Goal: Task Accomplishment & Management: Use online tool/utility

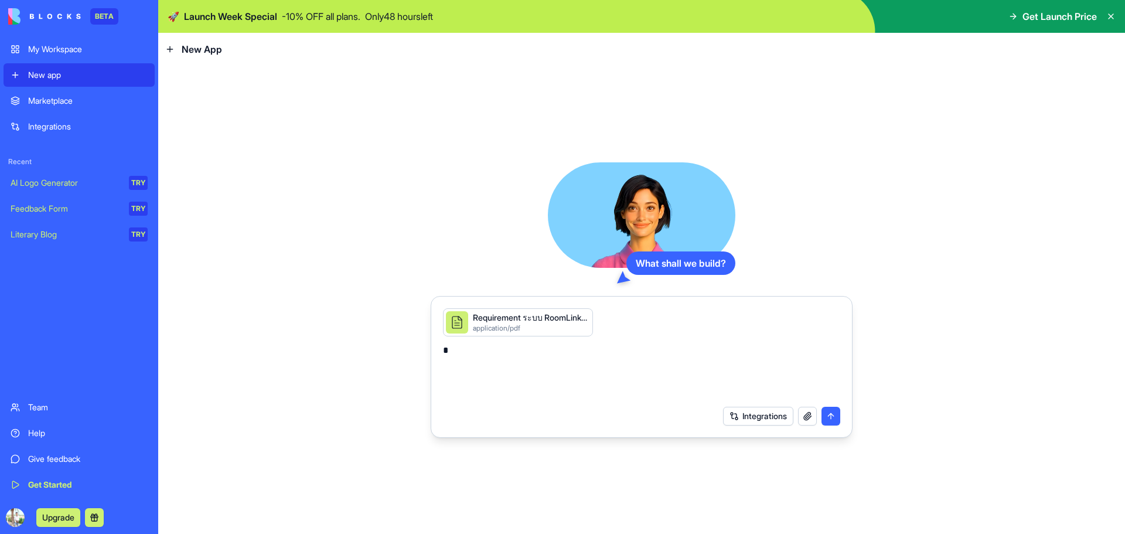
type textarea "*"
type textarea "**********"
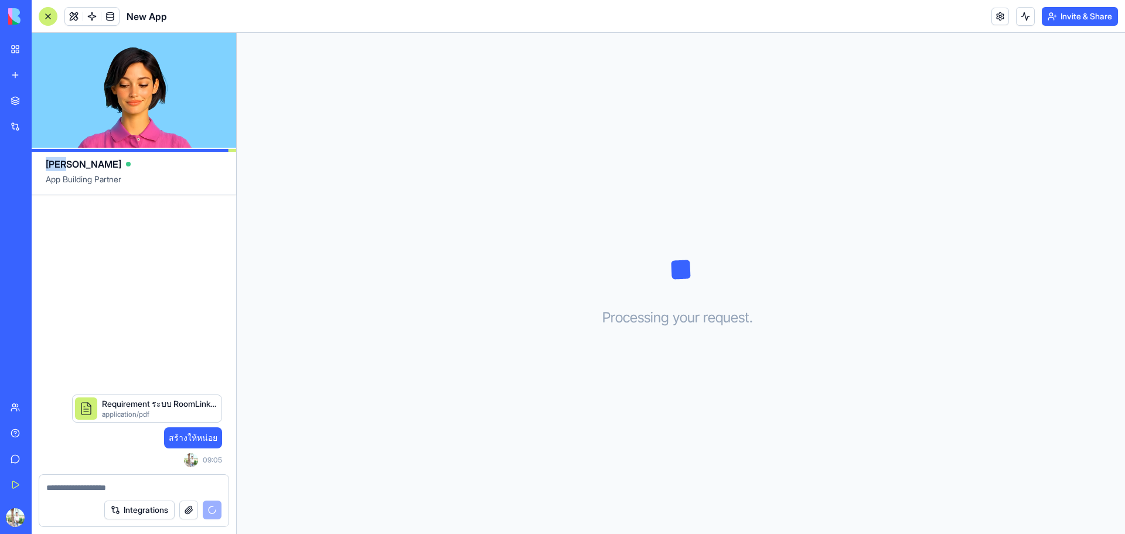
click at [63, 163] on div "[PERSON_NAME]" at bounding box center [134, 159] width 176 height 23
copy span "[PERSON_NAME]"
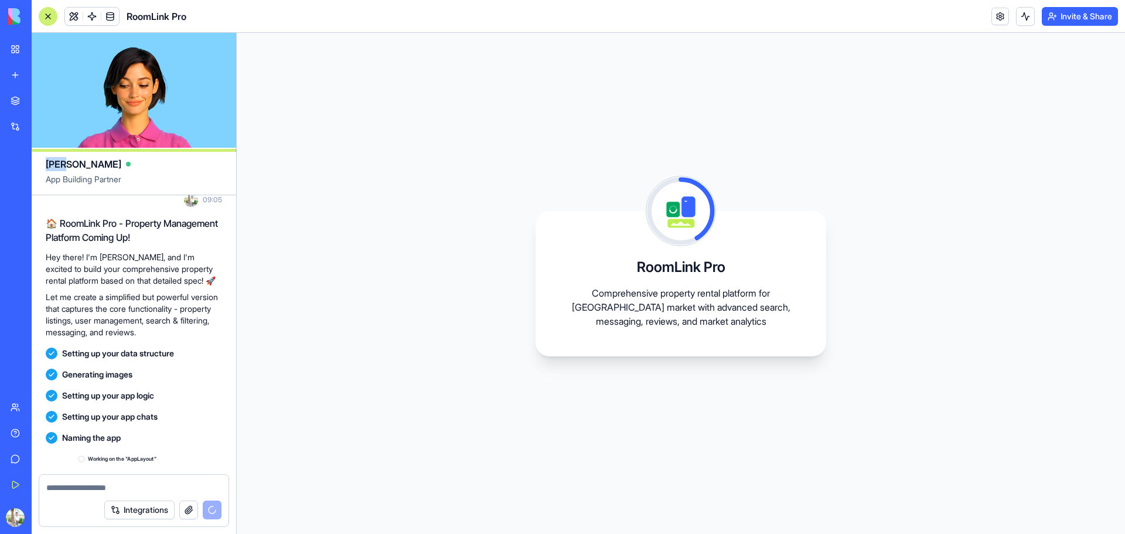
scroll to position [152, 0]
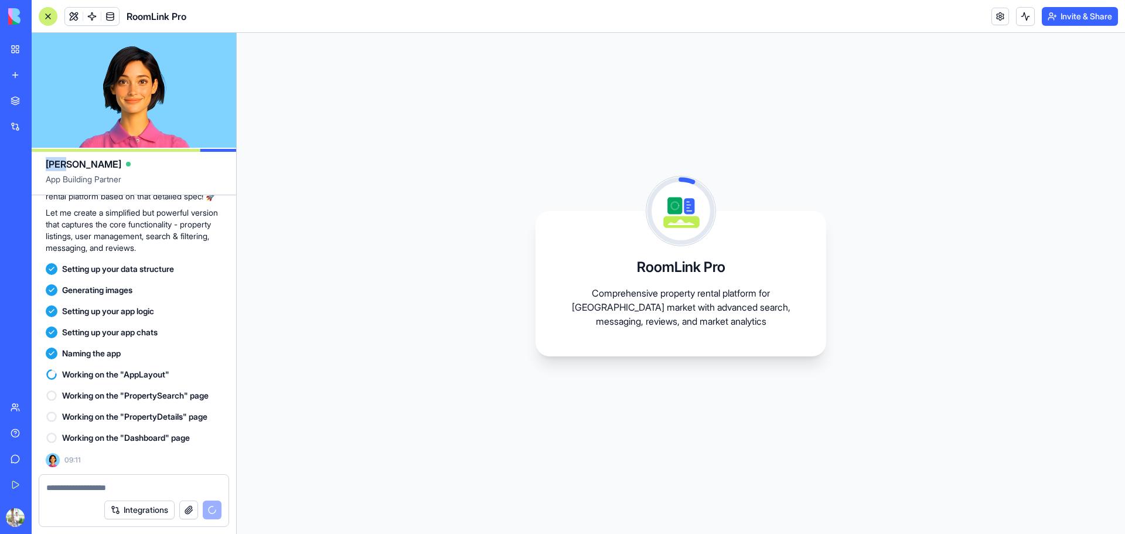
click at [60, 516] on button at bounding box center [50, 517] width 19 height 19
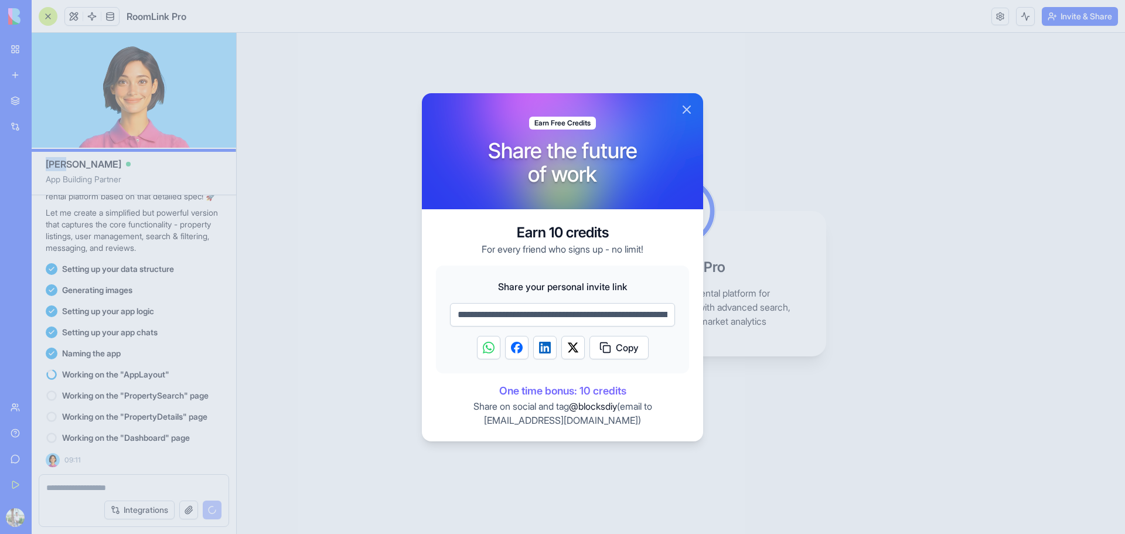
click at [686, 105] on button "Close" at bounding box center [686, 110] width 14 height 14
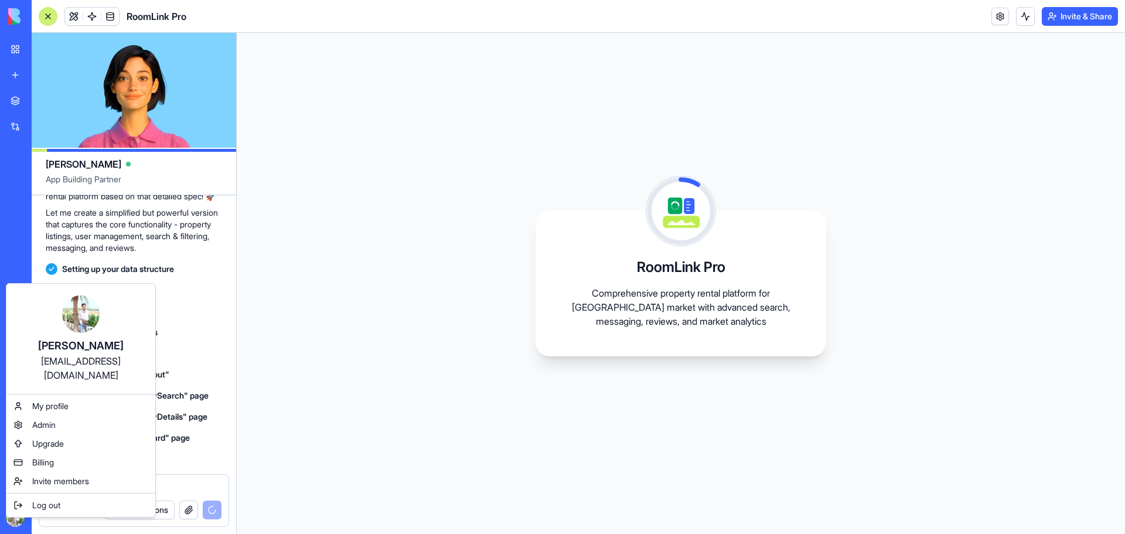
click at [16, 521] on html "BETA My Workspace New app Marketplace Integrations Recent New App AI Logo Gener…" at bounding box center [562, 267] width 1125 height 534
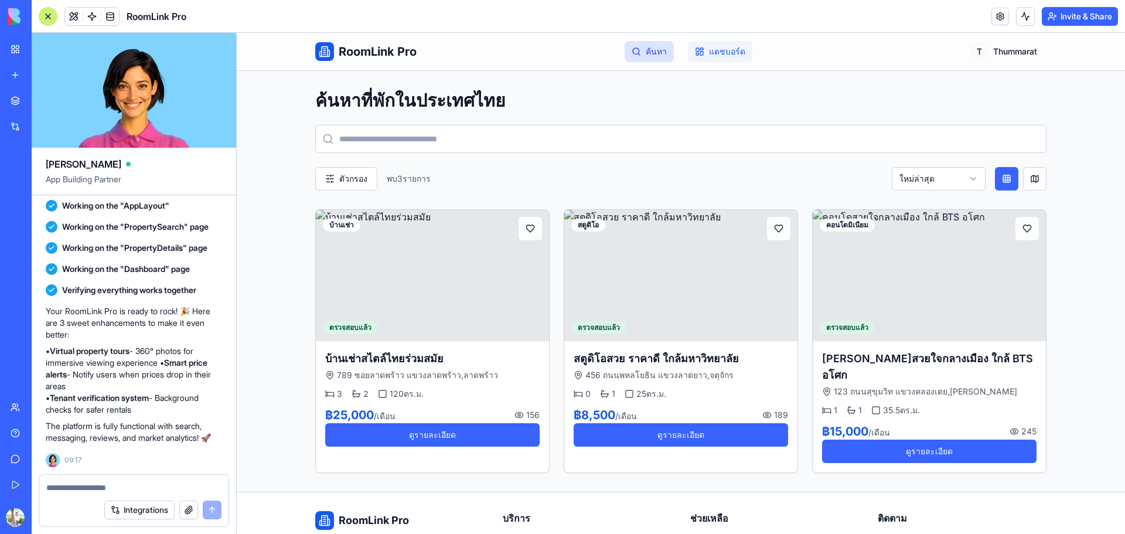
click at [722, 56] on link "แดชบอร์ด" at bounding box center [720, 51] width 64 height 21
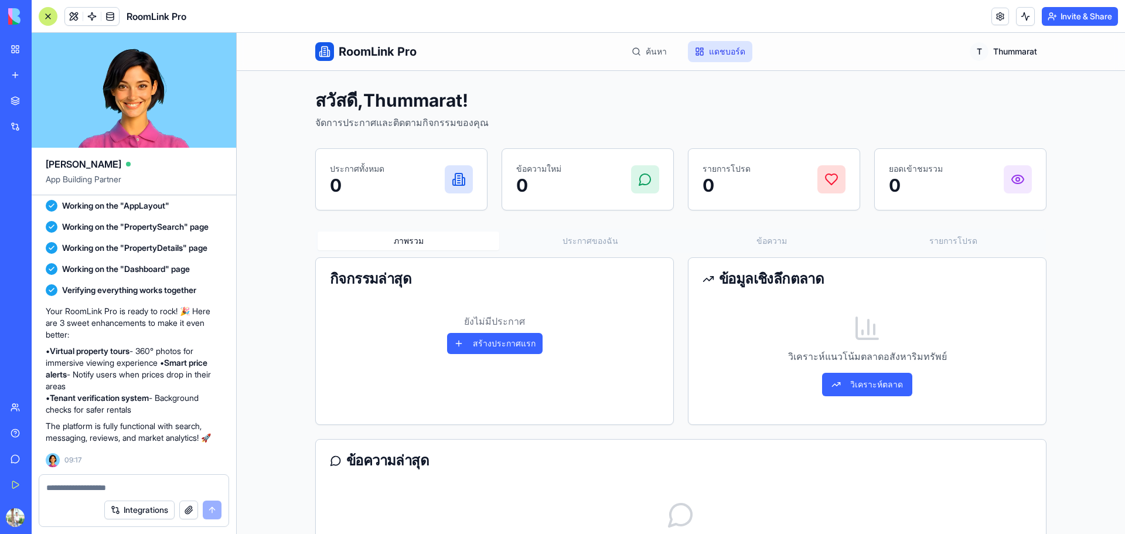
scroll to position [240, 0]
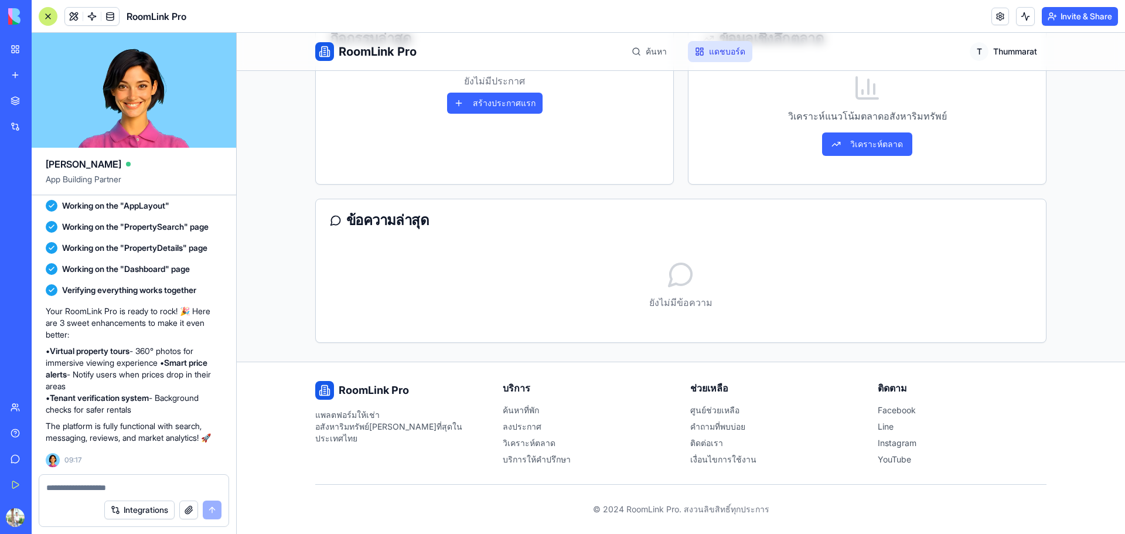
click at [513, 425] on li "ลงประกาศ" at bounding box center [587, 427] width 169 height 12
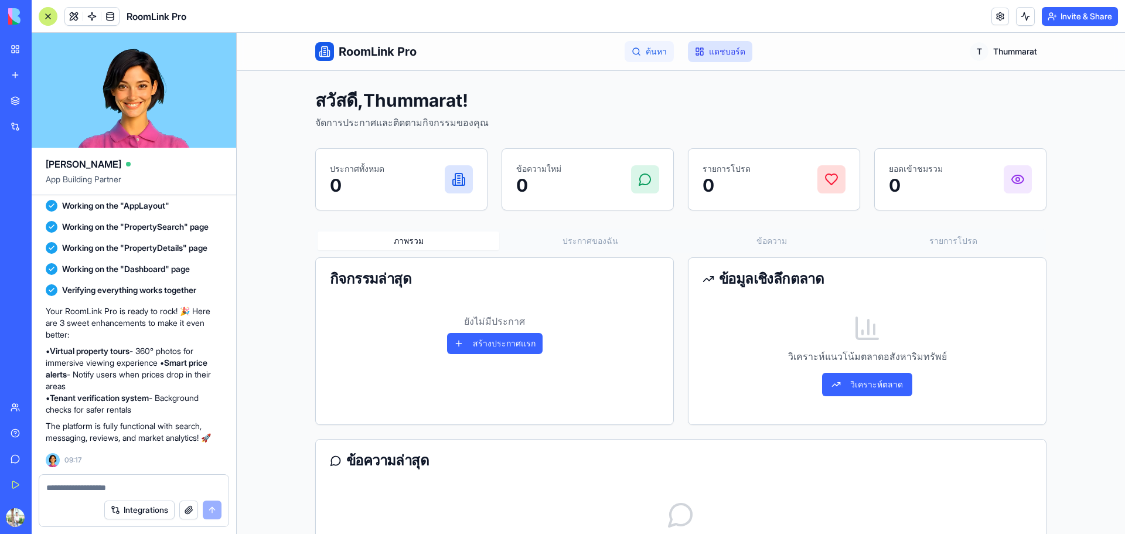
click at [655, 50] on link "ค้นหา" at bounding box center [648, 51] width 49 height 21
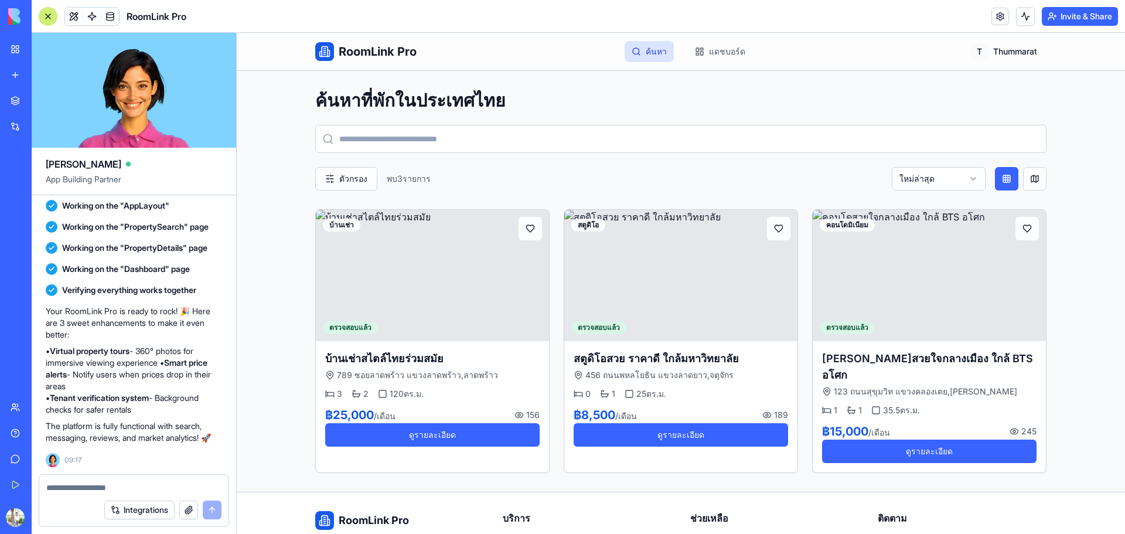
click at [377, 50] on span "RoomLink Pro" at bounding box center [378, 51] width 78 height 16
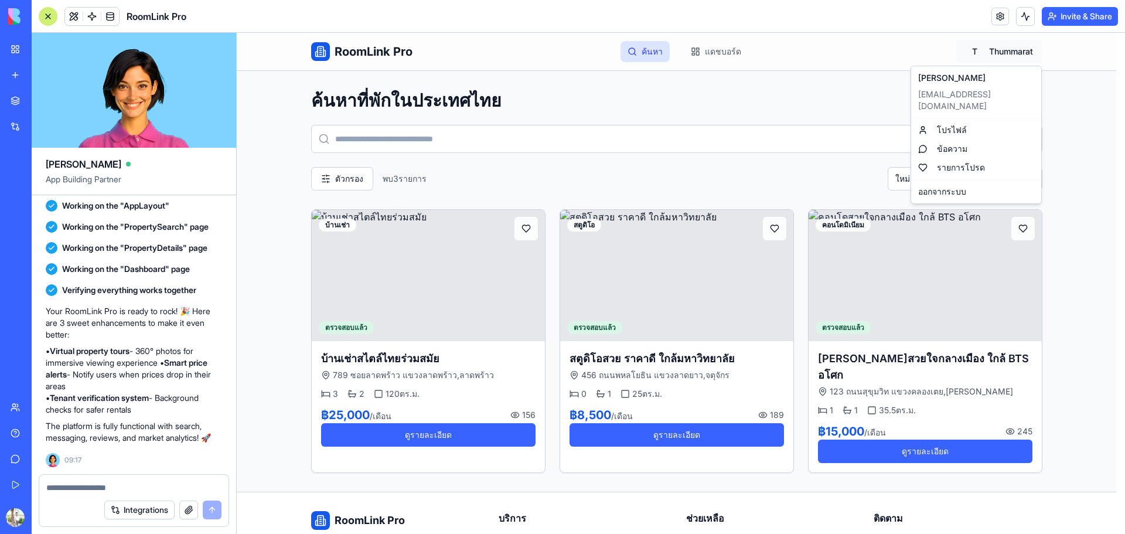
click at [1014, 47] on html "RoomLink Pro ค้นหา แดชบอร์ด T Thummarat ค้นหาที่พักในประเทศไทย ตัวกรอง พบ 3 ราย…" at bounding box center [681, 348] width 888 height 631
click at [950, 121] on div "โปรไฟล์" at bounding box center [975, 130] width 125 height 19
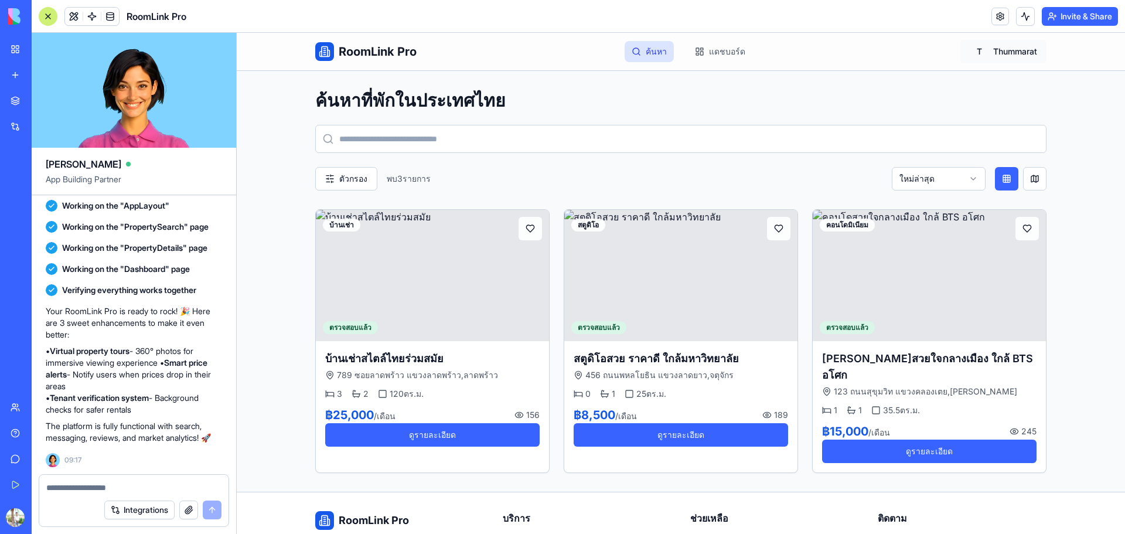
click at [1007, 45] on html "RoomLink Pro ค้นหา แดชบอร์ด T Thummarat ค้นหาที่พักในประเทศไทย ตัวกรอง พบ 3 ราย…" at bounding box center [681, 348] width 888 height 631
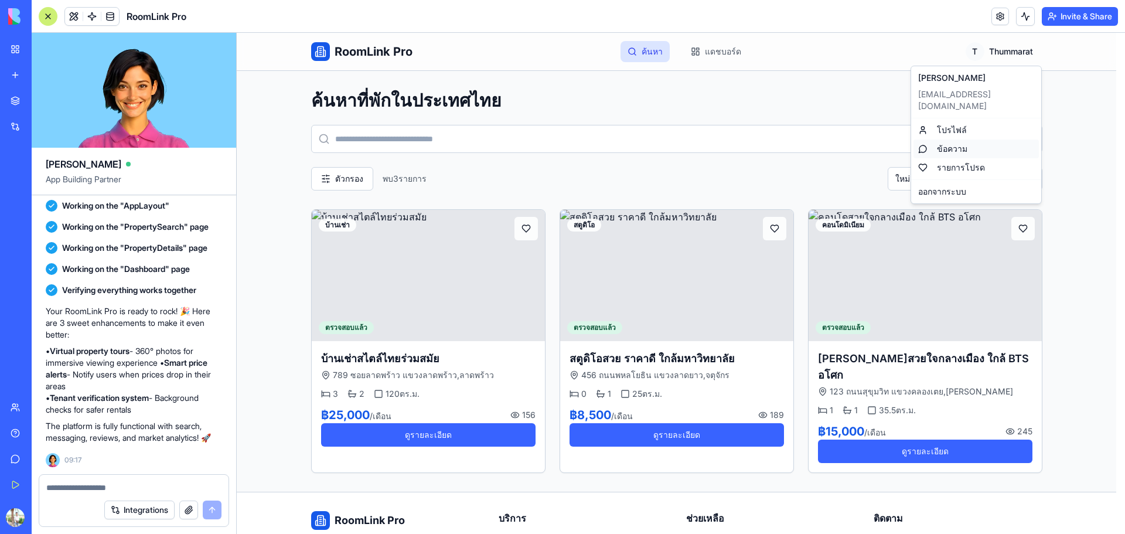
click at [943, 139] on div "ข้อความ" at bounding box center [975, 148] width 125 height 19
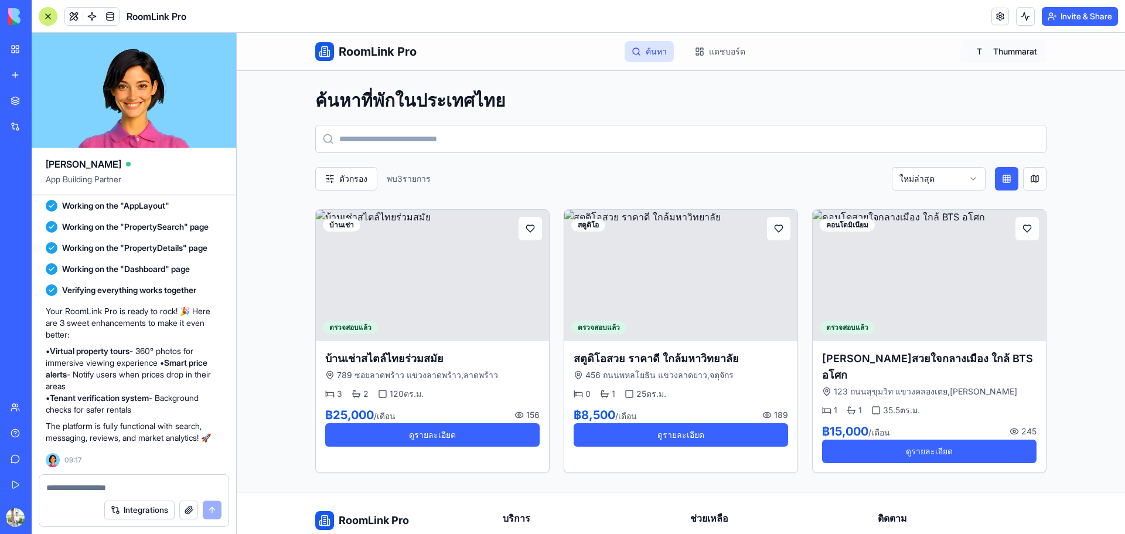
click at [998, 50] on html "RoomLink Pro ค้นหา แดชบอร์ด T Thummarat ค้นหาที่พักในประเทศไทย ตัวกรอง พบ 3 ราย…" at bounding box center [681, 348] width 888 height 631
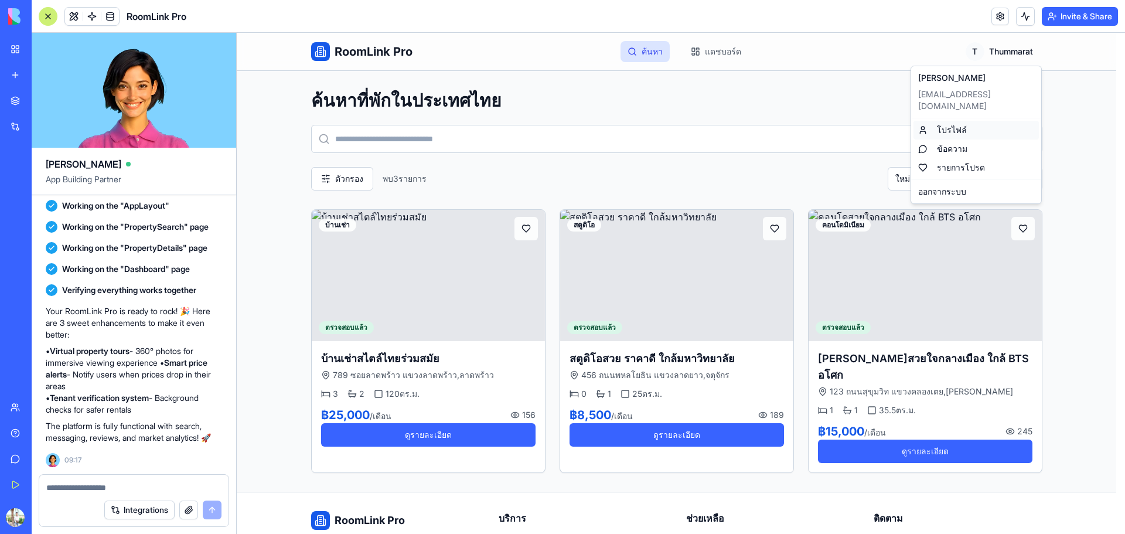
click at [937, 126] on div "โปรไฟล์" at bounding box center [975, 130] width 125 height 19
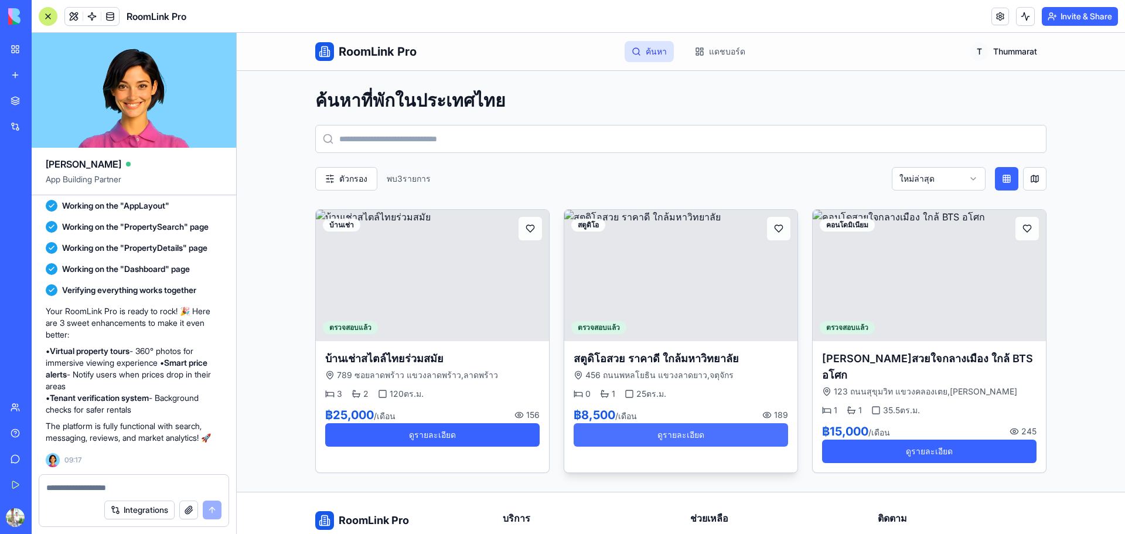
click at [695, 440] on button "ดูรายละเอียด" at bounding box center [680, 434] width 214 height 23
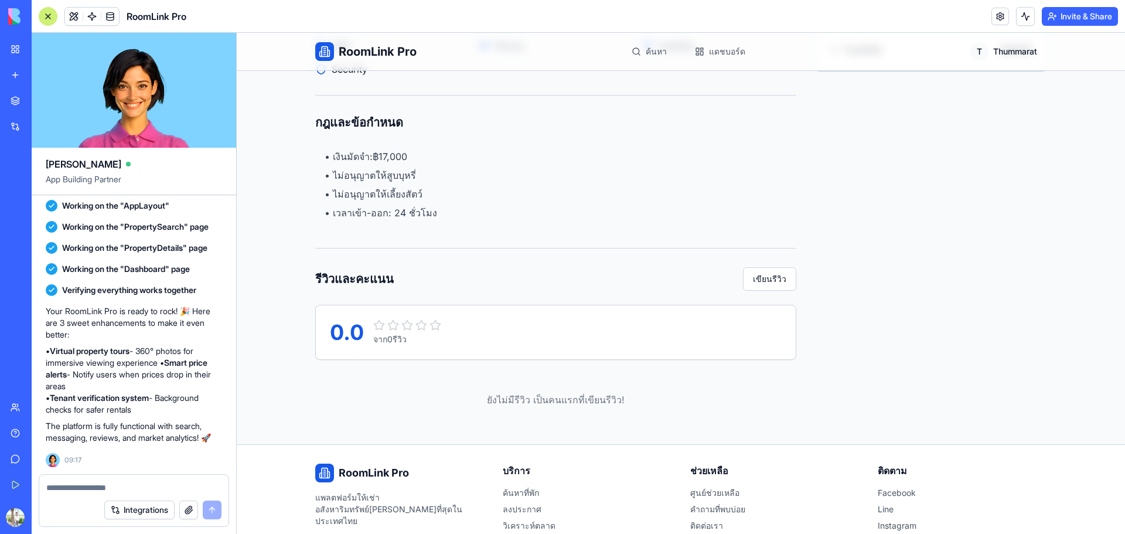
scroll to position [866, 0]
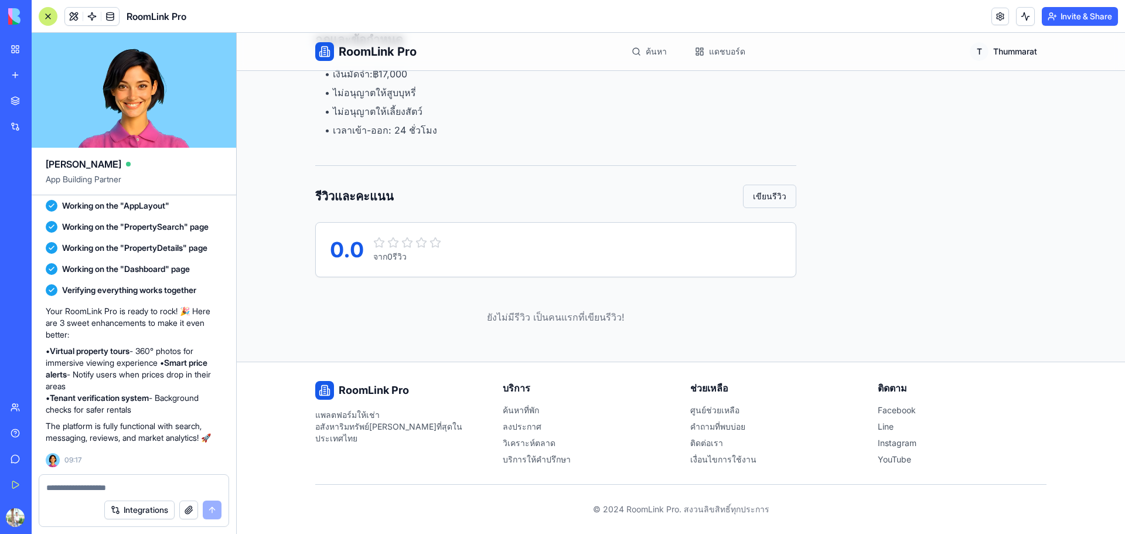
click at [764, 190] on button "เขียนรีวิว" at bounding box center [769, 196] width 53 height 23
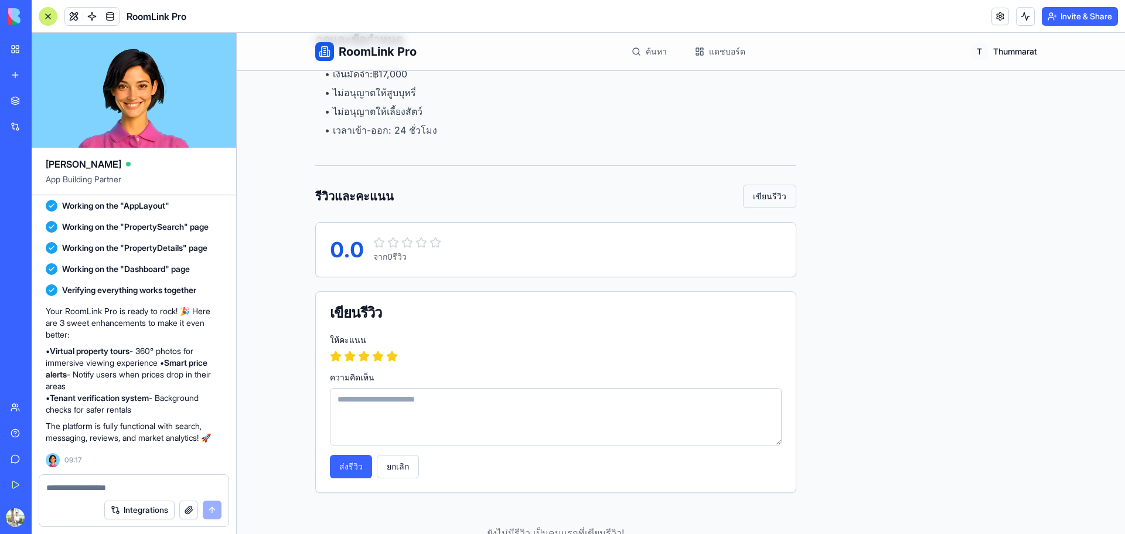
click at [759, 197] on button "เขียนรีวิว" at bounding box center [769, 196] width 53 height 23
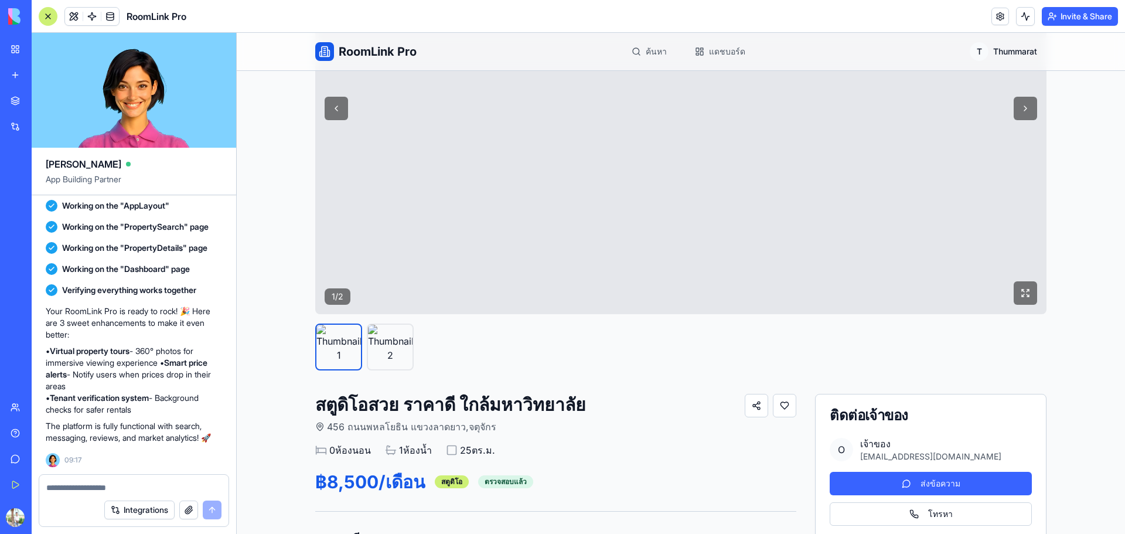
scroll to position [182, 0]
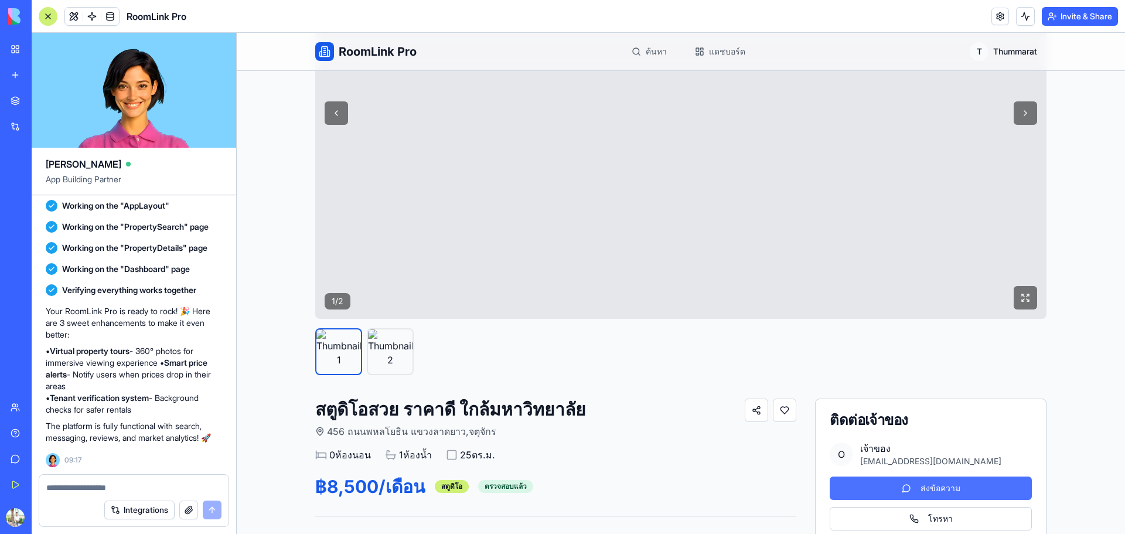
click at [923, 497] on button "ส่งข้อความ" at bounding box center [930, 487] width 202 height 23
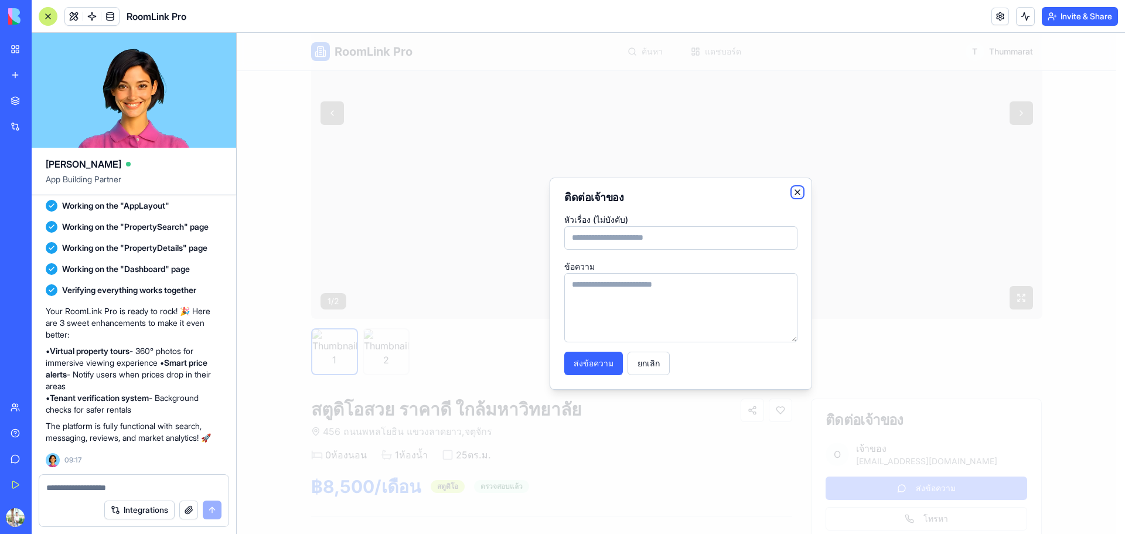
click at [798, 193] on icon "button" at bounding box center [797, 192] width 5 height 5
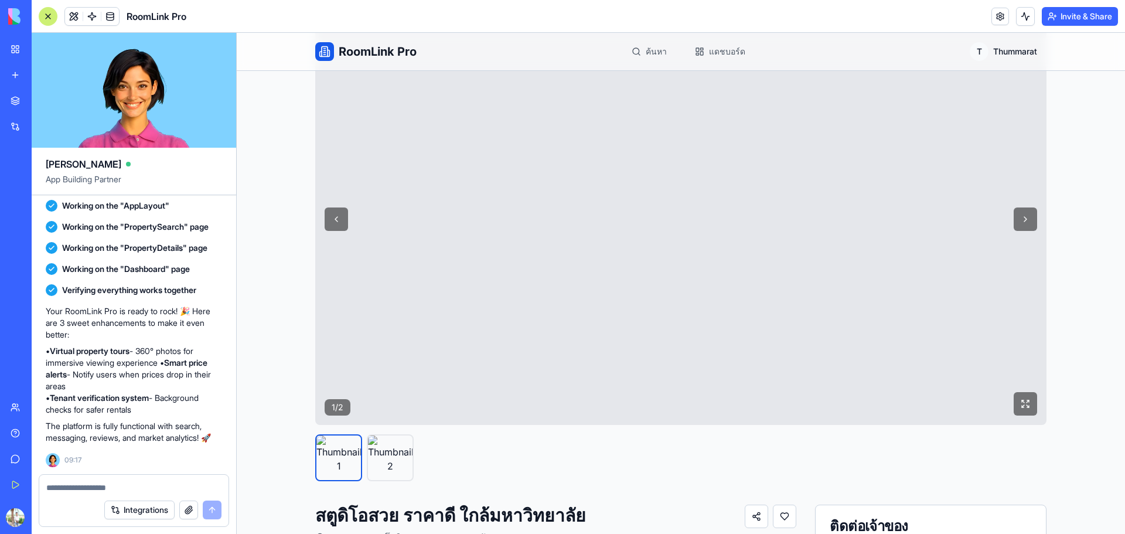
scroll to position [0, 0]
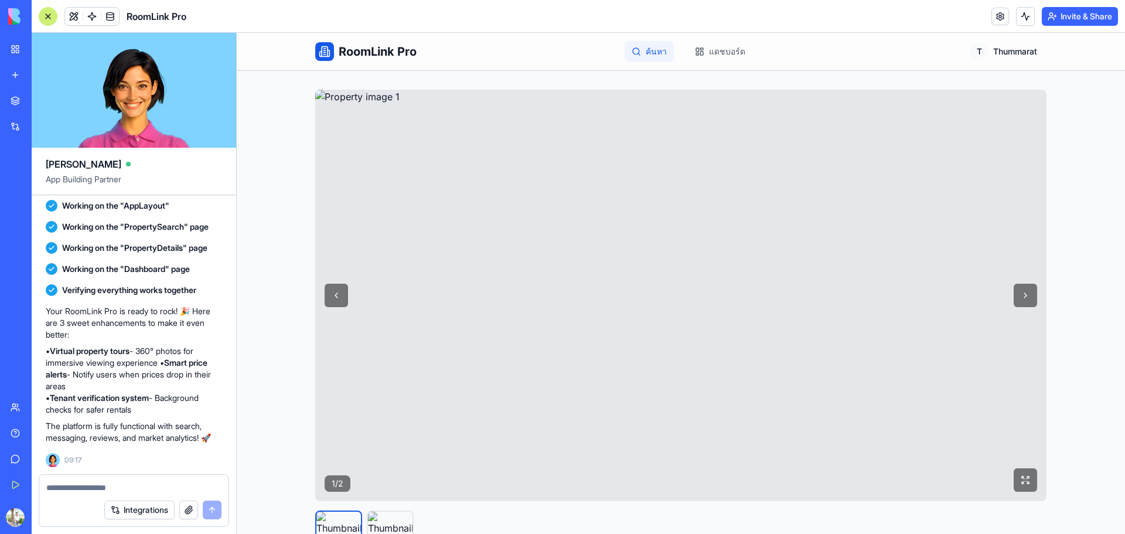
click at [643, 61] on link "ค้นหา" at bounding box center [648, 51] width 49 height 21
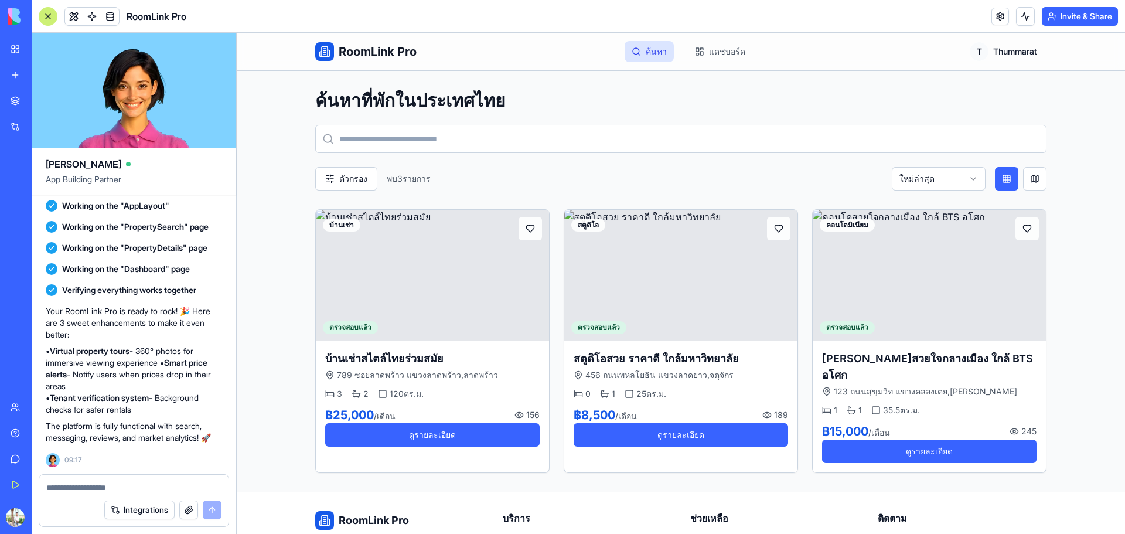
click at [377, 43] on link "RoomLink Pro" at bounding box center [365, 51] width 101 height 19
click at [363, 53] on span "RoomLink Pro" at bounding box center [378, 51] width 78 height 16
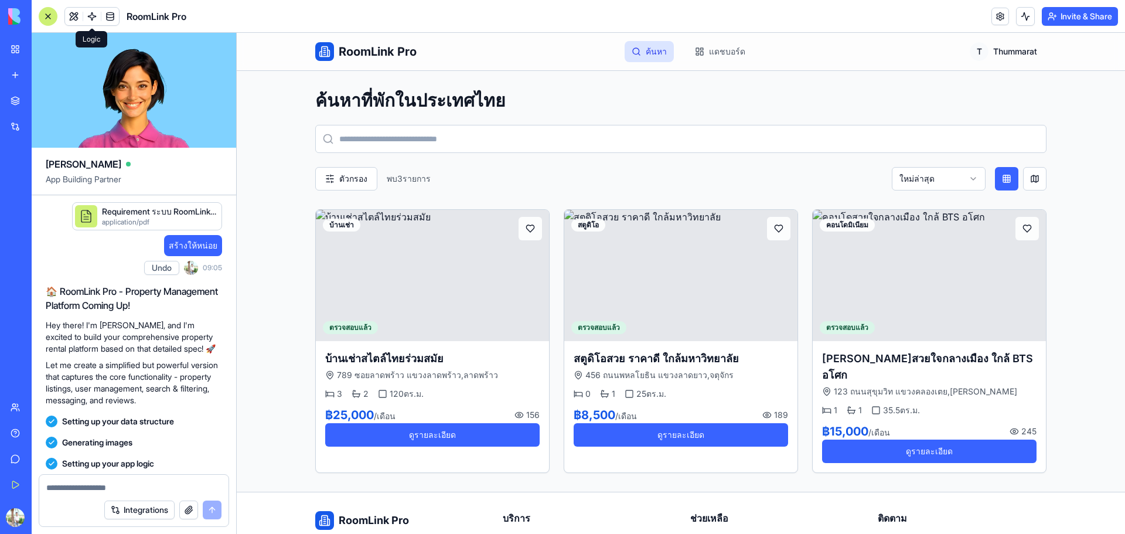
click at [77, 18] on span at bounding box center [92, 16] width 33 height 33
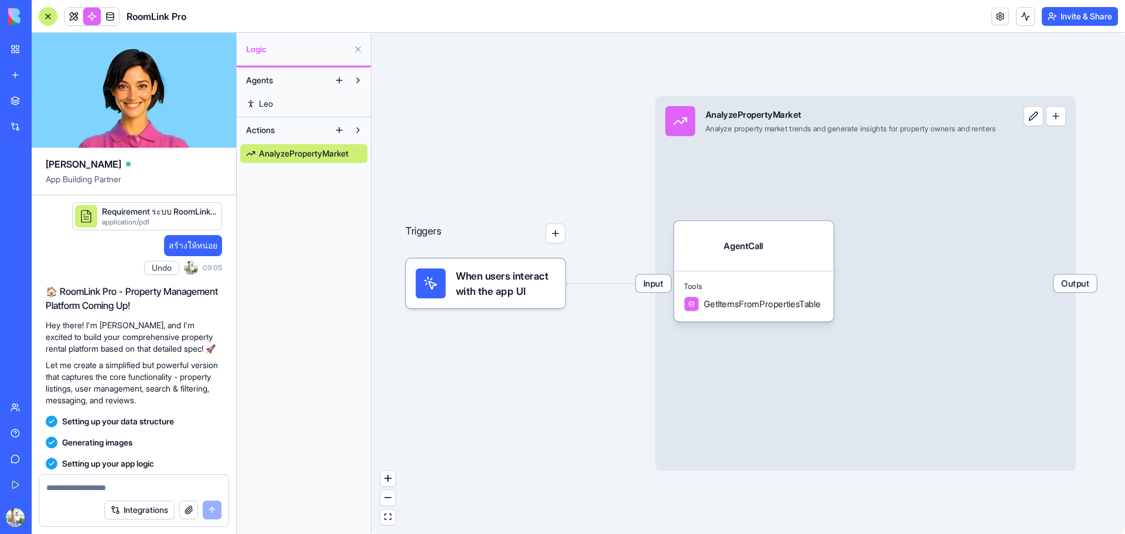
drag, startPoint x: 616, startPoint y: 405, endPoint x: 331, endPoint y: 360, distance: 288.1
click at [331, 360] on div "Ella App Building Partner Requirement ระบบ RoomLink Pro.pdf application/pdf สร้…" at bounding box center [578, 283] width 1093 height 501
click at [710, 275] on div "Tools GetItemsFromPropertiesTable" at bounding box center [754, 296] width 160 height 50
click at [272, 129] on span "Actions" at bounding box center [260, 130] width 29 height 12
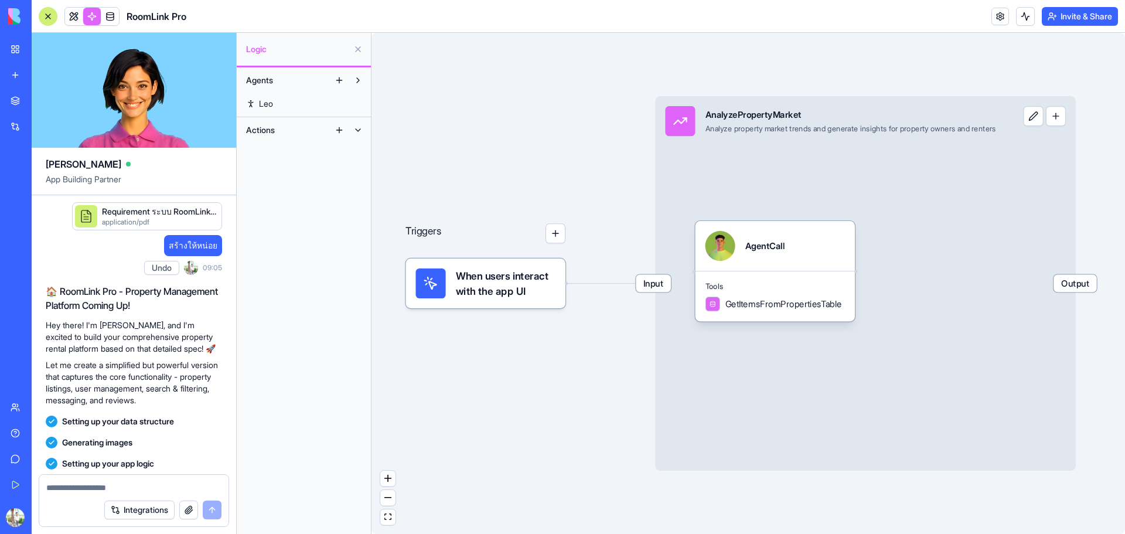
click at [272, 129] on span "Actions" at bounding box center [260, 130] width 29 height 12
click at [286, 103] on link "Leo" at bounding box center [303, 103] width 127 height 19
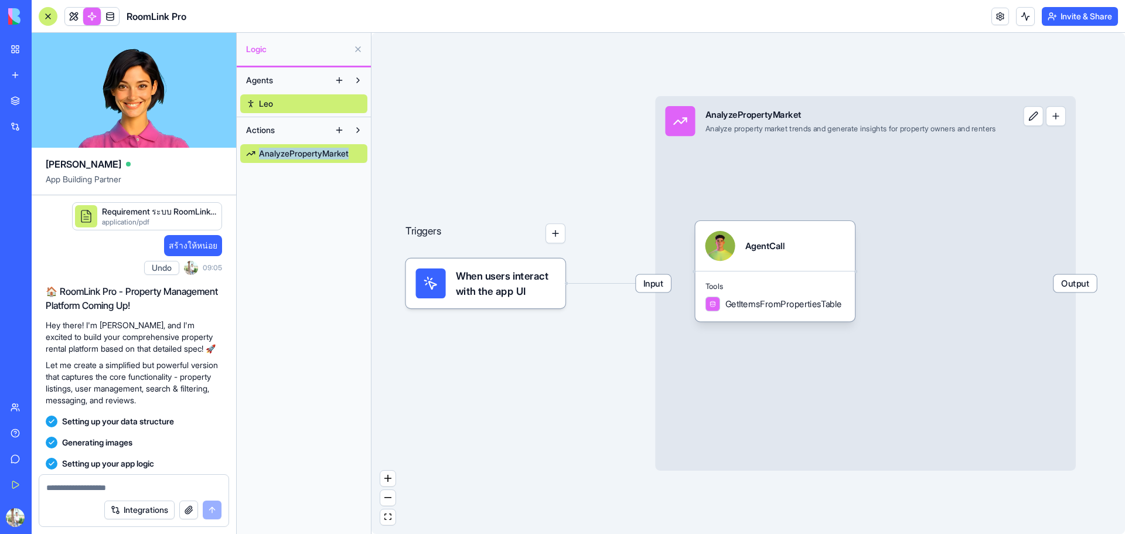
click at [300, 108] on link "Leo" at bounding box center [303, 103] width 127 height 19
click at [300, 143] on div "AnalyzePropertyMarket" at bounding box center [303, 150] width 127 height 23
click at [300, 152] on span "AnalyzePropertyMarket" at bounding box center [304, 154] width 90 height 12
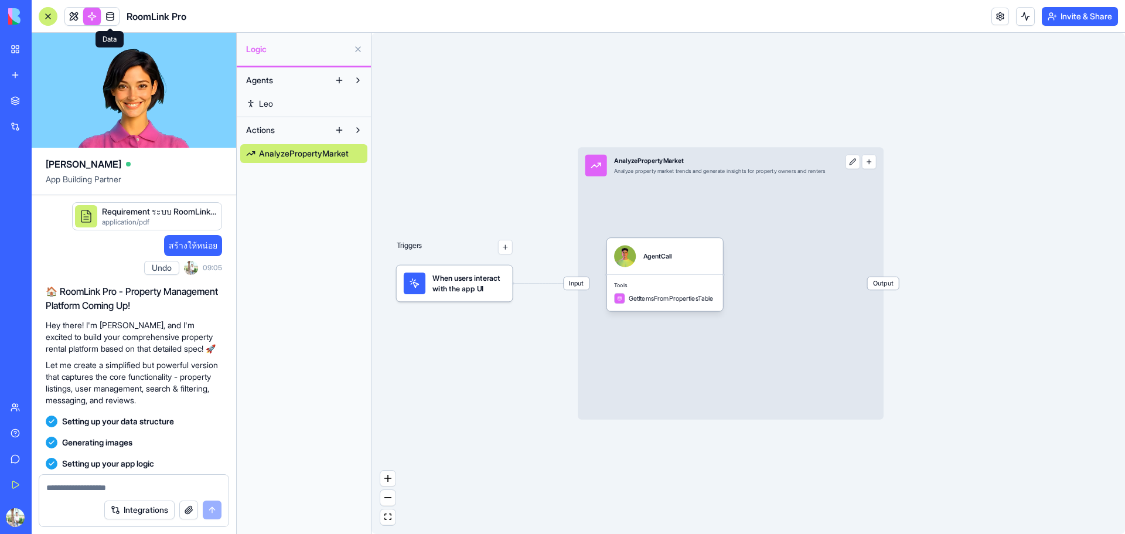
click at [108, 15] on span at bounding box center [110, 16] width 33 height 33
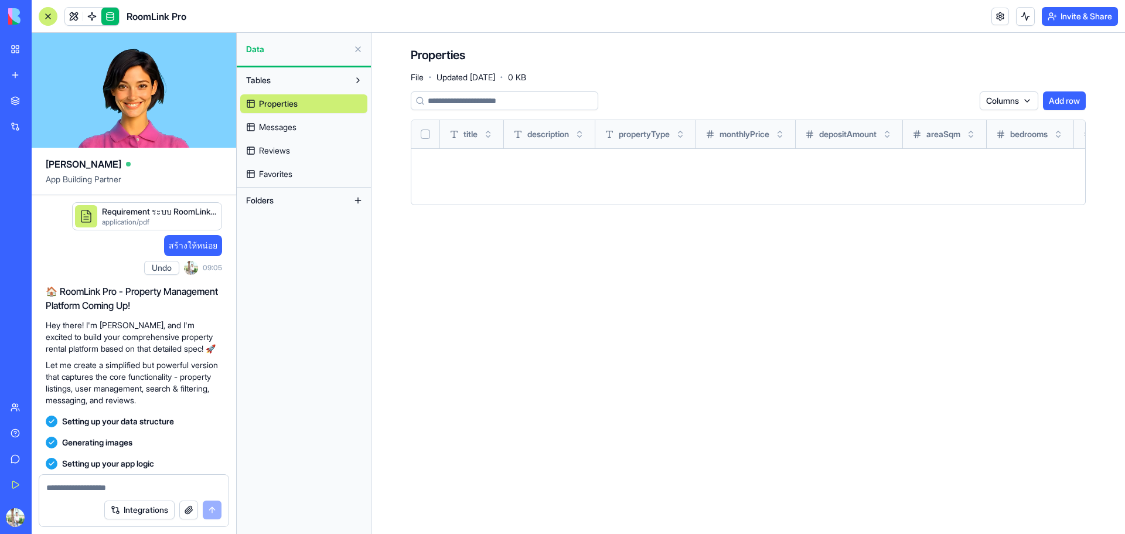
click at [289, 129] on span "Messages" at bounding box center [277, 127] width 37 height 12
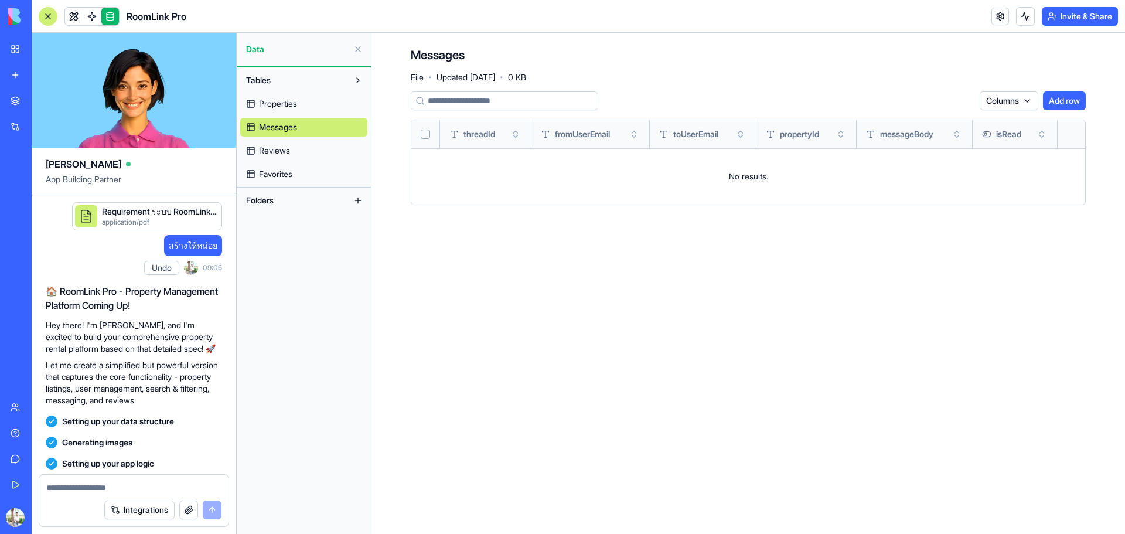
click at [290, 145] on span "Reviews" at bounding box center [274, 151] width 31 height 12
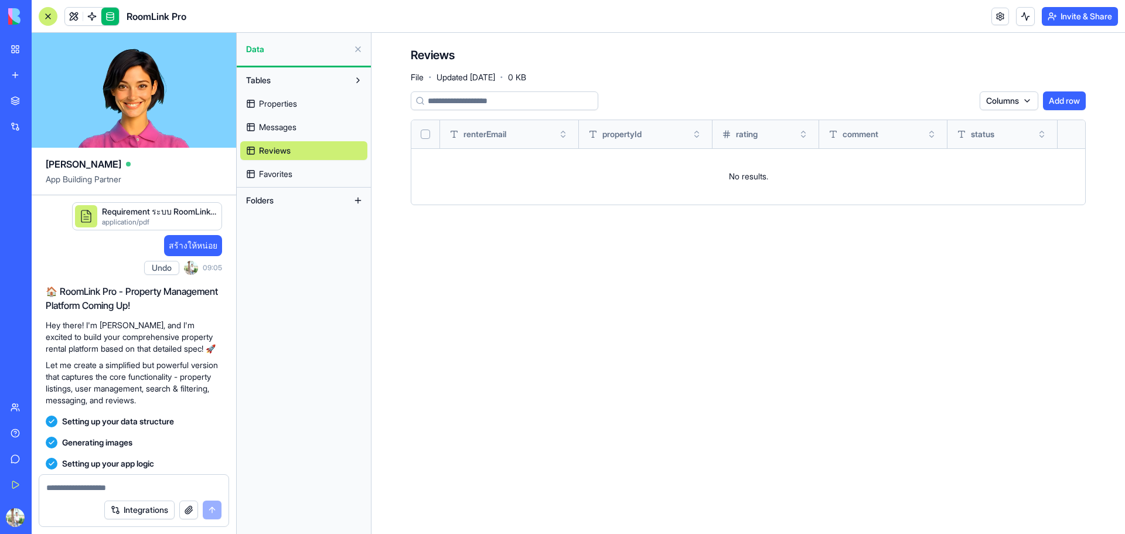
click at [293, 160] on div "Properties Messages Reviews Favorites" at bounding box center [303, 137] width 127 height 94
click at [293, 165] on link "Favorites" at bounding box center [303, 174] width 127 height 19
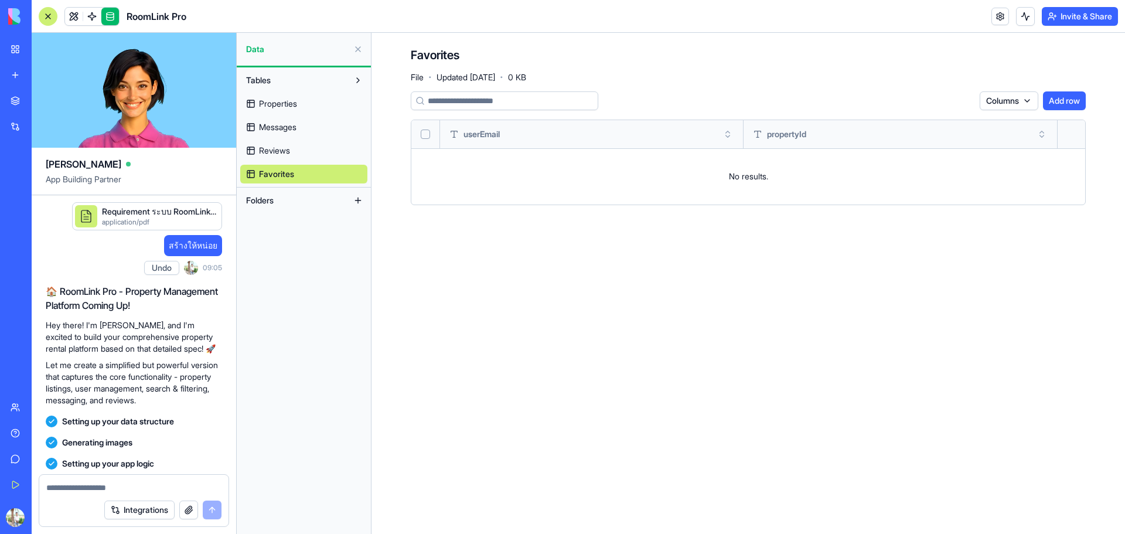
click at [292, 149] on link "Reviews" at bounding box center [303, 150] width 127 height 19
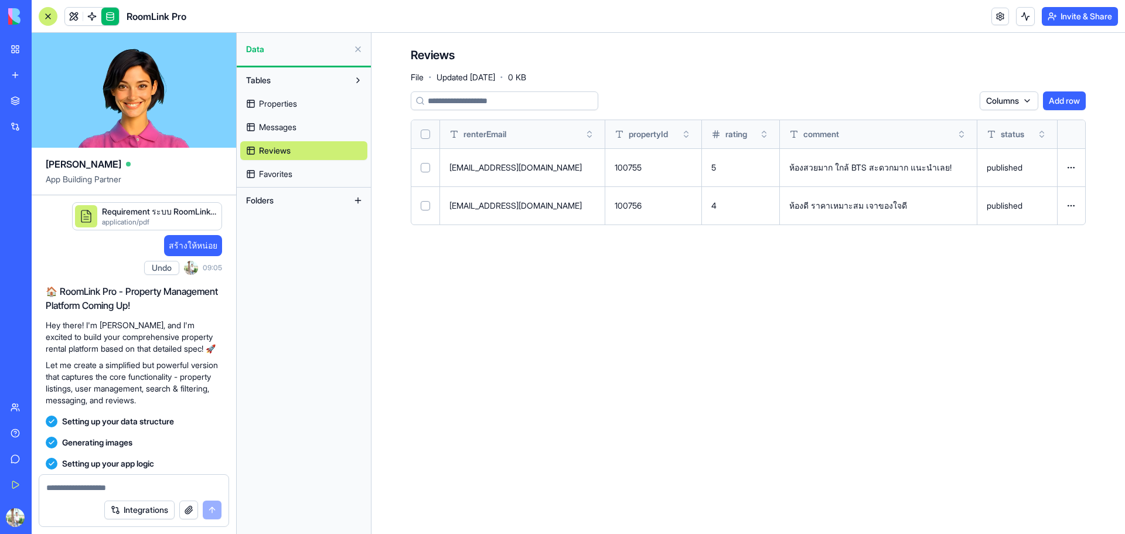
click at [291, 114] on div "Properties Messages Reviews Favorites" at bounding box center [303, 137] width 127 height 94
click at [296, 88] on button "Tables" at bounding box center [294, 80] width 108 height 19
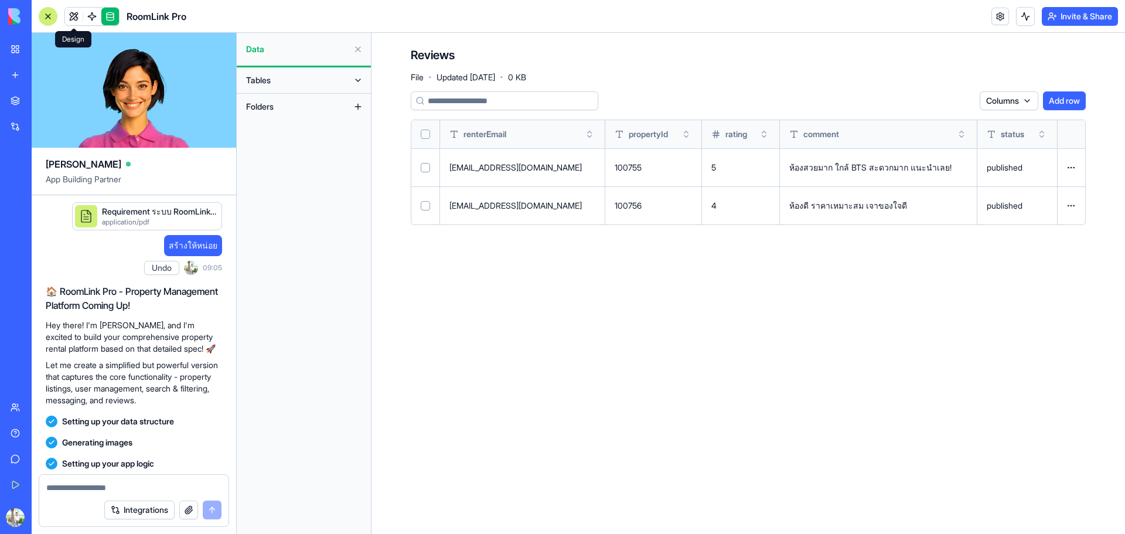
click at [79, 18] on link at bounding box center [74, 17] width 18 height 18
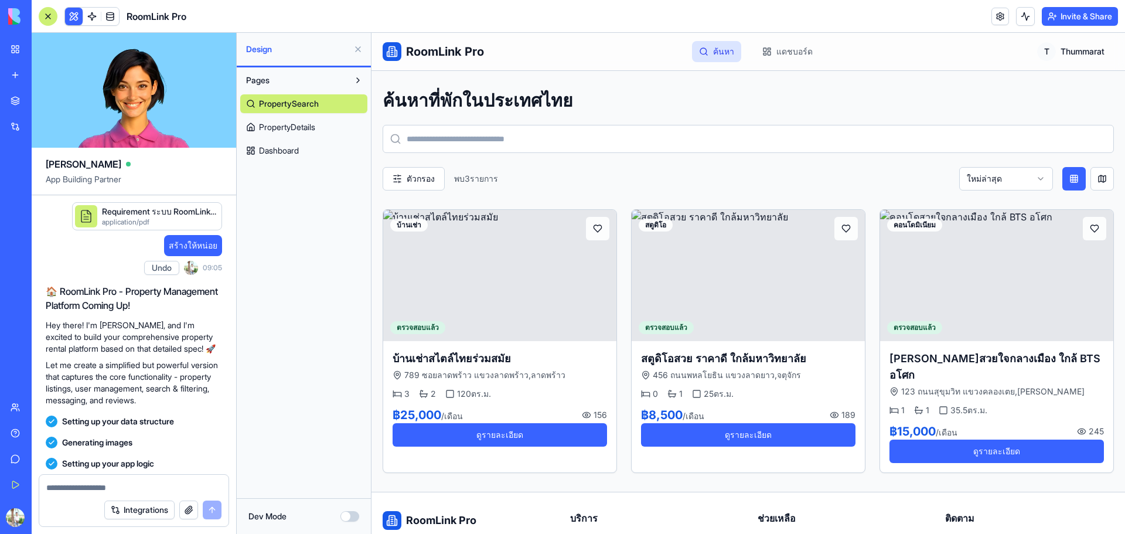
click at [290, 151] on span "Dashboard" at bounding box center [279, 151] width 40 height 12
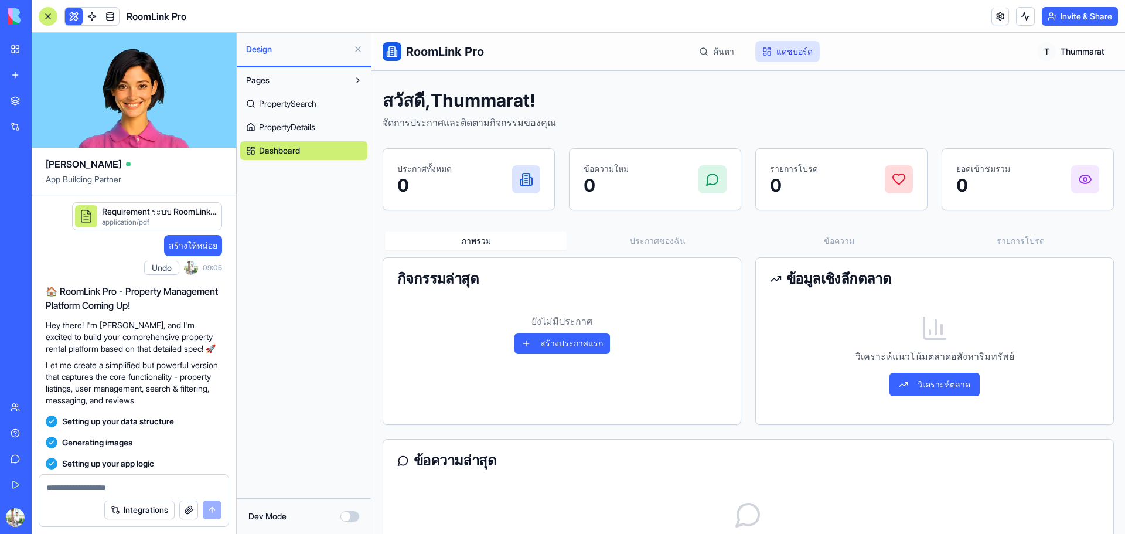
click at [296, 131] on span "PropertyDetails" at bounding box center [287, 127] width 56 height 12
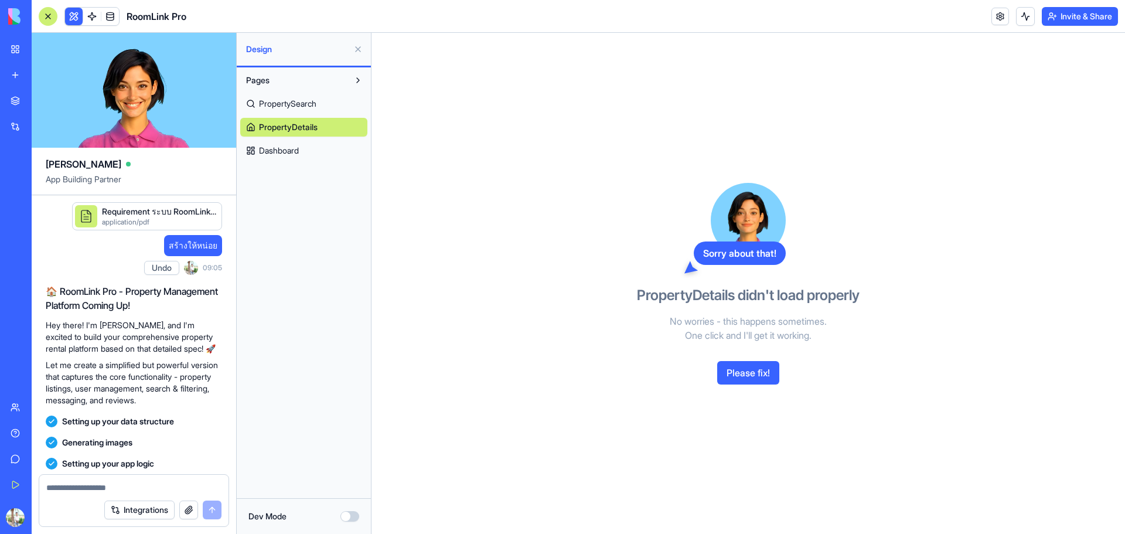
click at [733, 371] on button "Please fix!" at bounding box center [748, 372] width 62 height 23
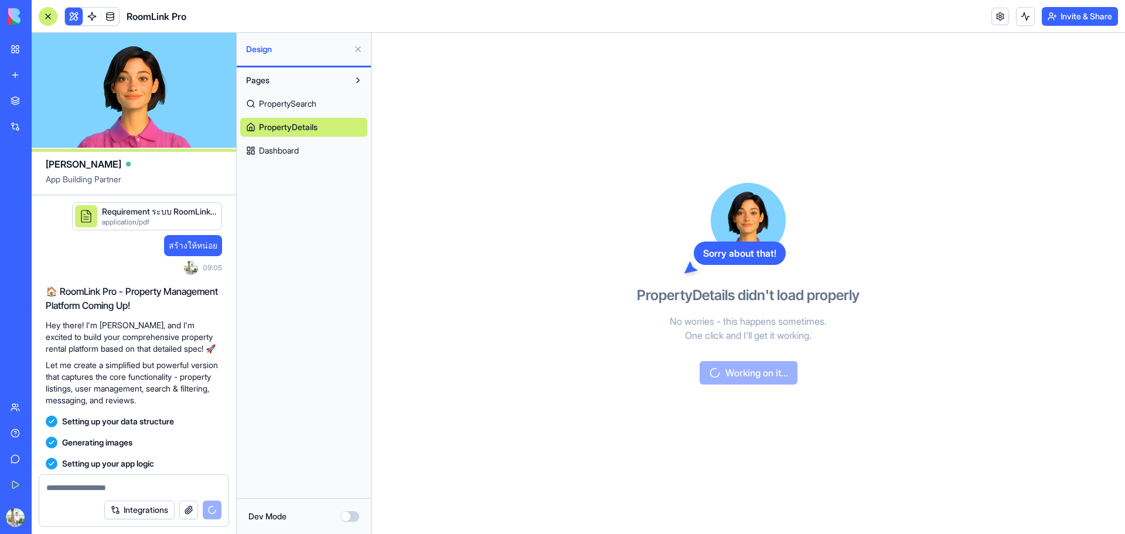
scroll to position [401, 0]
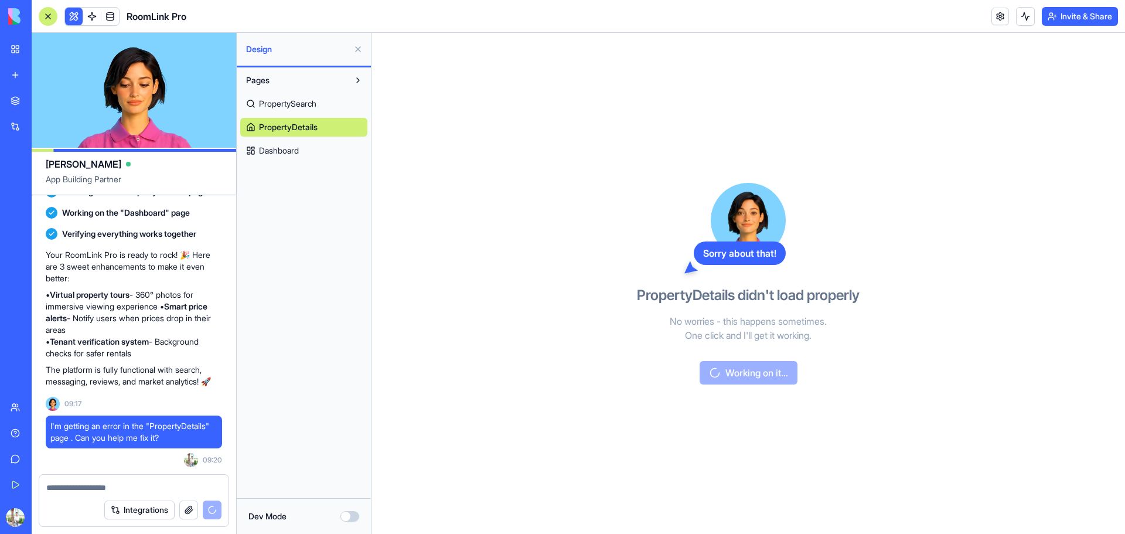
click at [286, 105] on span "PropertySearch" at bounding box center [287, 104] width 57 height 12
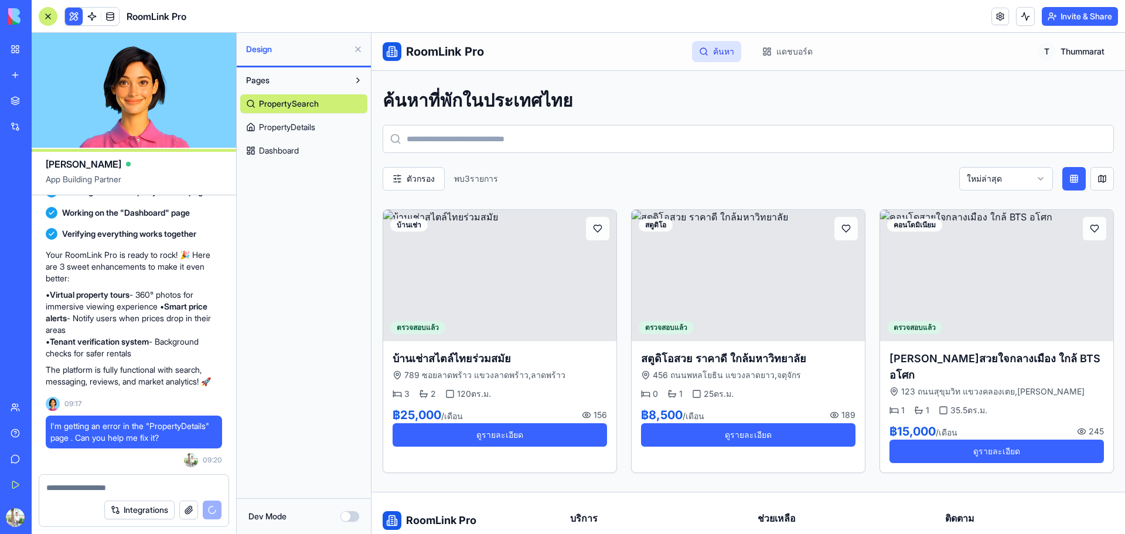
click at [292, 122] on span "PropertyDetails" at bounding box center [287, 127] width 56 height 12
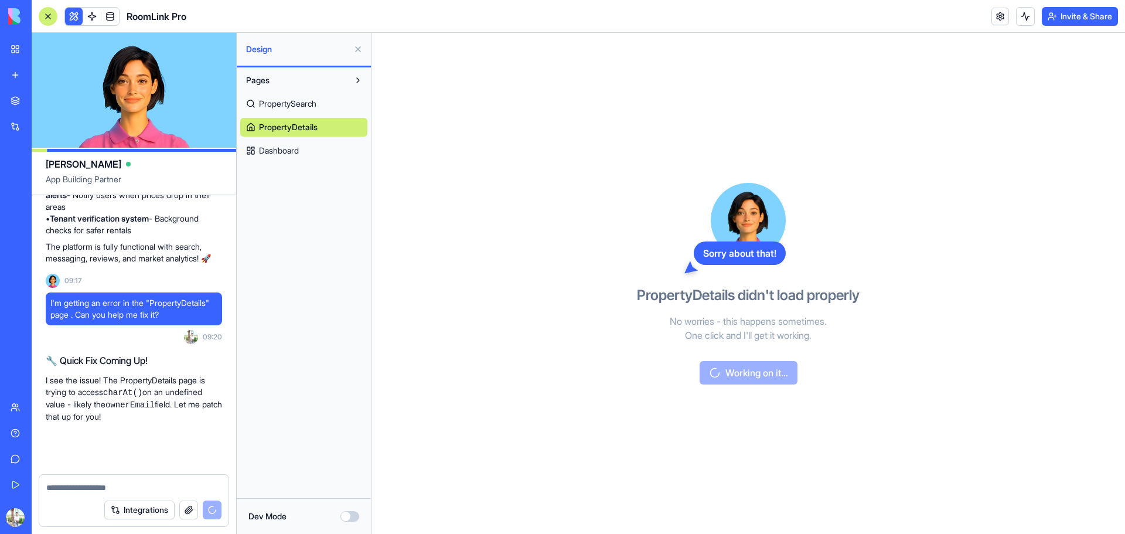
scroll to position [524, 0]
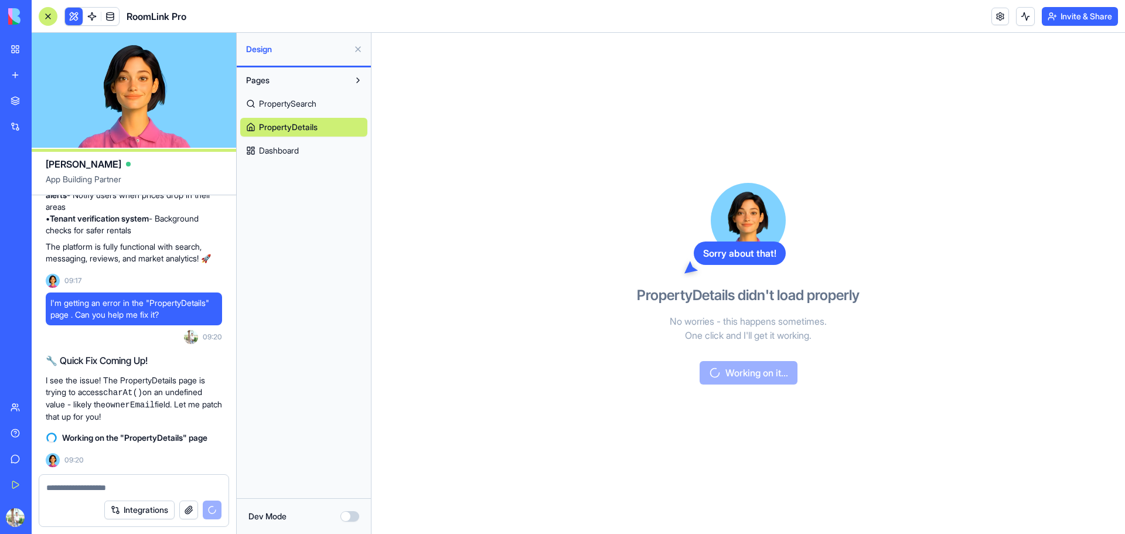
click at [285, 155] on span "Dashboard" at bounding box center [279, 151] width 40 height 12
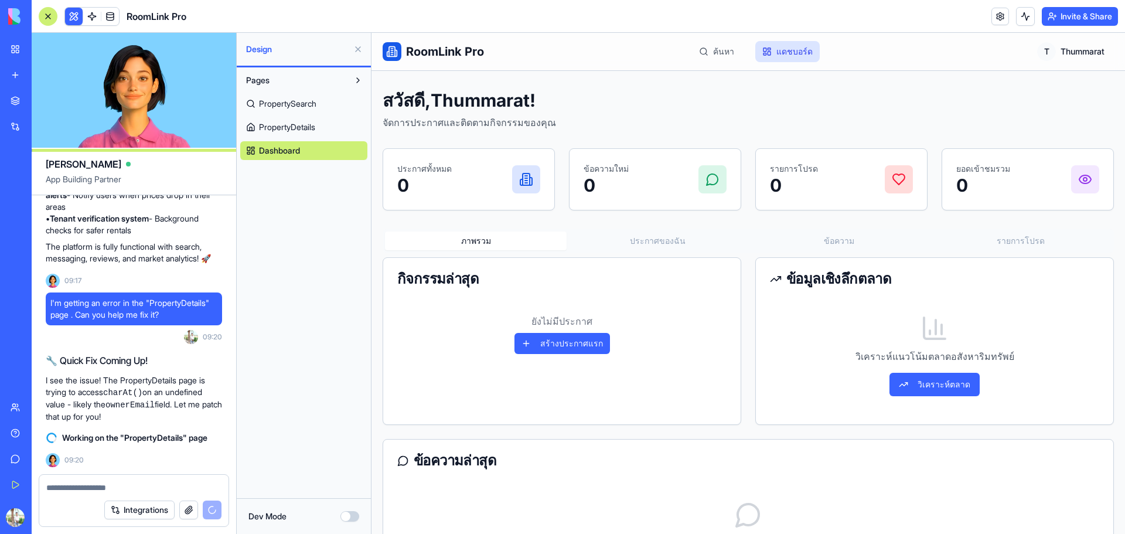
click at [282, 114] on div "PropertySearch PropertyDetails Dashboard" at bounding box center [303, 125] width 127 height 70
click at [282, 109] on span "PropertySearch" at bounding box center [287, 104] width 57 height 12
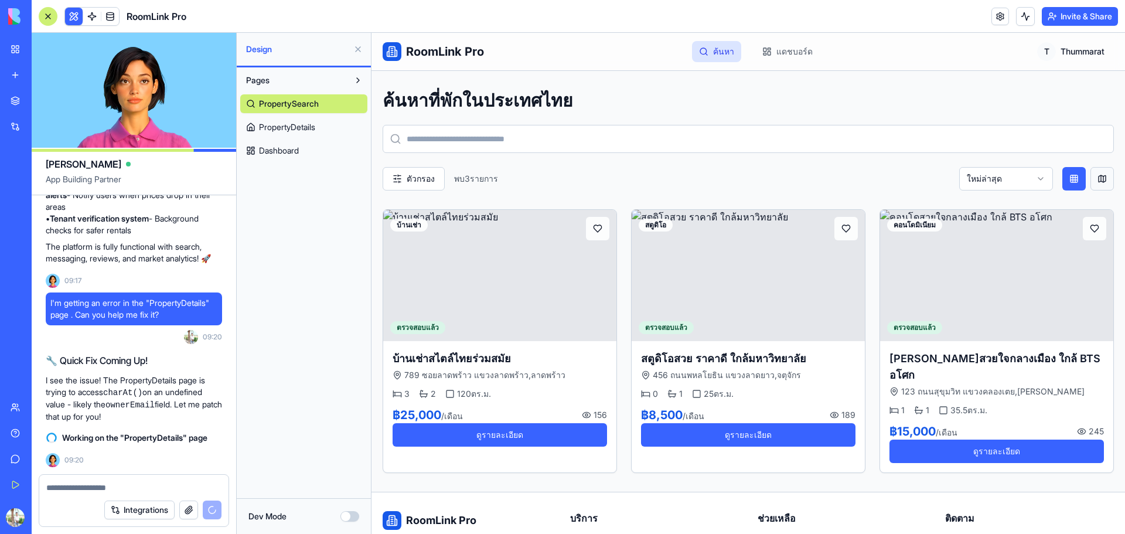
click at [1091, 180] on button at bounding box center [1101, 178] width 23 height 23
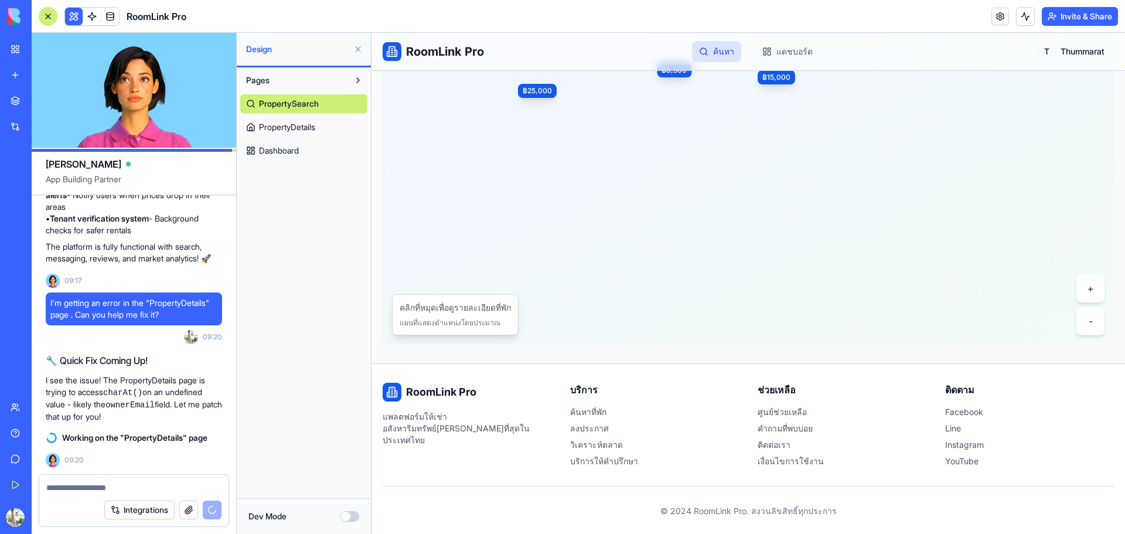
scroll to position [218, 0]
drag, startPoint x: 620, startPoint y: 235, endPoint x: 550, endPoint y: 312, distance: 103.7
click at [597, 282] on div "แสดง 3 รายการ ฿25,000 ฿8,500 ฿15,000 + - คลิกที่หมุดเพื่อดูรายละเอียดที่พัก แผน…" at bounding box center [748, 166] width 731 height 351
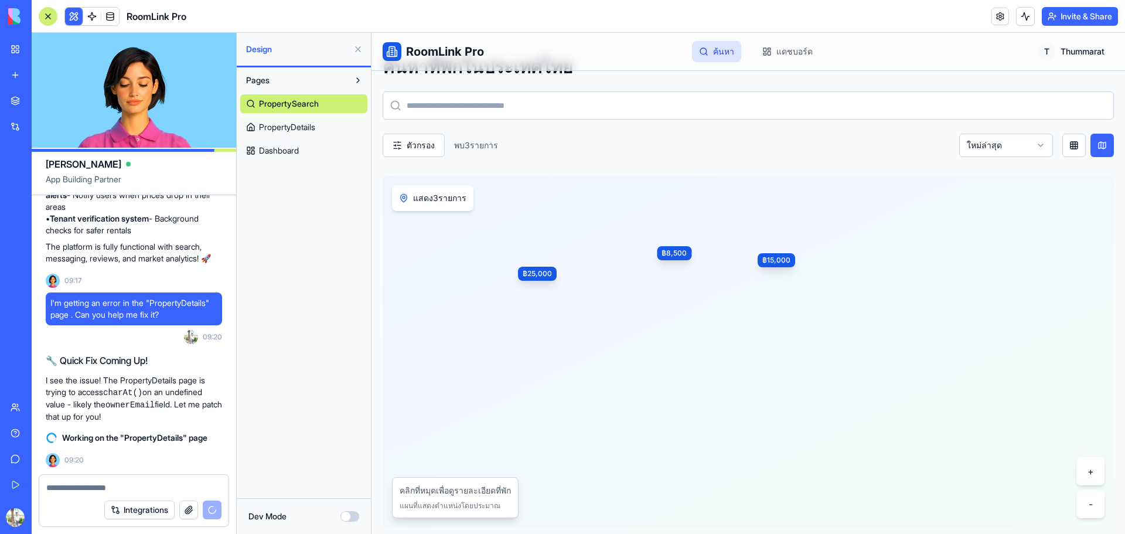
scroll to position [23, 0]
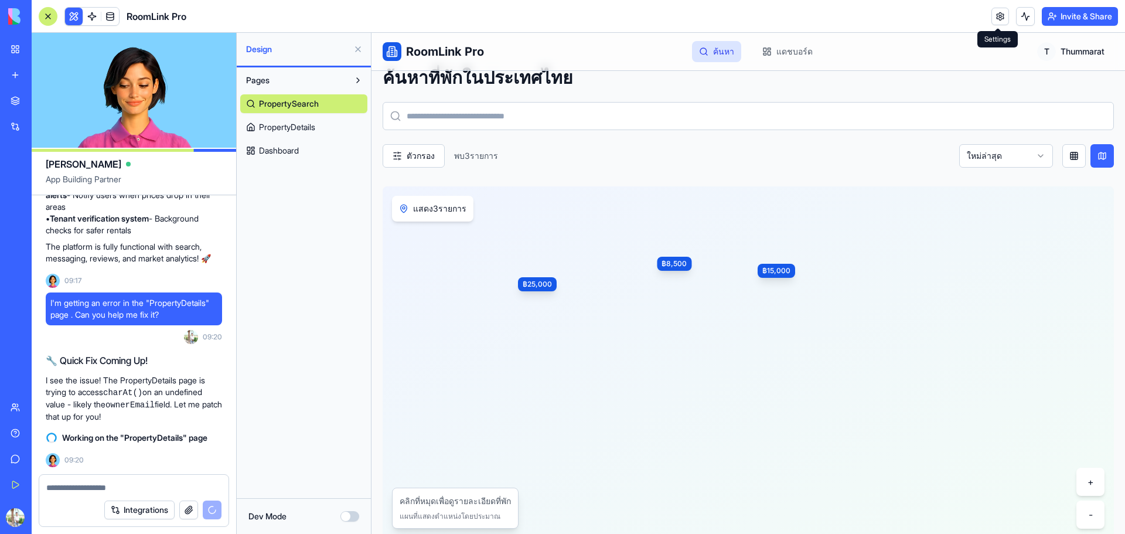
click at [995, 18] on link at bounding box center [1000, 17] width 18 height 18
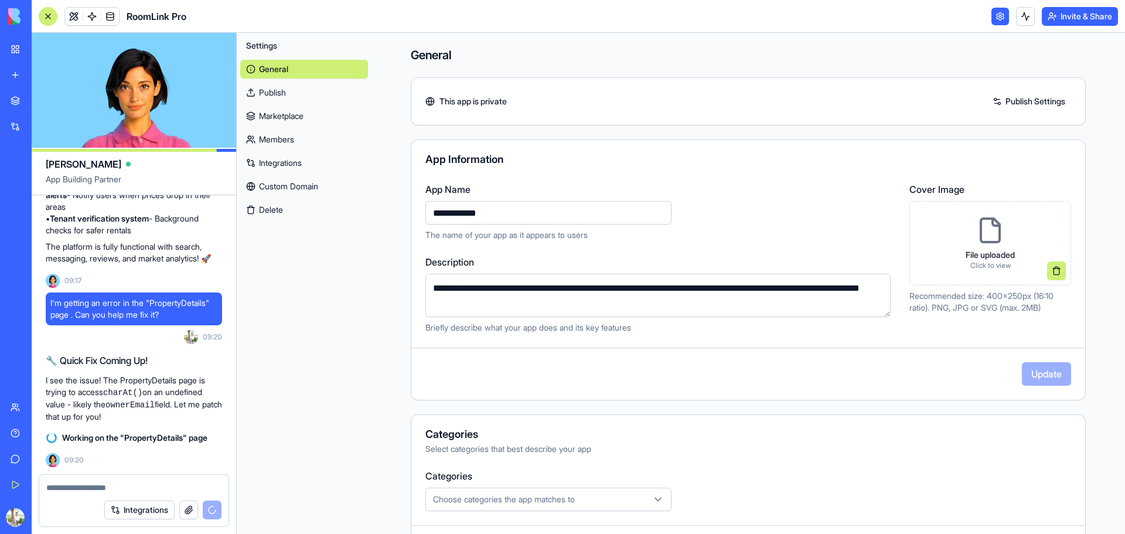
click at [999, 18] on link at bounding box center [1000, 17] width 18 height 18
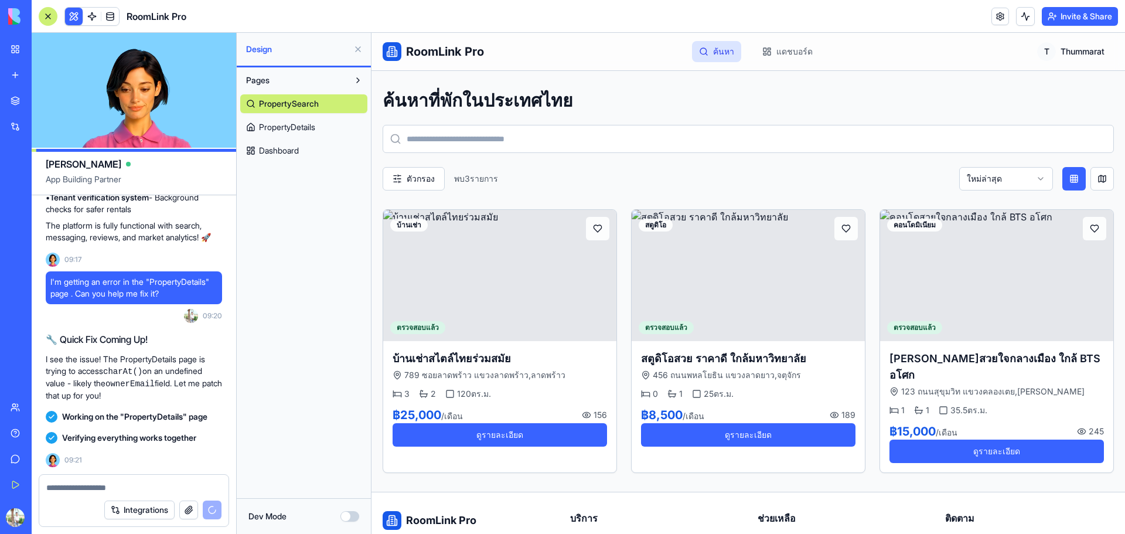
scroll to position [670, 0]
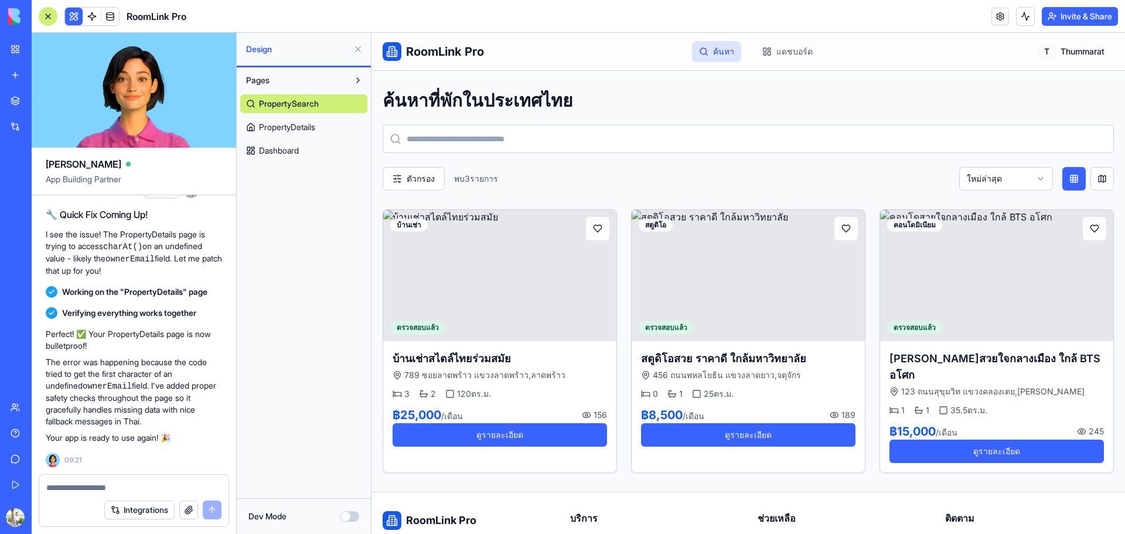
click at [329, 130] on link "PropertyDetails" at bounding box center [303, 127] width 127 height 19
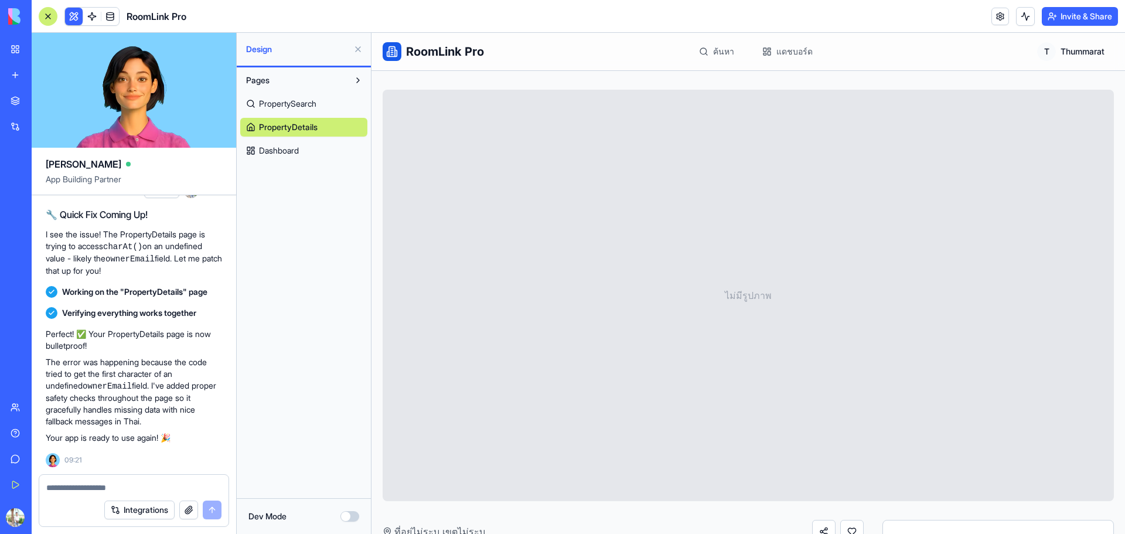
click at [293, 156] on span "Dashboard" at bounding box center [279, 151] width 40 height 12
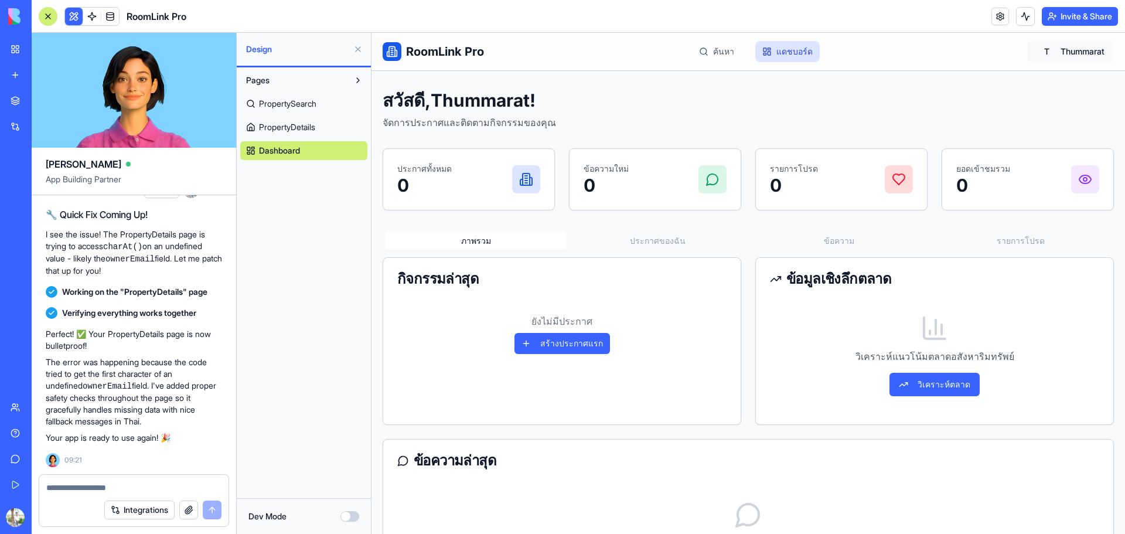
click at [1043, 43] on html "RoomLink Pro ค้นหา แดชบอร์ด T Thummarat สวัสดี, Thummarat ! จัดการประกาศและติดต…" at bounding box center [747, 403] width 753 height 741
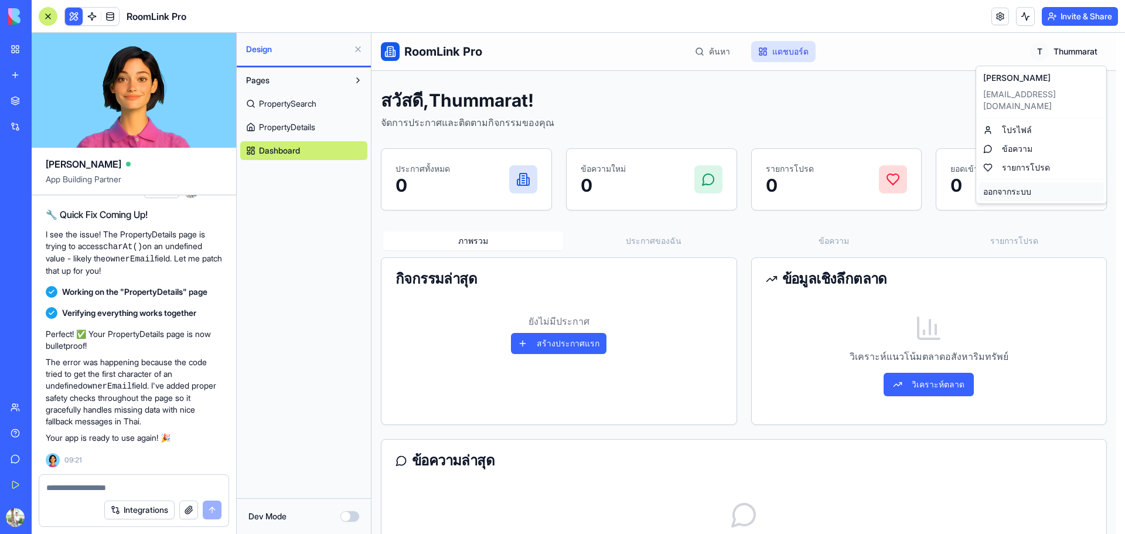
click at [1006, 185] on div "ออกจากระบบ" at bounding box center [1040, 191] width 125 height 19
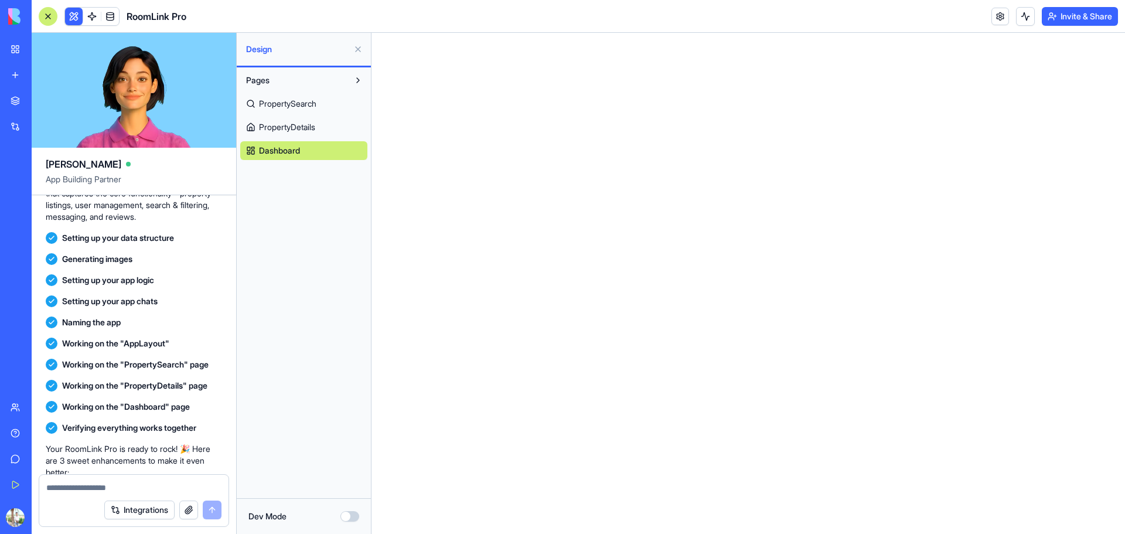
scroll to position [182, 0]
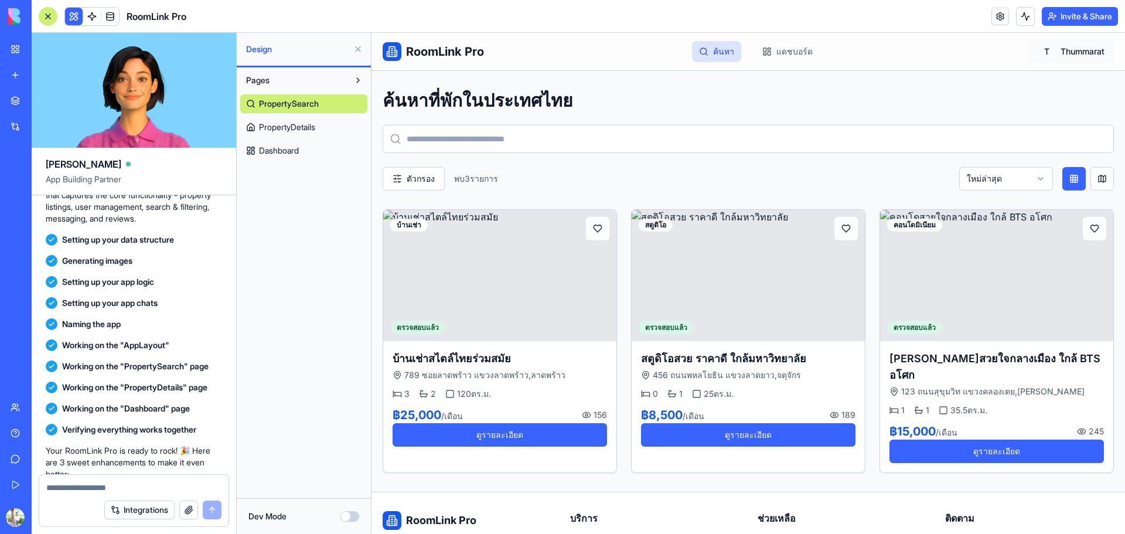
click at [1068, 56] on html "RoomLink Pro ค้นหา แดชบอร์ด T Thummarat ค้นหาที่พักในประเทศไทย ตัวกรอง พบ 3 ราย…" at bounding box center [747, 348] width 753 height 631
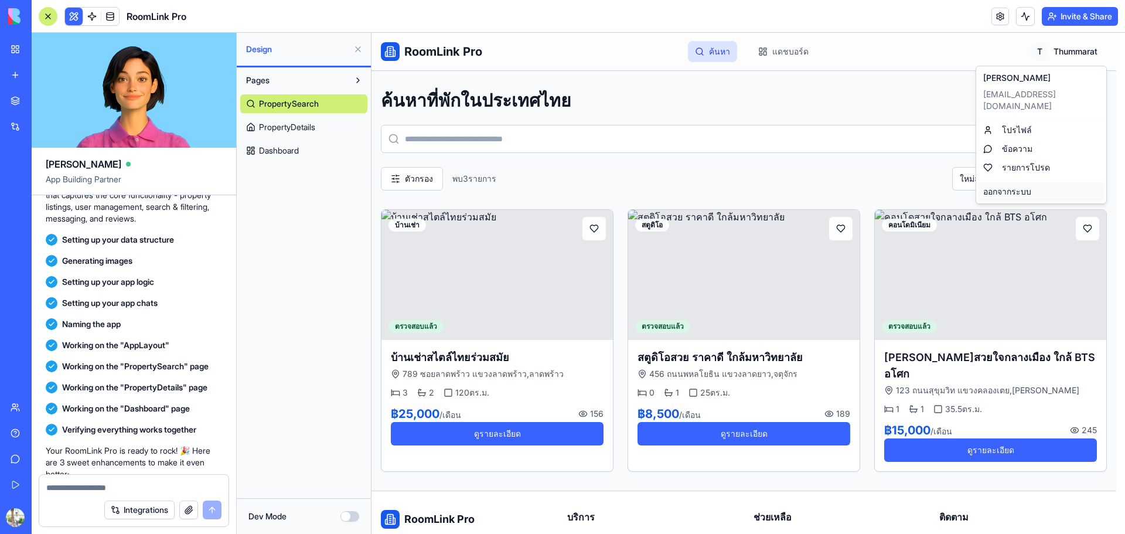
click at [1008, 182] on div "ออกจากระบบ" at bounding box center [1040, 191] width 125 height 19
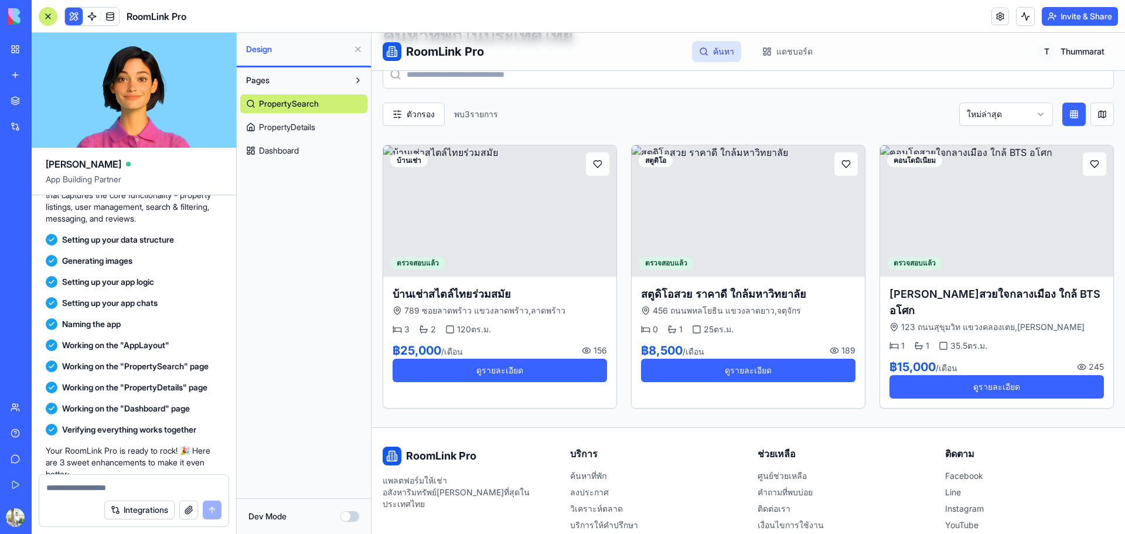
scroll to position [112, 0]
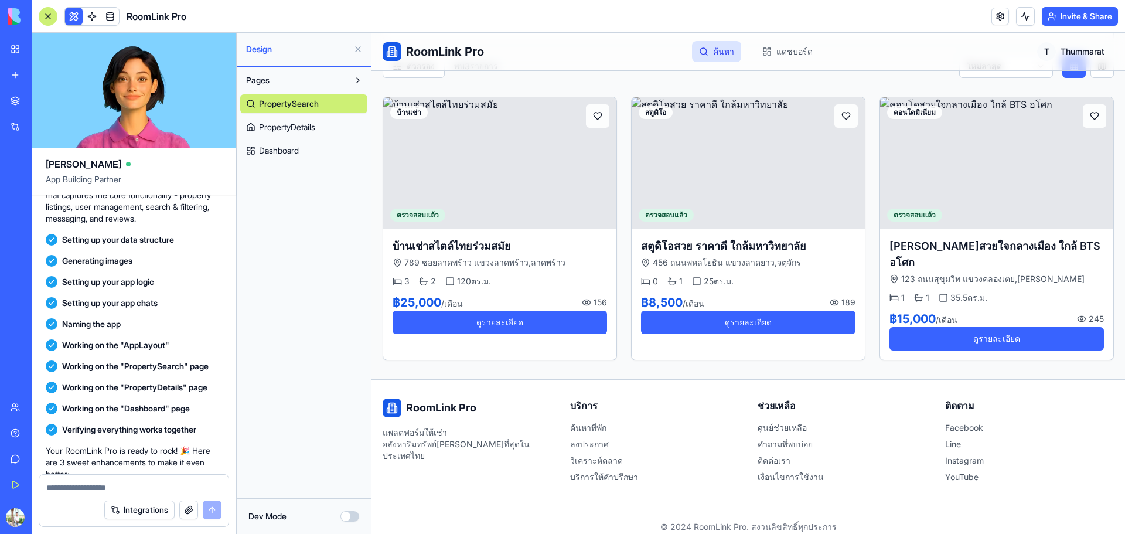
click at [766, 471] on li "เงื่อนไขการใช้งาน" at bounding box center [841, 477] width 169 height 12
click at [826, 471] on li "เงื่อนไขการใช้งาน" at bounding box center [841, 477] width 169 height 12
click at [774, 455] on li "ติดต่อเรา" at bounding box center [841, 461] width 169 height 12
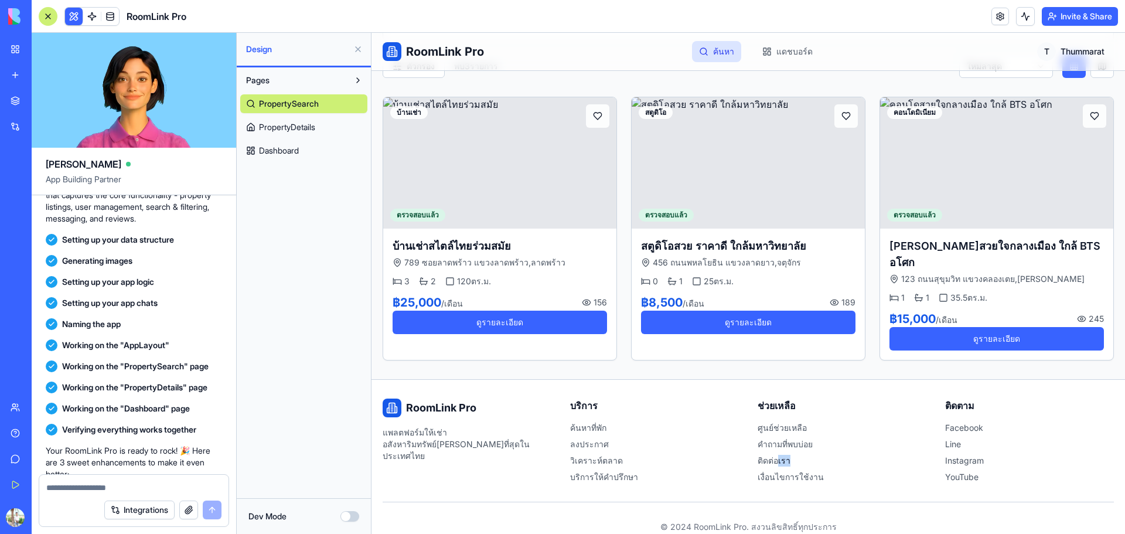
click at [773, 455] on li "ติดต่อเรา" at bounding box center [841, 461] width 169 height 12
click at [784, 438] on li "คำถามที่พบบ่อย" at bounding box center [841, 444] width 169 height 12
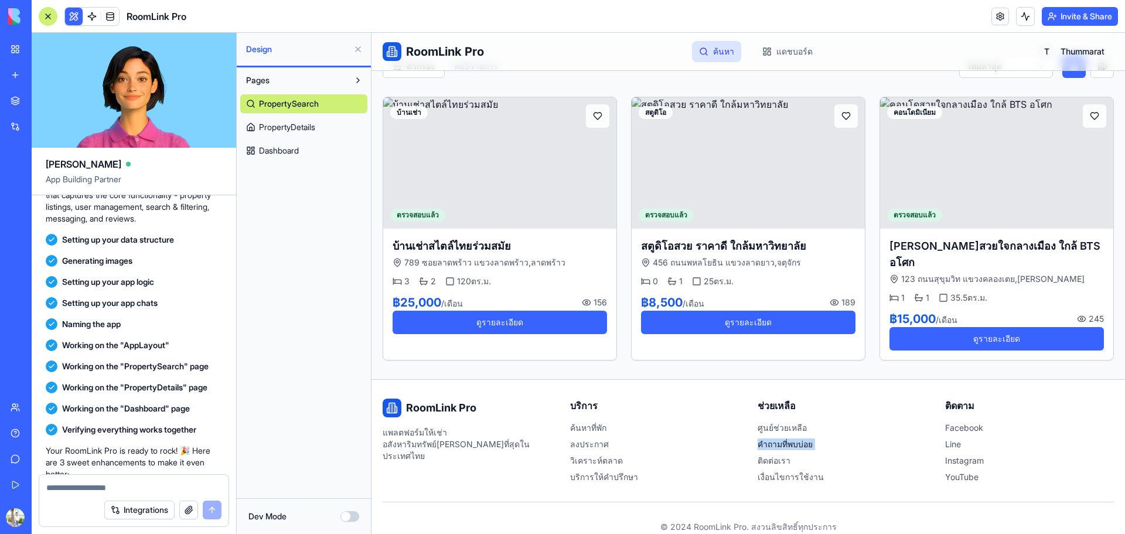
click at [784, 438] on li "คำถามที่พบบ่อย" at bounding box center [841, 444] width 169 height 12
click at [1020, 438] on li "Line" at bounding box center [1029, 444] width 169 height 12
click at [945, 438] on li "Line" at bounding box center [1029, 444] width 169 height 12
click at [927, 405] on div "RoomLink Pro แพลตฟอร์มให้เช่าอสังหาริมทรัพย์ที่ดีที่สุดในประเทศไทย บริการ ค้นหา…" at bounding box center [748, 440] width 731 height 84
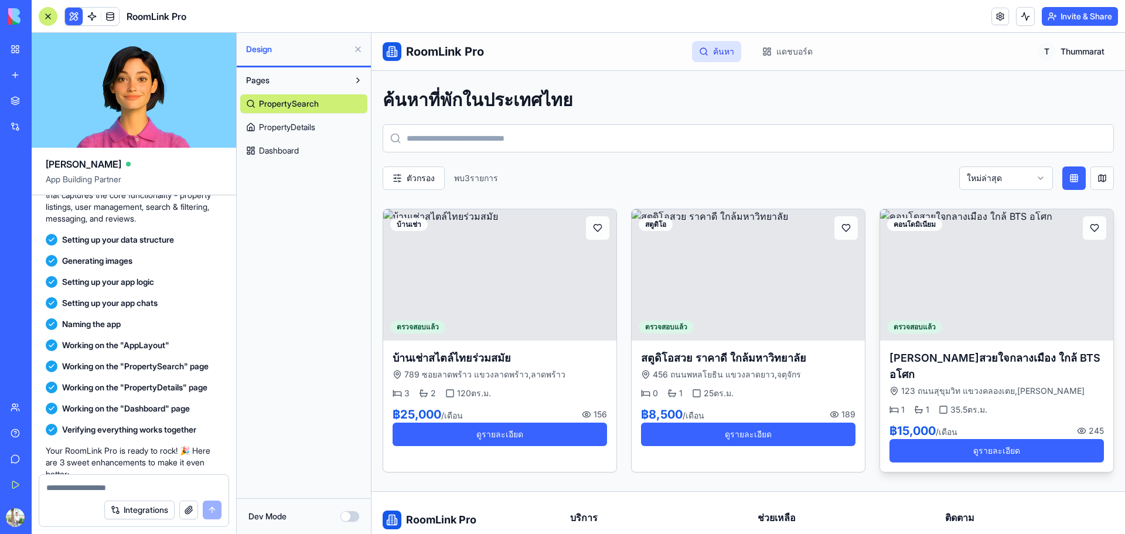
scroll to position [0, 0]
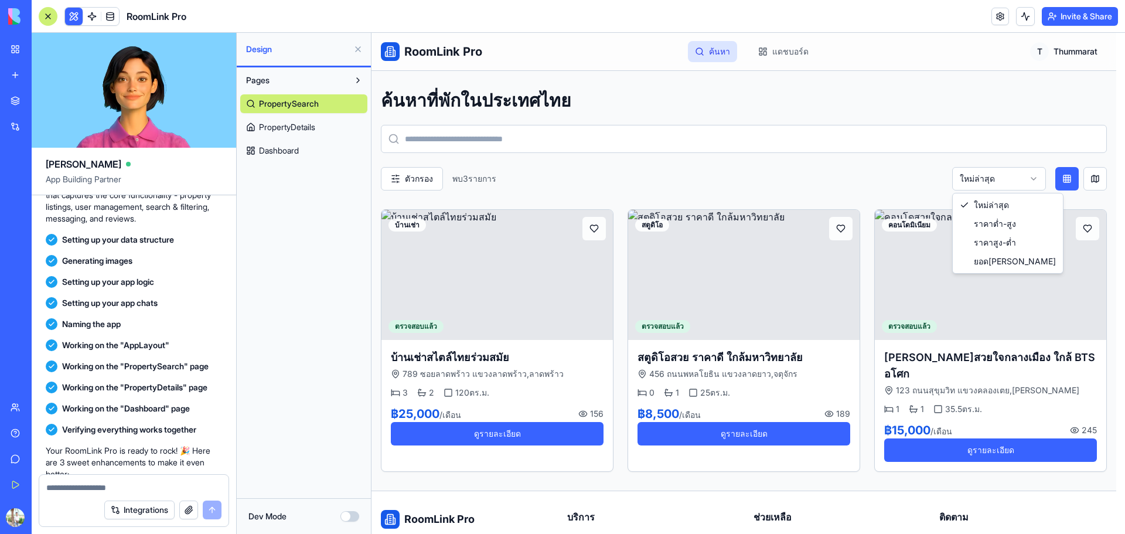
click at [977, 173] on html "RoomLink Pro ค้นหา แดชบอร์ด T Thummarat ค้นหาที่พักในประเทศไทย ตัวกรอง พบ 3 ราย…" at bounding box center [747, 348] width 753 height 630
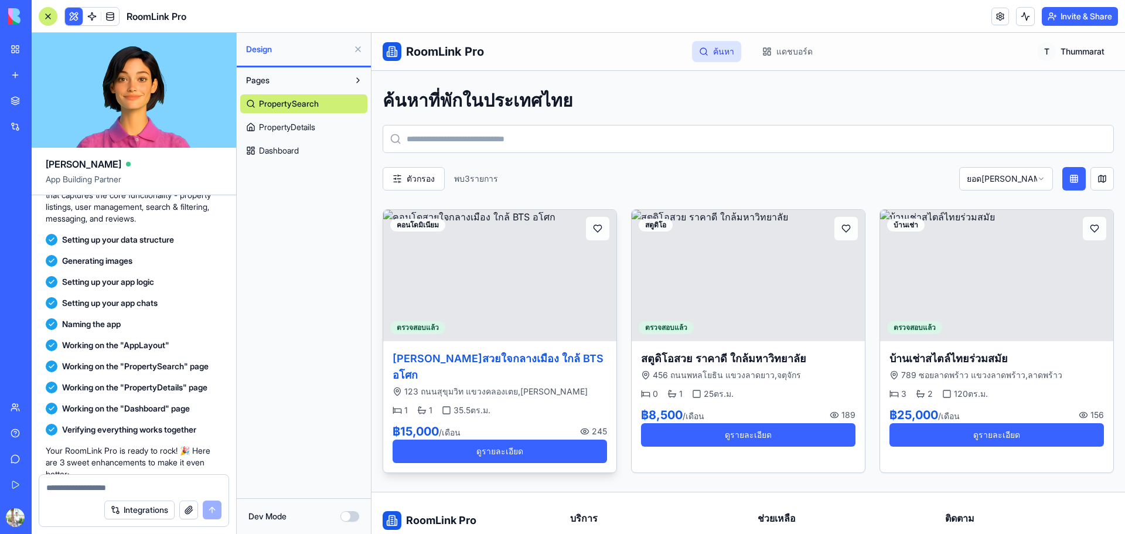
click at [457, 357] on link "คอนโดสวยใจกลางเมือง ใกล้ BTS อโศก" at bounding box center [497, 366] width 211 height 29
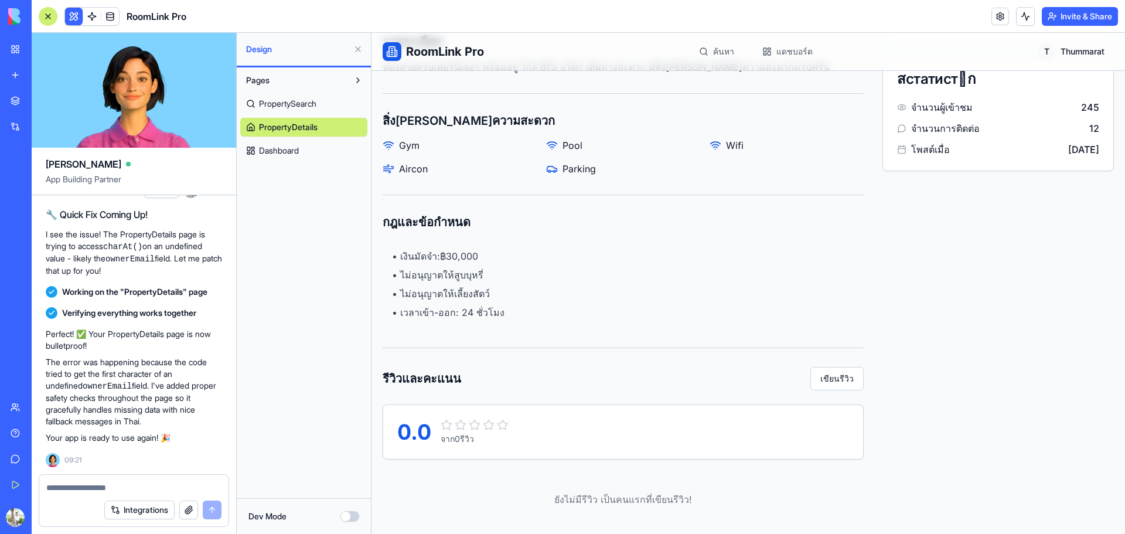
scroll to position [670, 0]
click at [139, 487] on textarea at bounding box center [133, 488] width 175 height 12
paste textarea "**********"
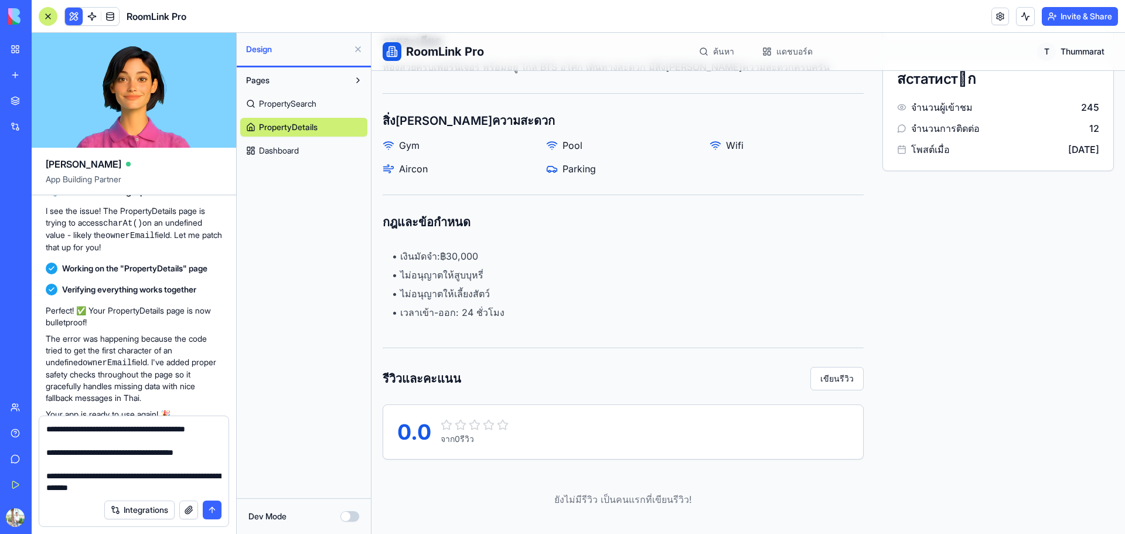
scroll to position [50972, 0]
type textarea "**********"
click at [210, 506] on button "submit" at bounding box center [212, 509] width 19 height 19
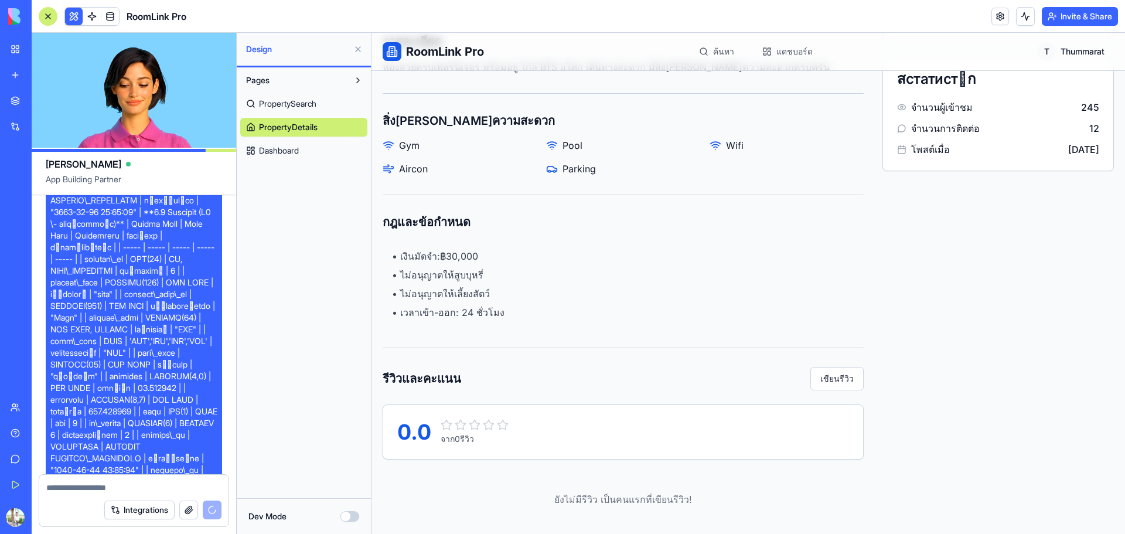
scroll to position [31033, 0]
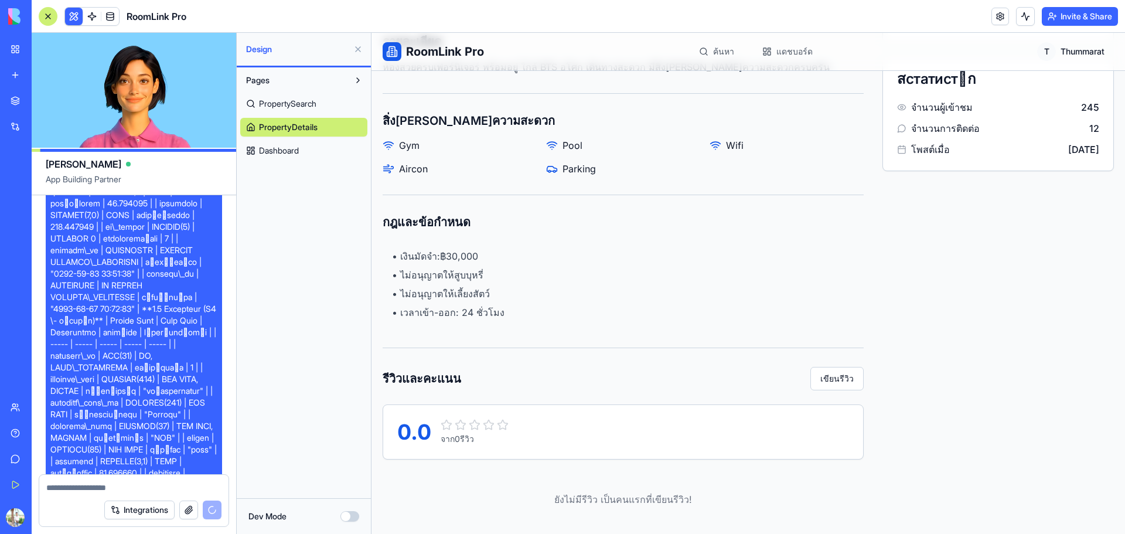
click at [267, 154] on span "Dashboard" at bounding box center [279, 151] width 40 height 12
click at [323, 80] on button "Pages" at bounding box center [294, 80] width 108 height 19
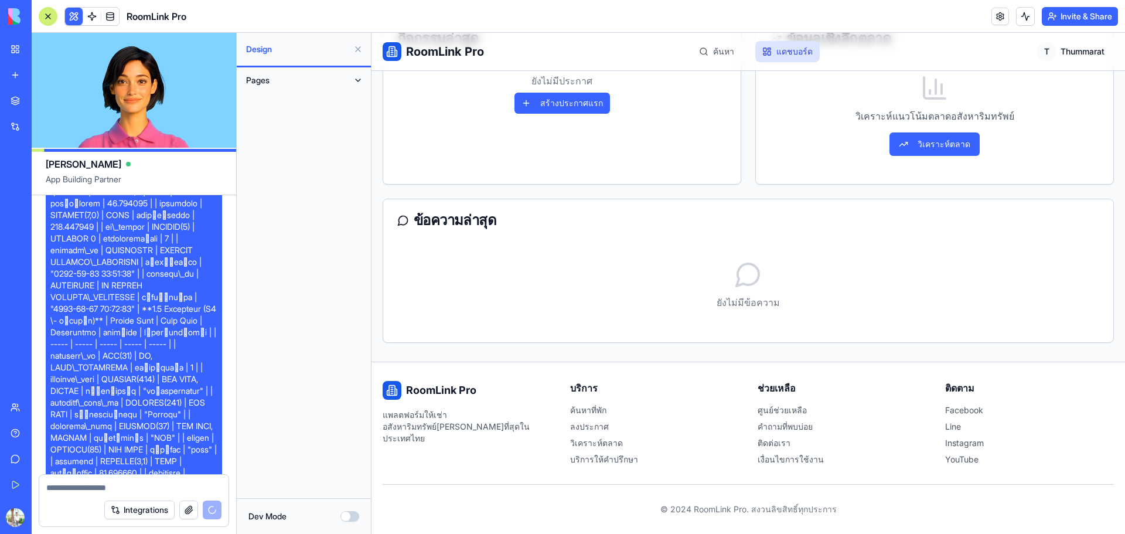
scroll to position [240, 0]
click at [349, 517] on button "Dev Mode" at bounding box center [349, 516] width 19 height 11
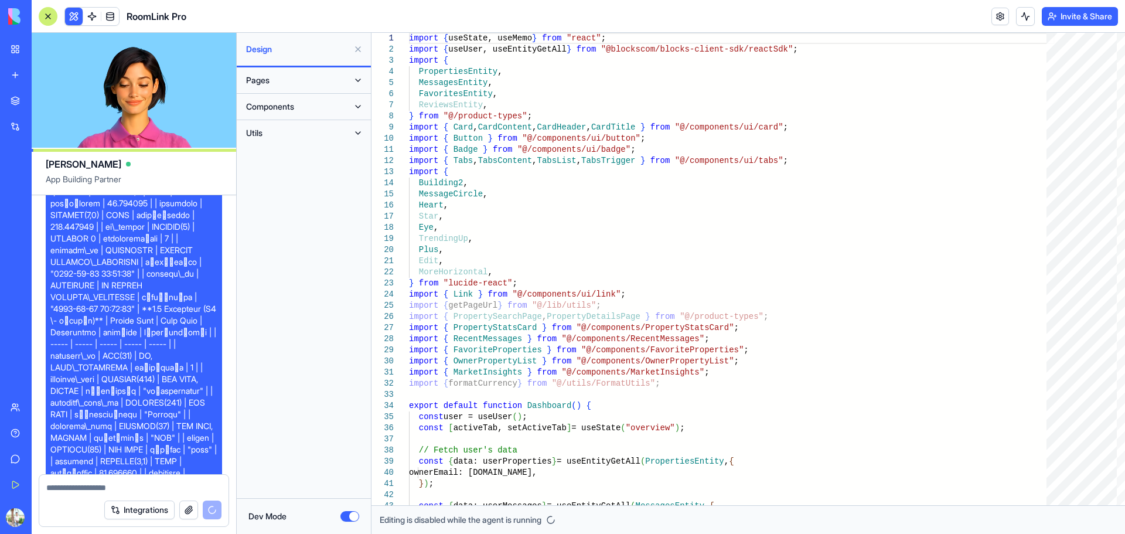
click at [306, 112] on button "Components" at bounding box center [294, 106] width 108 height 19
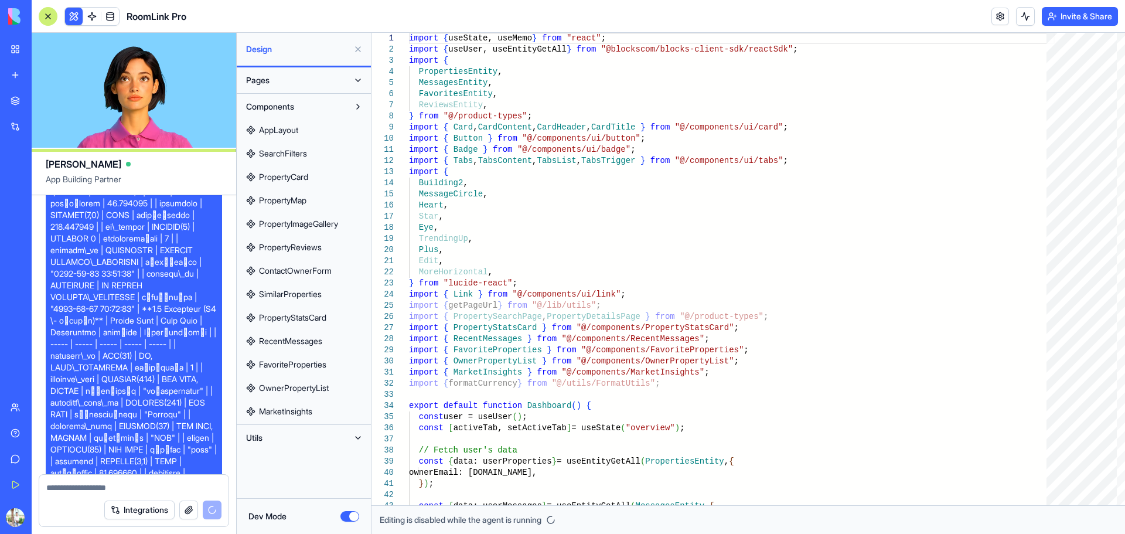
click at [306, 112] on button "Components" at bounding box center [294, 106] width 108 height 19
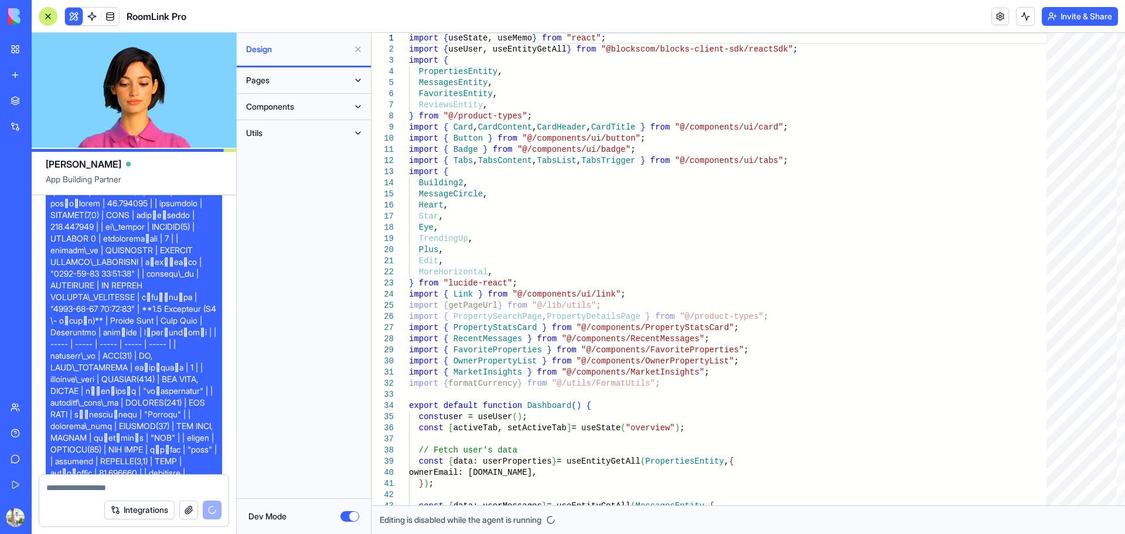
click at [315, 142] on div "Utils" at bounding box center [304, 133] width 134 height 26
click at [319, 136] on button "Utils" at bounding box center [294, 133] width 108 height 19
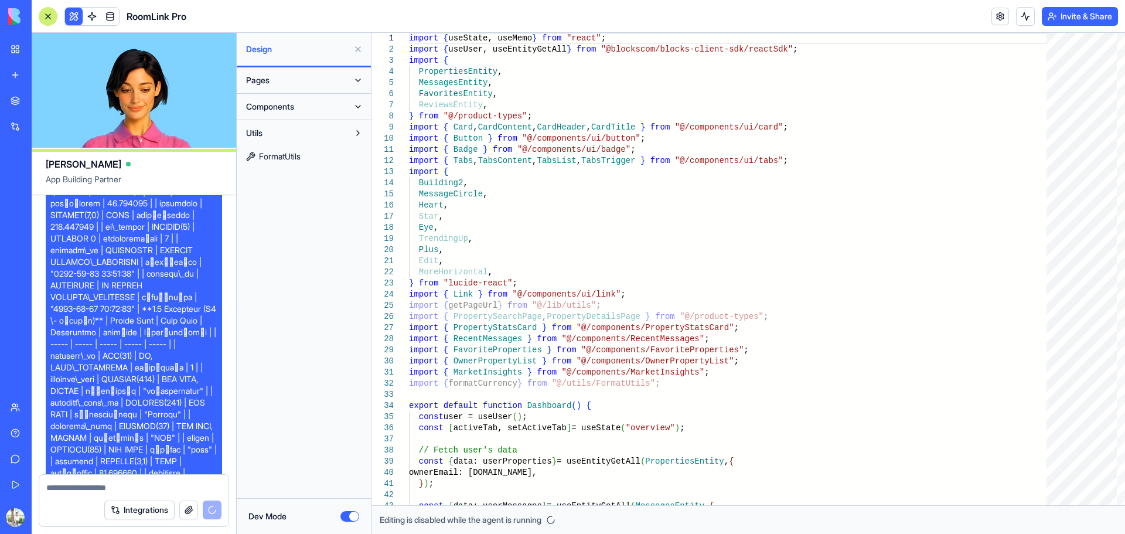
click at [1071, 21] on button "Invite & Share" at bounding box center [1079, 16] width 76 height 19
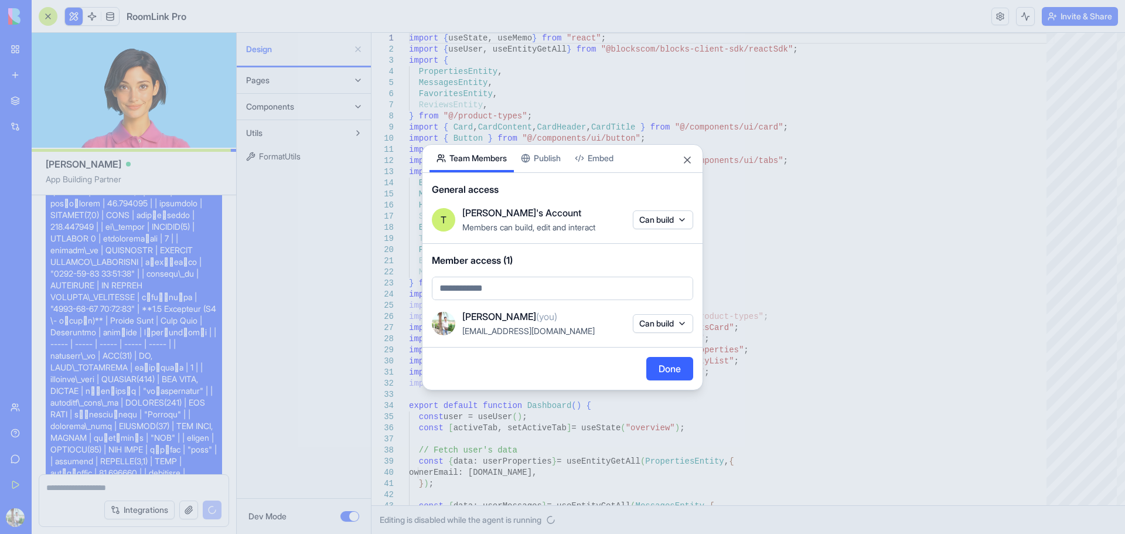
click at [517, 144] on div "Share App Team Members Publish Embed General access T Thummarat's Account Membe…" at bounding box center [562, 267] width 281 height 246
click at [542, 158] on div "Share App Team Members Publish Embed General access T Thummarat's Account Membe…" at bounding box center [562, 267] width 281 height 246
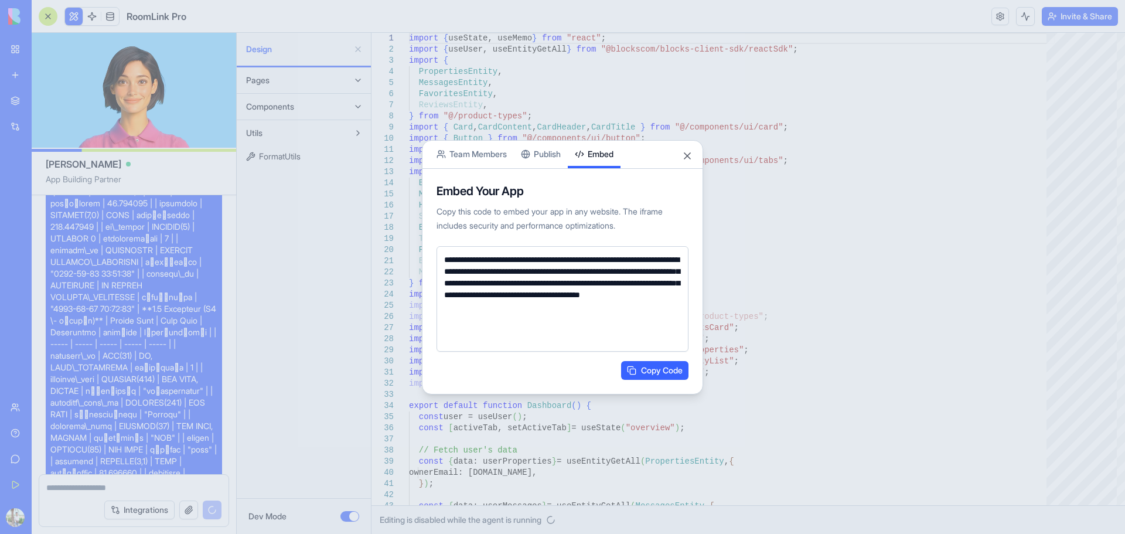
click at [602, 125] on body "BETA My Workspace New app Marketplace Integrations Recent New App AI Logo Gener…" at bounding box center [562, 267] width 1125 height 534
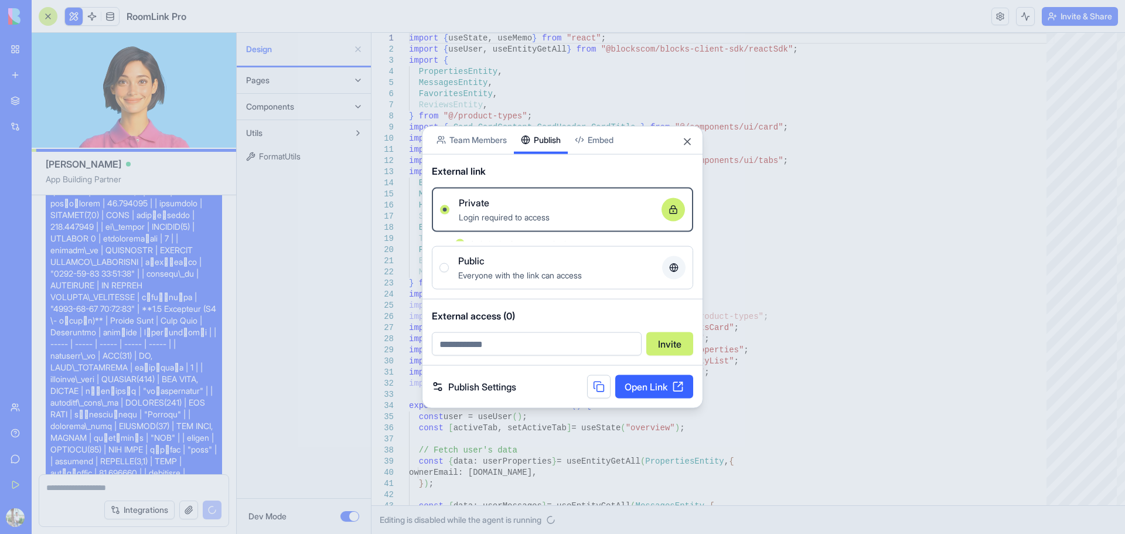
click at [544, 148] on button "Publish" at bounding box center [541, 140] width 54 height 28
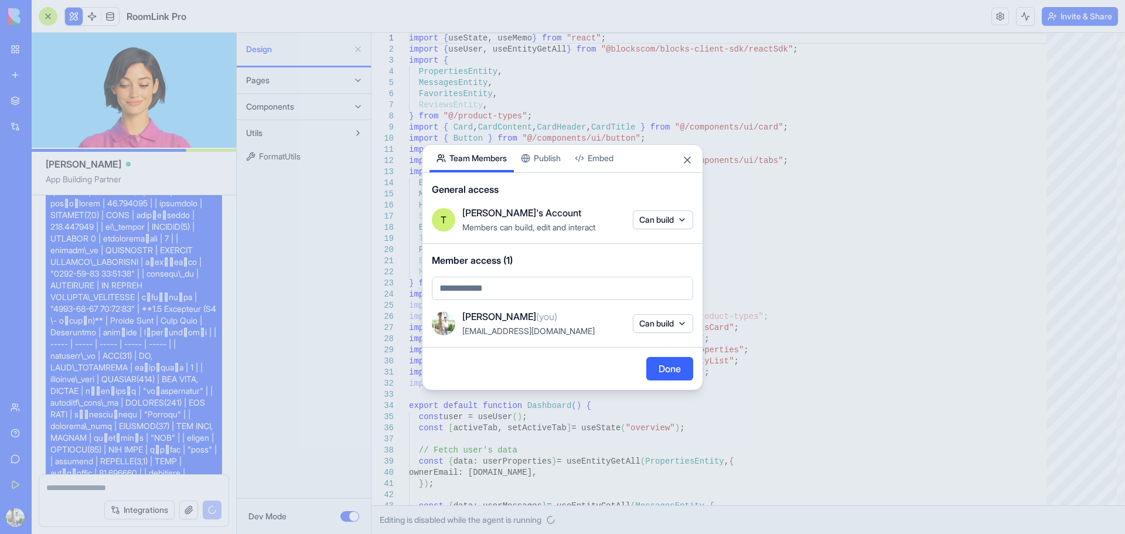
click at [486, 129] on body "BETA My Workspace New app Marketplace Integrations Recent New App AI Logo Gener…" at bounding box center [562, 267] width 1125 height 534
click at [528, 136] on div at bounding box center [562, 267] width 1125 height 534
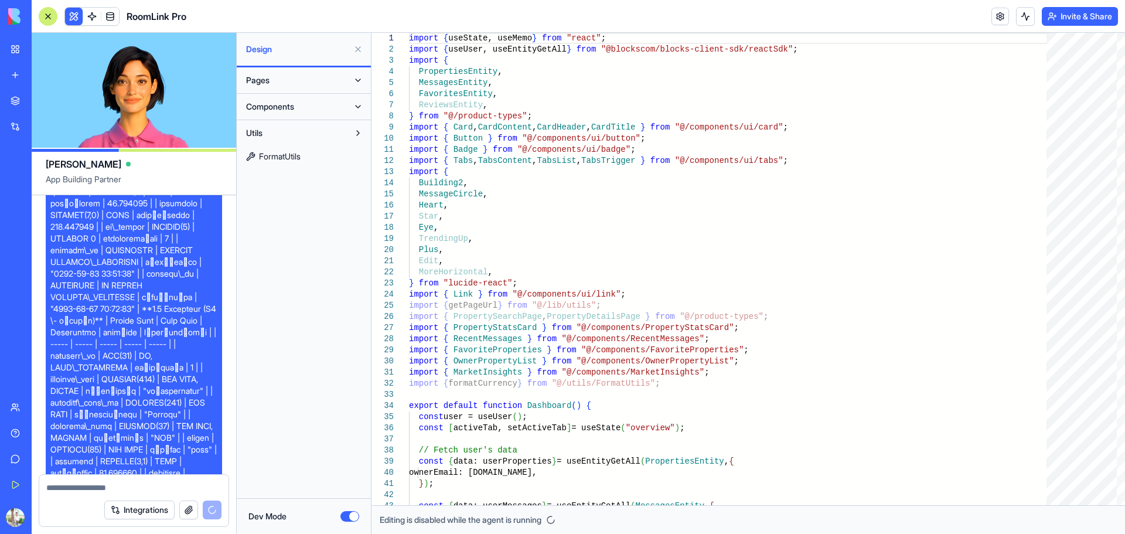
click at [1111, 13] on button "Invite & Share" at bounding box center [1079, 16] width 76 height 19
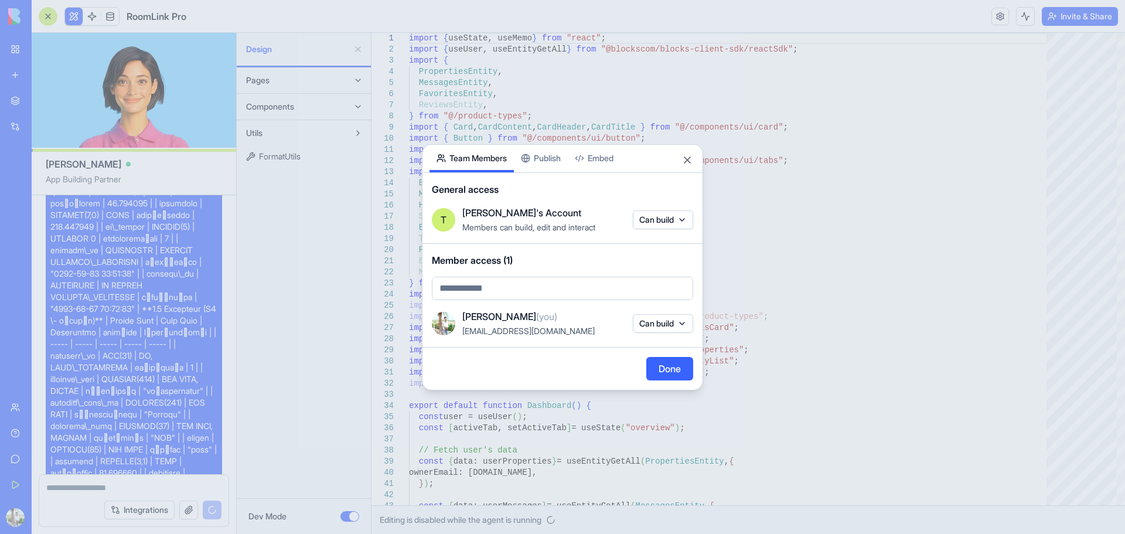
click at [1095, 16] on div at bounding box center [562, 267] width 1125 height 534
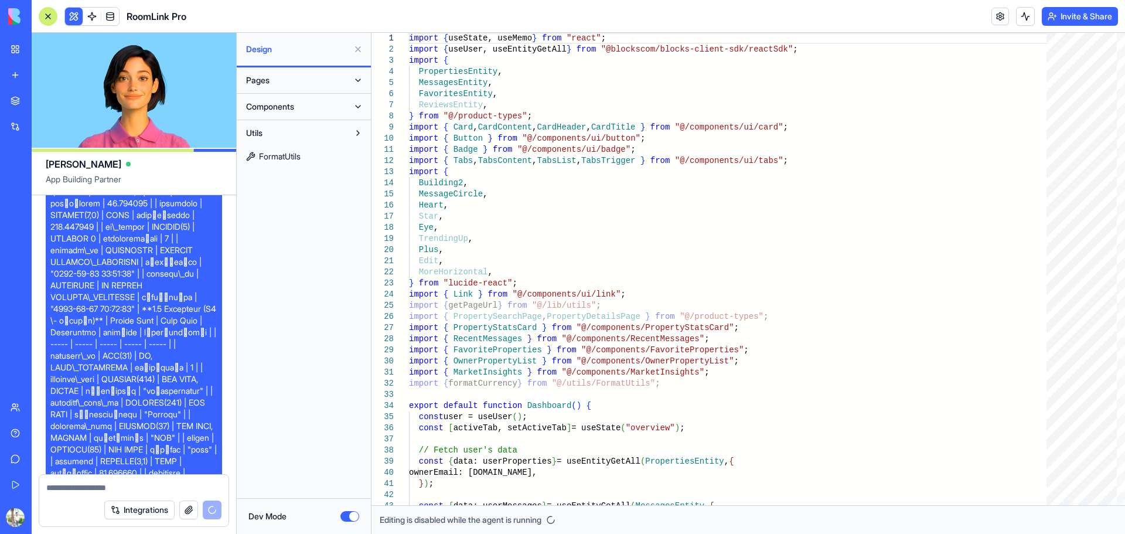
click at [1080, 17] on button "Invite & Share" at bounding box center [1079, 16] width 76 height 19
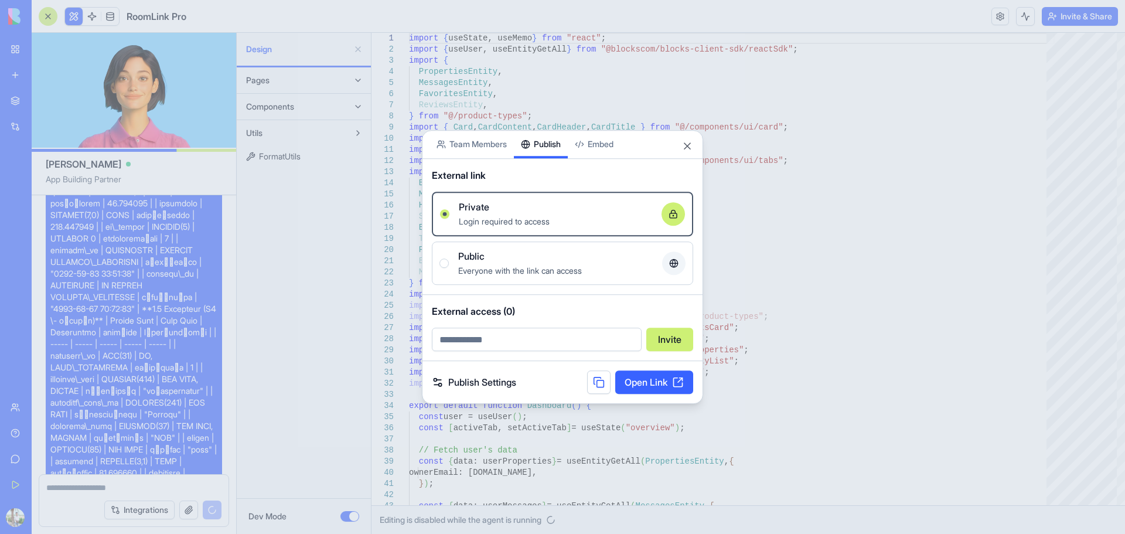
click at [552, 166] on div "Share App Team Members Publish Embed External link Private Login required to ac…" at bounding box center [562, 267] width 281 height 274
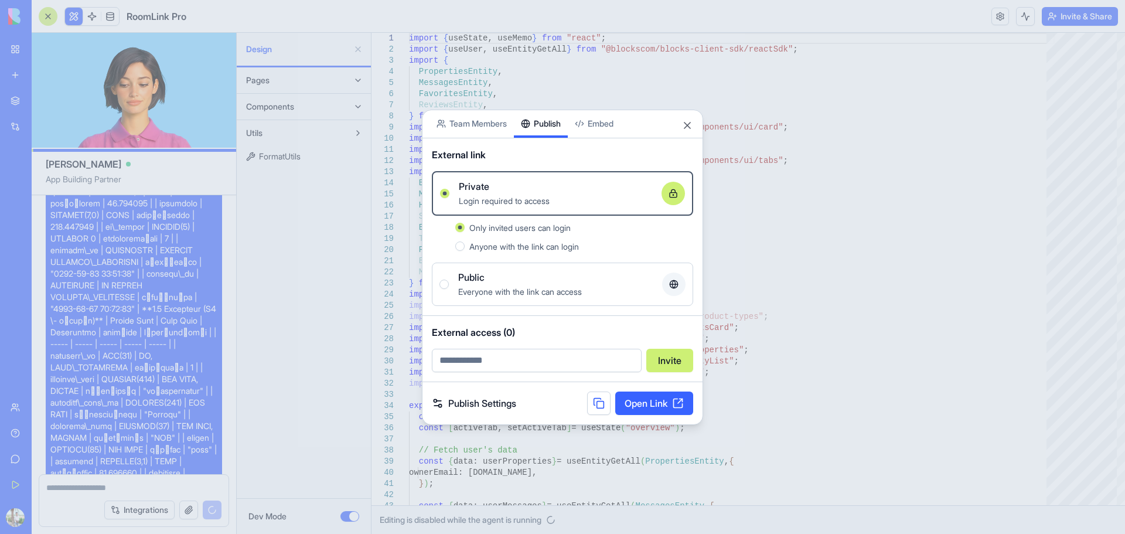
click at [474, 403] on link "Publish Settings" at bounding box center [474, 403] width 84 height 14
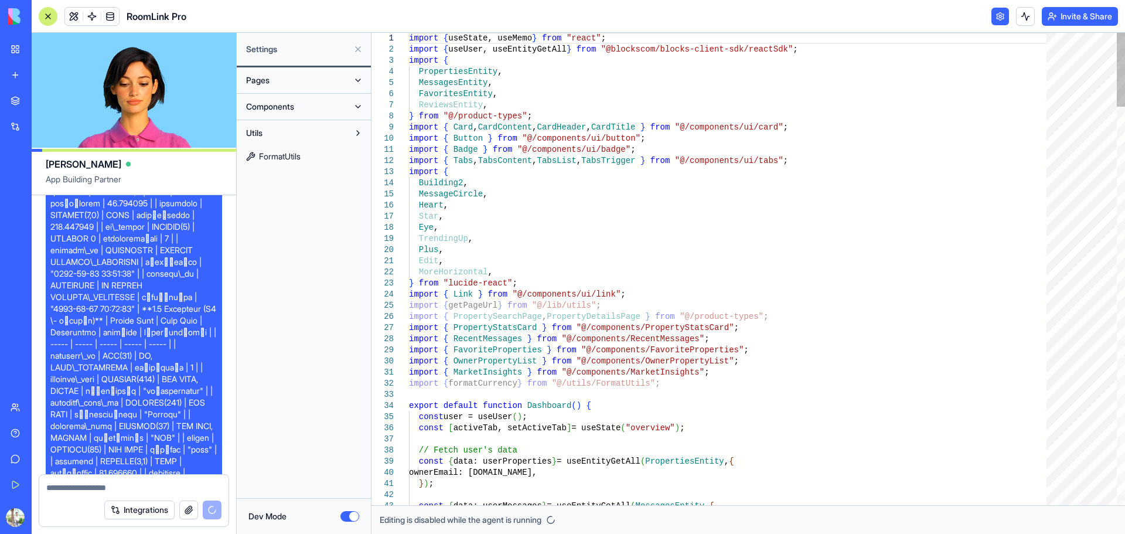
scroll to position [31160, 0]
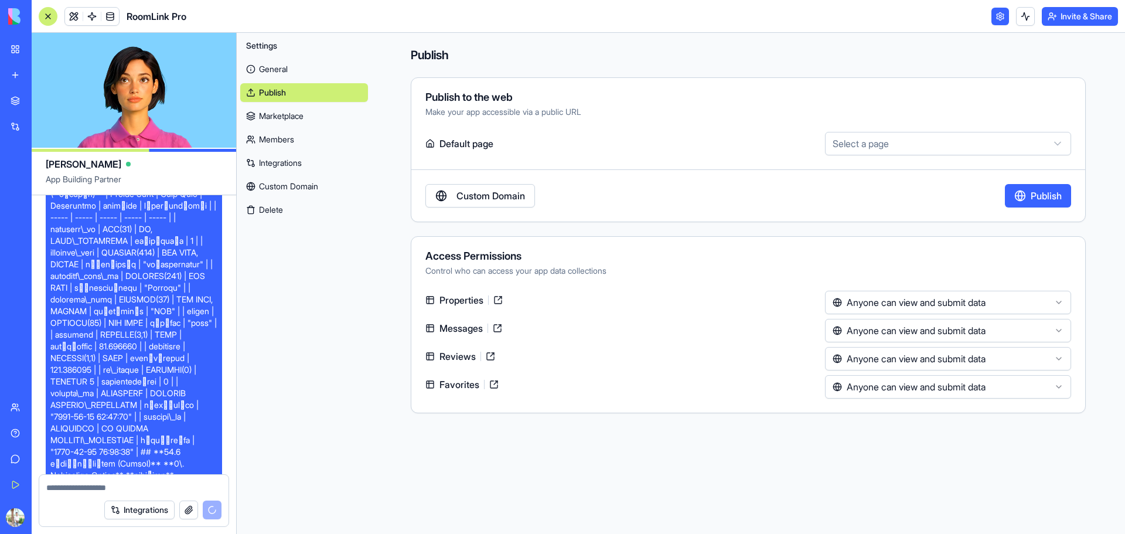
scroll to position [31181, 0]
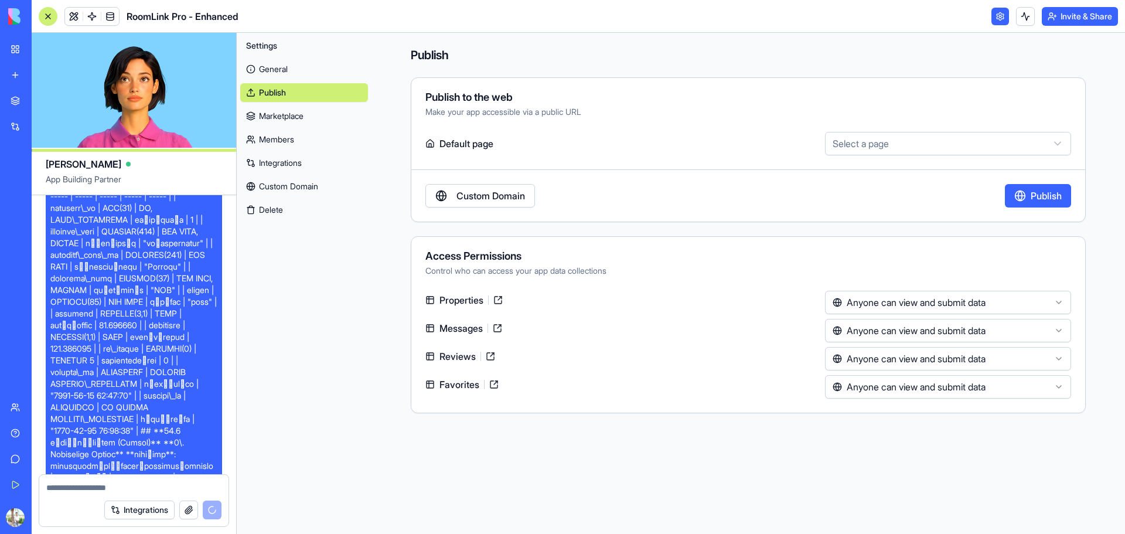
click at [876, 296] on html "BETA My Workspace New app Marketplace Integrations Recent New App AI Logo Gener…" at bounding box center [562, 267] width 1125 height 534
click at [879, 295] on html "BETA My Workspace New app Marketplace Integrations Recent New App AI Logo Gener…" at bounding box center [562, 267] width 1125 height 534
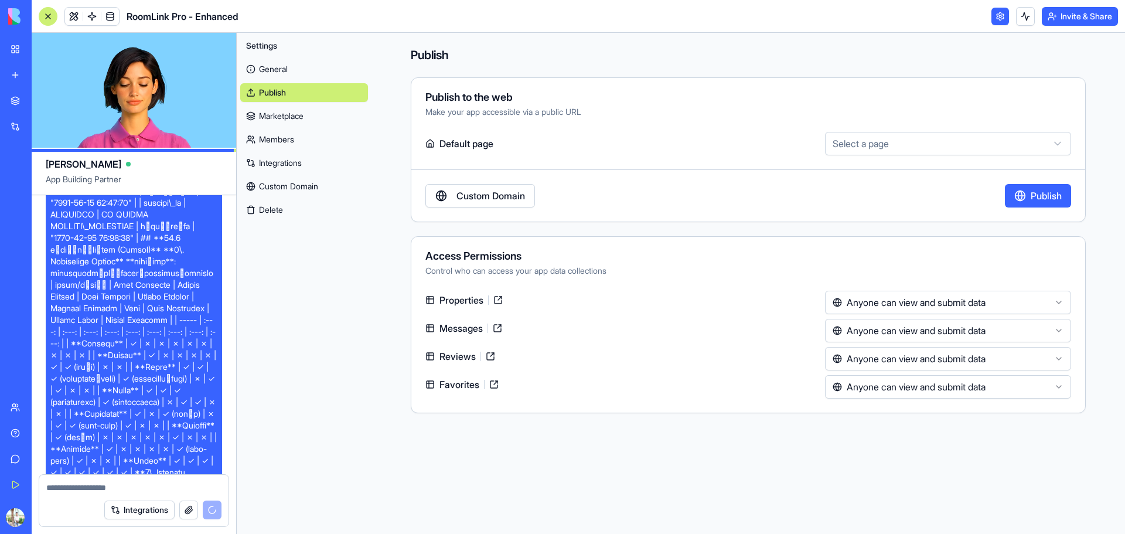
scroll to position [31348, 0]
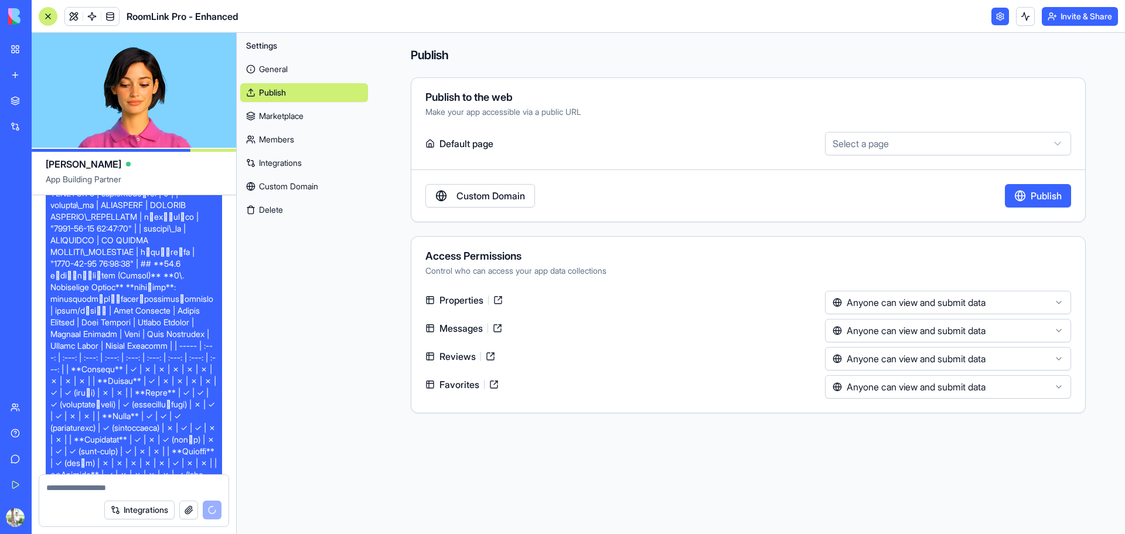
click at [897, 325] on html "BETA My Workspace New app Marketplace Integrations Recent New App AI Logo Gener…" at bounding box center [562, 267] width 1125 height 534
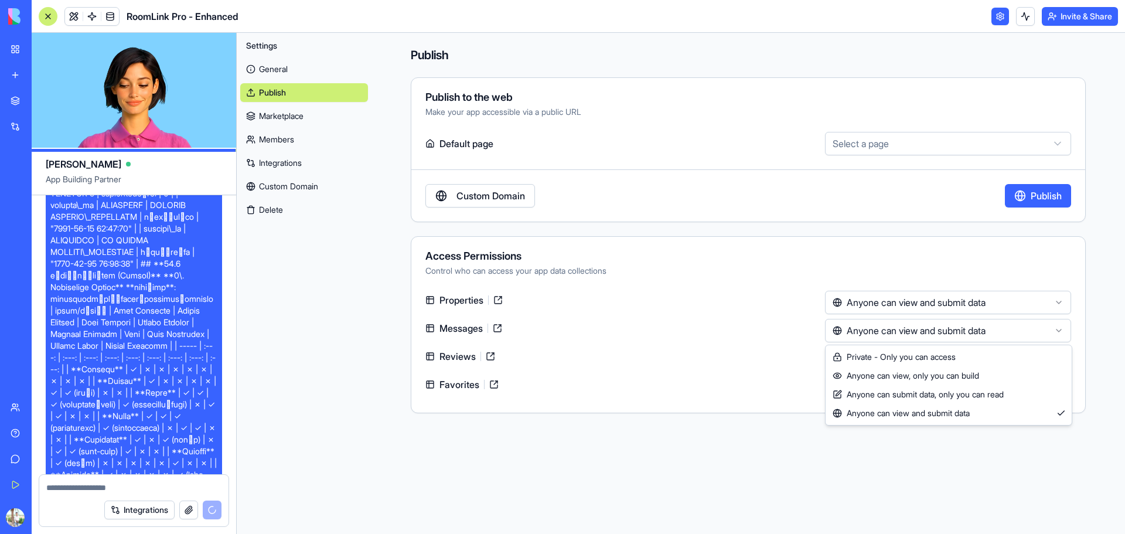
click at [910, 326] on html "BETA My Workspace New app Marketplace Integrations Recent New App AI Logo Gener…" at bounding box center [562, 267] width 1125 height 534
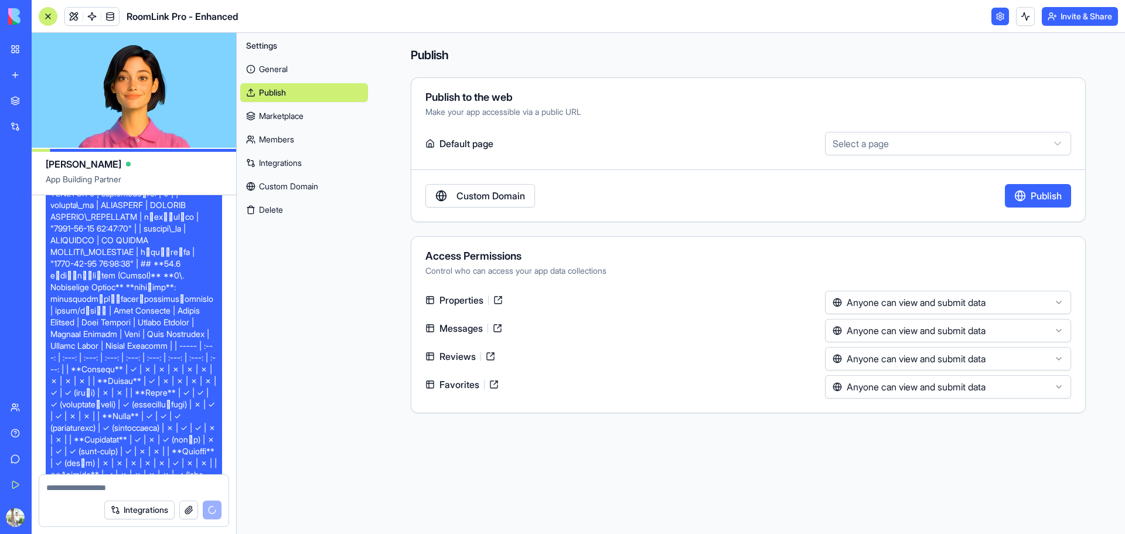
click at [285, 107] on link "Marketplace" at bounding box center [304, 116] width 128 height 19
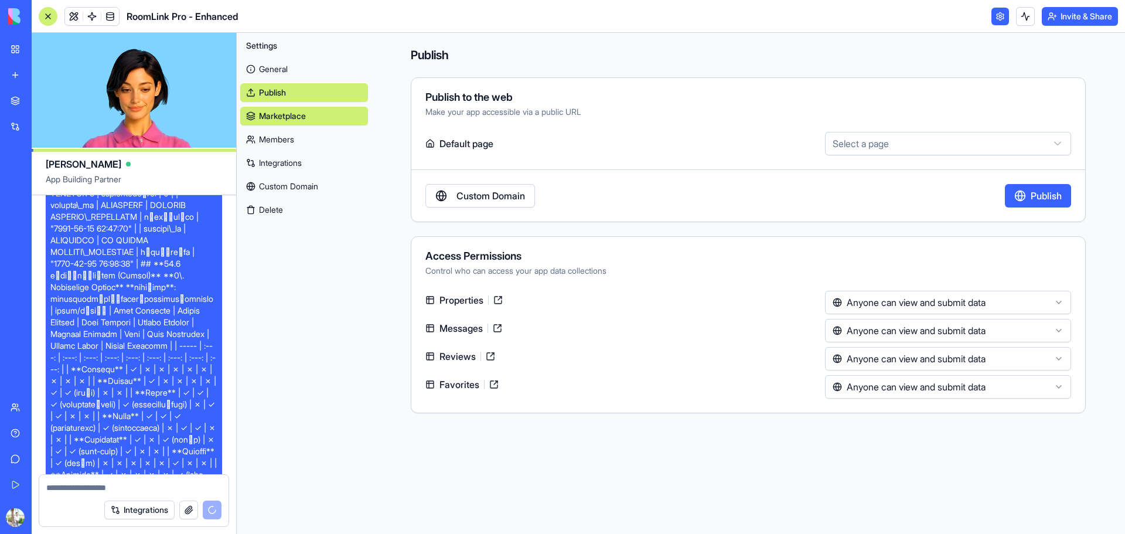
click at [290, 136] on link "Members" at bounding box center [304, 139] width 128 height 19
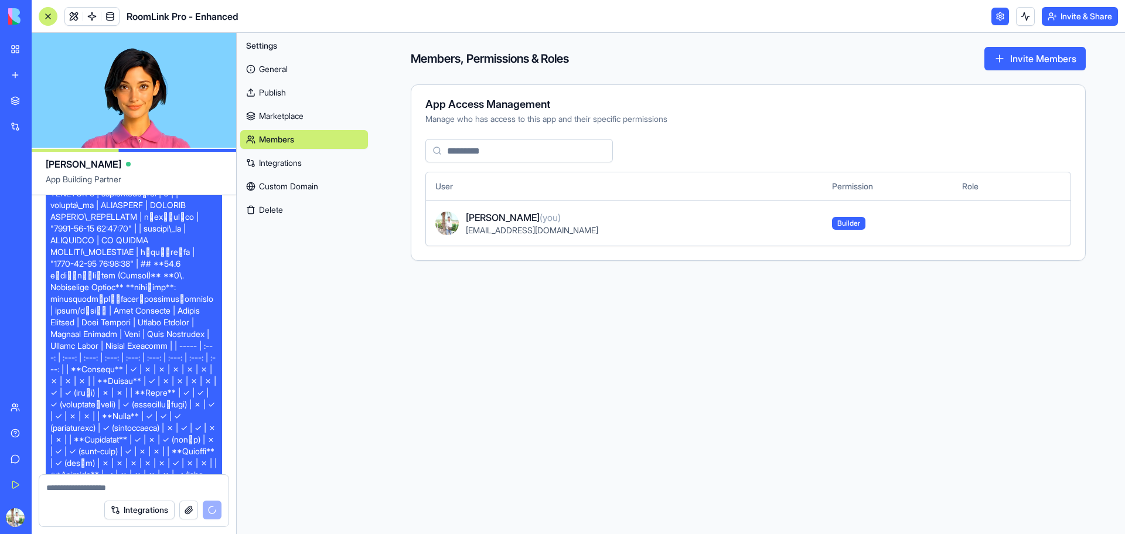
click at [289, 164] on link "Integrations" at bounding box center [304, 162] width 128 height 19
click at [287, 165] on link "Integrations" at bounding box center [304, 162] width 128 height 19
click at [283, 183] on link "Custom Domain" at bounding box center [304, 186] width 128 height 19
click at [279, 96] on link "Publish" at bounding box center [304, 92] width 128 height 19
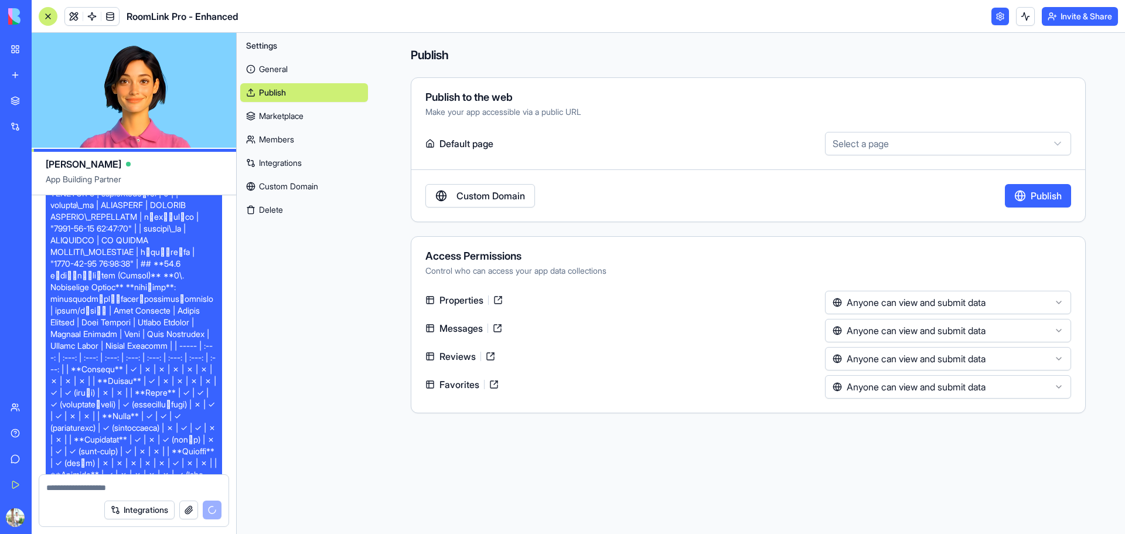
click at [265, 67] on link "General" at bounding box center [304, 69] width 128 height 19
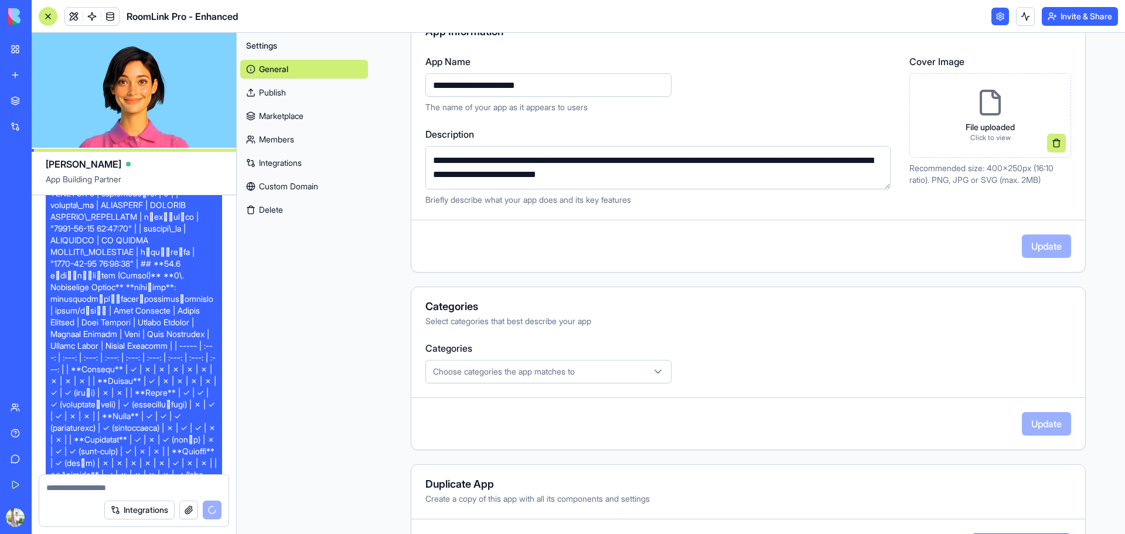
scroll to position [179, 0]
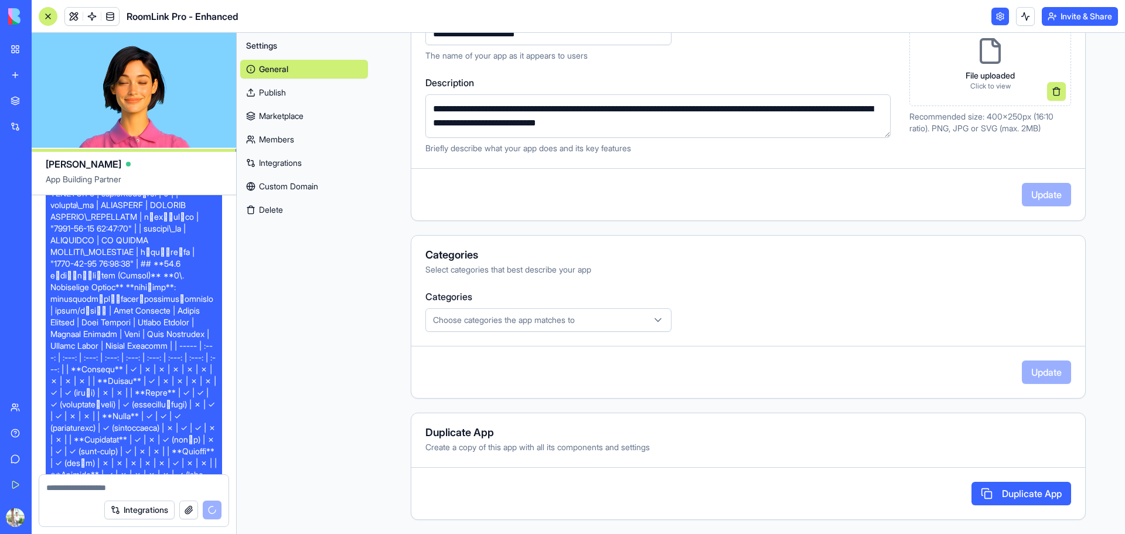
click at [1000, 15] on link at bounding box center [1000, 17] width 18 height 18
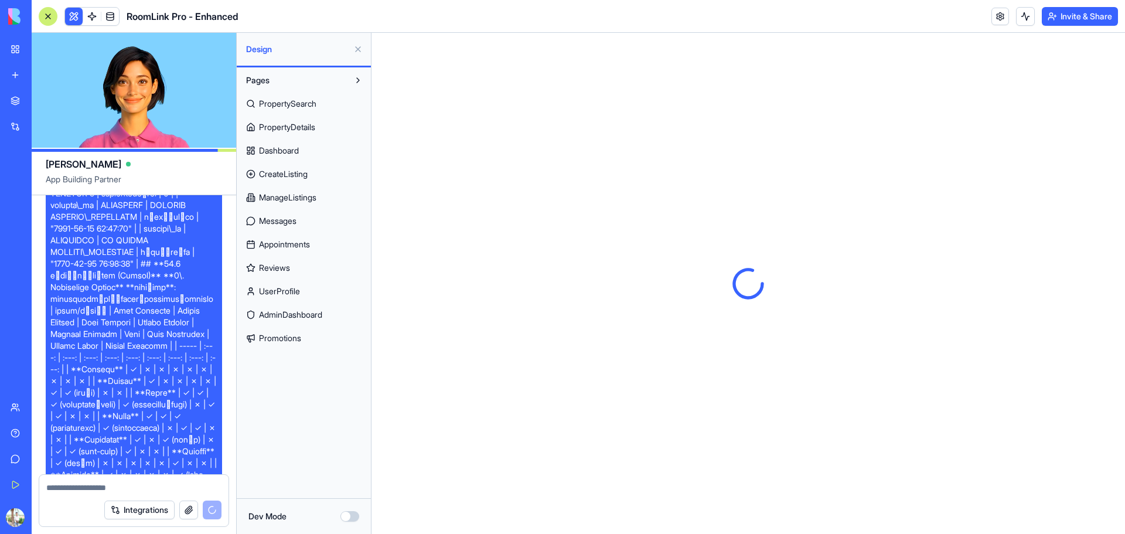
click at [282, 154] on span "Dashboard" at bounding box center [279, 151] width 40 height 12
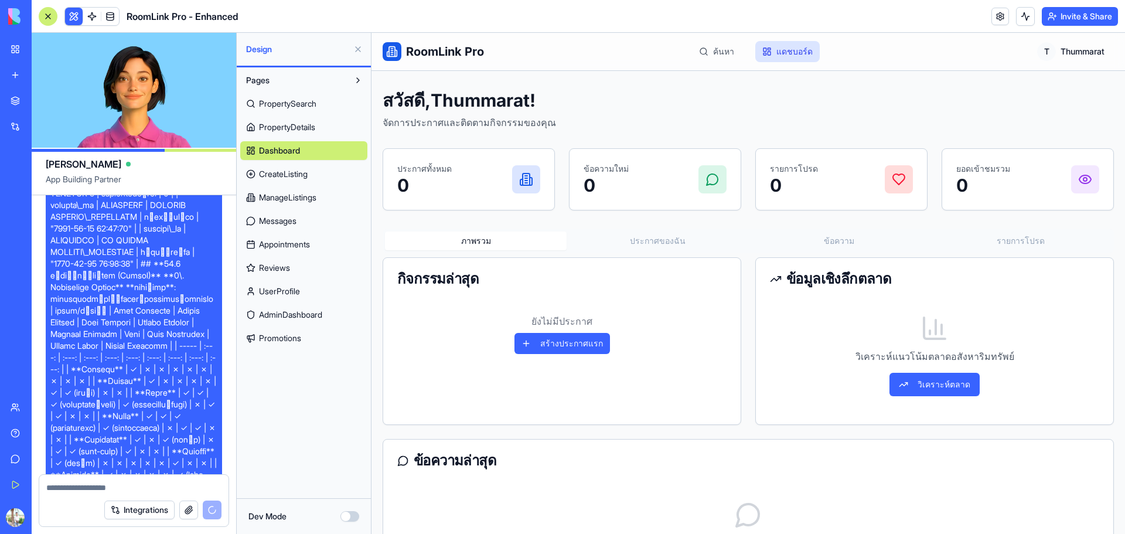
click at [284, 169] on span "CreateListing" at bounding box center [283, 174] width 49 height 12
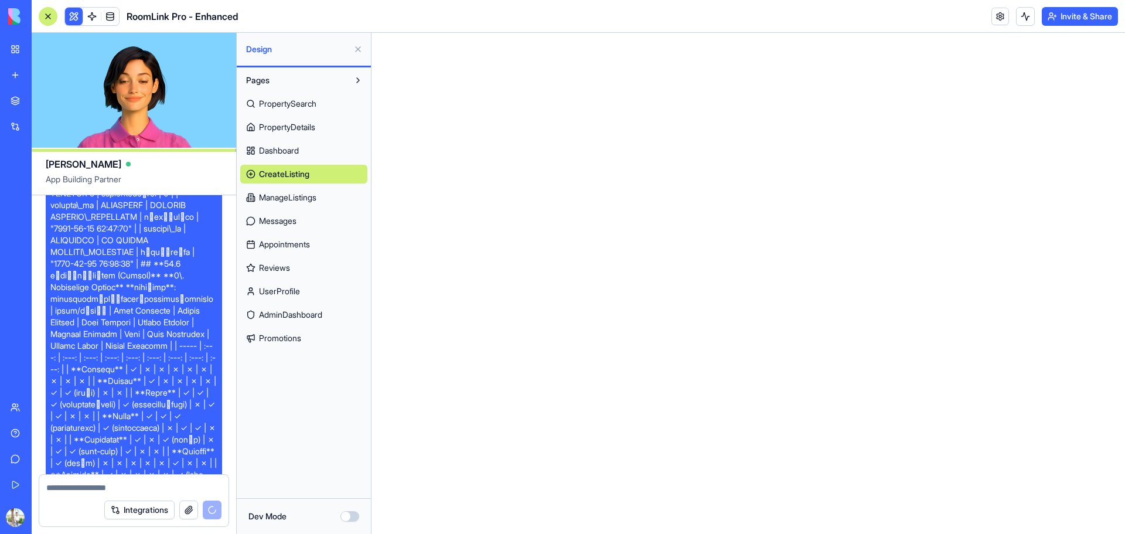
click at [302, 196] on span "ManageListings" at bounding box center [287, 198] width 57 height 12
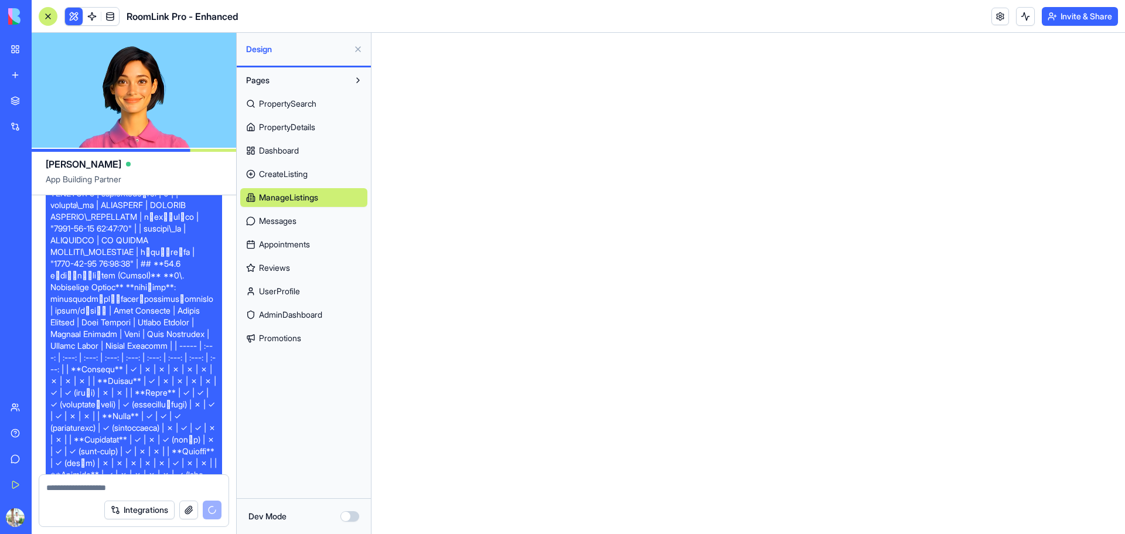
click at [282, 228] on link "Messages" at bounding box center [303, 220] width 127 height 19
click at [282, 251] on link "Appointments" at bounding box center [303, 244] width 127 height 19
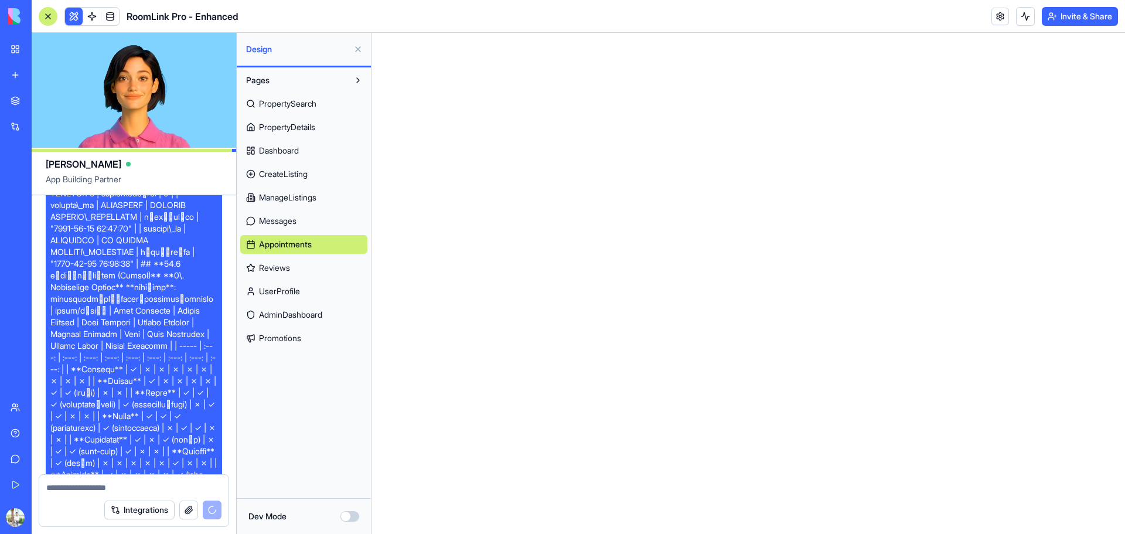
click at [281, 281] on div "PropertySearch PropertyDetails Dashboard CreateListing ManageListings Messages …" at bounding box center [303, 219] width 127 height 258
click at [275, 330] on link "Promotions" at bounding box center [303, 338] width 127 height 19
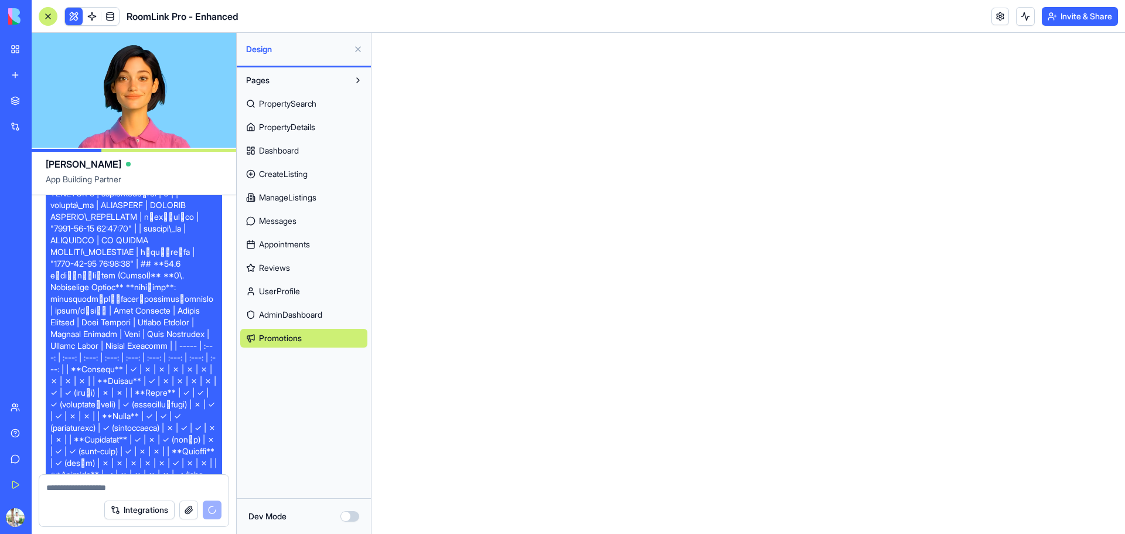
click at [289, 314] on span "AdminDashboard" at bounding box center [290, 315] width 63 height 12
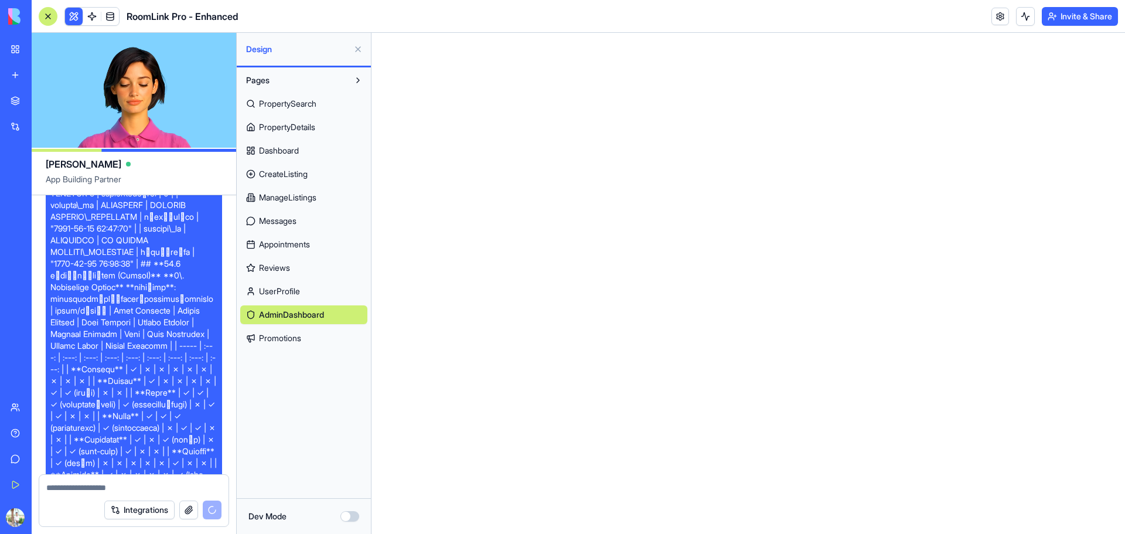
click at [343, 518] on button "Dev Mode" at bounding box center [349, 516] width 19 height 11
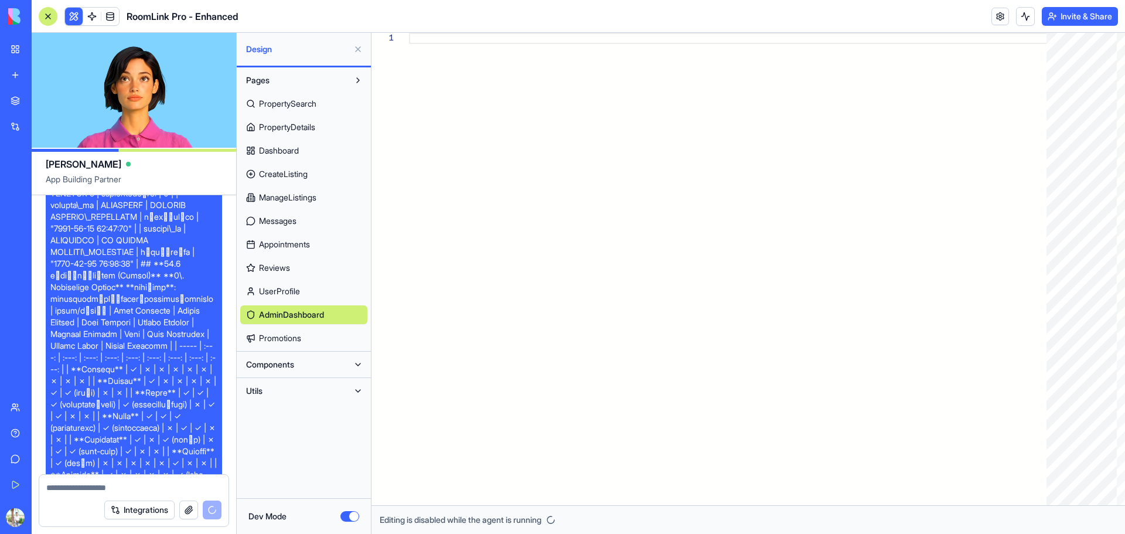
click at [299, 390] on button "Utils" at bounding box center [294, 390] width 108 height 19
click at [295, 408] on link "FormatUtils" at bounding box center [303, 414] width 127 height 19
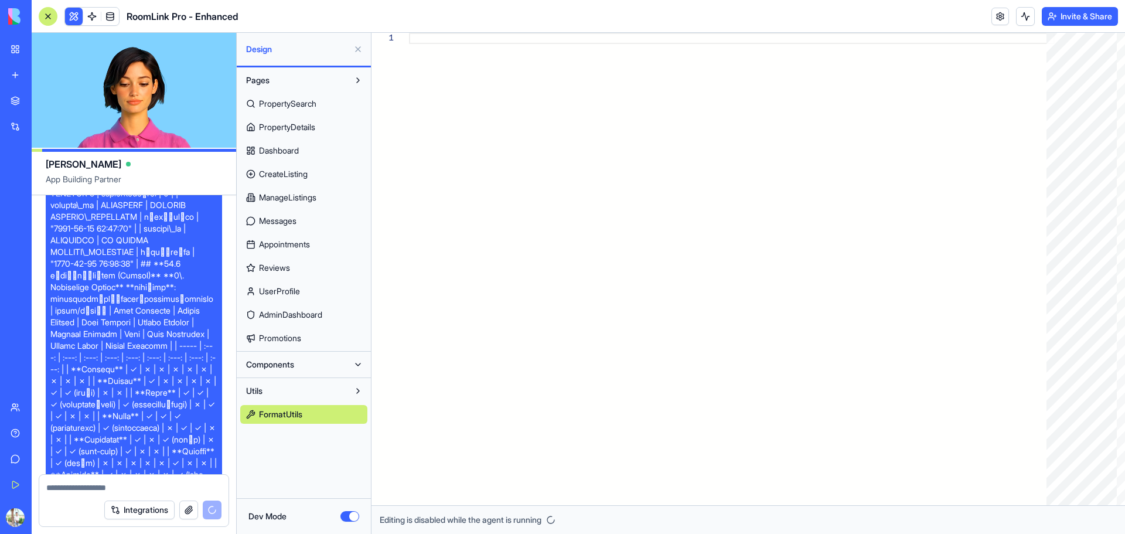
click at [310, 366] on button "Components" at bounding box center [294, 364] width 108 height 19
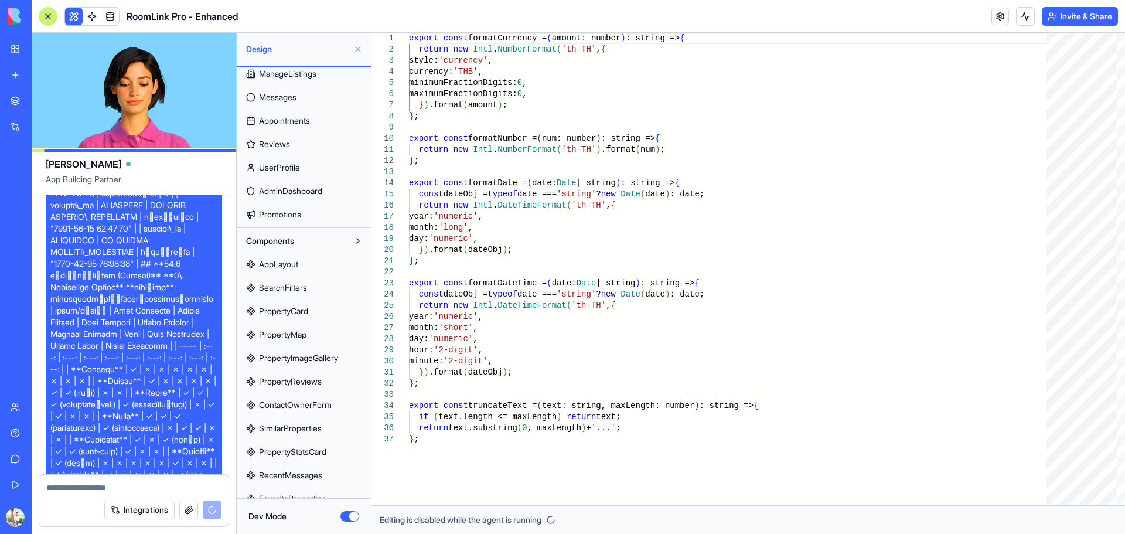
scroll to position [195, 0]
click at [306, 193] on link "AppLayout" at bounding box center [303, 192] width 127 height 19
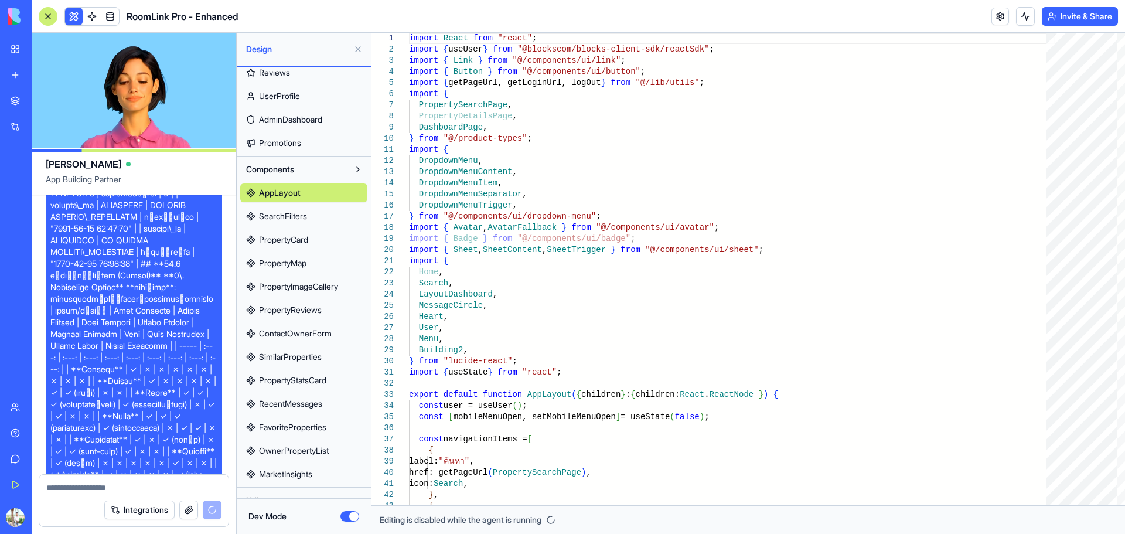
click at [310, 214] on link "SearchFilters" at bounding box center [303, 216] width 127 height 19
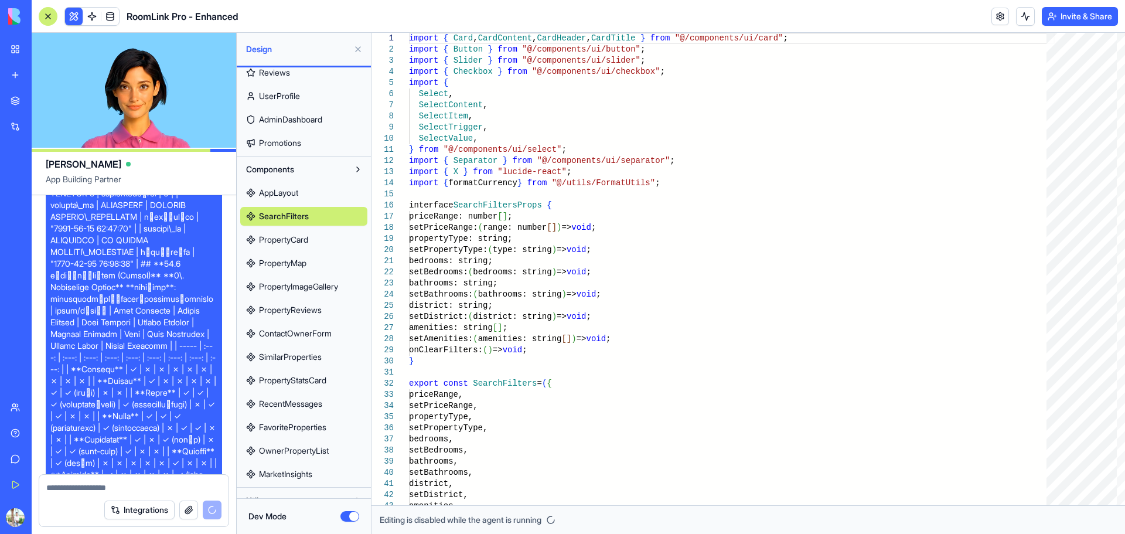
click at [303, 235] on span "PropertyCard" at bounding box center [283, 240] width 49 height 12
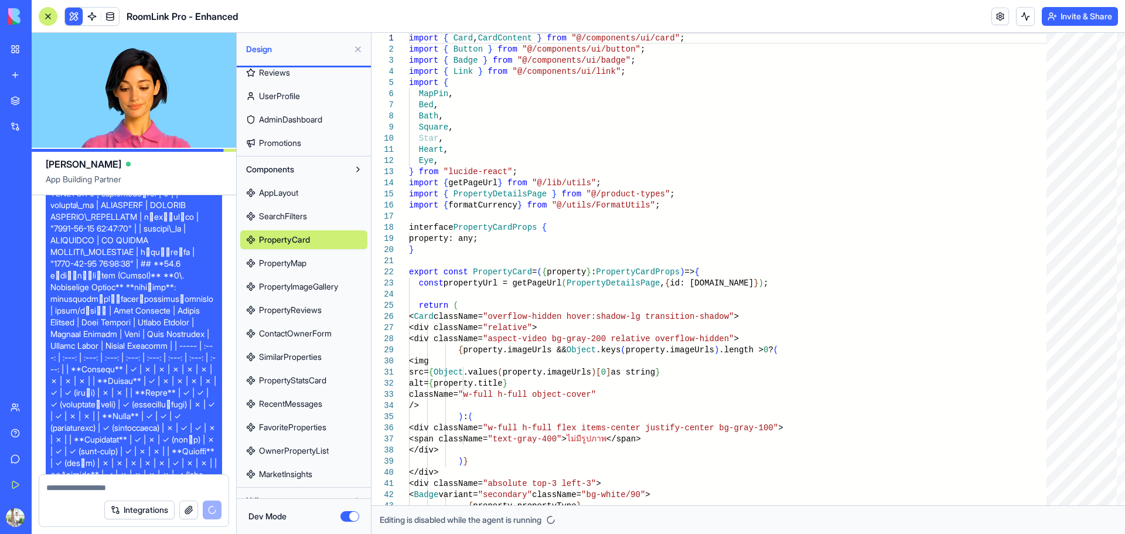
click at [305, 261] on span "PropertyMap" at bounding box center [282, 263] width 47 height 12
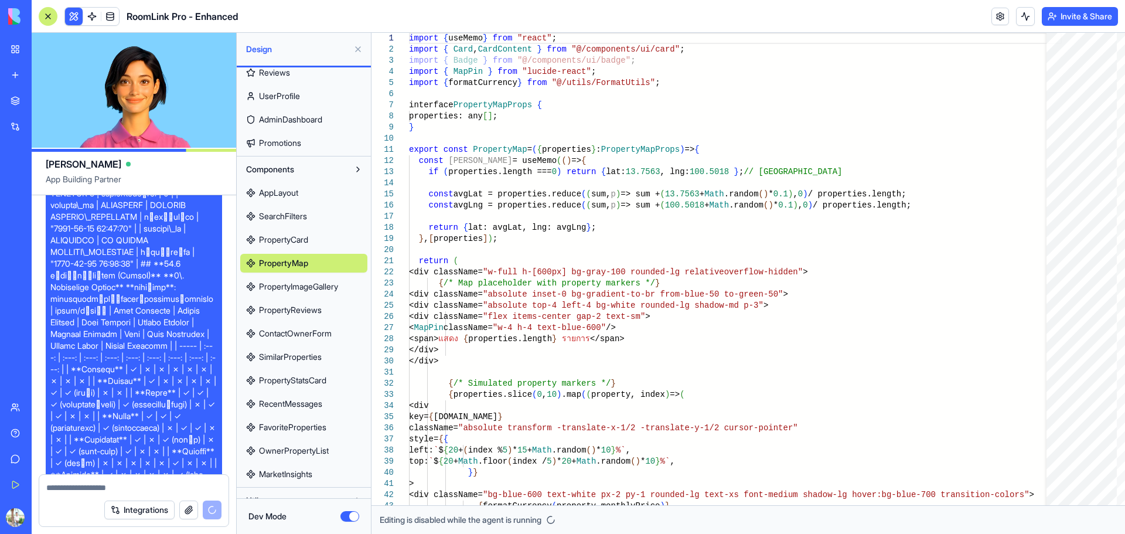
scroll to position [234, 0]
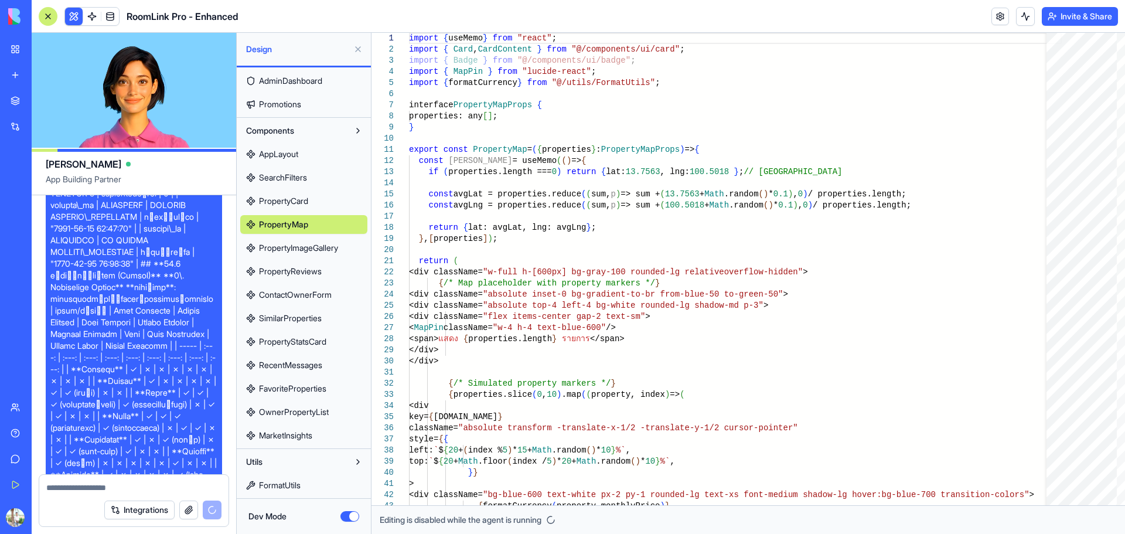
click at [309, 438] on span "MarketInsights" at bounding box center [285, 435] width 53 height 12
type textarea "**********"
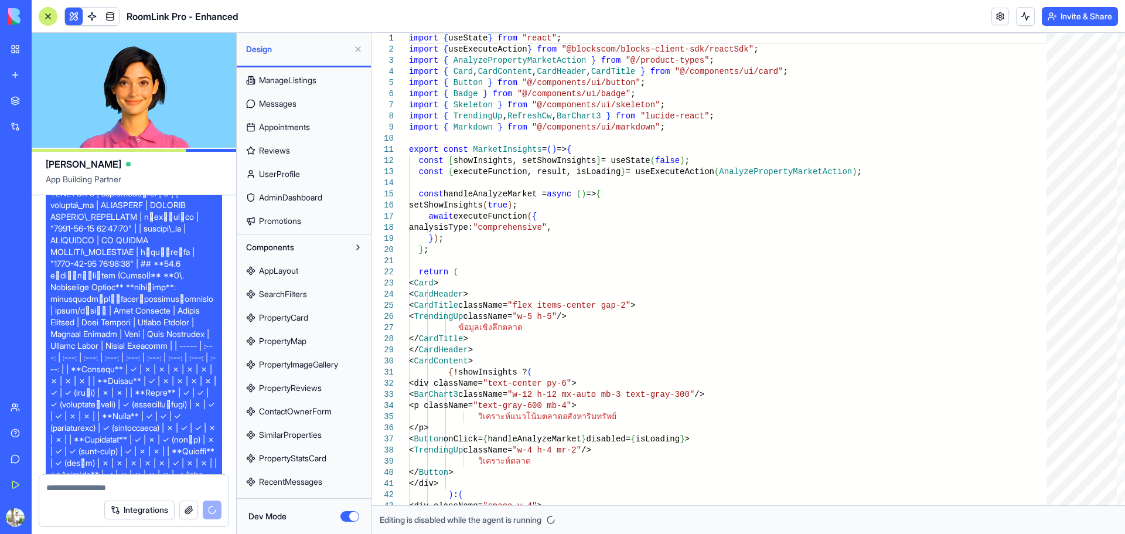
scroll to position [39, 0]
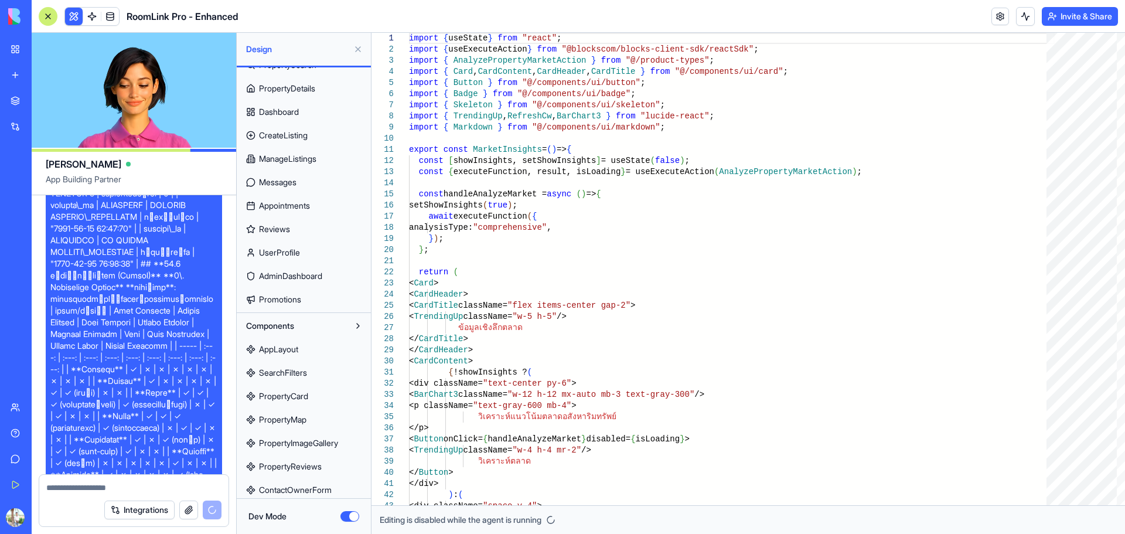
click at [337, 323] on button "Components" at bounding box center [294, 325] width 108 height 19
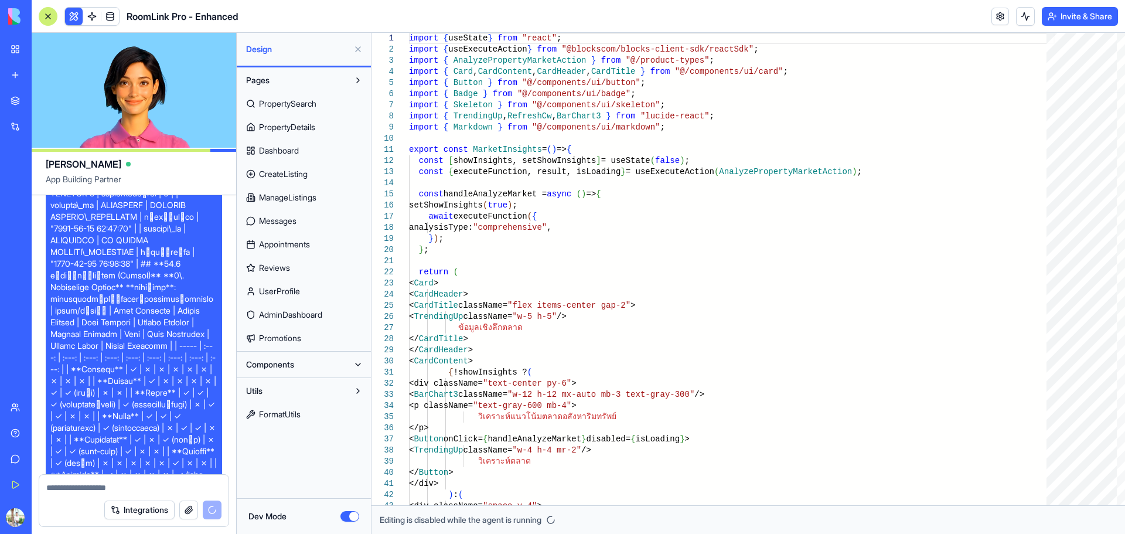
click at [73, 18] on button at bounding box center [74, 17] width 18 height 18
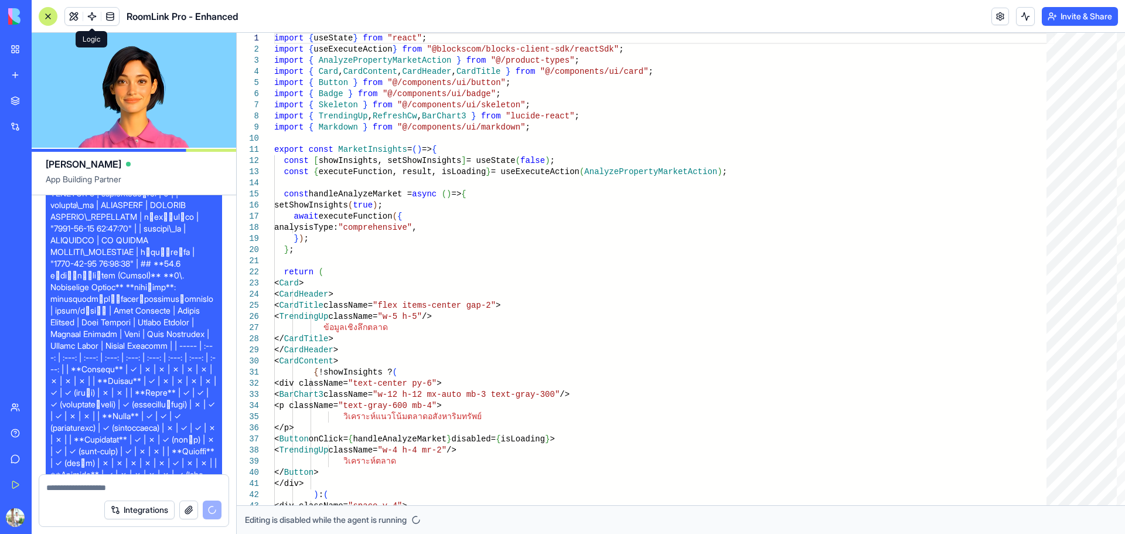
click at [87, 20] on link at bounding box center [92, 17] width 18 height 18
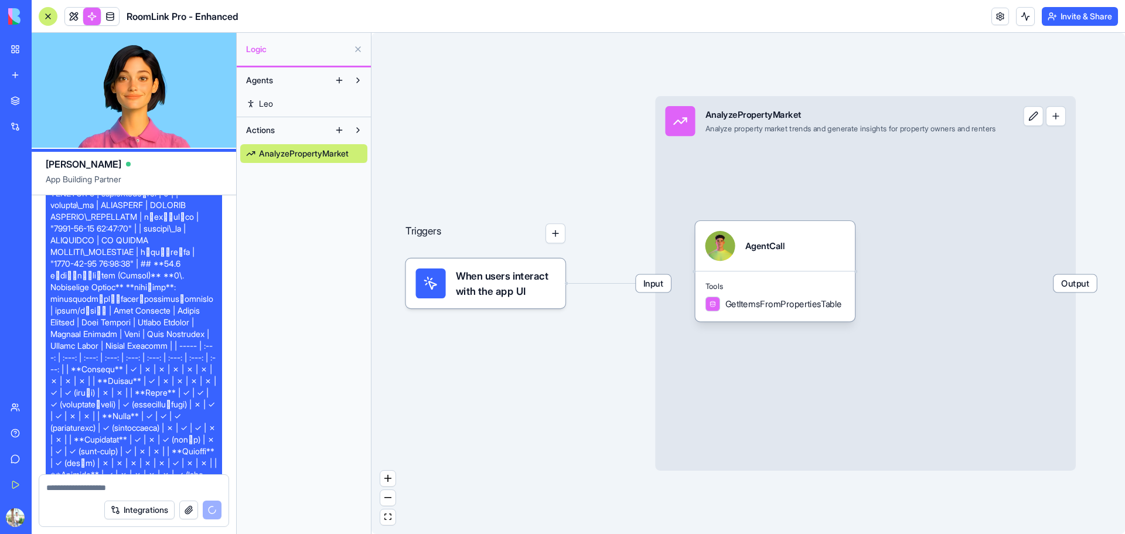
click at [282, 110] on link "Leo" at bounding box center [303, 103] width 127 height 19
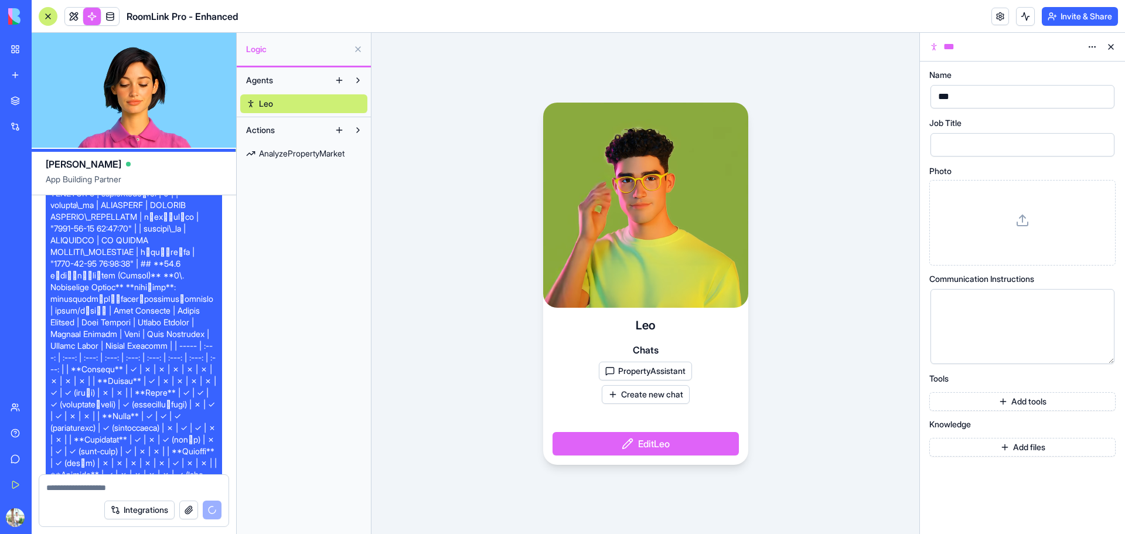
click at [290, 158] on span "AnalyzePropertyMarket" at bounding box center [302, 154] width 86 height 12
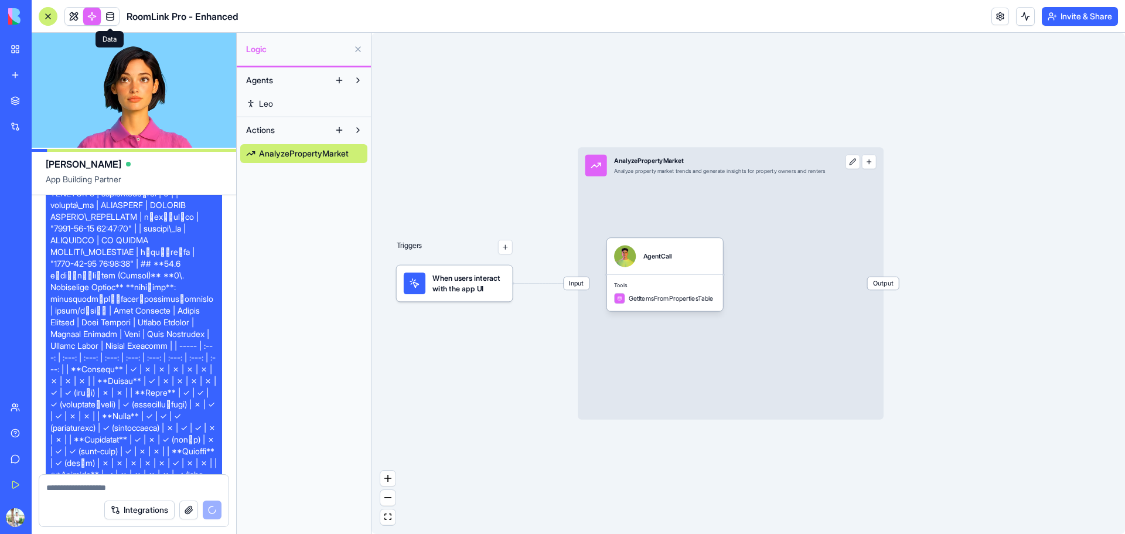
click at [108, 14] on link at bounding box center [110, 17] width 18 height 18
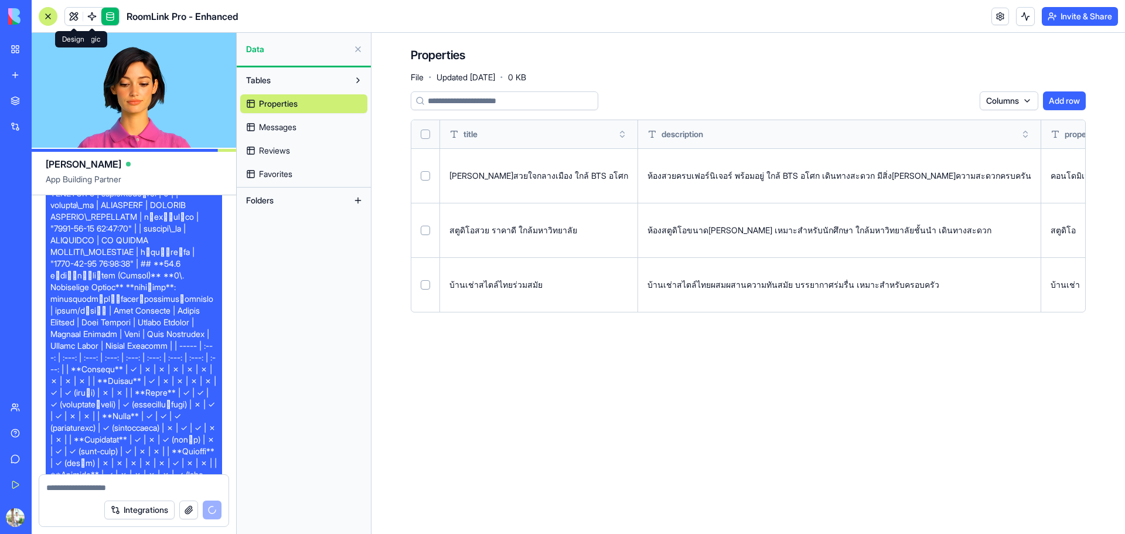
click at [74, 20] on link at bounding box center [74, 17] width 18 height 18
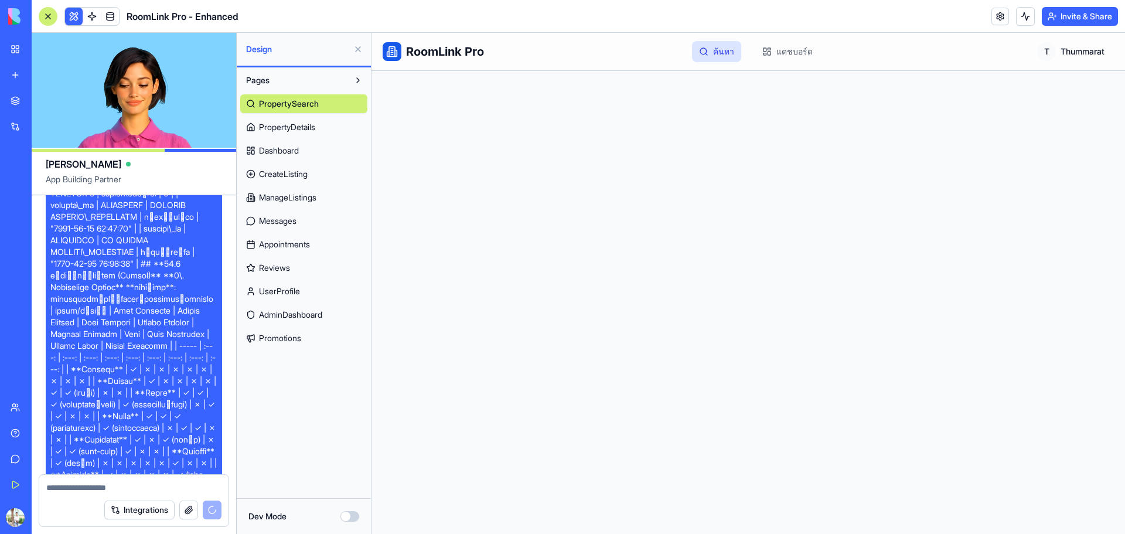
click at [316, 50] on span "Design" at bounding box center [297, 49] width 103 height 12
click at [320, 83] on button "Pages" at bounding box center [294, 80] width 108 height 19
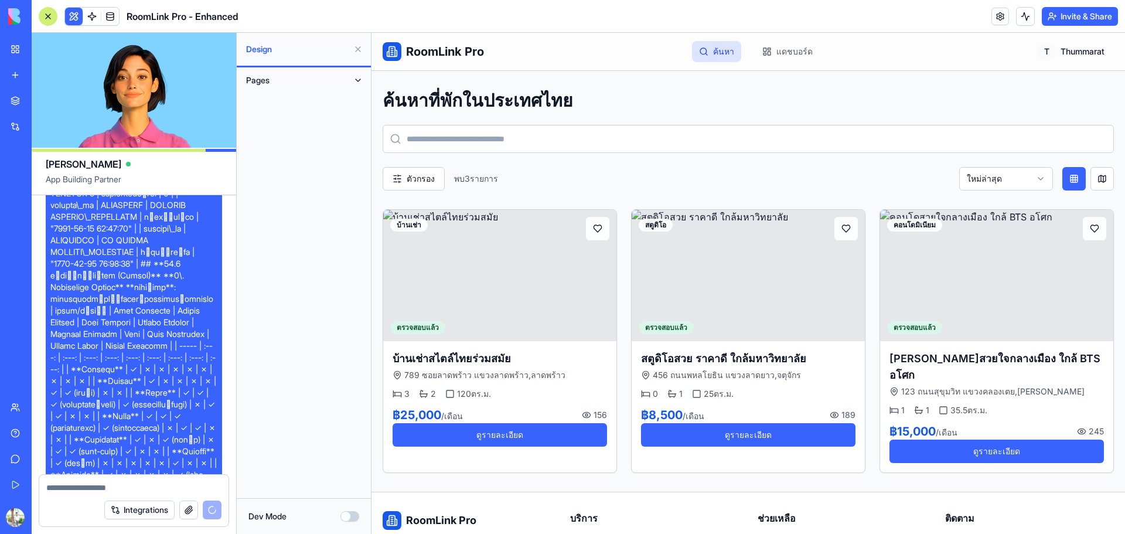
click at [304, 48] on span "Design" at bounding box center [297, 49] width 103 height 12
click at [548, 145] on input at bounding box center [748, 139] width 731 height 28
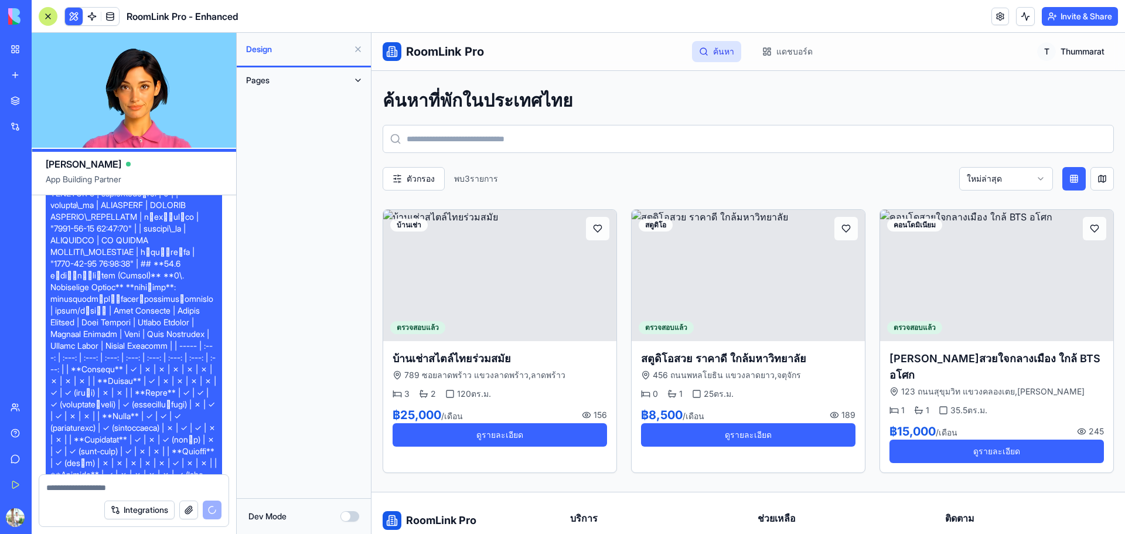
click at [537, 165] on div "ค้นหาที่พักในประเทศไทย ตัวกรอง พบ 3 รายการ ใหม่ล่าสุด" at bounding box center [748, 140] width 731 height 101
click at [465, 50] on span "RoomLink Pro" at bounding box center [445, 51] width 78 height 16
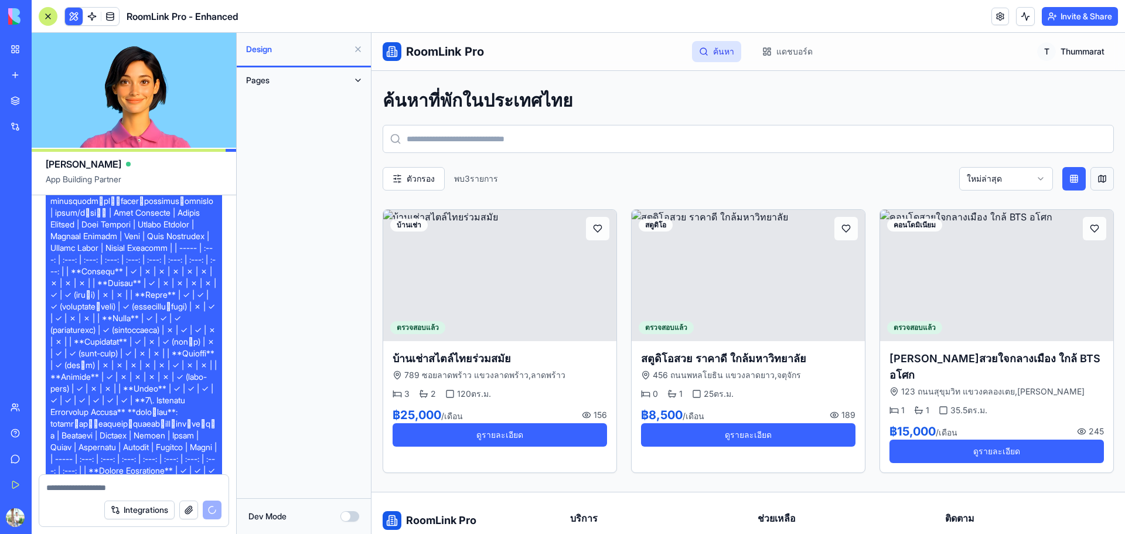
click at [1098, 175] on button at bounding box center [1101, 178] width 23 height 23
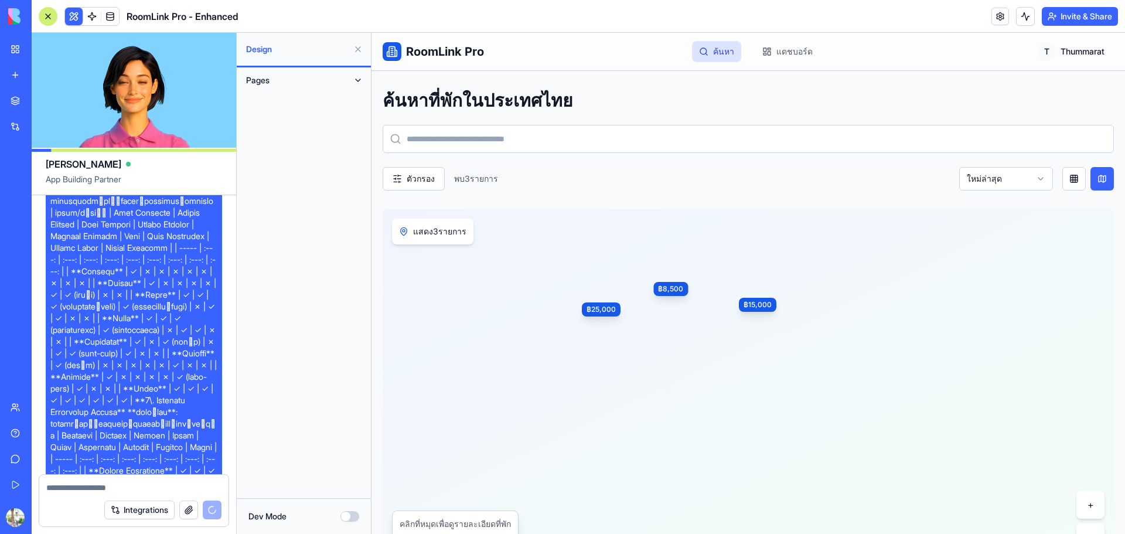
click at [425, 224] on div "แสดง 3 รายการ" at bounding box center [432, 231] width 81 height 26
click at [1070, 176] on button at bounding box center [1073, 178] width 23 height 23
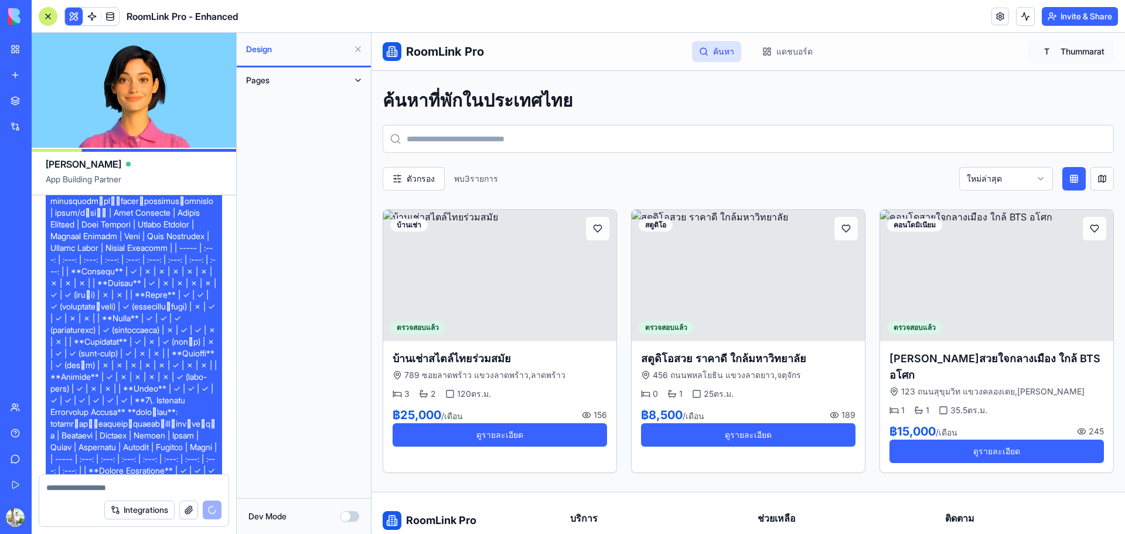
click at [1091, 52] on html "RoomLink Pro ค้นหา แดชบอร์ด T Thummarat ค้นหาที่พักในประเทศไทย ตัวกรอง พบ 3 ราย…" at bounding box center [747, 348] width 753 height 631
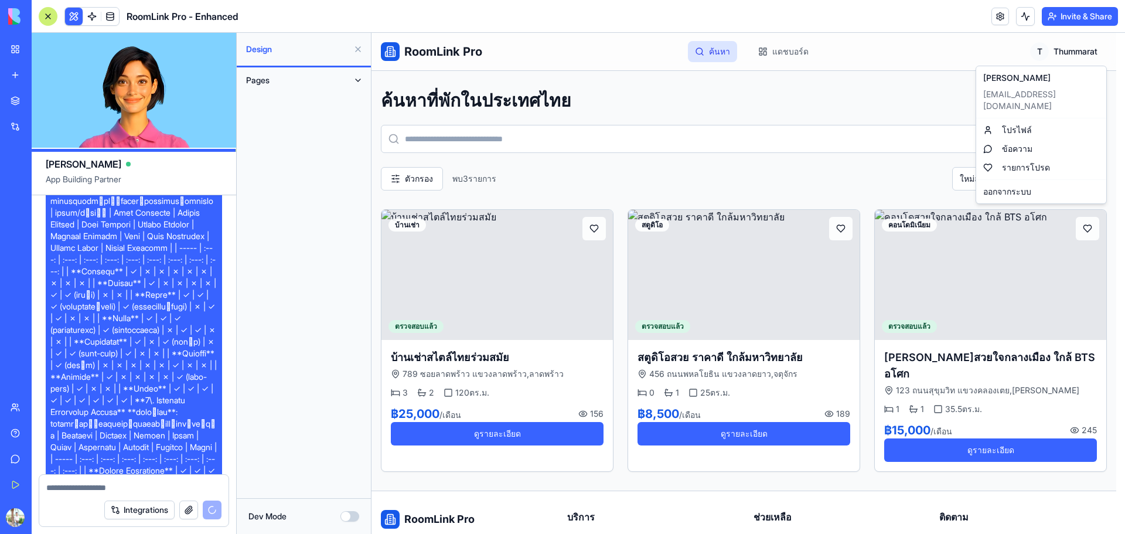
click at [907, 124] on html "RoomLink Pro ค้นหา แดชบอร์ด T Thummarat ค้นหาที่พักในประเทศไทย ตัวกรอง พบ 3 ราย…" at bounding box center [747, 348] width 753 height 630
drag, startPoint x: 308, startPoint y: 87, endPoint x: 314, endPoint y: 93, distance: 8.3
click at [309, 88] on button "Pages" at bounding box center [294, 80] width 108 height 19
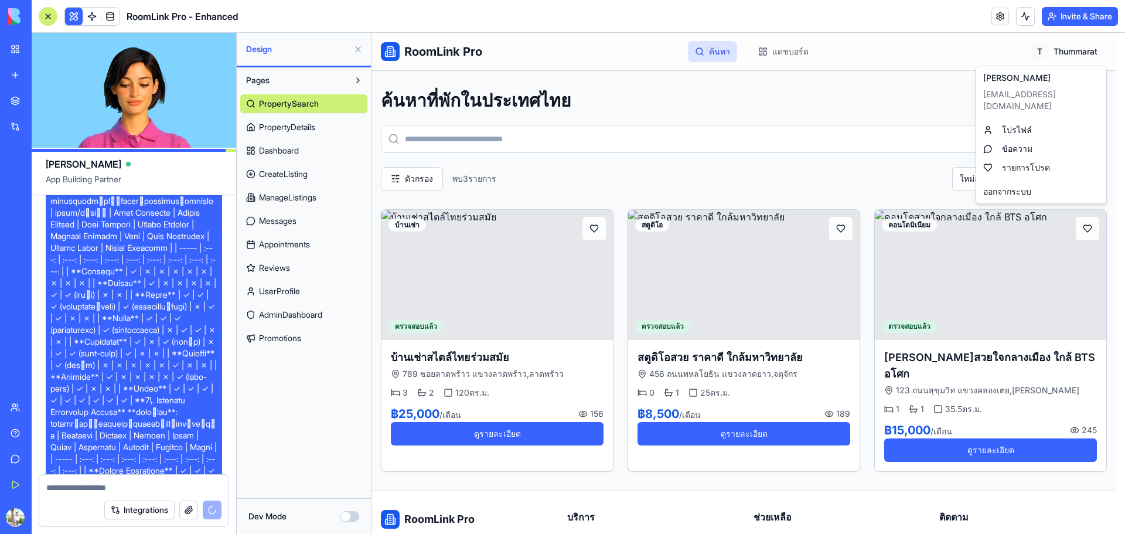
click at [324, 84] on button "Pages" at bounding box center [294, 80] width 108 height 19
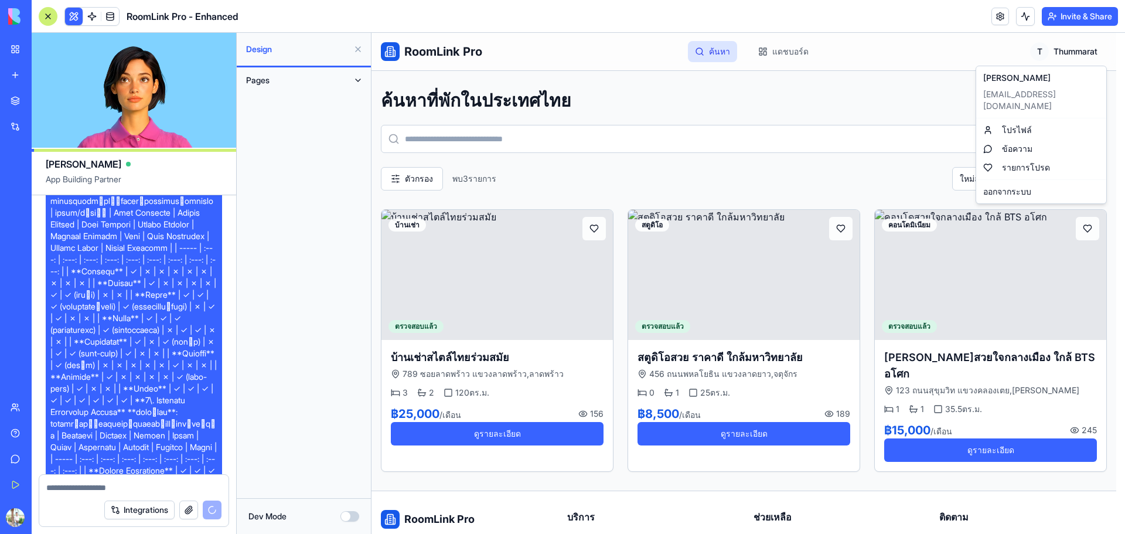
click at [698, 83] on html "RoomLink Pro ค้นหา แดชบอร์ด T Thummarat ค้นหาที่พักในประเทศไทย ตัวกรอง พบ 3 ราย…" at bounding box center [747, 348] width 753 height 630
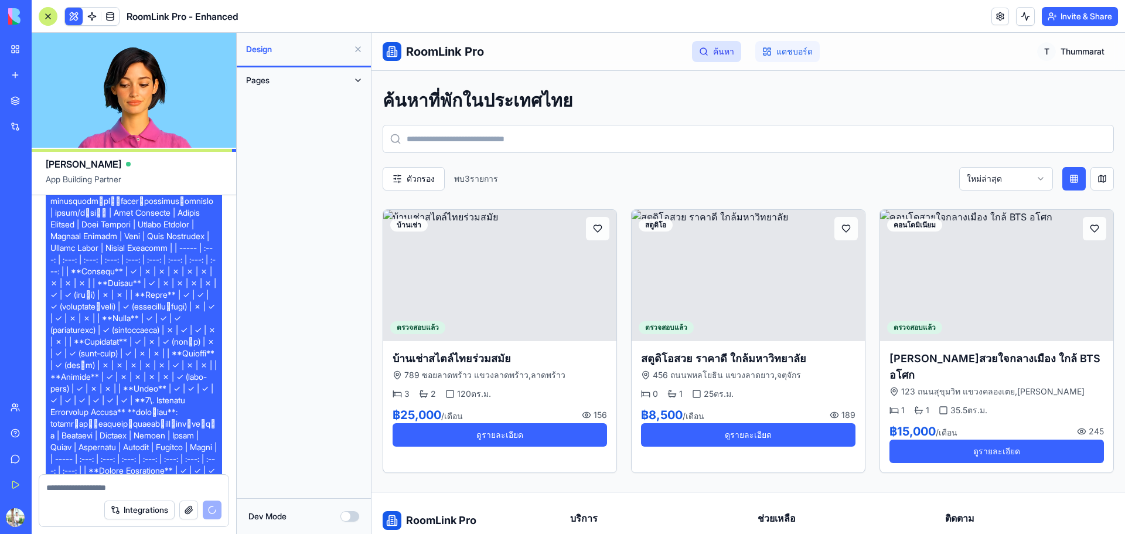
click at [785, 54] on link "แดชบอร์ด" at bounding box center [787, 51] width 64 height 21
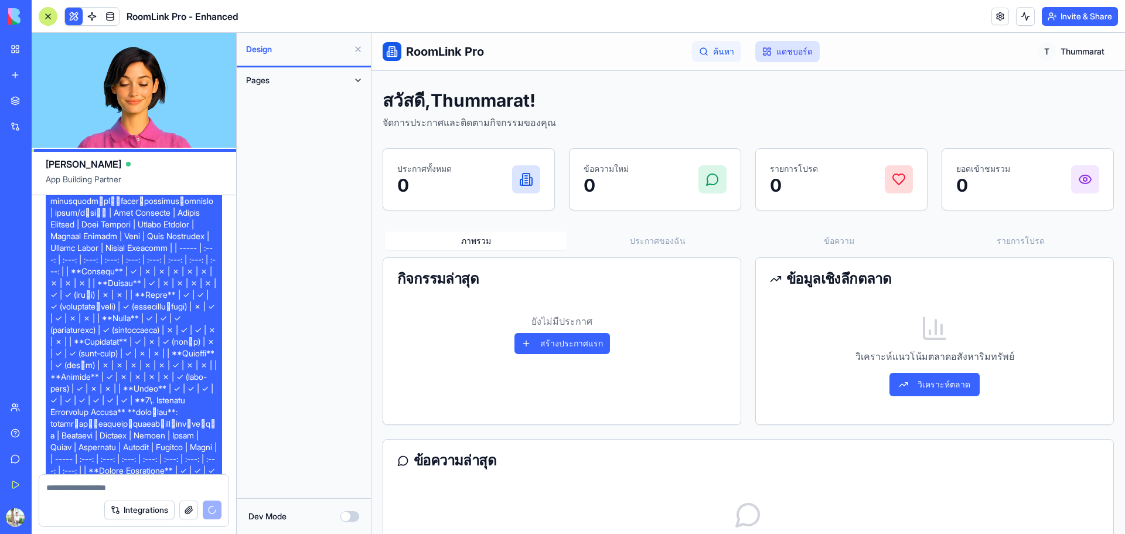
click at [709, 57] on link "ค้นหา" at bounding box center [716, 51] width 49 height 21
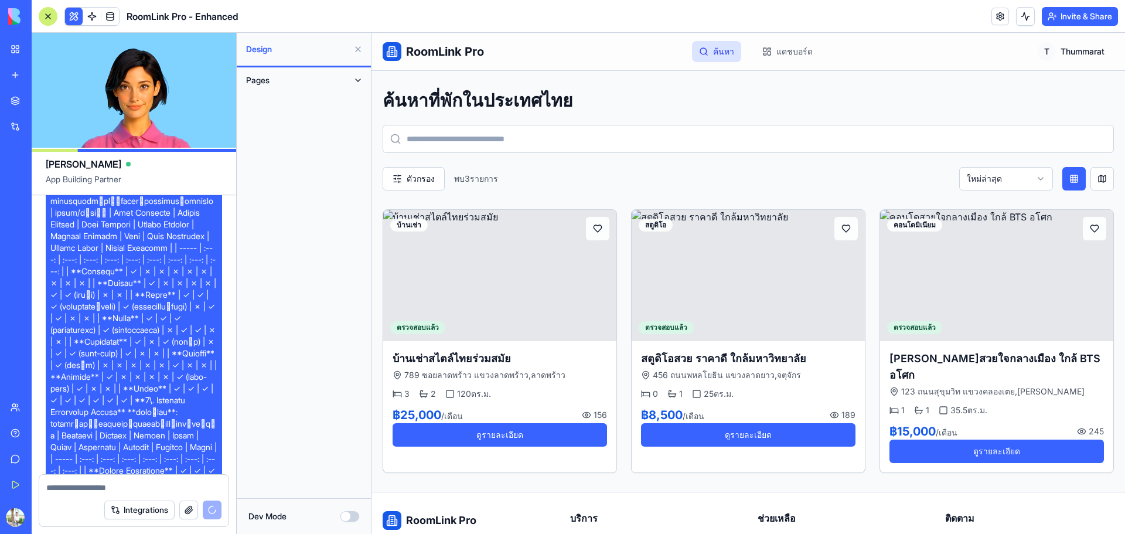
click at [261, 76] on span "Pages" at bounding box center [257, 80] width 23 height 12
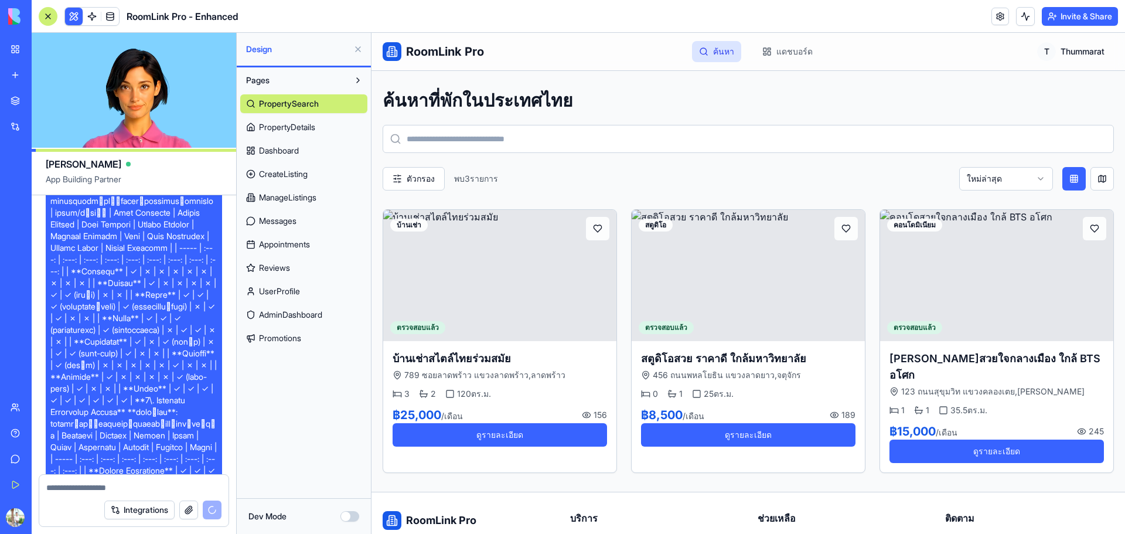
click at [306, 204] on link "ManageListings" at bounding box center [303, 197] width 127 height 19
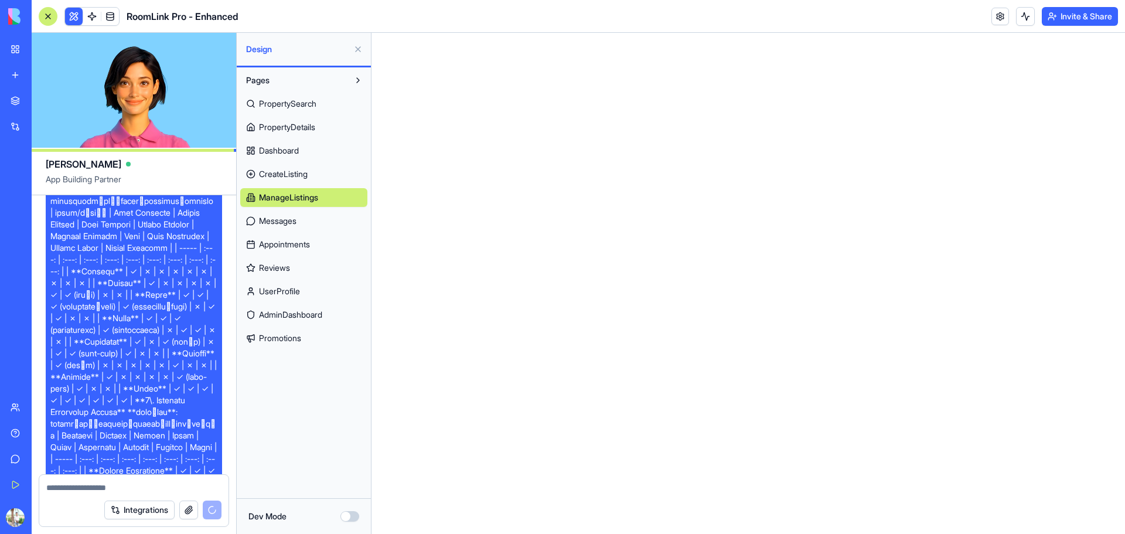
click at [296, 173] on span "CreateListing" at bounding box center [283, 174] width 49 height 12
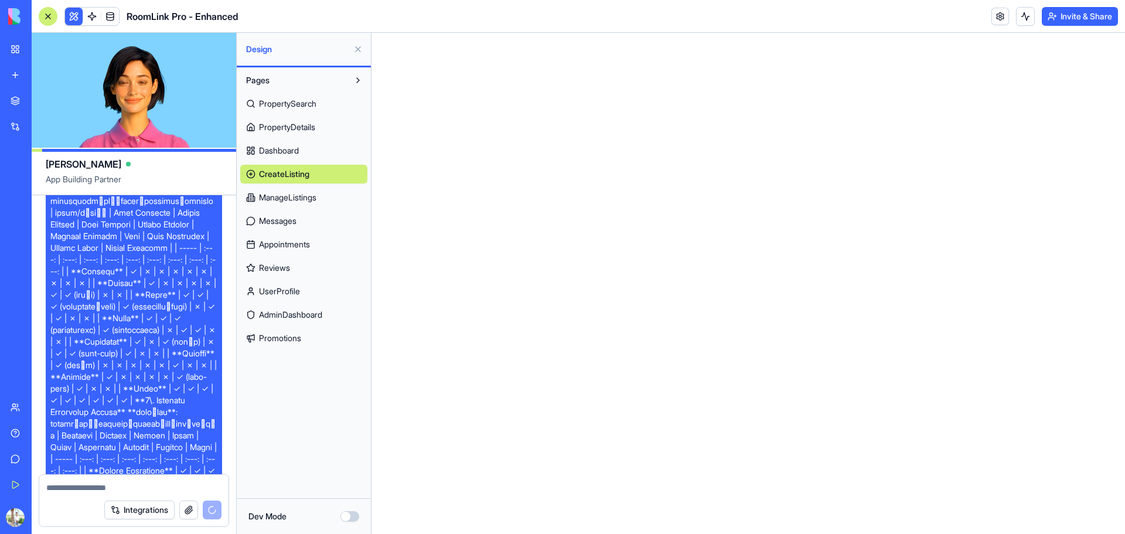
click at [296, 152] on span "Dashboard" at bounding box center [279, 151] width 40 height 12
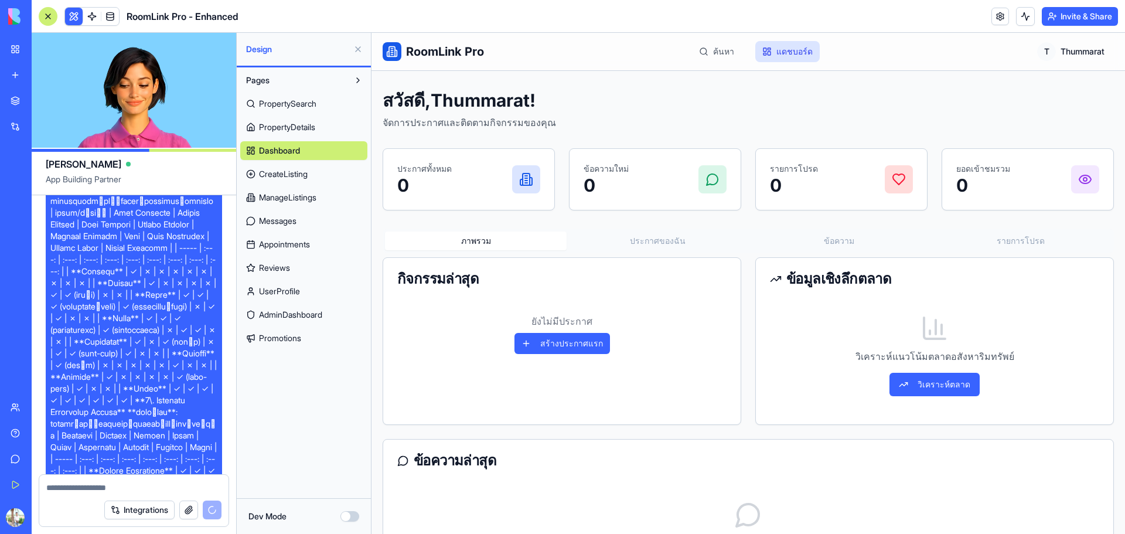
click at [299, 124] on span "PropertyDetails" at bounding box center [287, 127] width 56 height 12
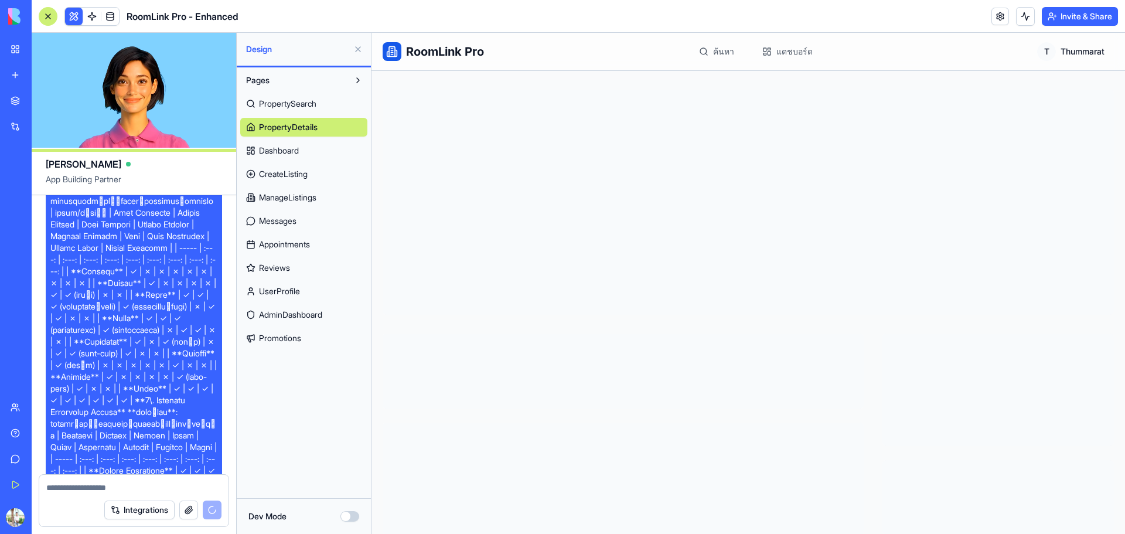
click at [293, 104] on span "PropertySearch" at bounding box center [287, 104] width 57 height 12
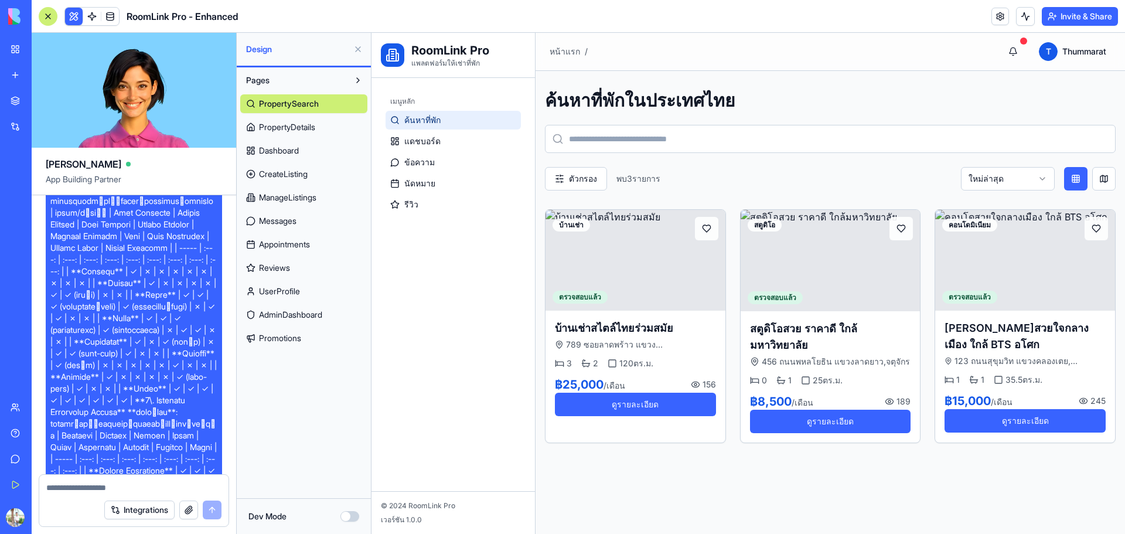
scroll to position [32252, 0]
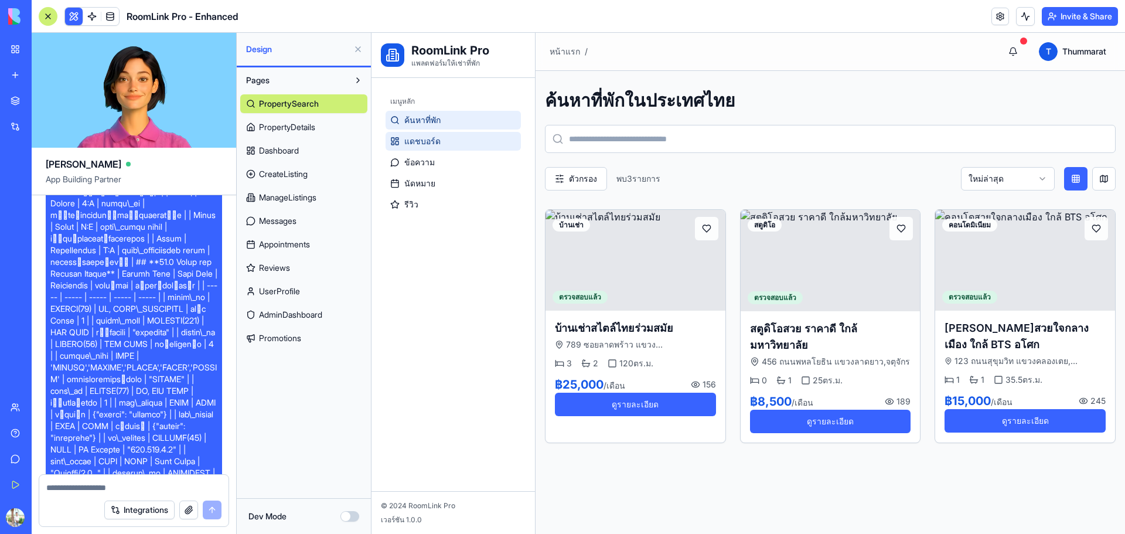
click at [408, 140] on span "แดชบอร์ด" at bounding box center [422, 141] width 36 height 12
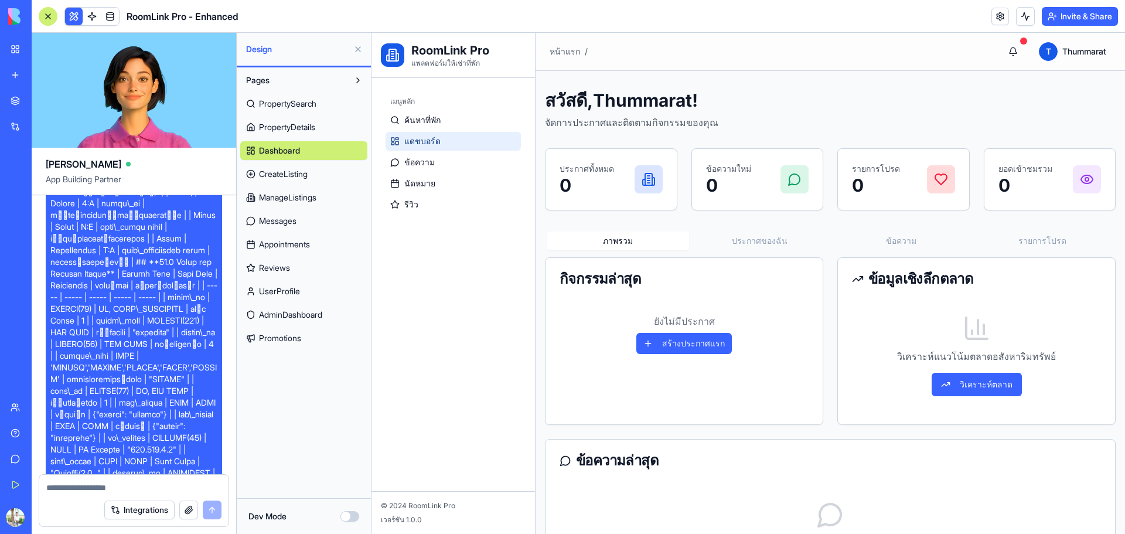
click at [440, 172] on ul "ค้นหาที่พัก แดชบอร์ด ข้อความ นัดหมาย รีวิว" at bounding box center [452, 162] width 135 height 103
click at [418, 159] on span "ข้อความ" at bounding box center [419, 162] width 30 height 12
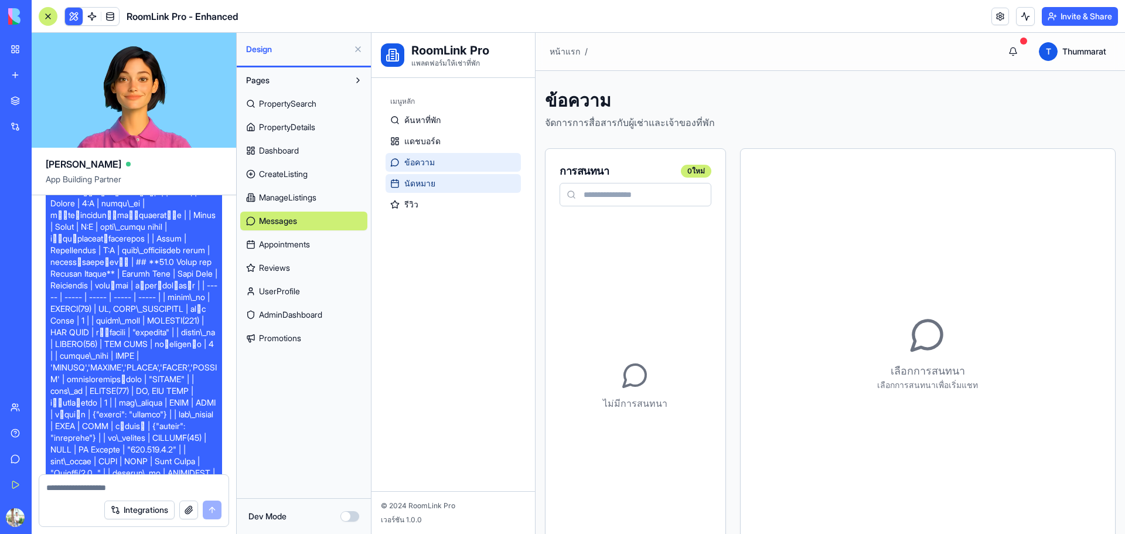
click at [422, 189] on link "นัดหมาย" at bounding box center [452, 183] width 135 height 19
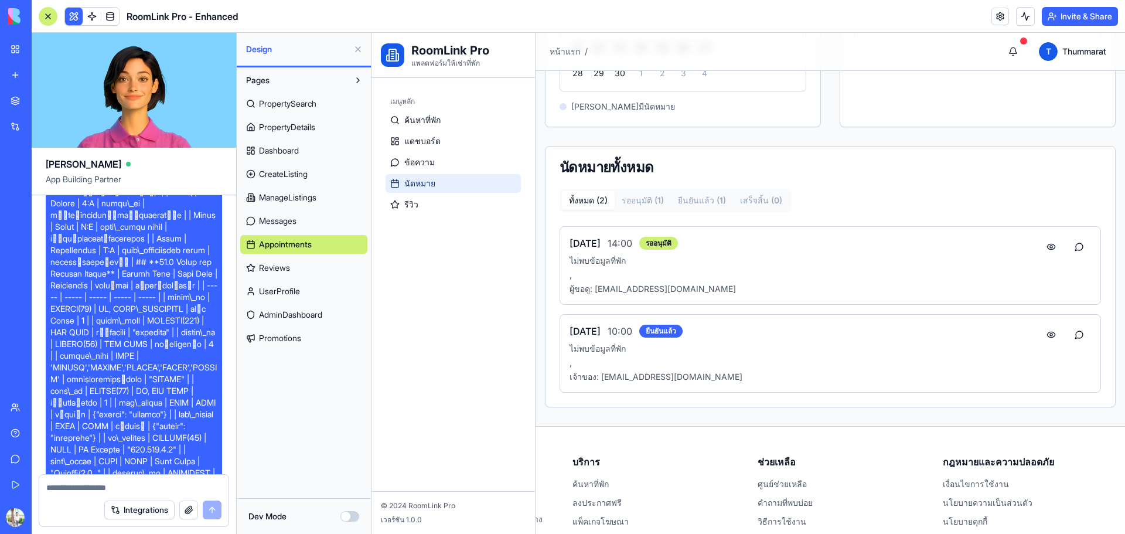
scroll to position [272, 0]
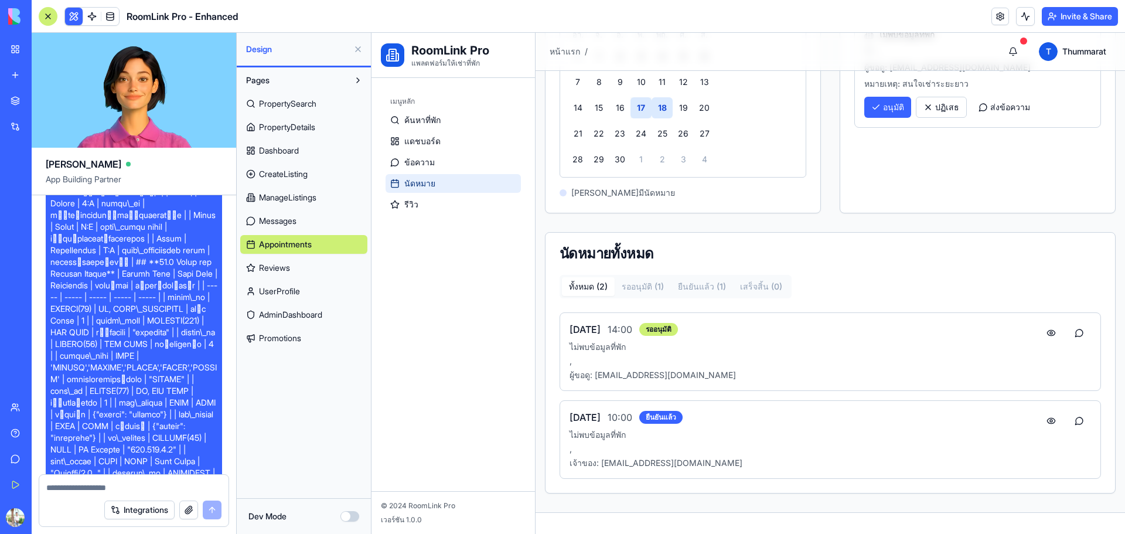
click at [654, 291] on button "รออนุมัติ ( 1 )" at bounding box center [642, 286] width 56 height 19
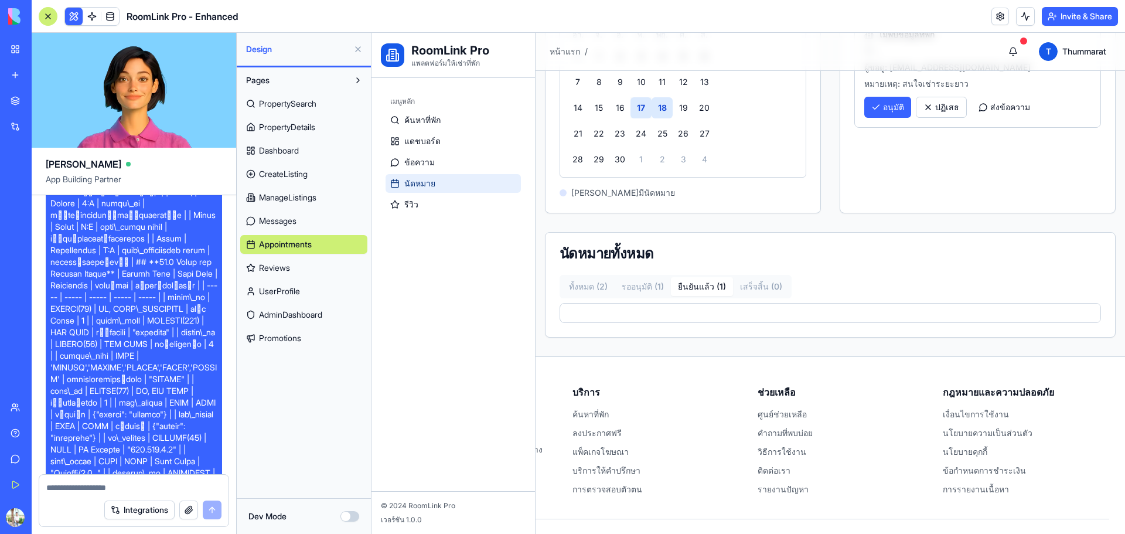
click at [720, 292] on button "ยืนยันแล้ว ( 1 )" at bounding box center [702, 286] width 62 height 19
click at [774, 292] on button "เสร็จสิ้น ( 0 )" at bounding box center [761, 286] width 56 height 19
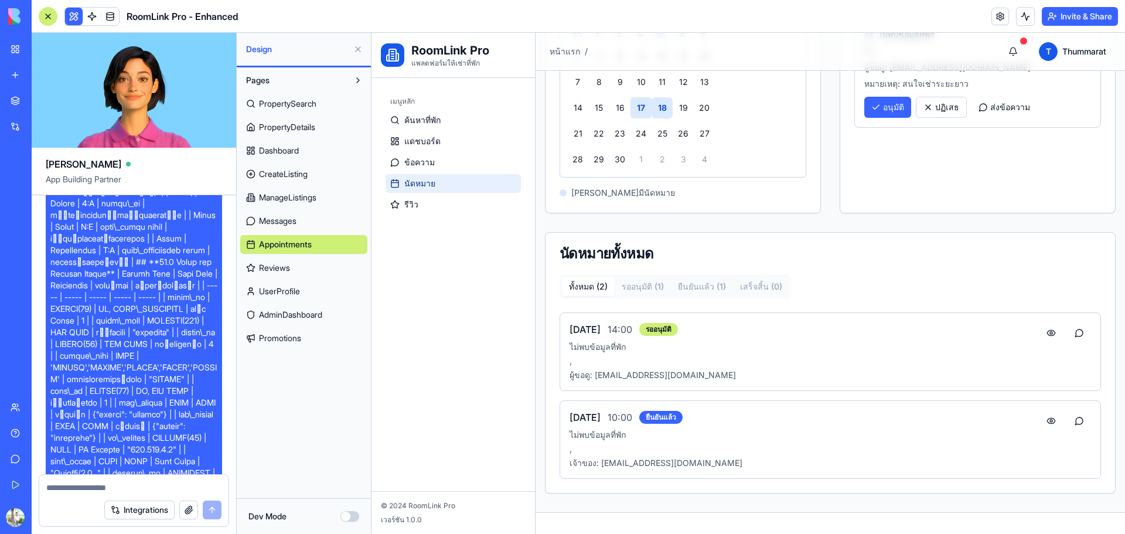
click at [575, 287] on button "ทั้งหมด ( 2 )" at bounding box center [588, 286] width 53 height 19
click at [1040, 334] on button at bounding box center [1050, 332] width 23 height 21
click at [1045, 337] on button at bounding box center [1050, 332] width 23 height 21
click at [1075, 333] on button at bounding box center [1078, 332] width 23 height 21
click at [439, 207] on link "รีวิว" at bounding box center [452, 204] width 135 height 19
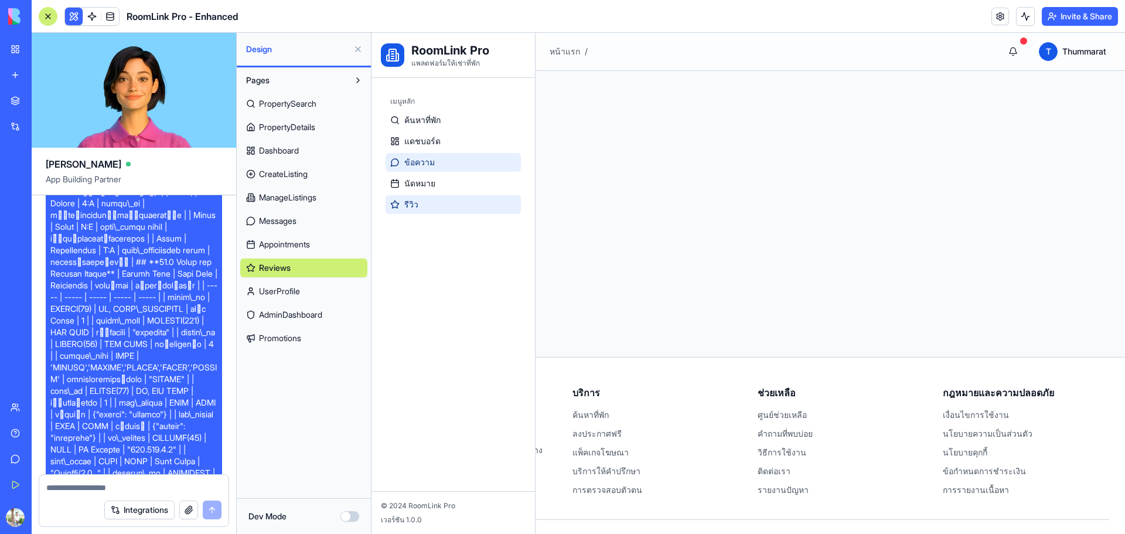
scroll to position [217, 0]
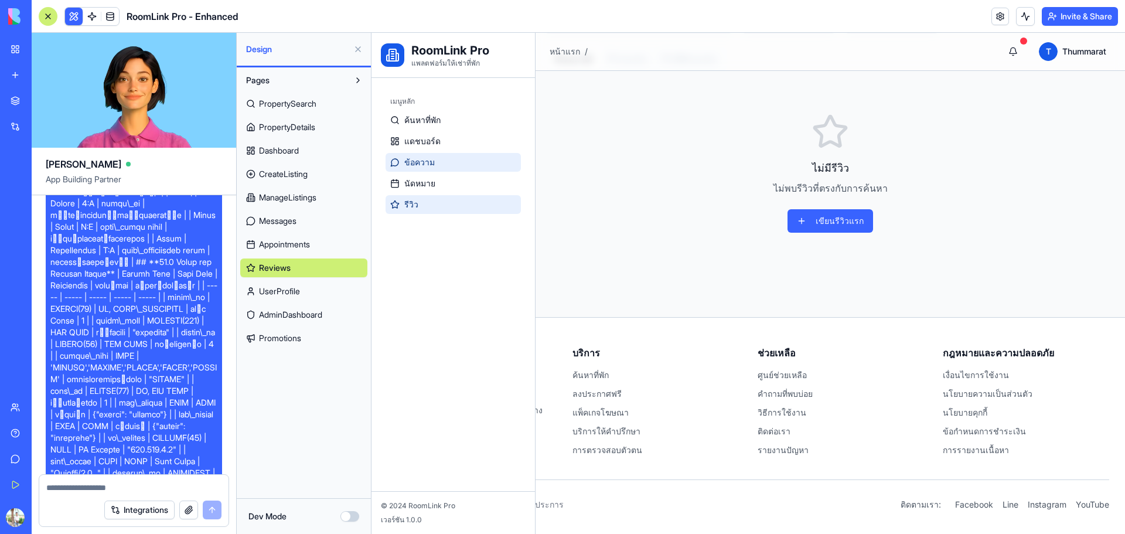
click at [430, 170] on link "ข้อความ" at bounding box center [452, 162] width 135 height 19
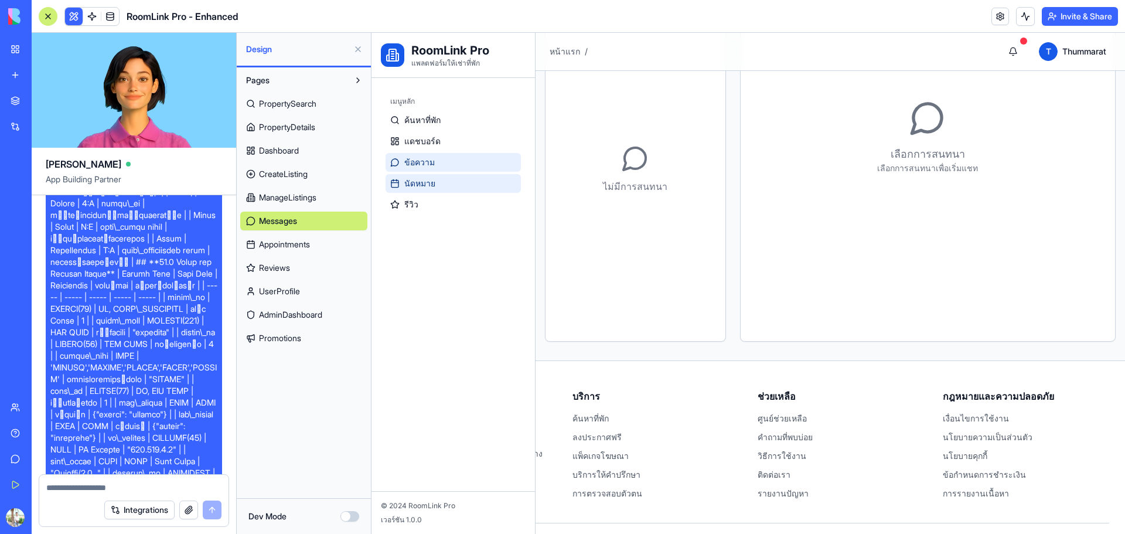
click at [431, 190] on link "นัดหมาย" at bounding box center [452, 183] width 135 height 19
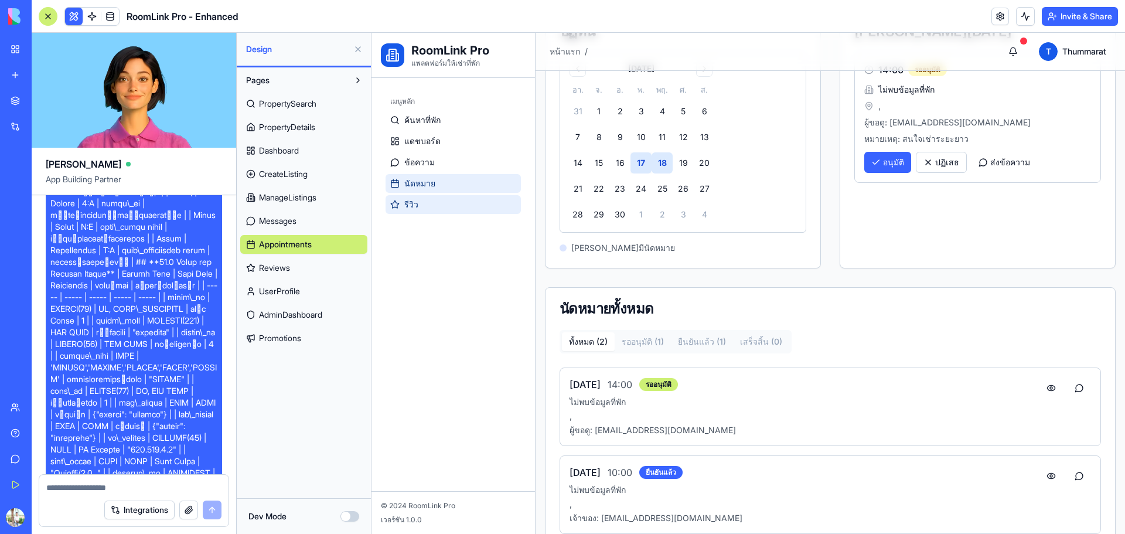
click at [421, 204] on link "รีวิว" at bounding box center [452, 204] width 135 height 19
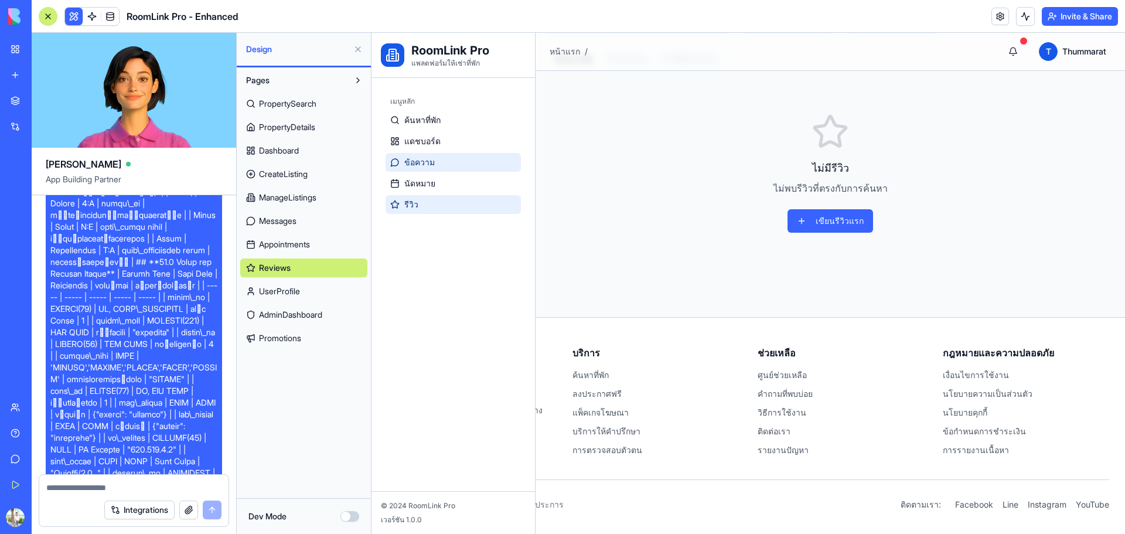
click at [426, 163] on span "ข้อความ" at bounding box center [419, 162] width 30 height 12
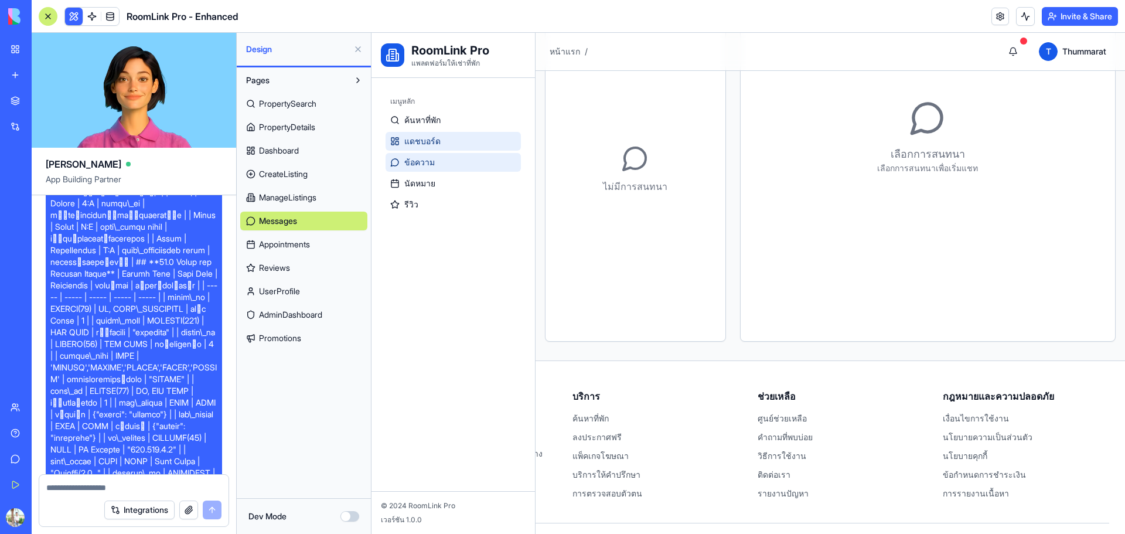
click at [429, 135] on span "แดชบอร์ด" at bounding box center [422, 141] width 36 height 12
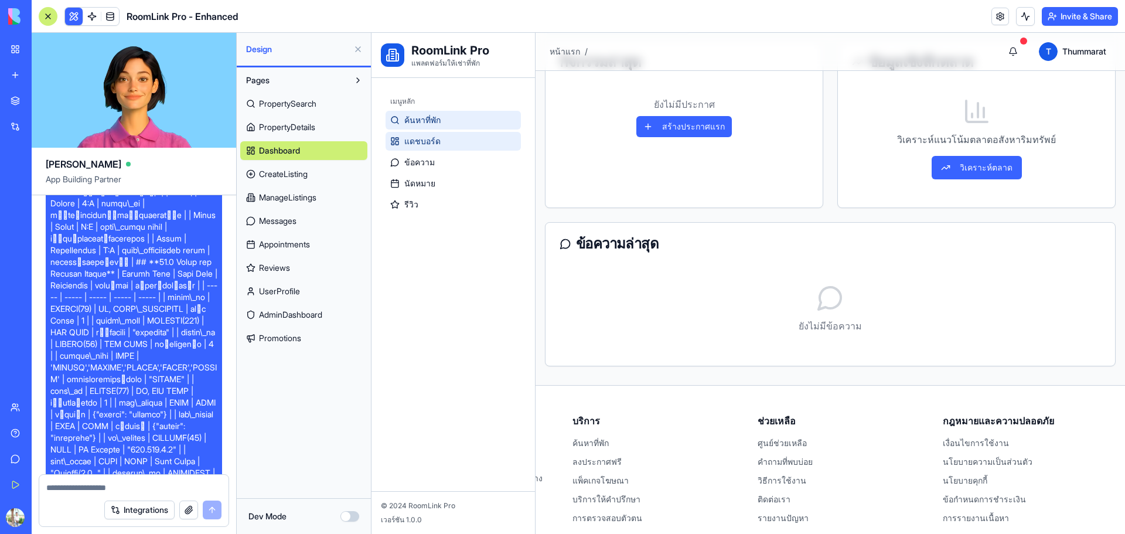
click at [427, 118] on span "ค้นหาที่พัก" at bounding box center [422, 120] width 36 height 12
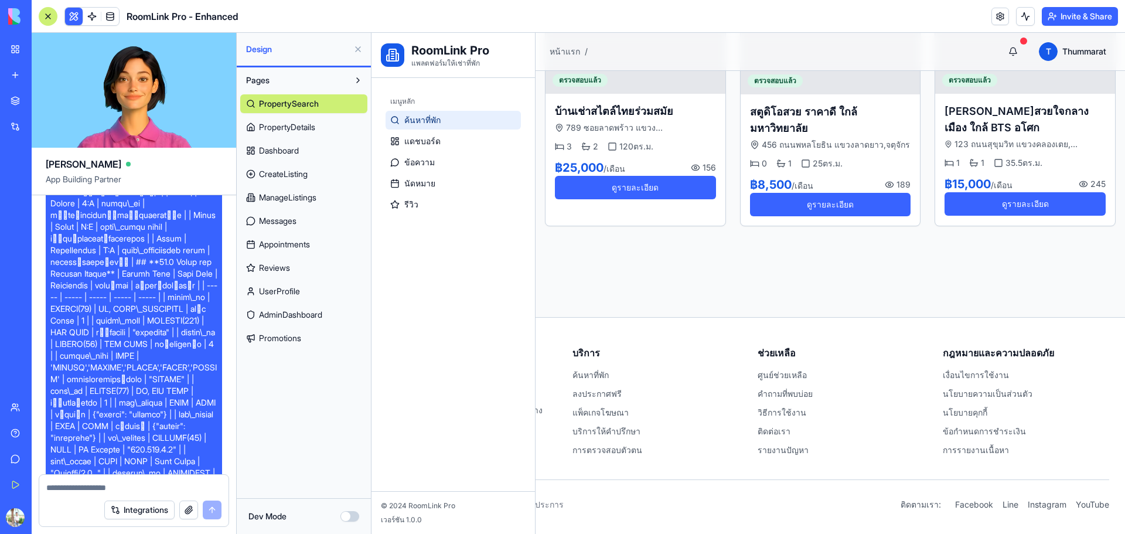
click at [426, 135] on span "แดชบอร์ด" at bounding box center [422, 141] width 36 height 12
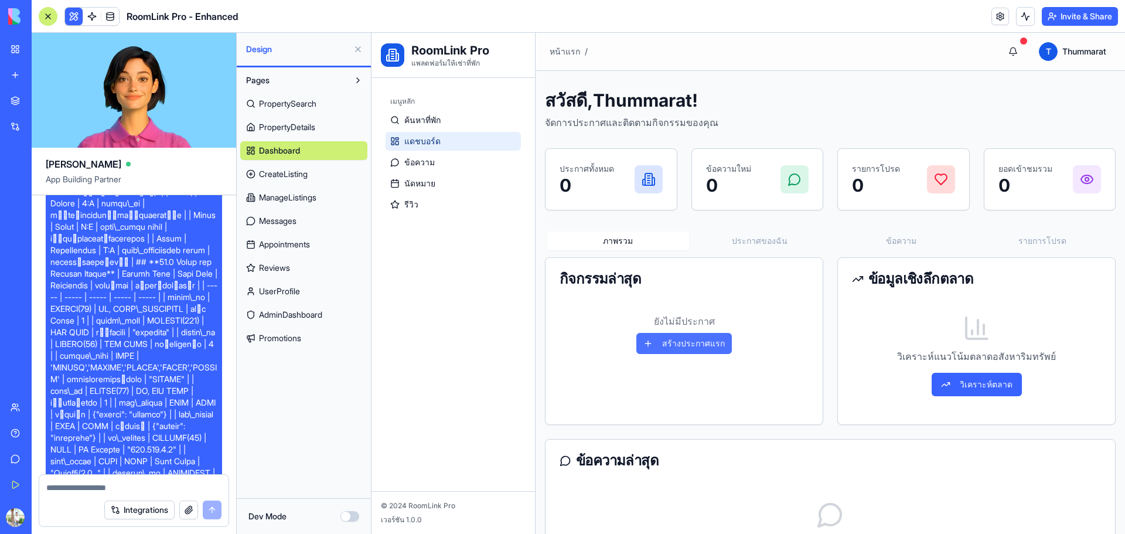
click at [684, 339] on button "สร้างประกาศแรก" at bounding box center [683, 343] width 95 height 21
click at [697, 345] on button "สร้างประกาศแรก" at bounding box center [683, 343] width 95 height 21
click at [756, 348] on div "สร้างประกาศแรก" at bounding box center [683, 343] width 249 height 21
click at [1006, 47] on button at bounding box center [1012, 51] width 23 height 23
click at [1041, 57] on html "RoomLink Pro แพลตฟอร์มให้เช่าที่พัก เมนูหลัก ค้นหาที่พัก แดชบอร์ด ข้อความ นัดหม…" at bounding box center [747, 428] width 753 height 790
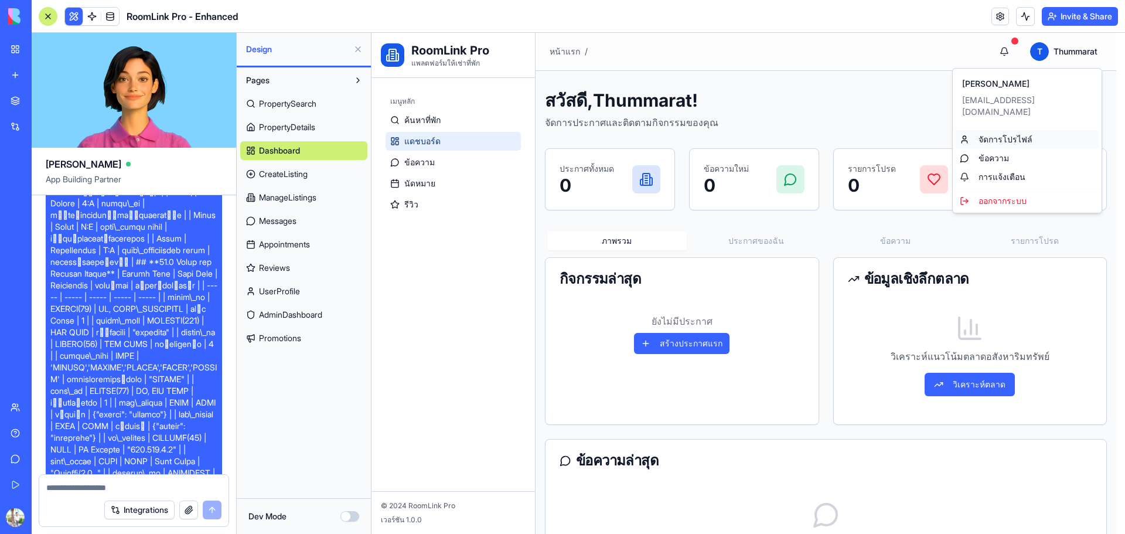
click at [989, 130] on link "จัดการโปรไฟล์" at bounding box center [1027, 139] width 144 height 19
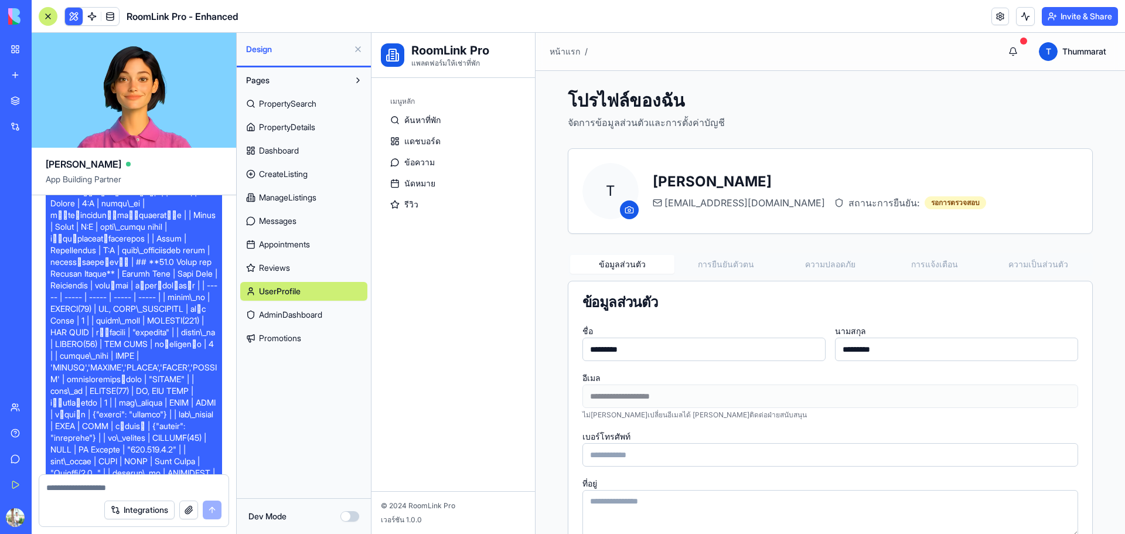
click at [723, 262] on button "การยืนยันตัวตน" at bounding box center [726, 264] width 104 height 19
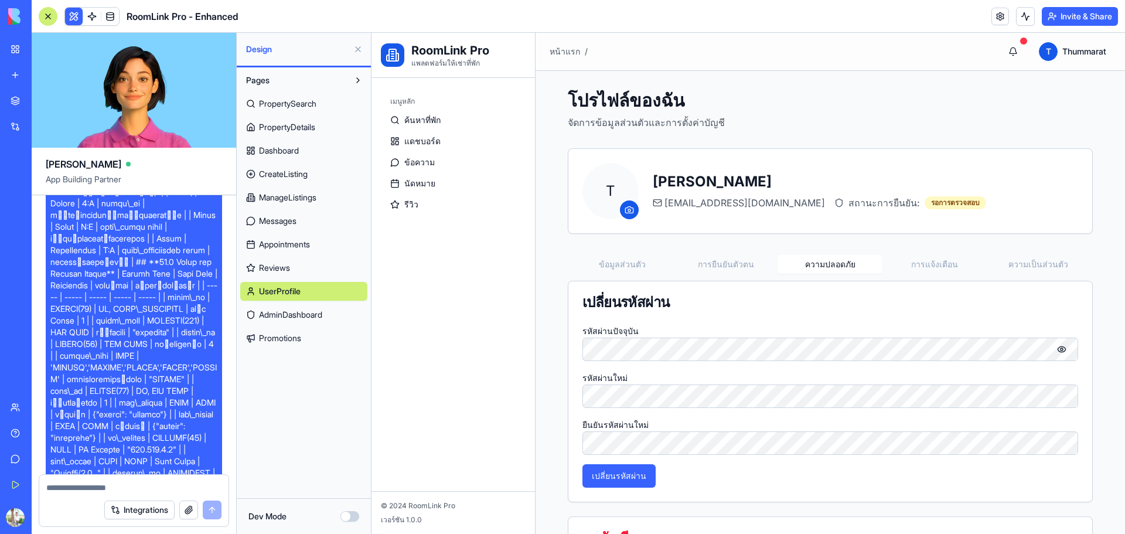
click at [817, 264] on button "ความปลอดภัย" at bounding box center [830, 264] width 104 height 19
click at [927, 271] on button "การแจ้งเตือน" at bounding box center [934, 264] width 104 height 19
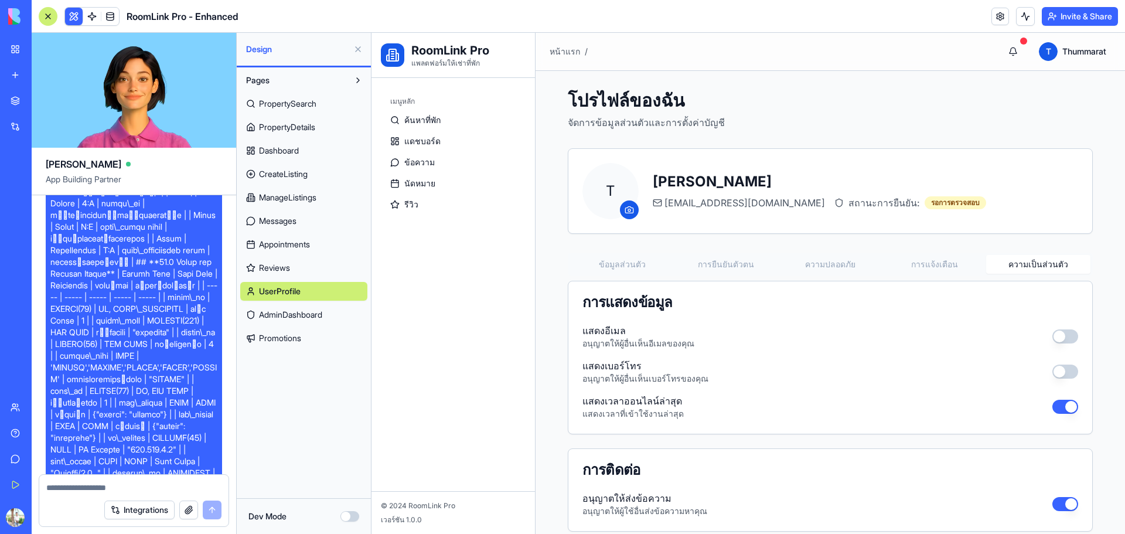
click at [1010, 270] on button "ความเป็นส่วนตัว" at bounding box center [1038, 264] width 104 height 19
click at [634, 266] on button "ข้อมูลส่วนตัว" at bounding box center [622, 264] width 104 height 19
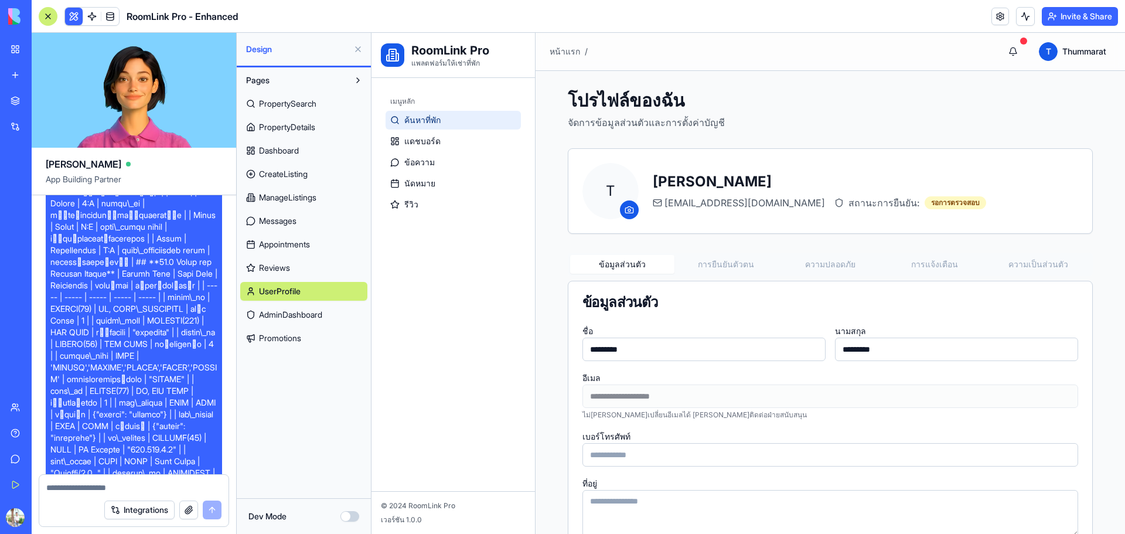
click at [419, 122] on span "ค้นหาที่พัก" at bounding box center [422, 120] width 36 height 12
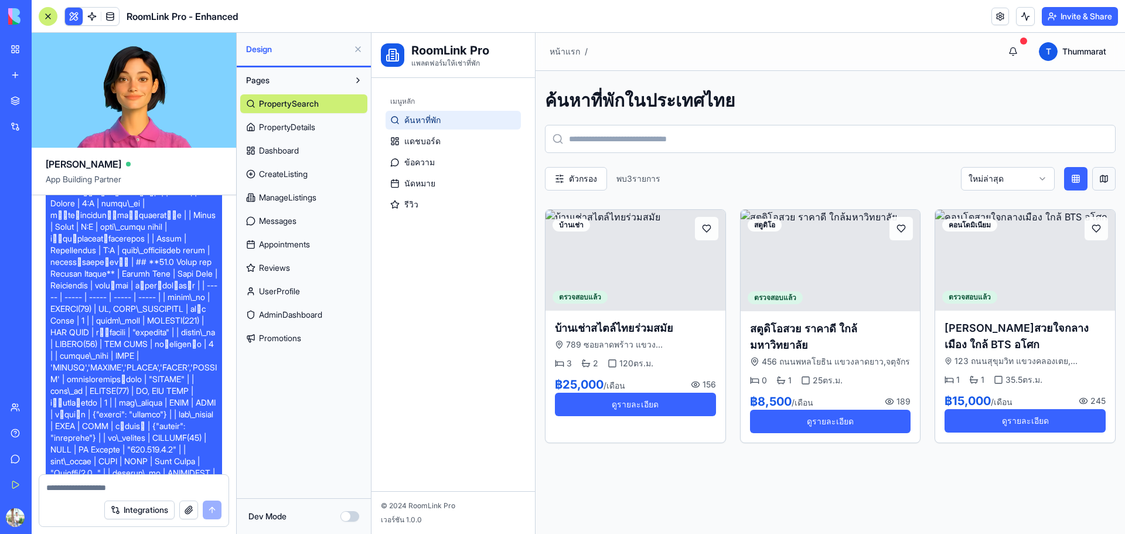
click at [1108, 176] on div "ค้นหาที่พักในประเทศไทย ตัวกรอง พบ 3 รายการ ใหม่ล่าสุด บ้านเช่า ตรวจสอบแล้ว บ้าน…" at bounding box center [829, 266] width 589 height 391
click at [1100, 177] on button at bounding box center [1103, 178] width 23 height 23
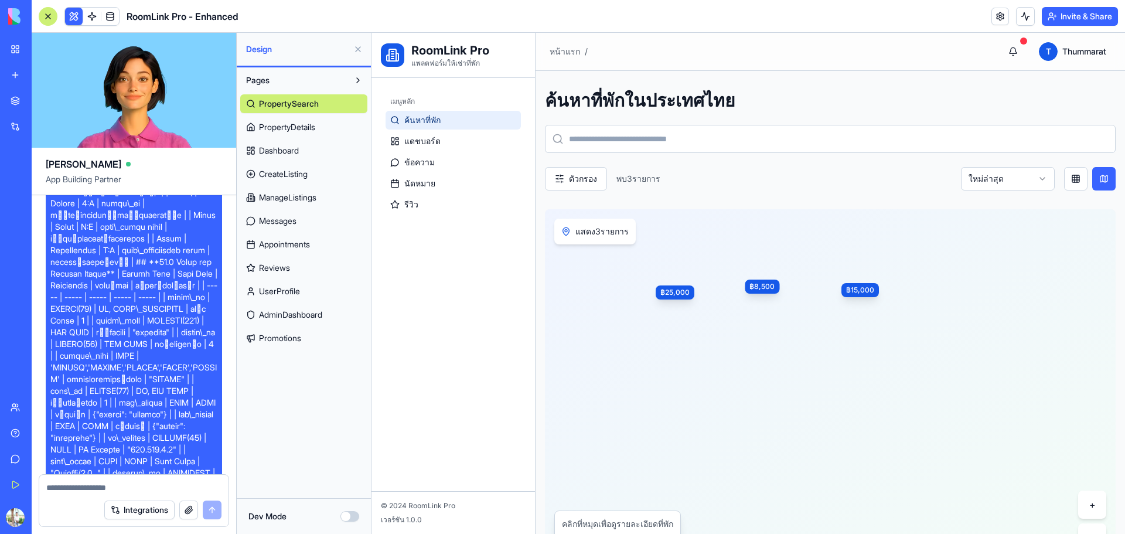
click at [56, 484] on textarea at bounding box center [133, 488] width 175 height 12
type textarea "**********"
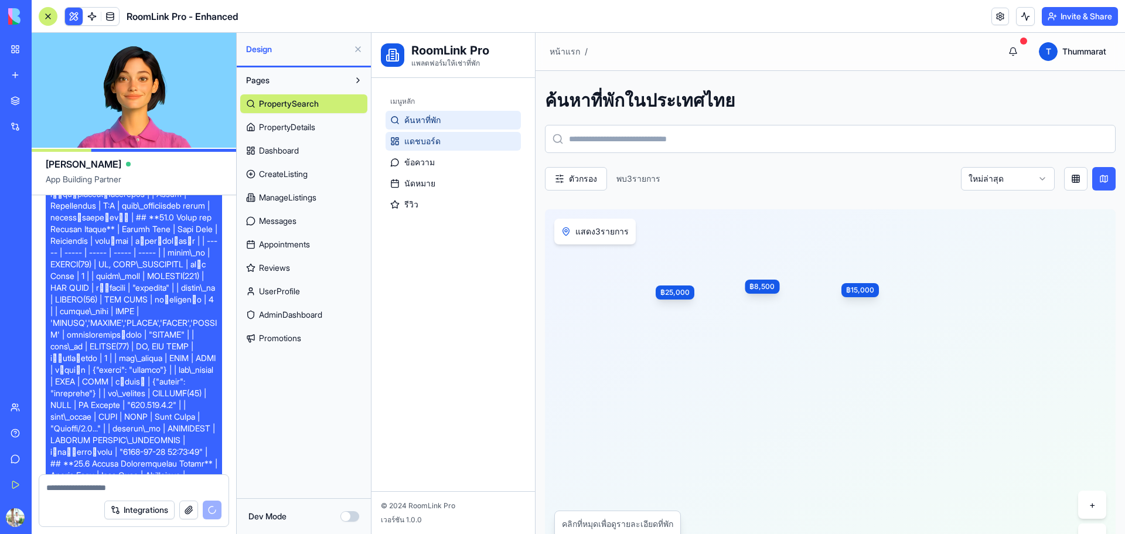
click at [419, 141] on span "แดชบอร์ด" at bounding box center [422, 141] width 36 height 12
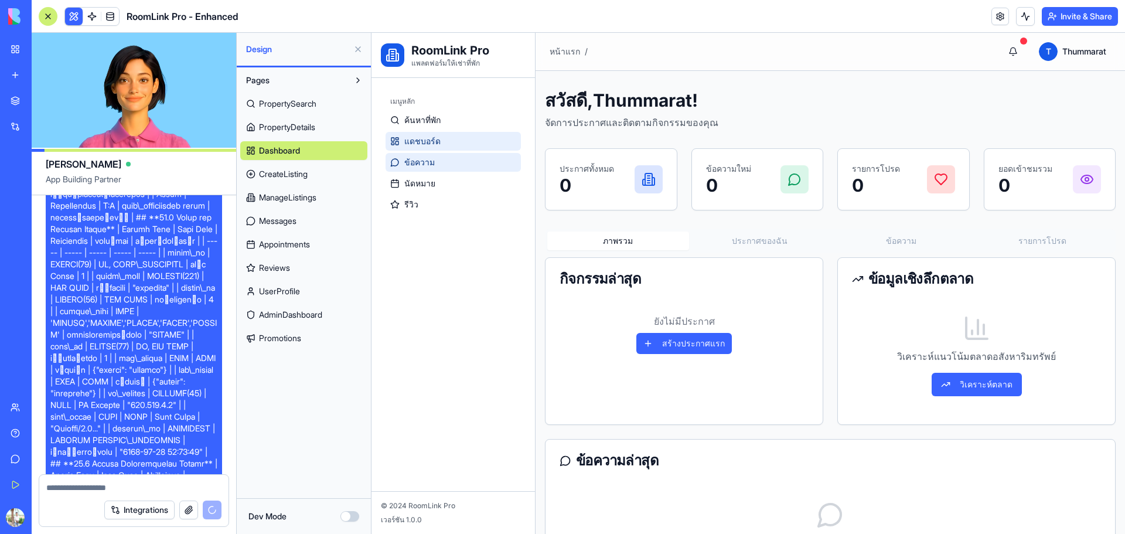
click at [424, 166] on span "ข้อความ" at bounding box center [419, 162] width 30 height 12
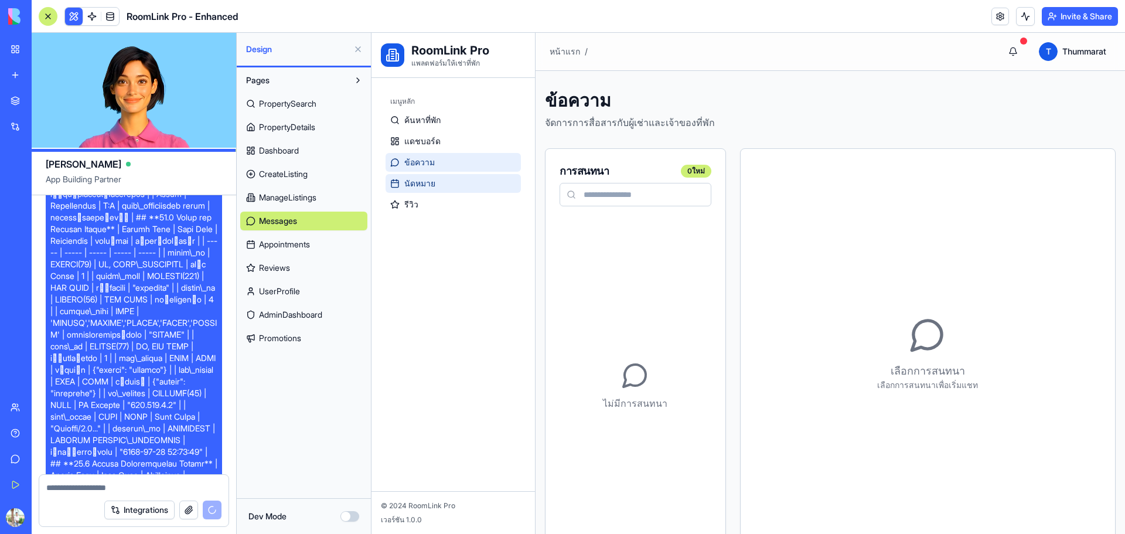
click at [424, 183] on span "นัดหมาย" at bounding box center [419, 183] width 31 height 12
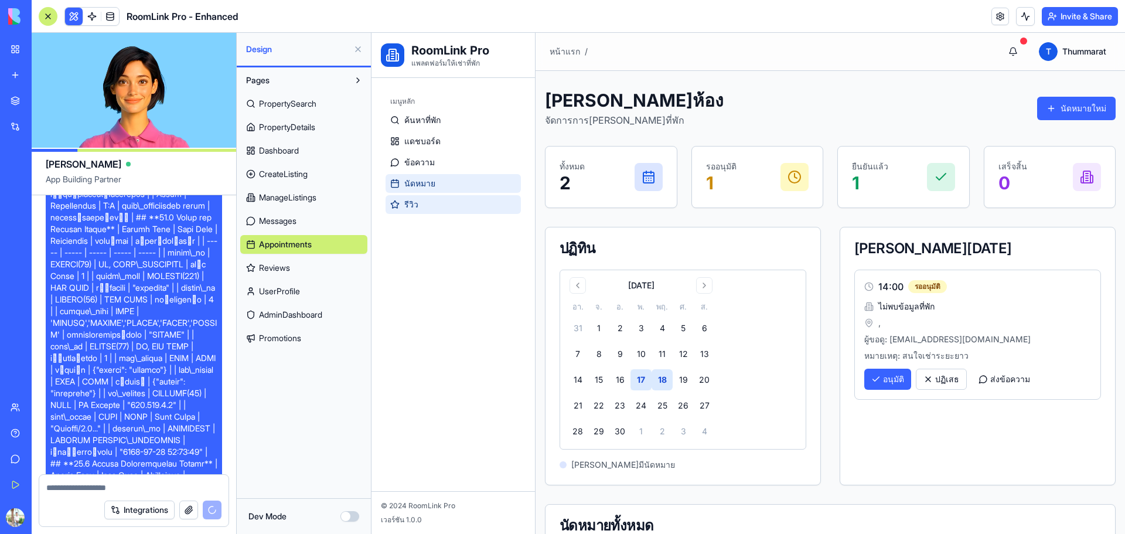
click at [425, 208] on link "รีวิว" at bounding box center [452, 204] width 135 height 19
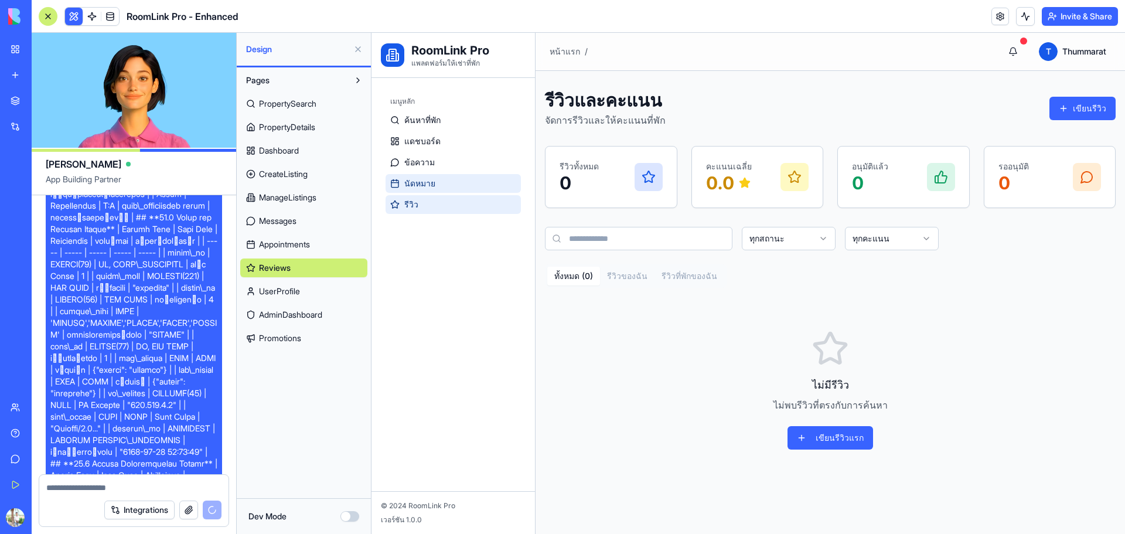
click at [426, 182] on span "นัดหมาย" at bounding box center [419, 183] width 31 height 12
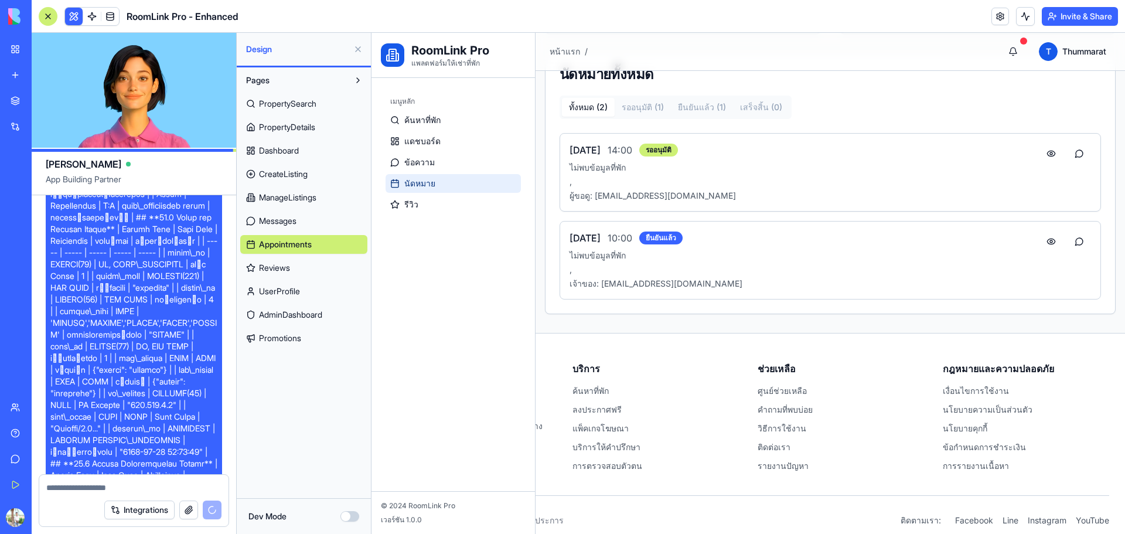
scroll to position [467, 0]
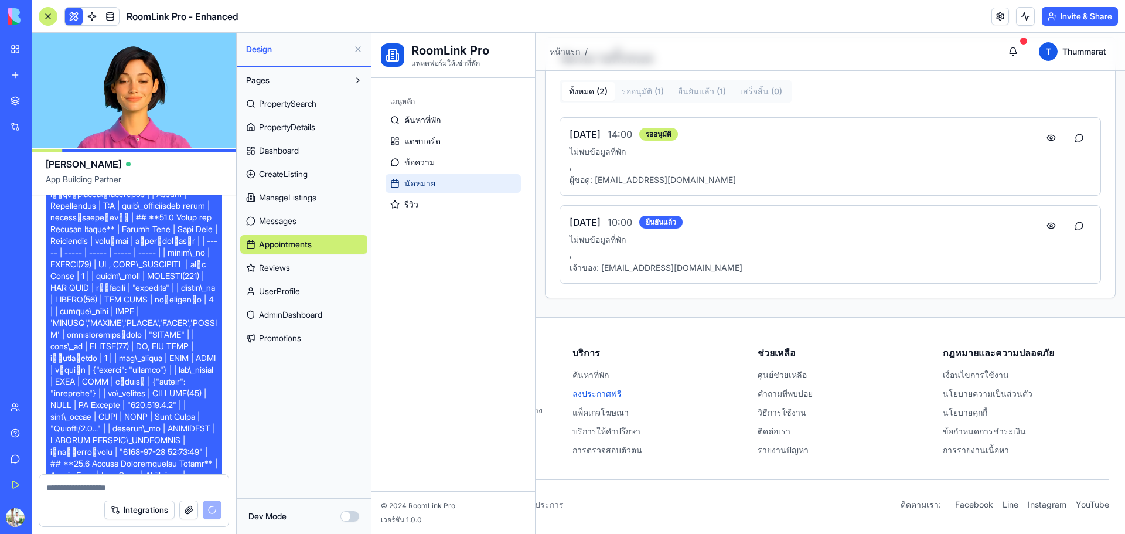
click at [579, 398] on link "ลงประกาศฟรี" at bounding box center [596, 393] width 49 height 10
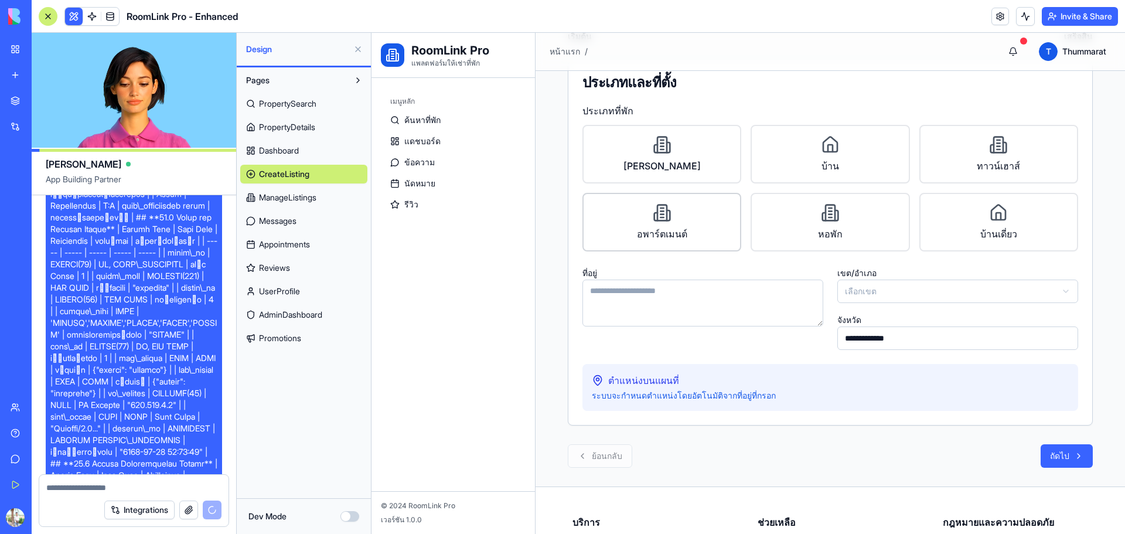
scroll to position [4, 0]
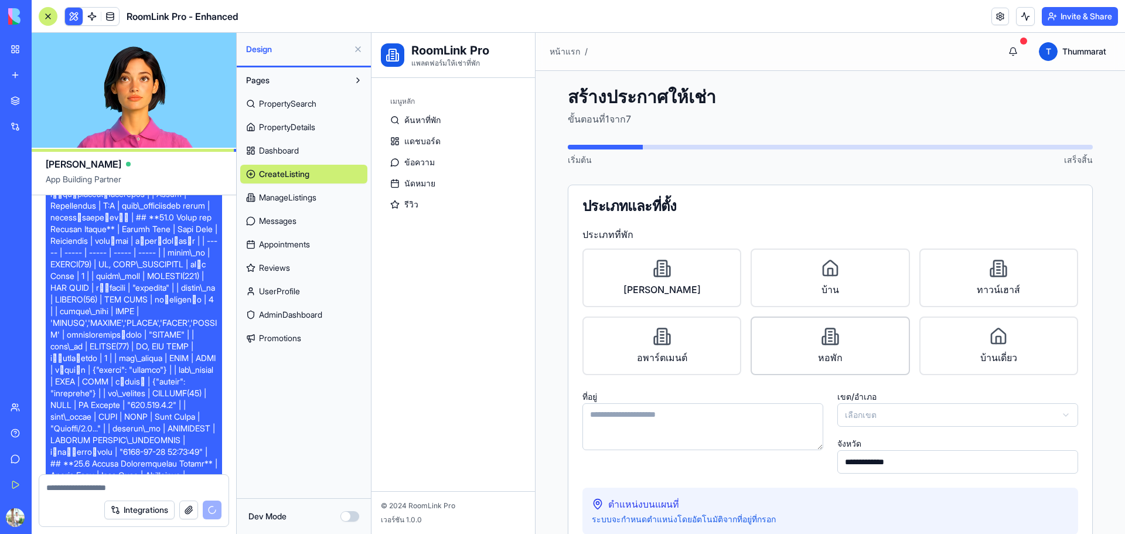
click at [808, 332] on button "หอพัก" at bounding box center [829, 345] width 159 height 59
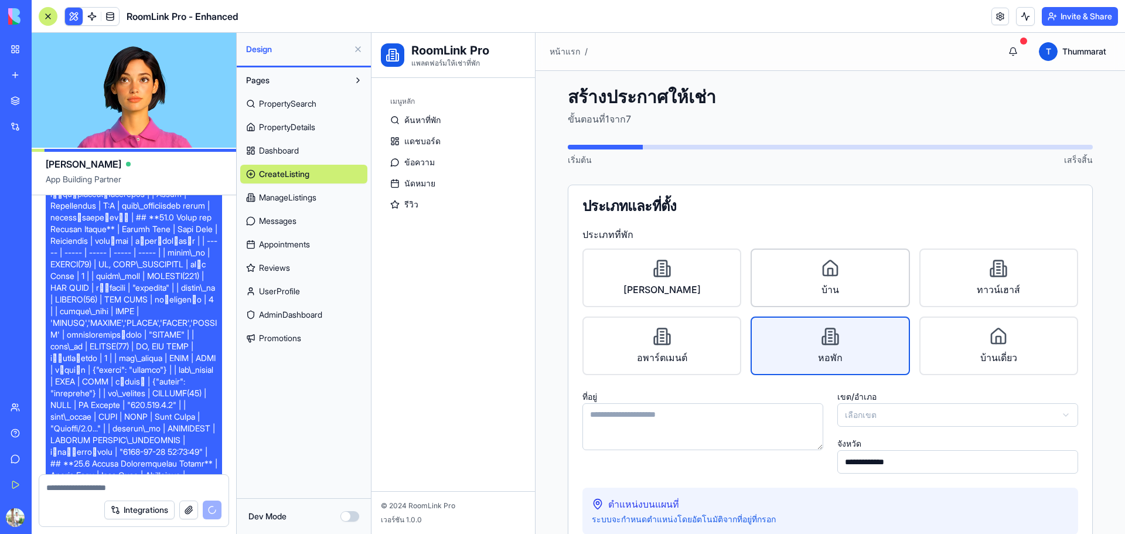
click at [822, 274] on icon at bounding box center [830, 268] width 19 height 19
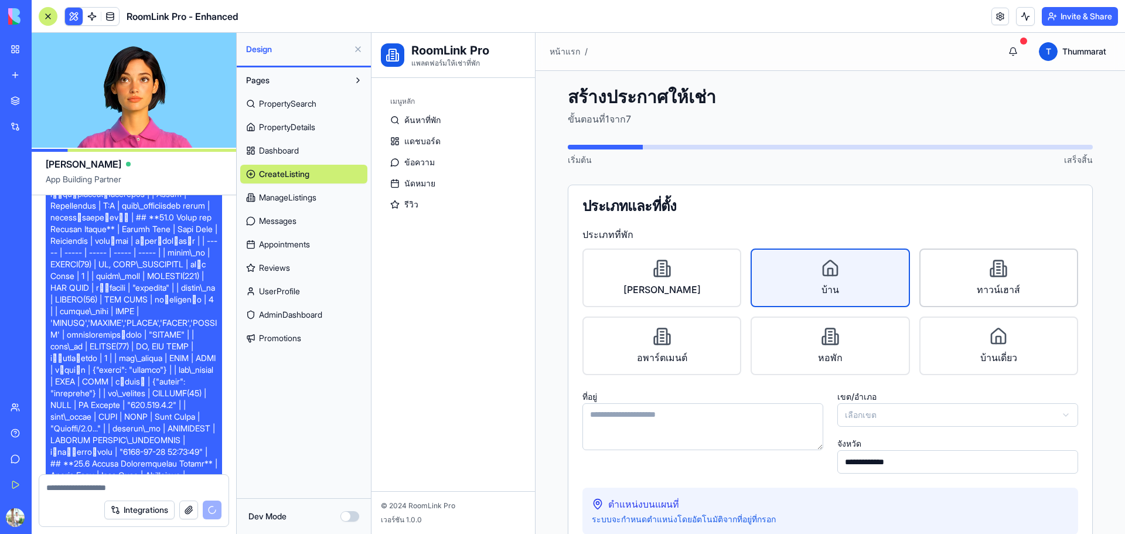
click at [989, 270] on icon at bounding box center [998, 268] width 19 height 19
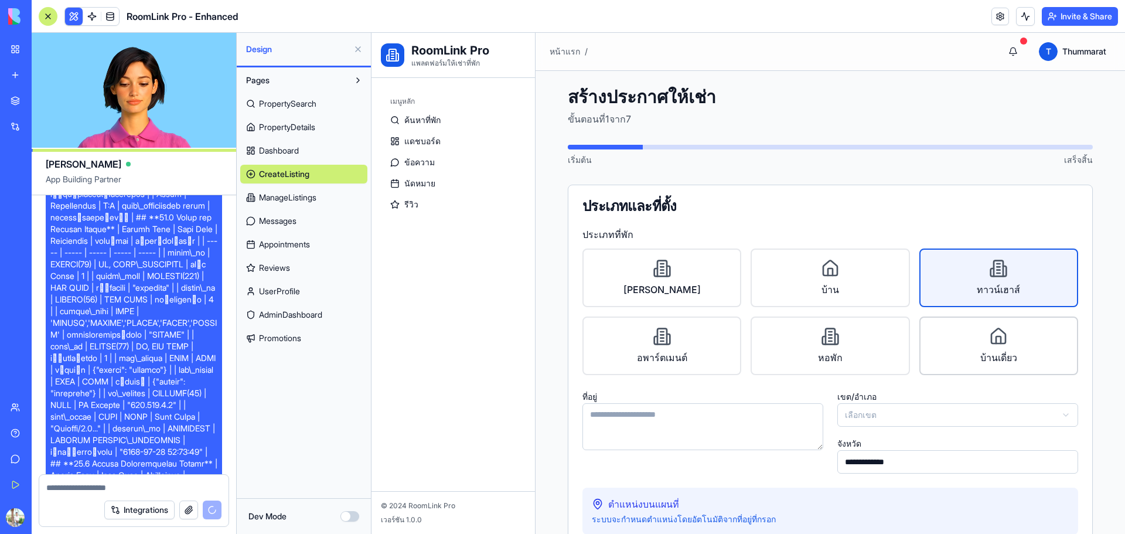
click at [978, 350] on button "บ้านเดี่ยว" at bounding box center [998, 345] width 159 height 59
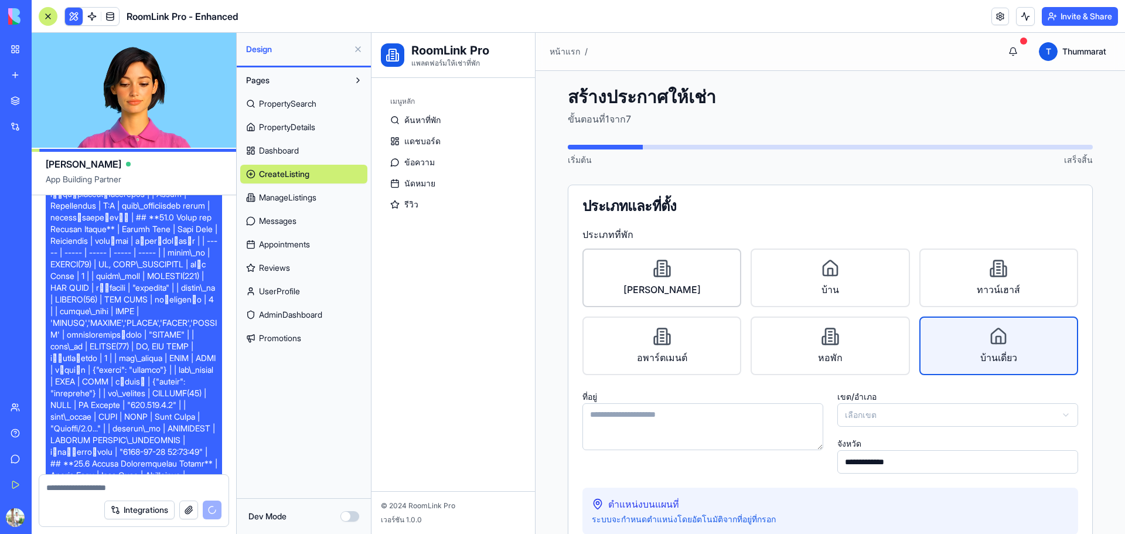
click at [658, 282] on button "คอนโด" at bounding box center [661, 277] width 159 height 59
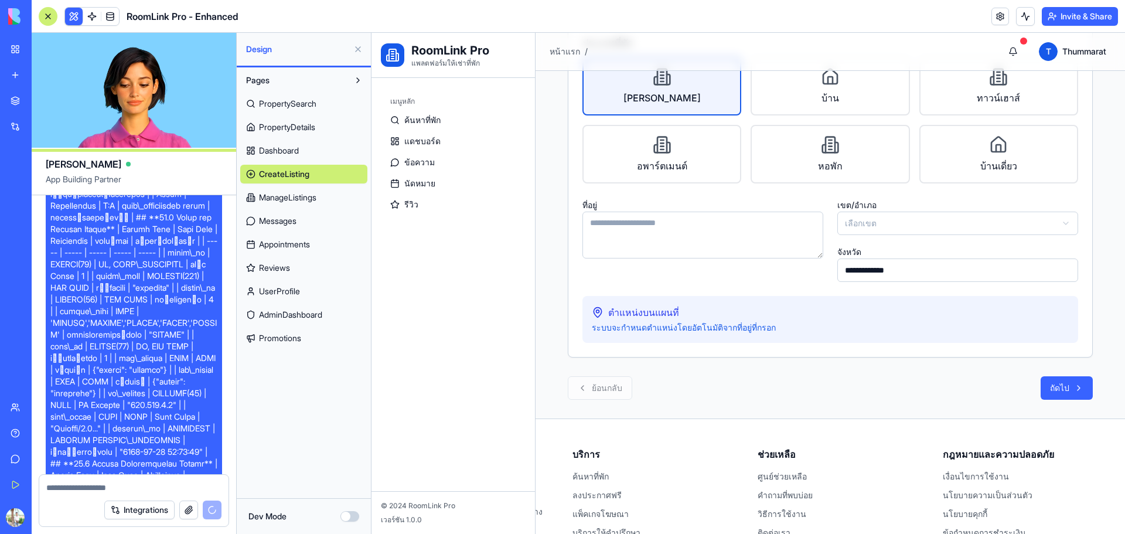
scroll to position [199, 0]
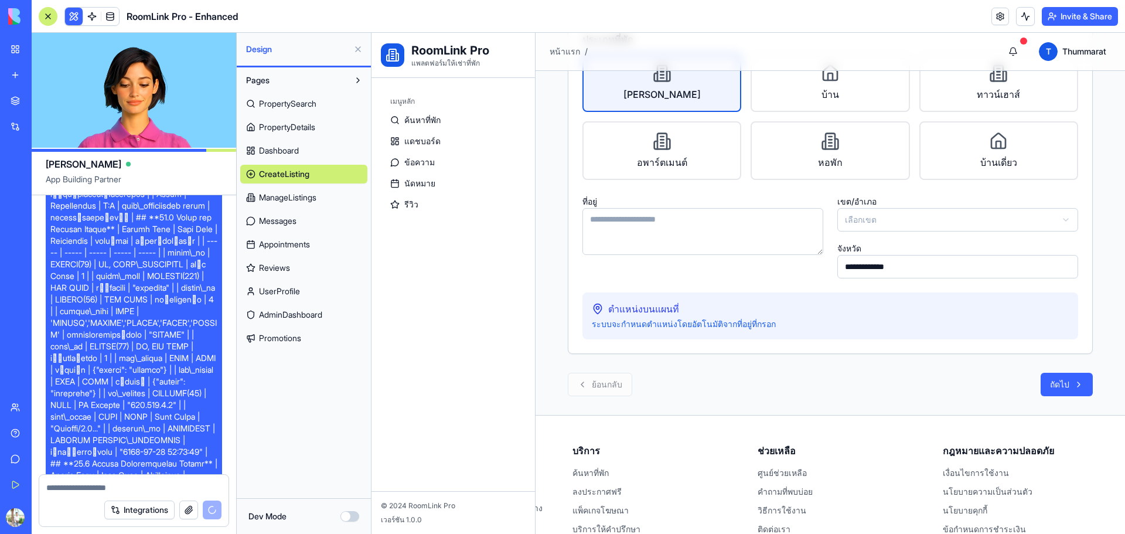
drag, startPoint x: 758, startPoint y: 220, endPoint x: 783, endPoint y: 218, distance: 24.7
click at [760, 219] on textarea "ที่อยู่" at bounding box center [702, 231] width 241 height 47
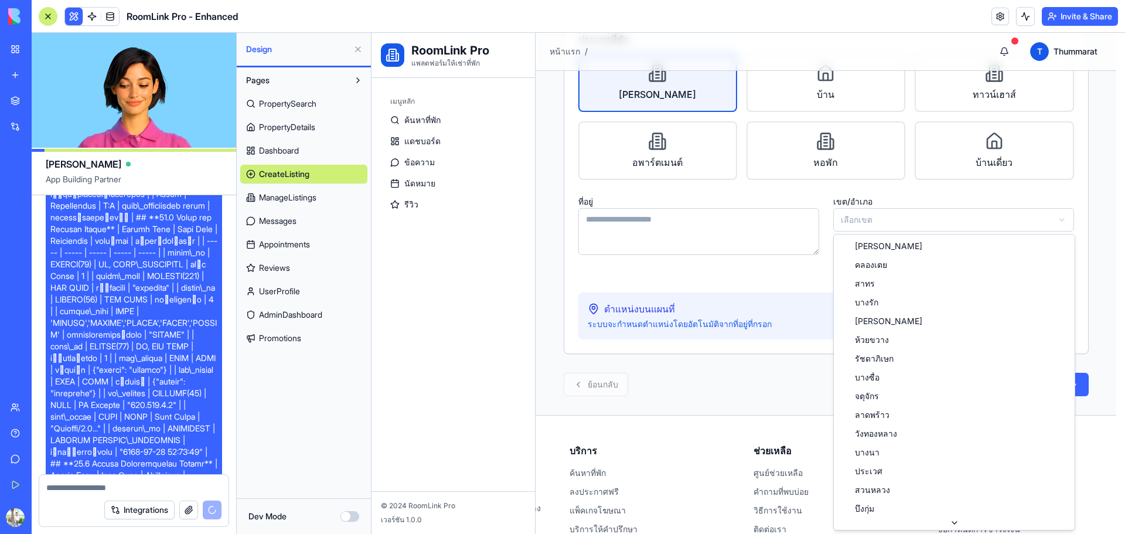
click at [882, 223] on html "**********" at bounding box center [747, 235] width 753 height 802
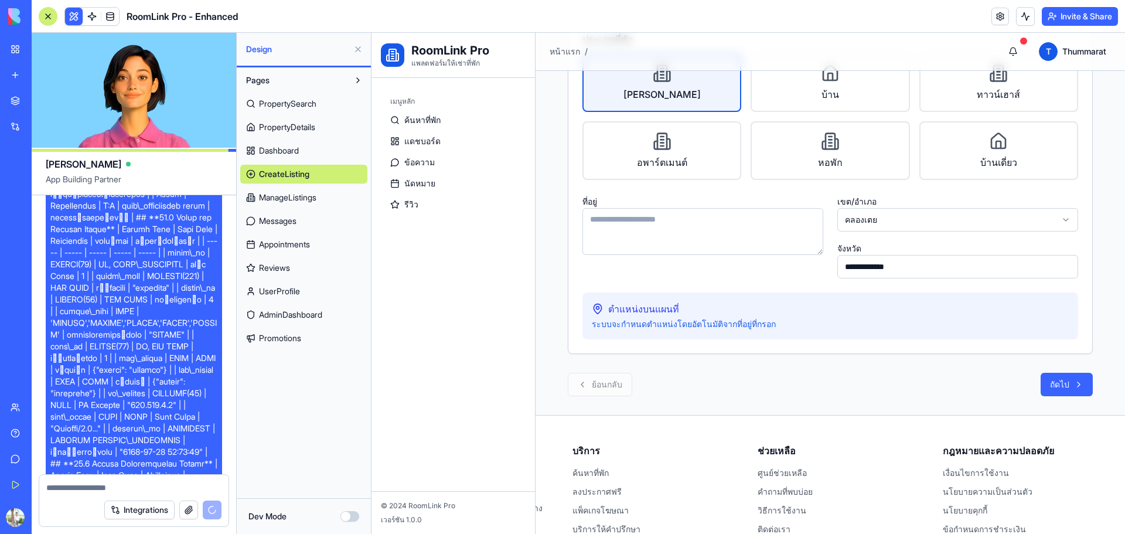
click at [741, 237] on textarea "ที่อยู่" at bounding box center [702, 231] width 241 height 47
click at [925, 264] on input "**********" at bounding box center [957, 266] width 241 height 23
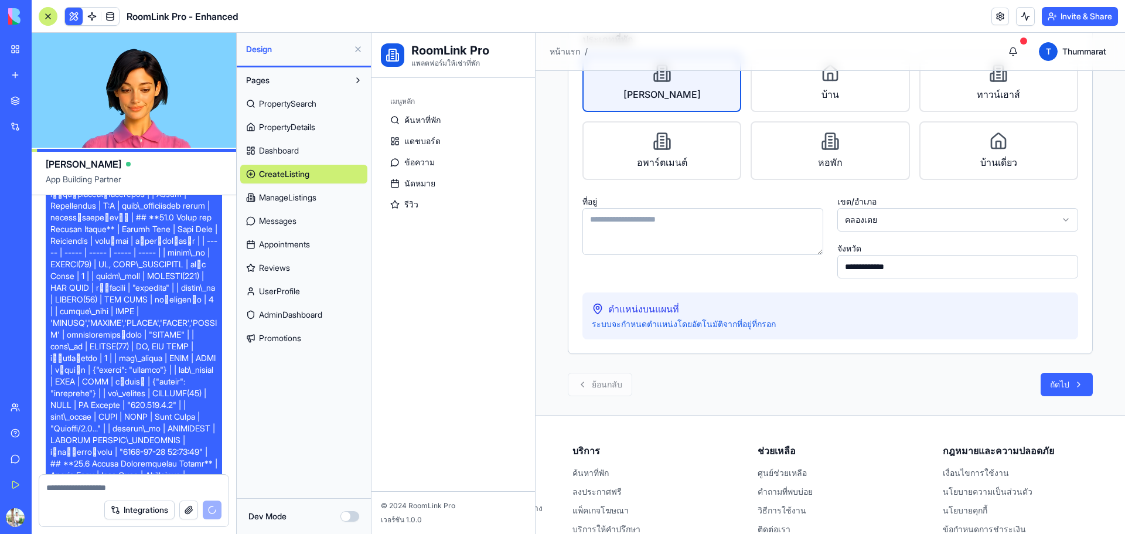
click at [641, 316] on div "ตำแหน่งบนแผนที่ ระบบจะกำหนดตำแหน่งโดยอัตโนมัติจากที่อยู่ที่กรอก" at bounding box center [830, 315] width 496 height 47
drag, startPoint x: 607, startPoint y: 311, endPoint x: 597, endPoint y: 311, distance: 9.4
click at [608, 311] on span "ตำแหน่งบนแผนที่" at bounding box center [643, 309] width 71 height 14
click at [594, 308] on icon at bounding box center [598, 309] width 12 height 12
click at [679, 328] on p "ระบบจะกำหนดตำแหน่งโดยอัตโนมัติจากที่อยู่ที่กรอก" at bounding box center [830, 324] width 477 height 12
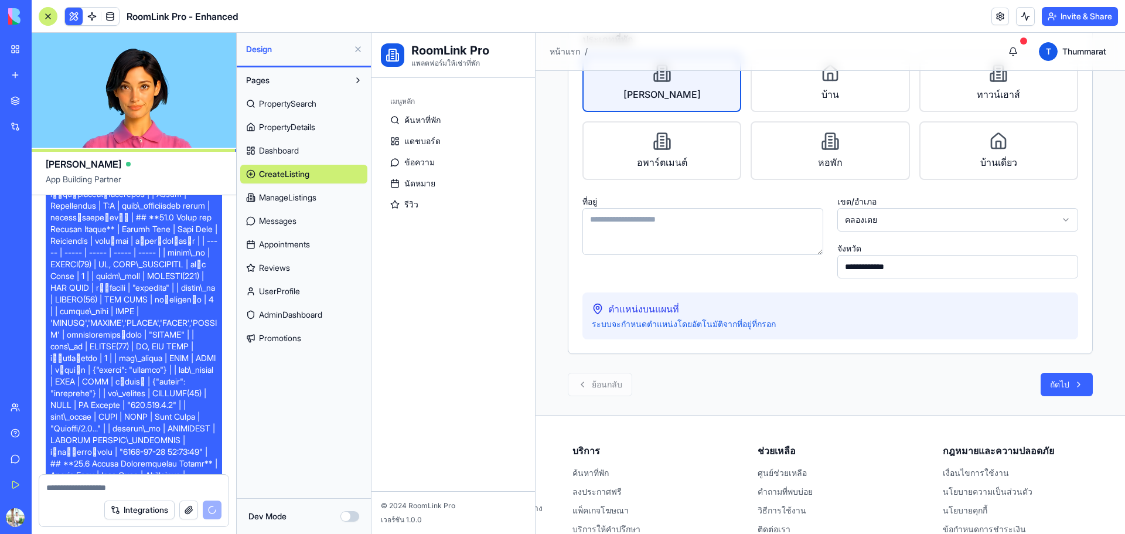
click at [679, 229] on textarea "ที่อยู่" at bounding box center [702, 231] width 241 height 47
type textarea "***"
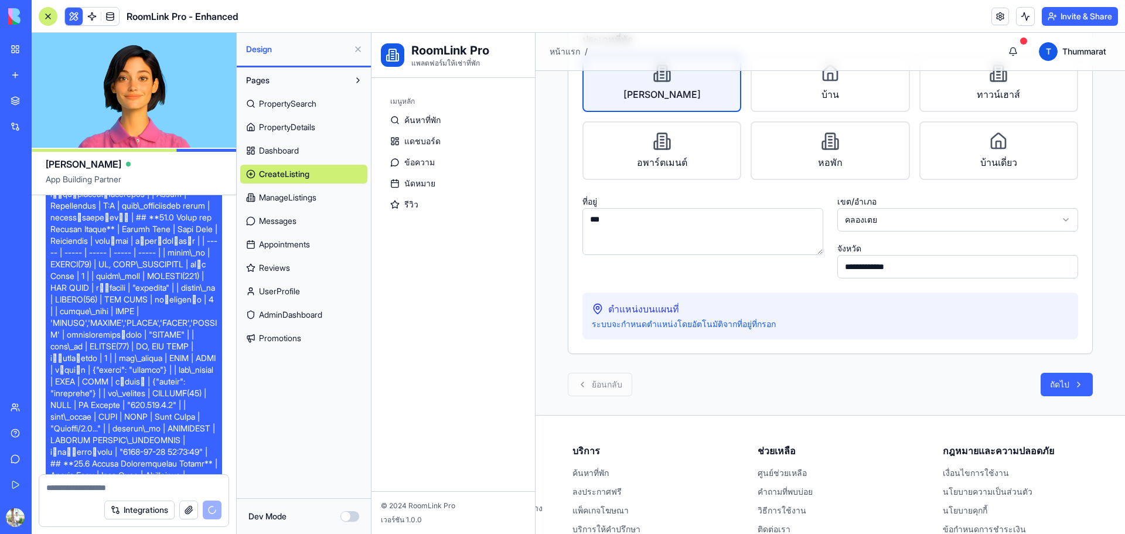
click at [675, 268] on div "ที่อยู่ ***" at bounding box center [702, 236] width 241 height 84
click at [678, 299] on div "ตำแหน่งบนแผนที่ ระบบจะกำหนดตำแหน่งโดยอัตโนมัติจากที่อยู่ที่กรอก" at bounding box center [830, 315] width 496 height 47
drag, startPoint x: 641, startPoint y: 213, endPoint x: 568, endPoint y: 209, distance: 72.7
click at [568, 209] on div "**********" at bounding box center [830, 192] width 524 height 321
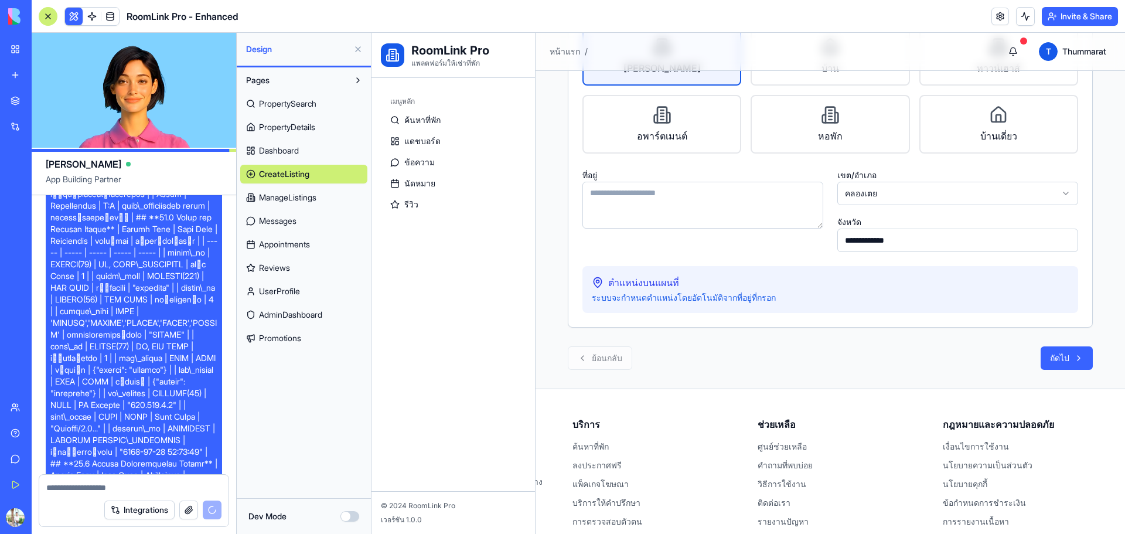
scroll to position [296, 0]
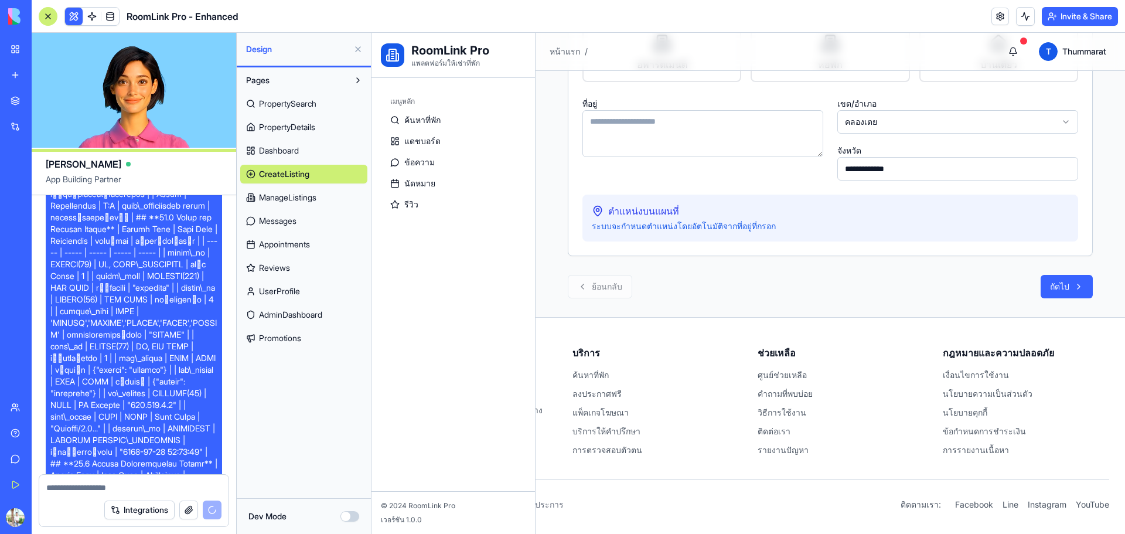
click at [620, 292] on div "ย้อนกลับ ถัดไป" at bounding box center [830, 286] width 525 height 23
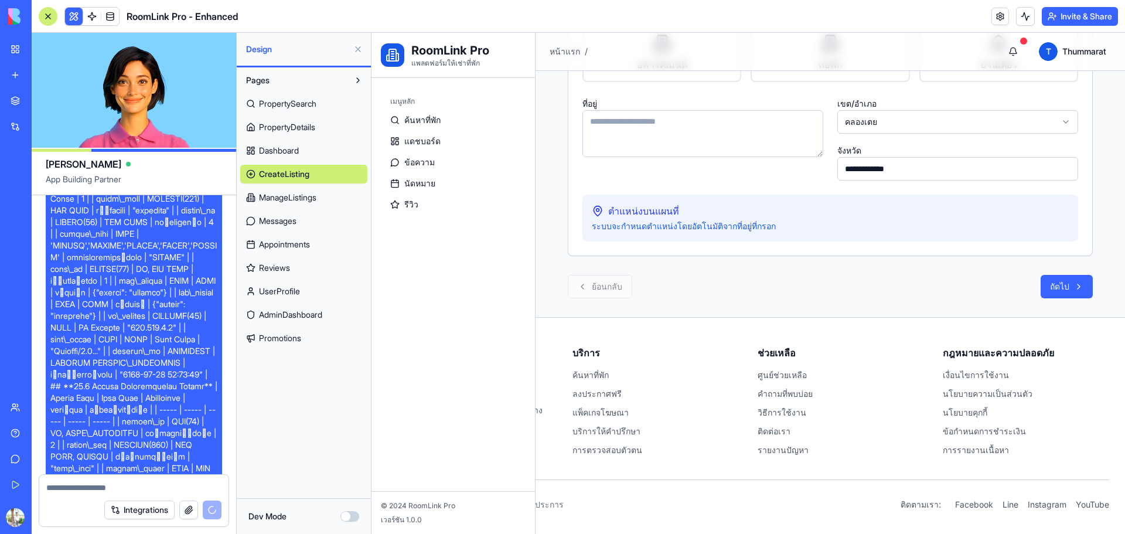
click at [617, 286] on div "ย้อนกลับ ถัดไป" at bounding box center [830, 286] width 525 height 23
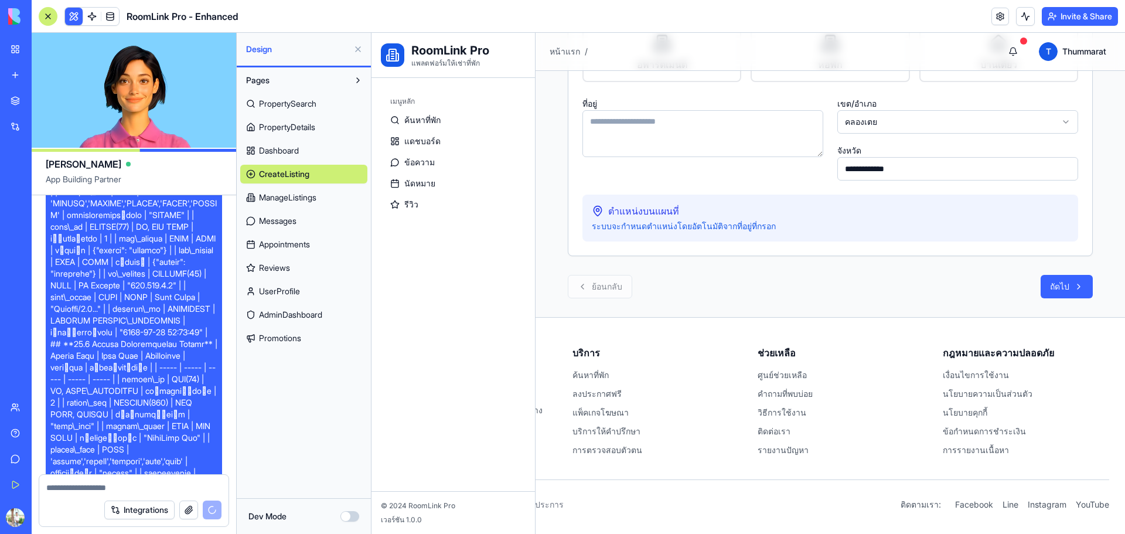
click at [302, 262] on link "Reviews" at bounding box center [303, 267] width 127 height 19
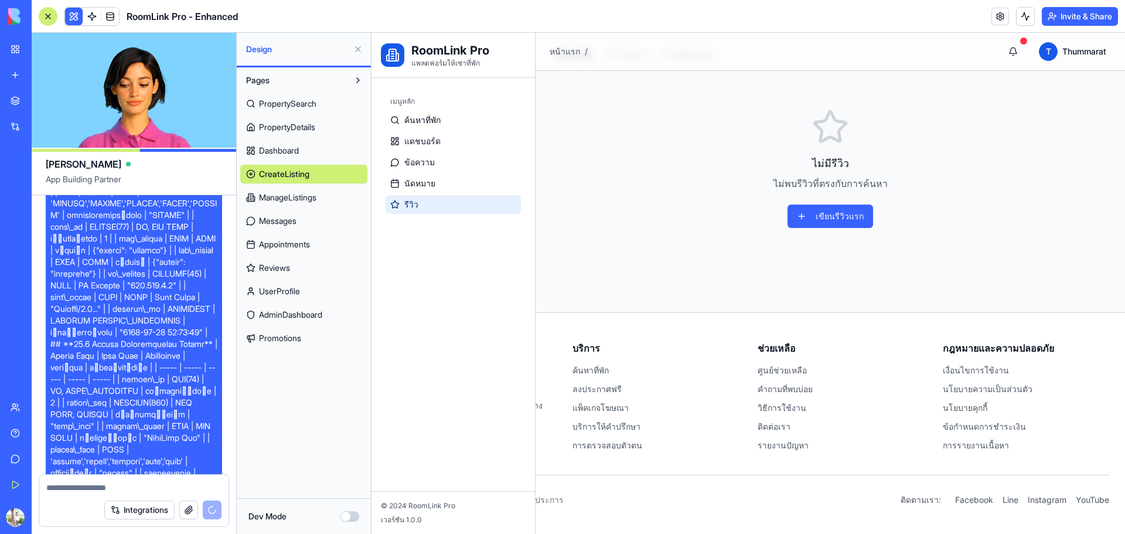
scroll to position [217, 0]
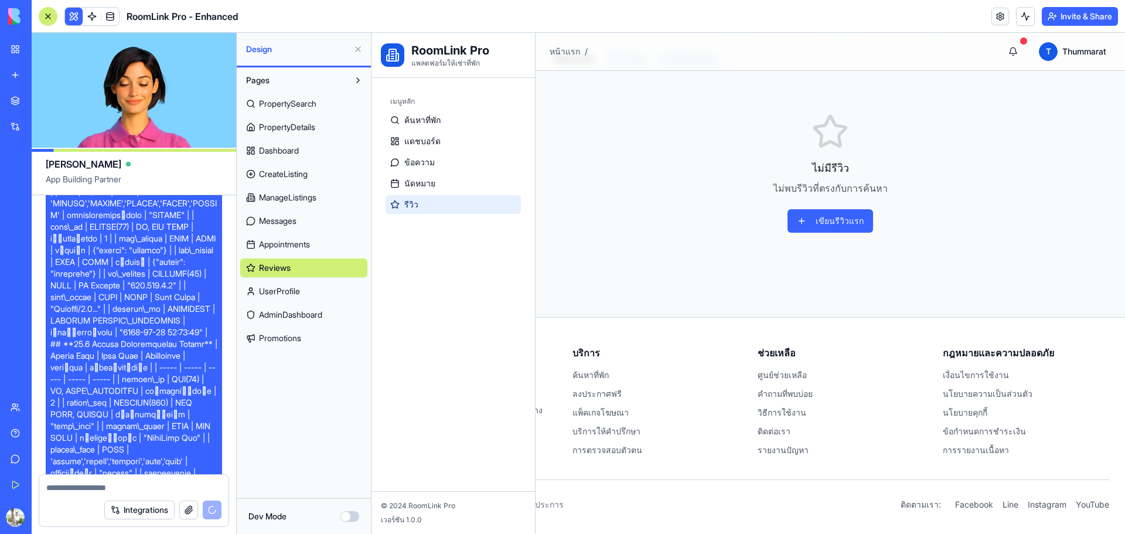
click at [291, 338] on span "Promotions" at bounding box center [280, 338] width 42 height 12
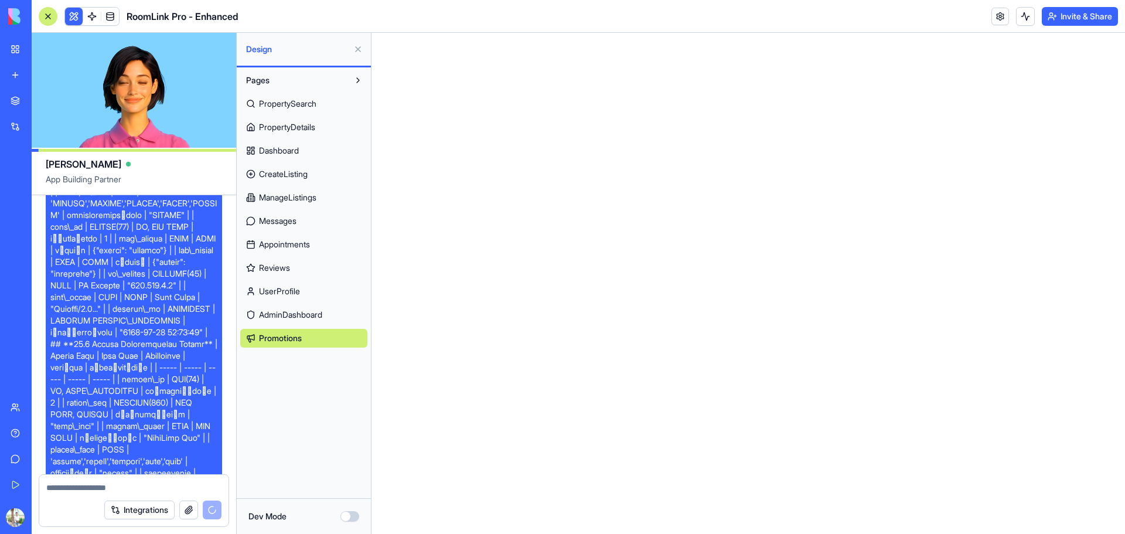
click at [294, 319] on span "AdminDashboard" at bounding box center [290, 315] width 63 height 12
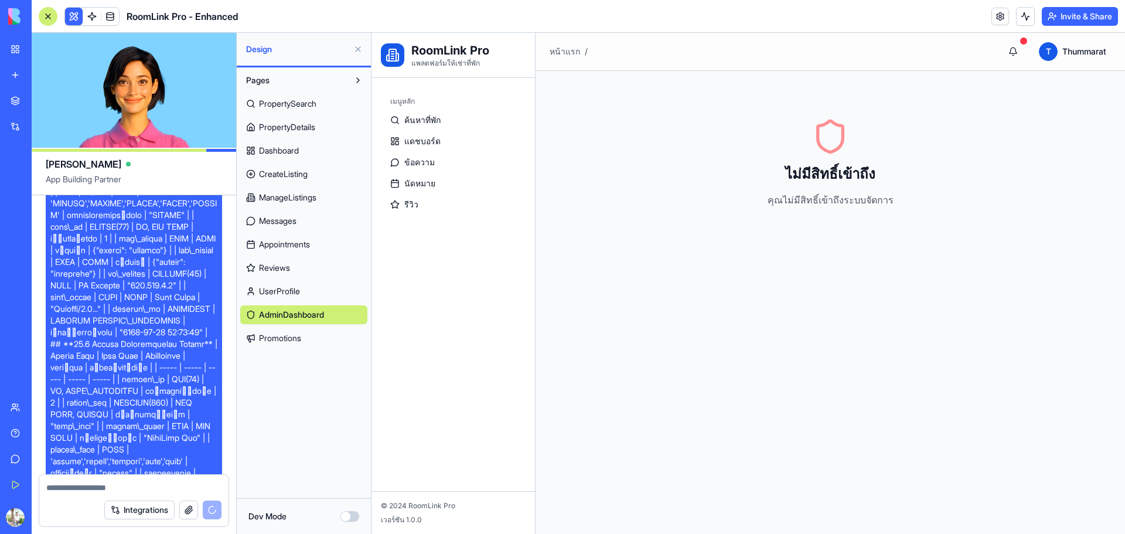
click at [414, 131] on ul "ค้นหาที่พัก แดชบอร์ด ข้อความ นัดหมาย รีวิว" at bounding box center [452, 162] width 135 height 103
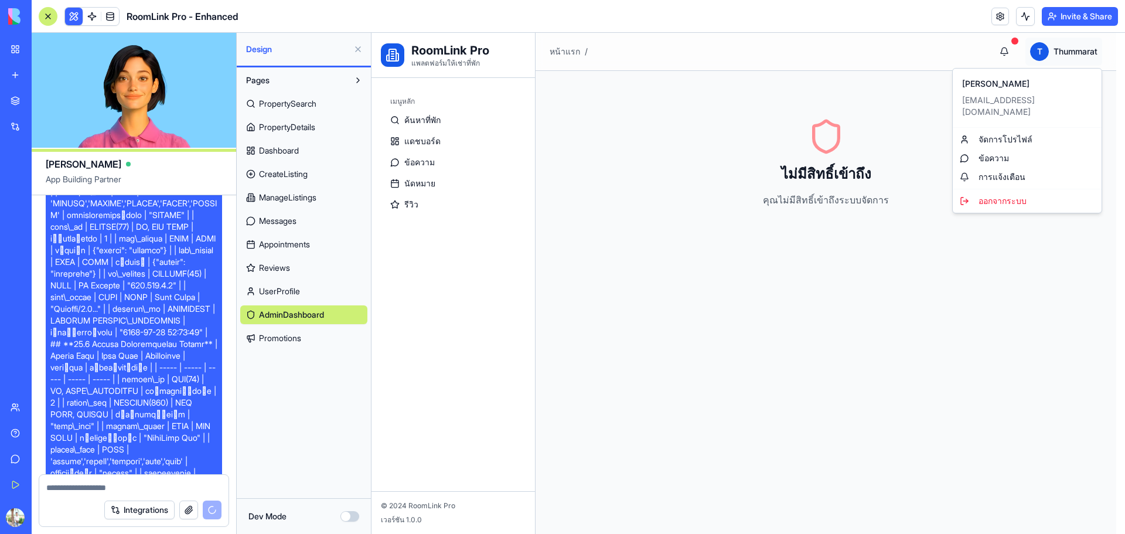
click at [1077, 40] on html "RoomLink Pro แพลตฟอร์มให้เช่าที่พัก เมนูหลัก ค้นหาที่พัก แดชบอร์ด ข้อความ นัดหม…" at bounding box center [747, 394] width 753 height 722
click at [1070, 47] on html "RoomLink Pro แพลตฟอร์มให้เช่าที่พัก เมนูหลัก ค้นหาที่พัก แดชบอร์ด ข้อความ นัดหม…" at bounding box center [747, 394] width 753 height 722
click at [989, 149] on link "ข้อความ" at bounding box center [1027, 158] width 144 height 19
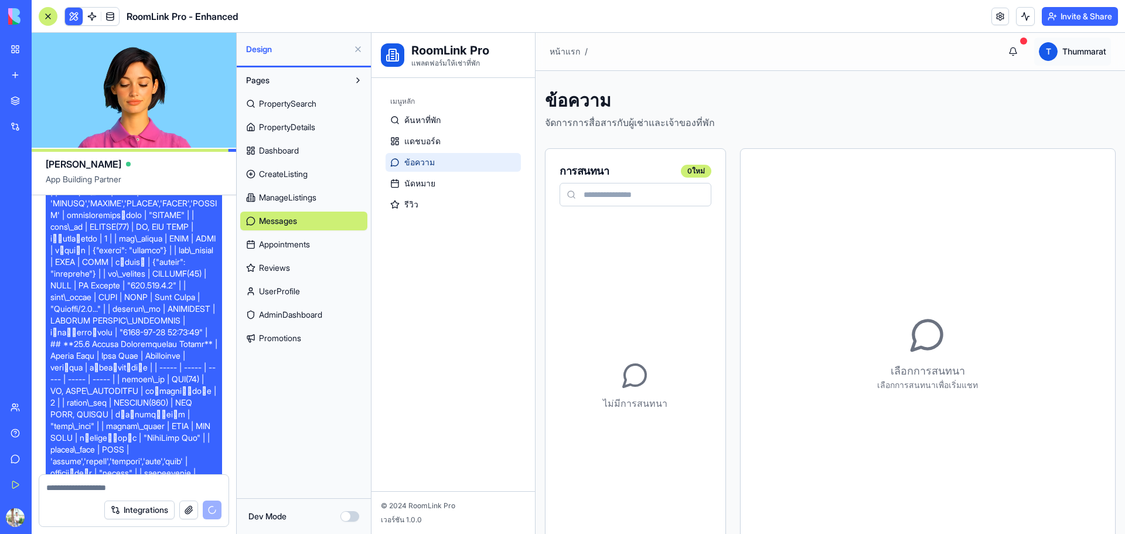
click at [1058, 57] on html "RoomLink Pro แพลตฟอร์มให้เช่าที่พัก เมนูหลัก ค้นหาที่พัก แดชบอร์ด ข้อความ นัดหม…" at bounding box center [747, 416] width 753 height 766
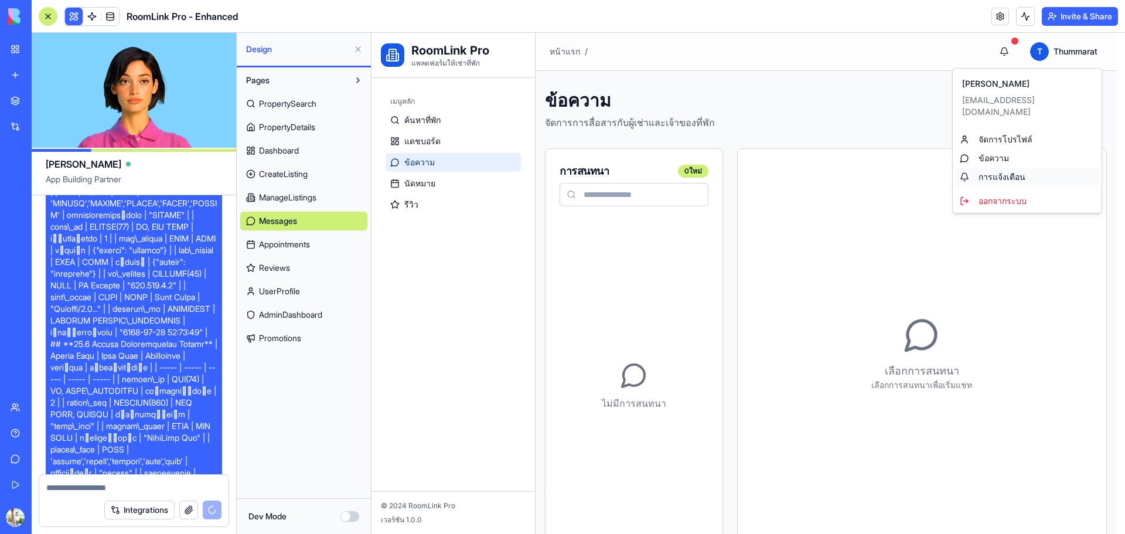
click at [1016, 168] on div "การแจ้งเตือน" at bounding box center [1027, 177] width 144 height 19
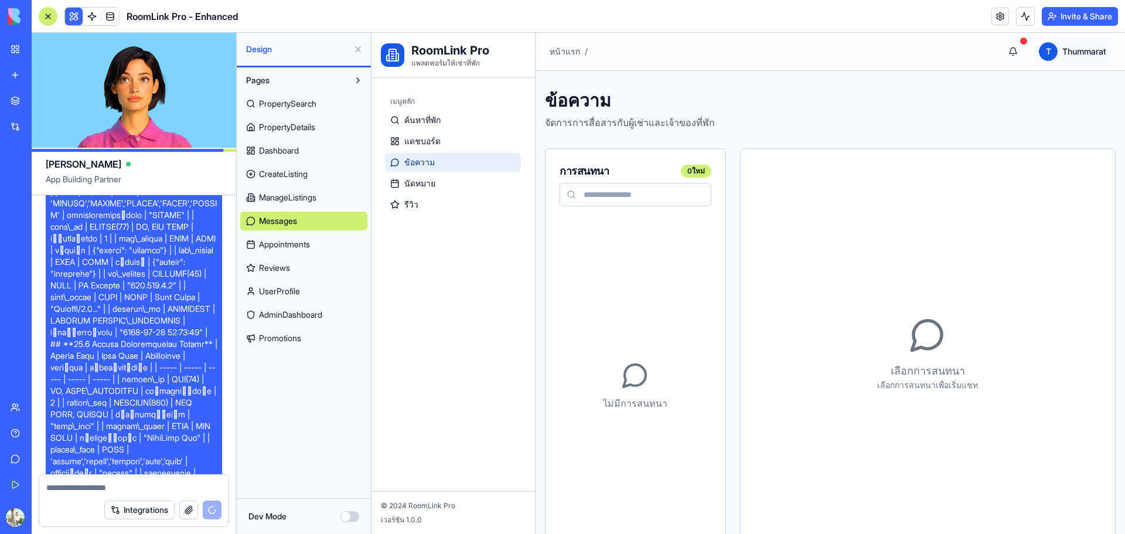
click at [1071, 56] on html "RoomLink Pro แพลตฟอร์มให้เช่าที่พัก เมนูหลัก ค้นหาที่พัก แดชบอร์ด ข้อความ นัดหม…" at bounding box center [747, 416] width 753 height 766
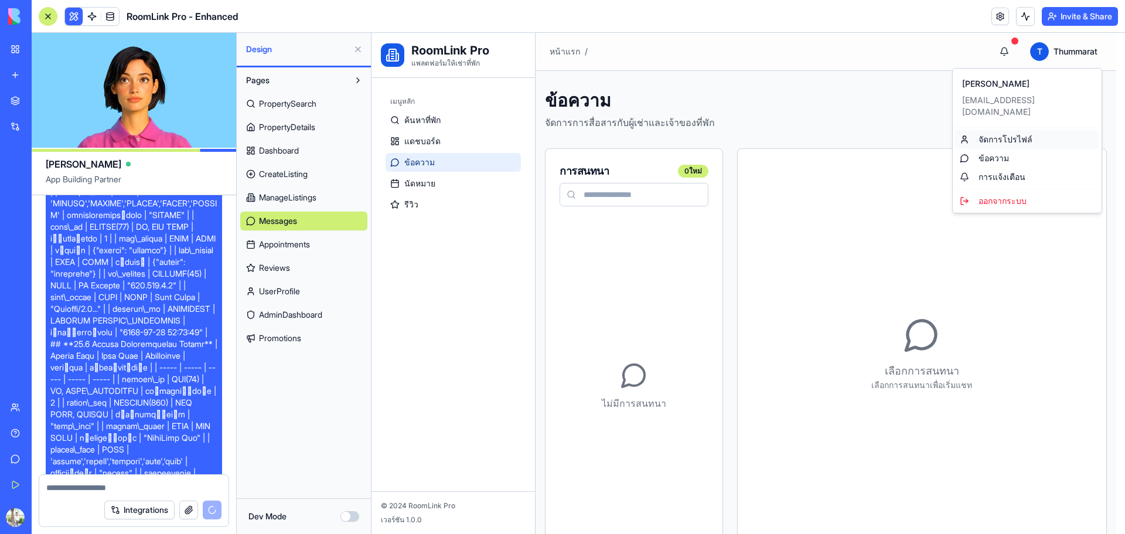
click at [996, 136] on link "จัดการโปรไฟล์" at bounding box center [1027, 139] width 144 height 19
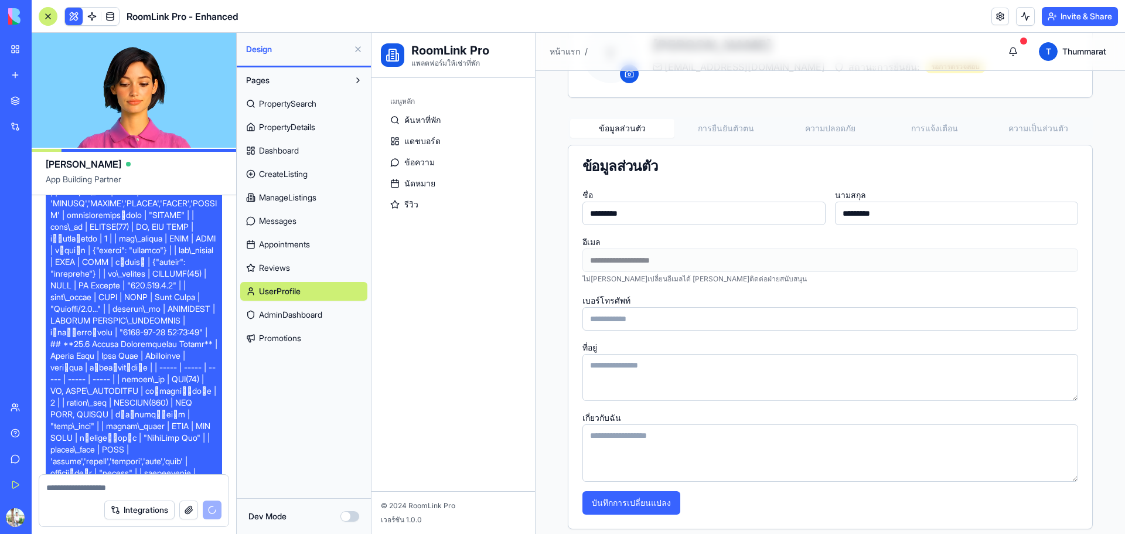
scroll to position [98, 0]
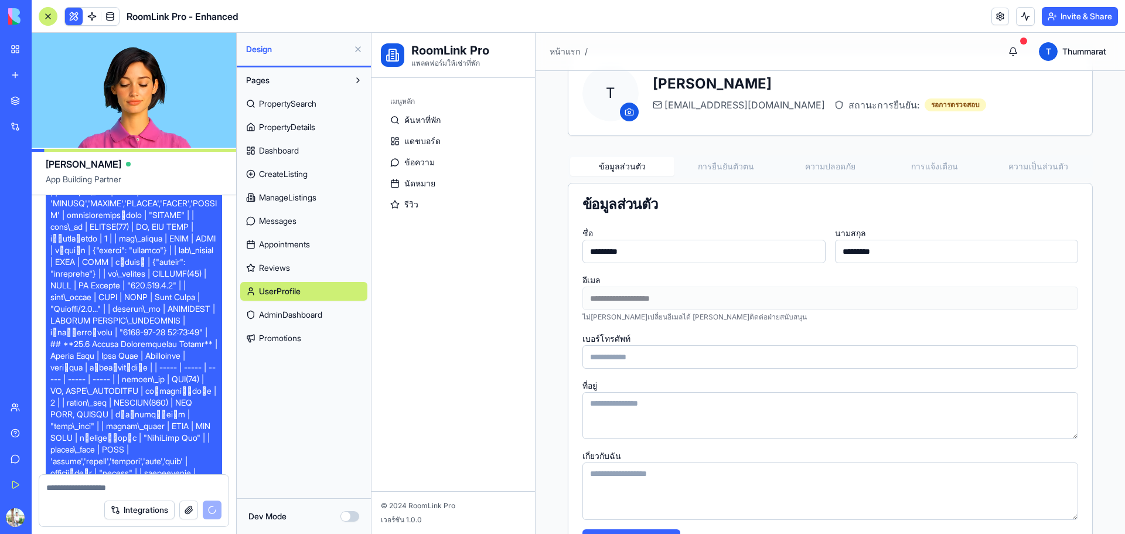
click at [740, 168] on button "การยืนยันตัวตน" at bounding box center [726, 166] width 104 height 19
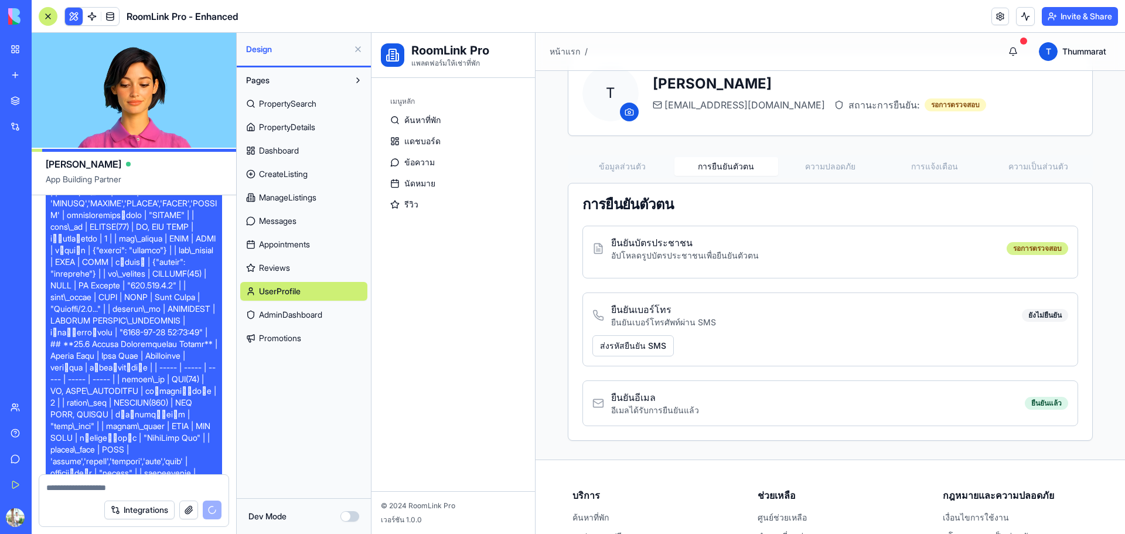
click at [1008, 244] on div "รอการตรวจสอบ" at bounding box center [1037, 248] width 62 height 13
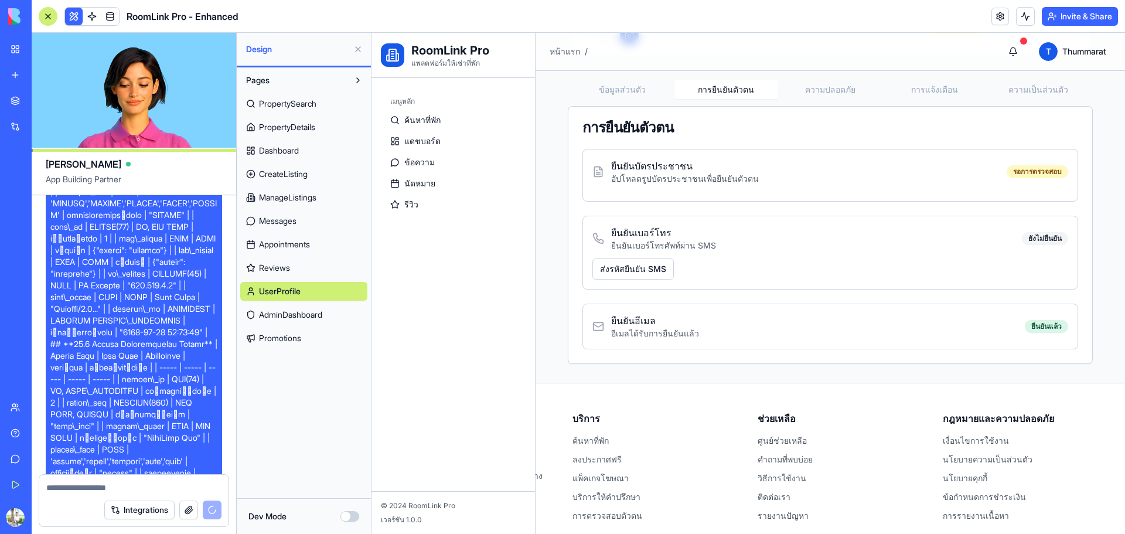
scroll to position [240, 0]
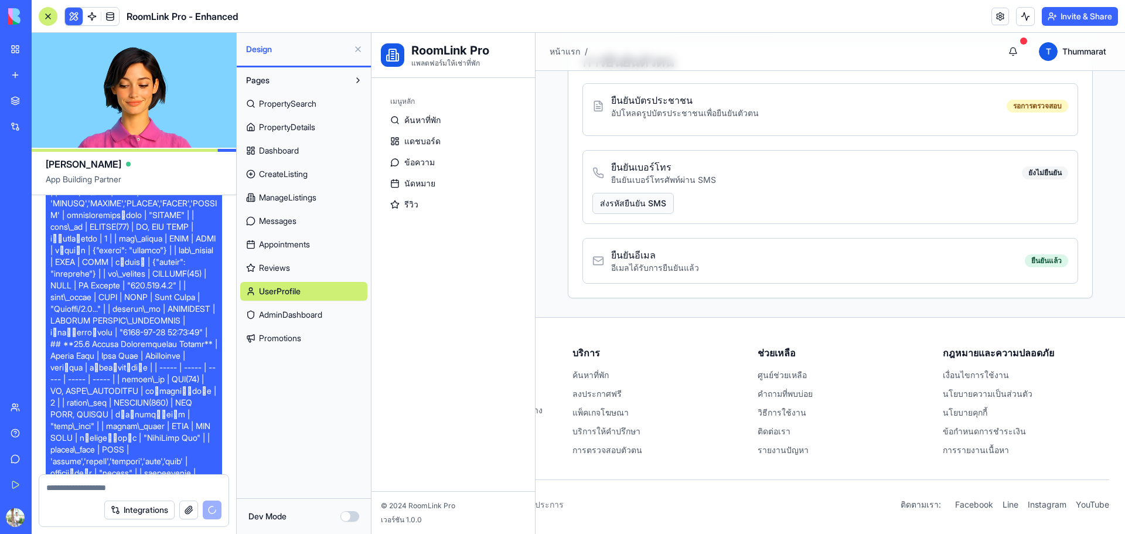
click at [658, 207] on button "ส่งรหัสยืนยัน SMS" at bounding box center [632, 203] width 81 height 21
click at [627, 205] on button "ส่งรหัสยืนยัน SMS" at bounding box center [632, 203] width 81 height 21
drag, startPoint x: 778, startPoint y: 272, endPoint x: 858, endPoint y: 262, distance: 80.2
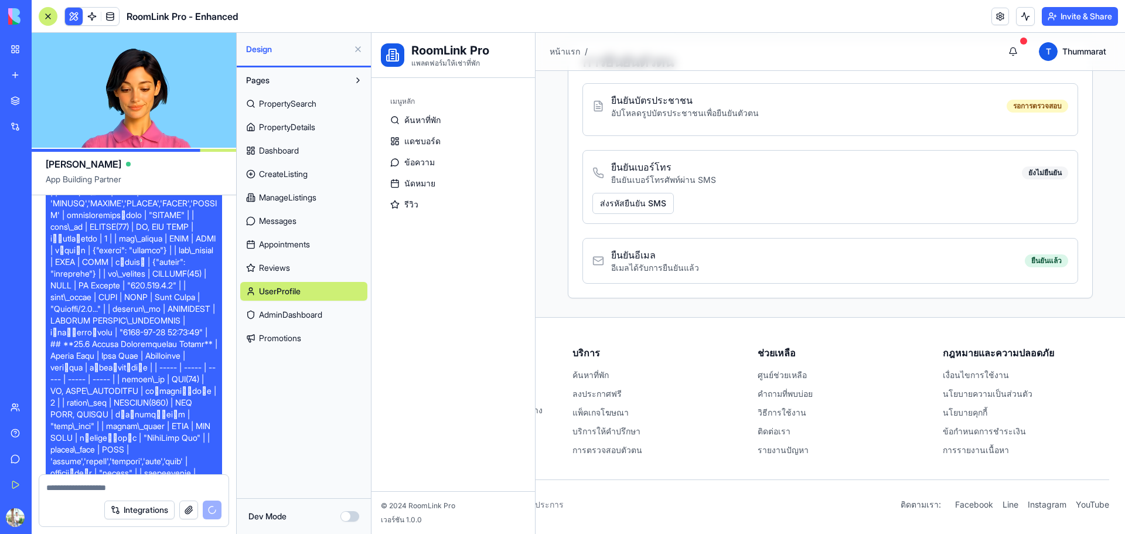
click at [785, 269] on div "ยืนยันอีเมล อีเมลได้รับการยืนยันแล้ว ยืนยันแล้ว" at bounding box center [830, 261] width 476 height 26
drag, startPoint x: 900, startPoint y: 259, endPoint x: 866, endPoint y: 264, distance: 35.0
click at [896, 260] on div "ยืนยันอีเมล อีเมลได้รับการยืนยันแล้ว ยืนยันแล้ว" at bounding box center [830, 261] width 476 height 26
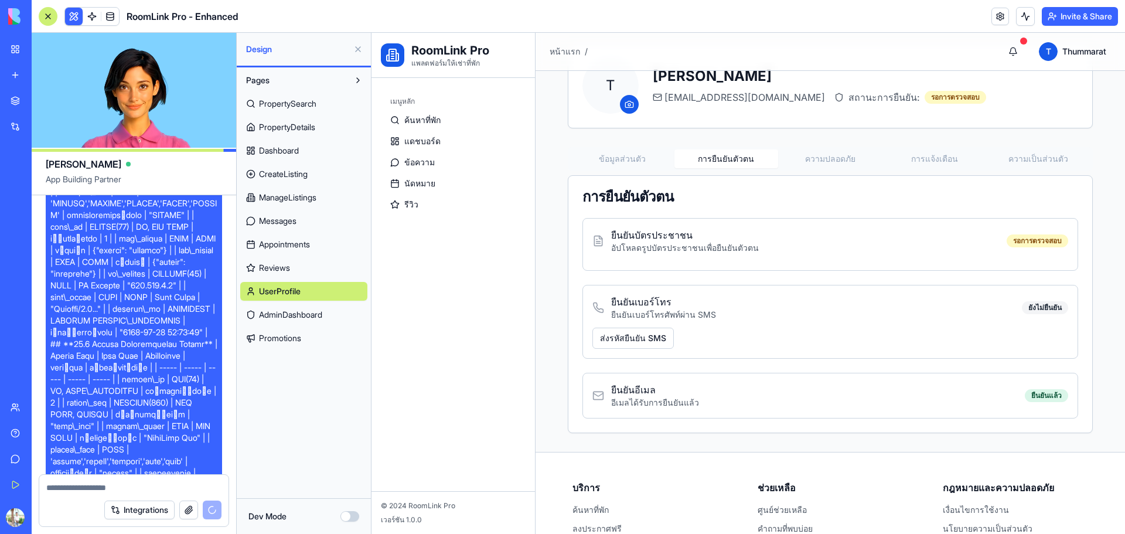
scroll to position [45, 0]
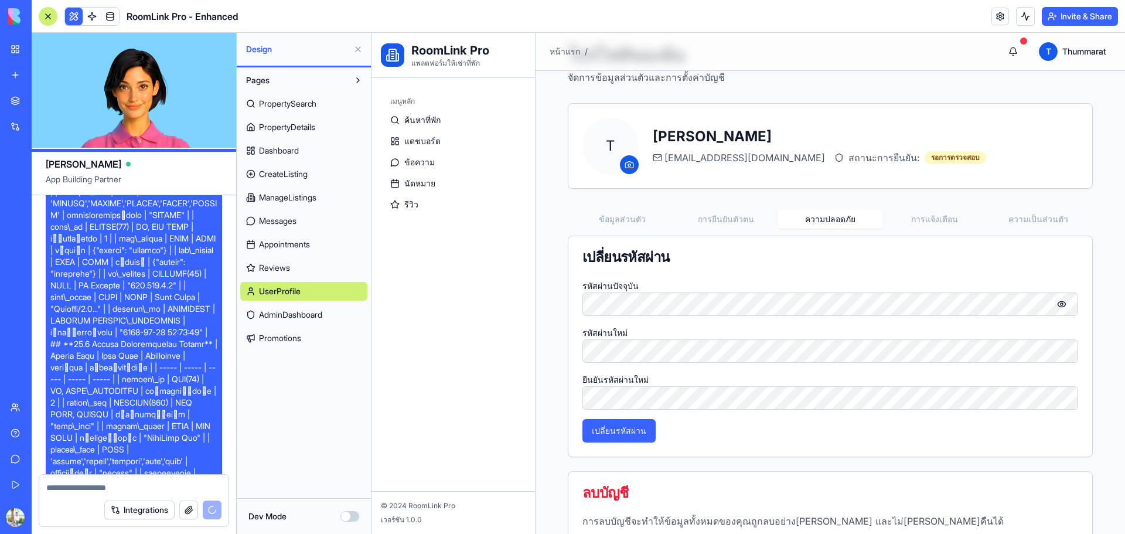
click at [845, 224] on button "ความปลอดภัย" at bounding box center [830, 219] width 104 height 19
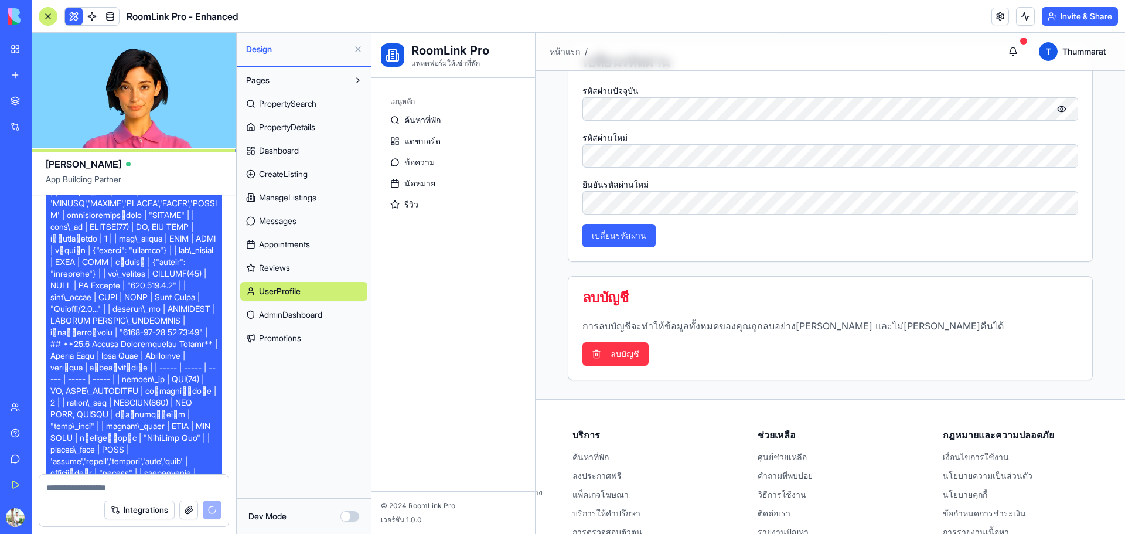
scroll to position [142, 0]
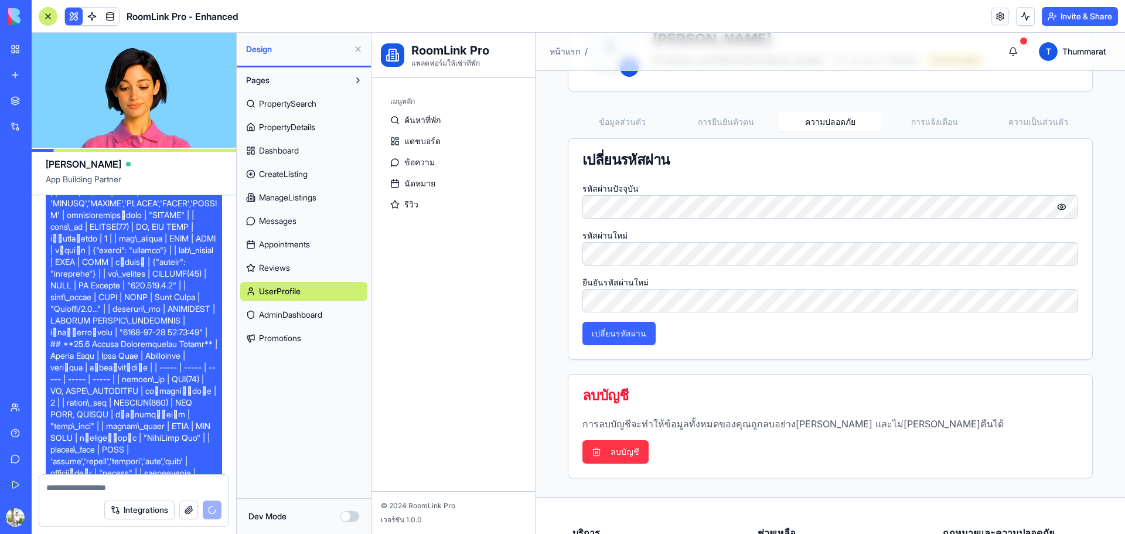
click at [931, 130] on button "การแจ้งเตือน" at bounding box center [934, 121] width 104 height 19
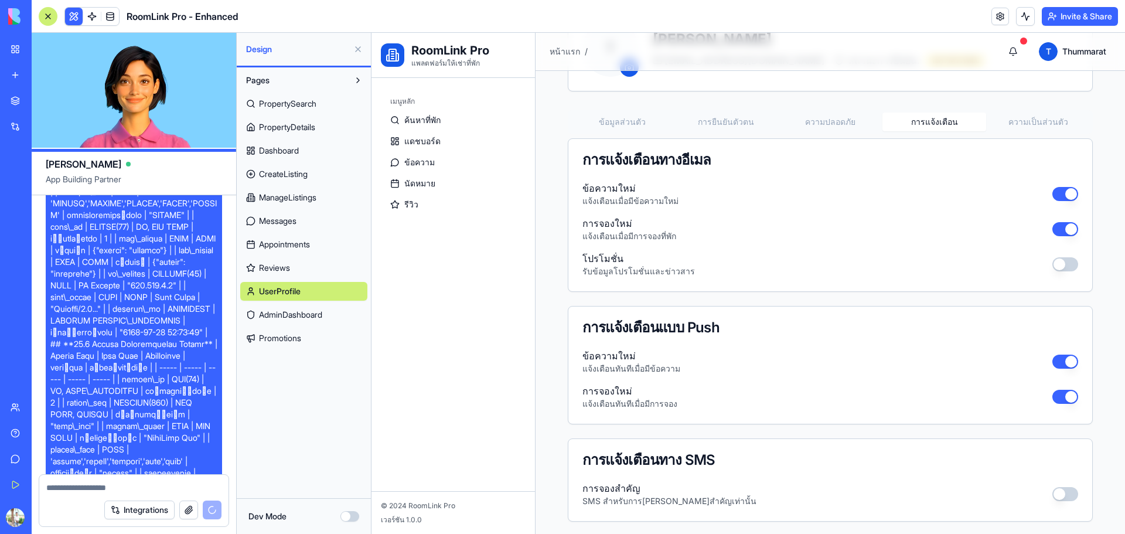
click at [1035, 124] on button "ความเป็นส่วนตัว" at bounding box center [1038, 121] width 104 height 19
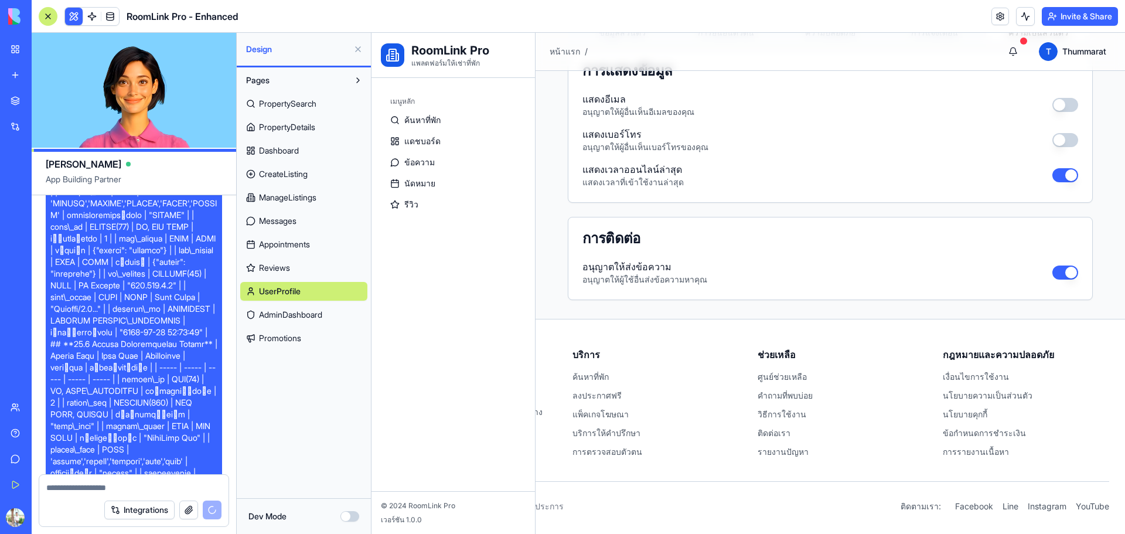
scroll to position [233, 0]
click at [419, 190] on link "นัดหมาย" at bounding box center [452, 183] width 135 height 19
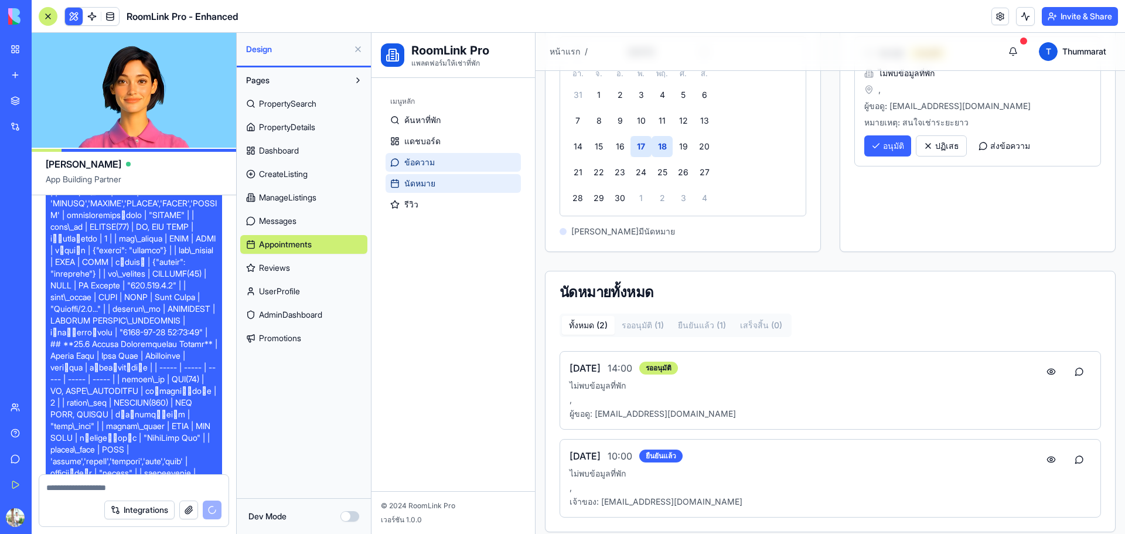
click at [418, 162] on span "ข้อความ" at bounding box center [419, 162] width 30 height 12
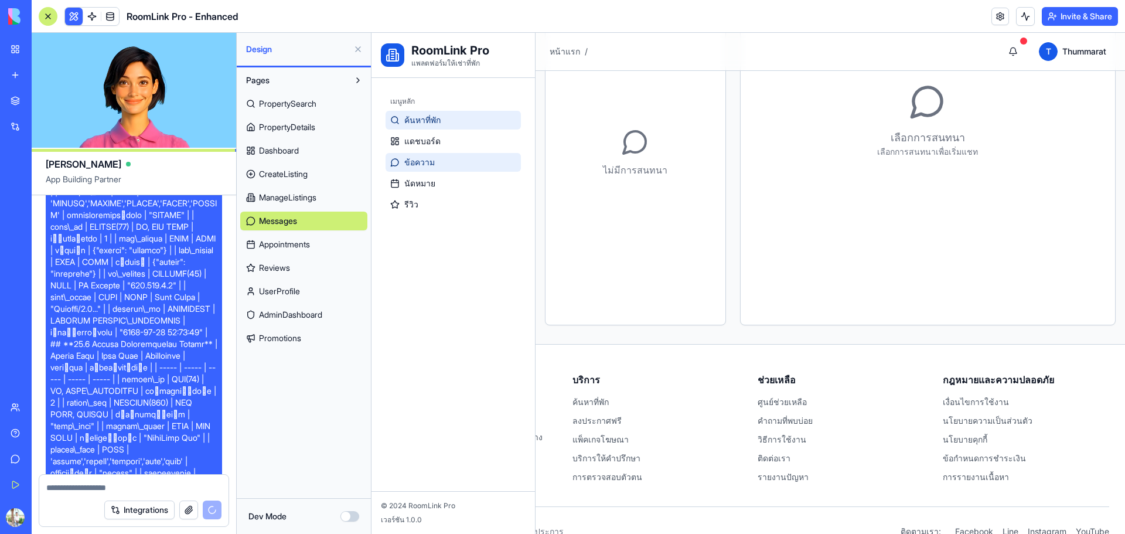
click at [421, 119] on span "ค้นหาที่พัก" at bounding box center [422, 120] width 36 height 12
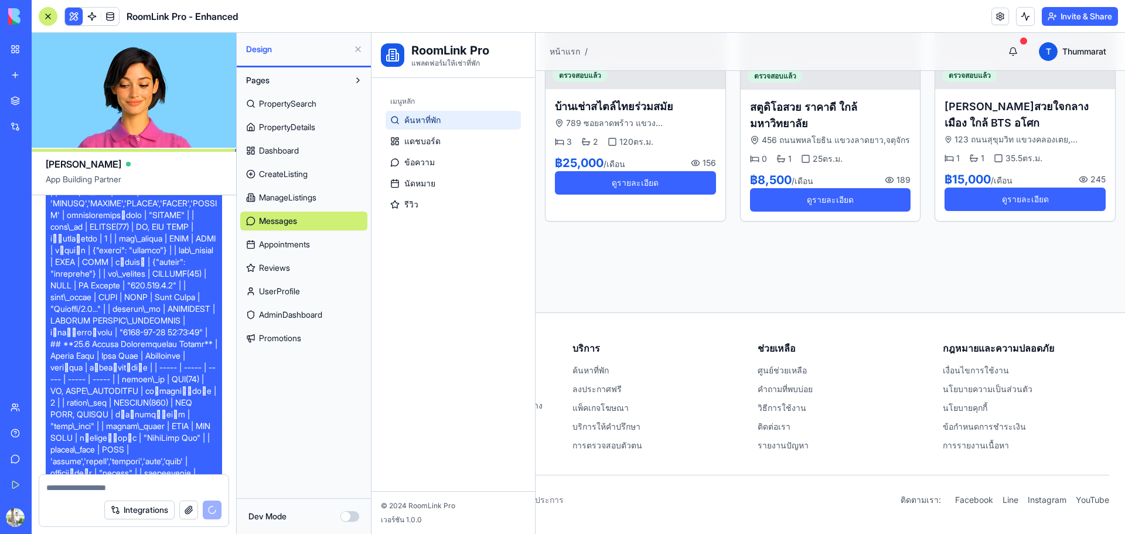
scroll to position [217, 0]
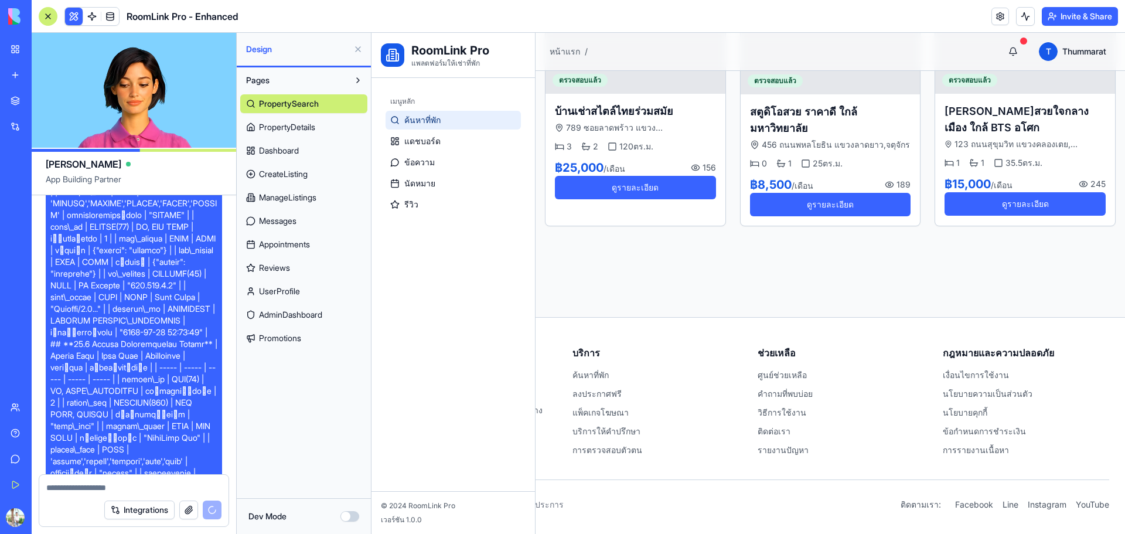
click at [429, 60] on div "แพลตฟอร์มให้เช่าที่พัก" at bounding box center [450, 63] width 78 height 9
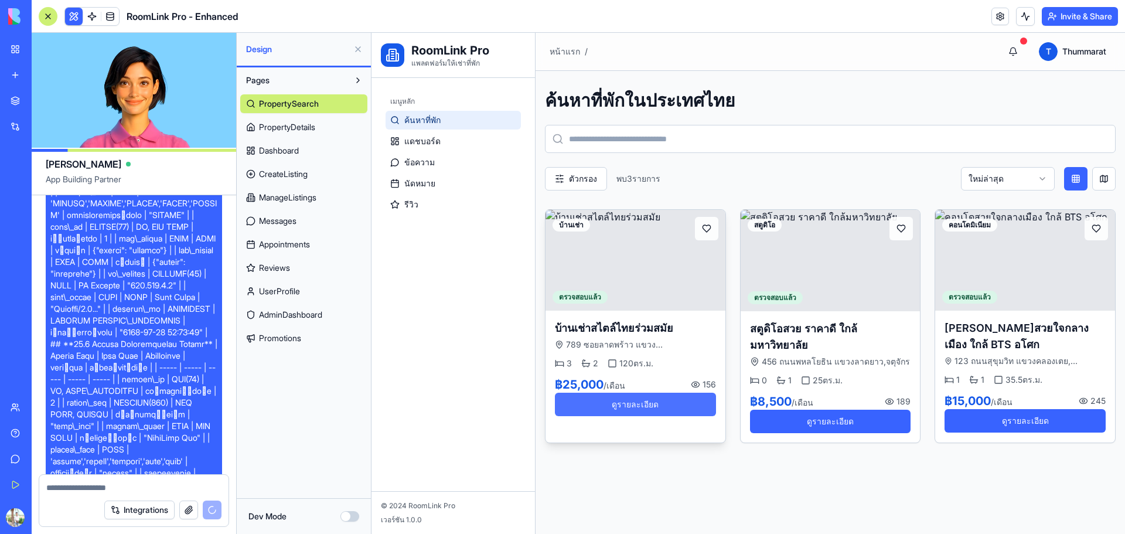
click at [629, 408] on button "ดูรายละเอียด" at bounding box center [635, 403] width 161 height 23
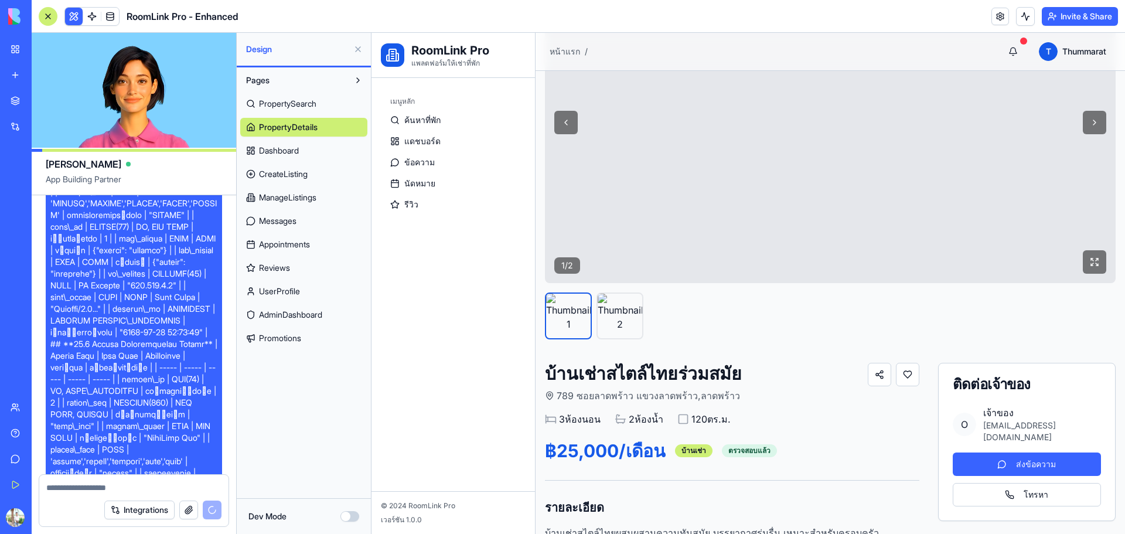
scroll to position [293, 0]
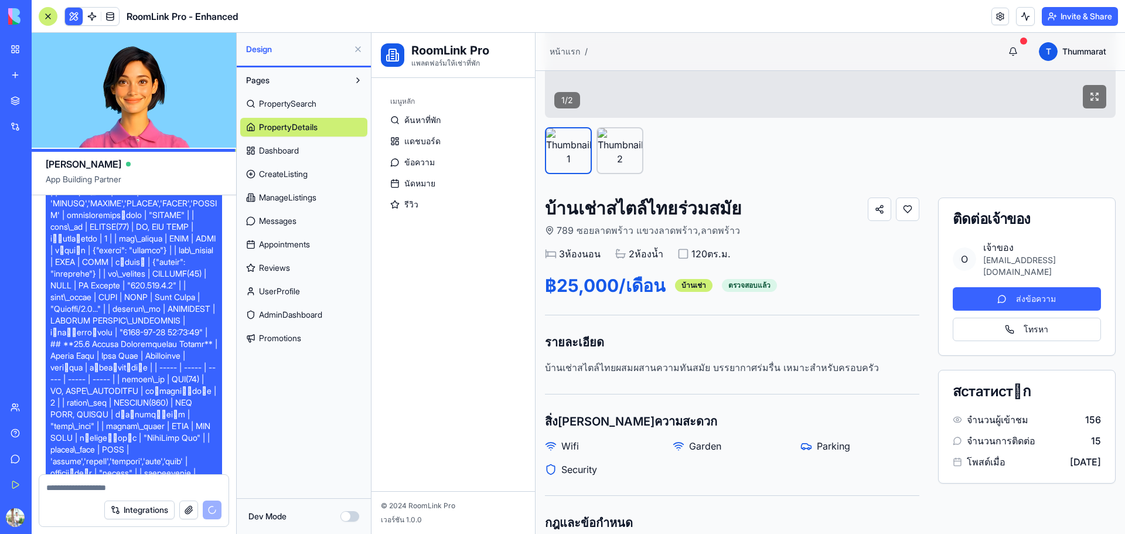
click at [620, 141] on img at bounding box center [619, 150] width 45 height 45
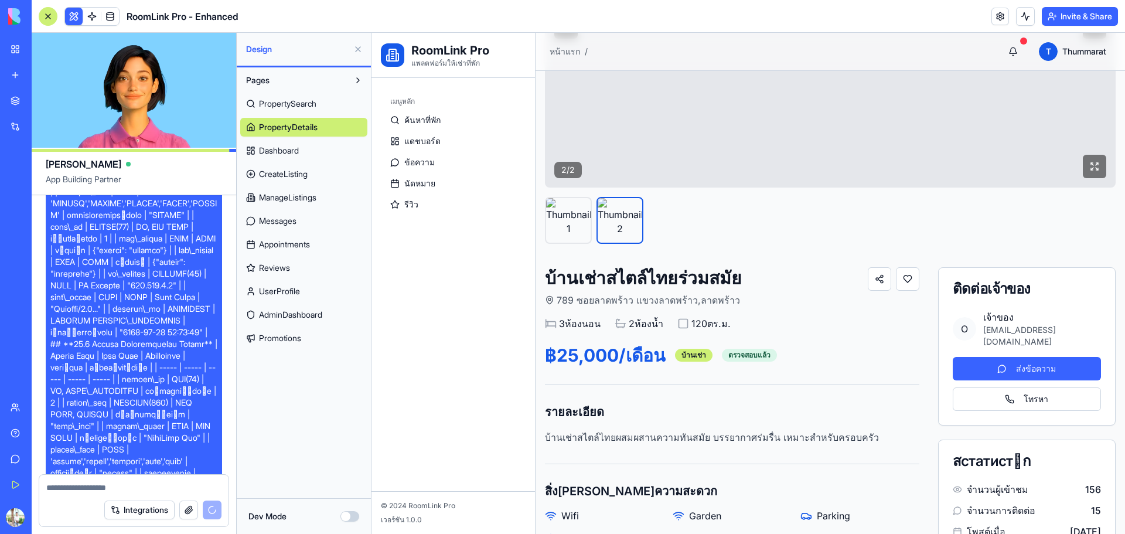
scroll to position [195, 0]
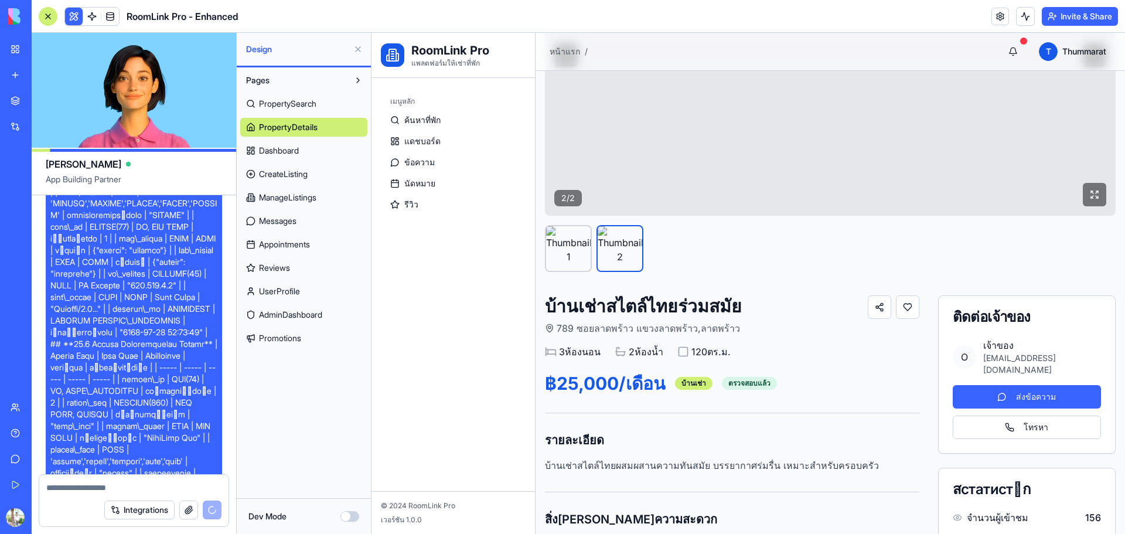
click at [566, 234] on img at bounding box center [568, 248] width 45 height 45
click at [627, 252] on img at bounding box center [619, 248] width 45 height 45
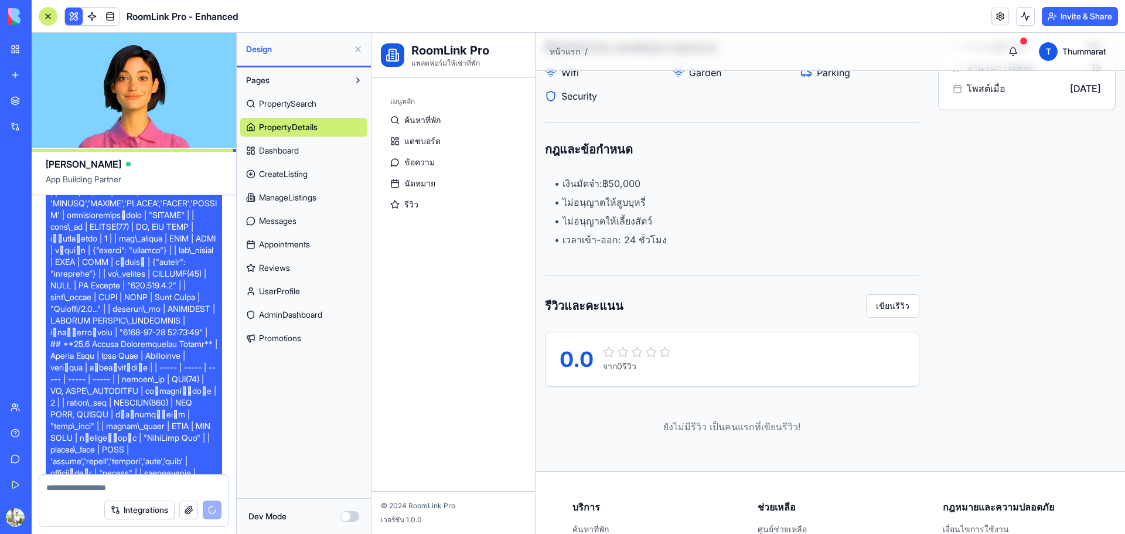
scroll to position [815, 0]
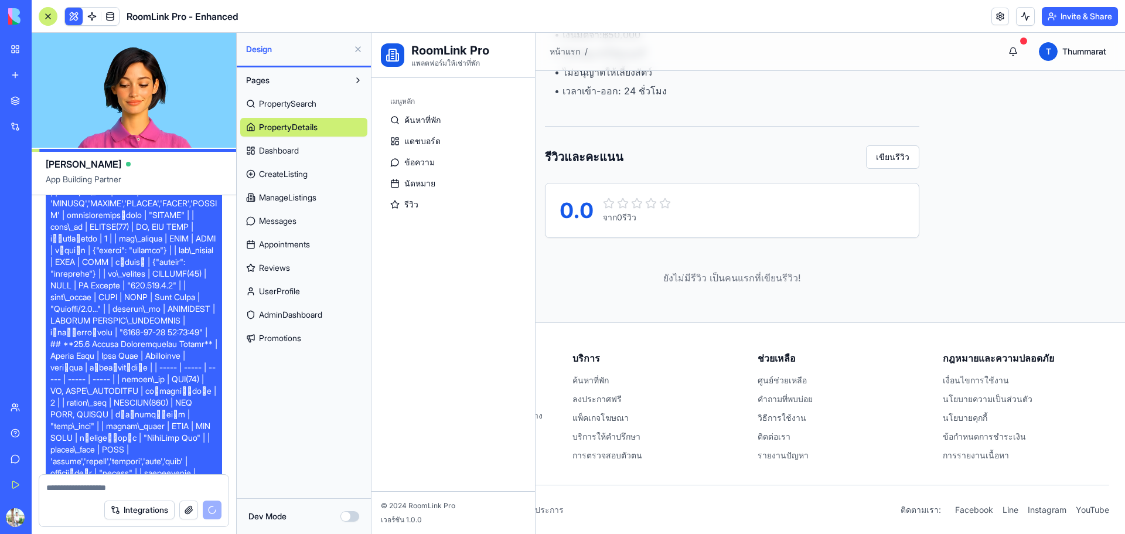
click at [288, 56] on div "Design" at bounding box center [304, 49] width 134 height 33
click at [47, 15] on div at bounding box center [48, 16] width 19 height 19
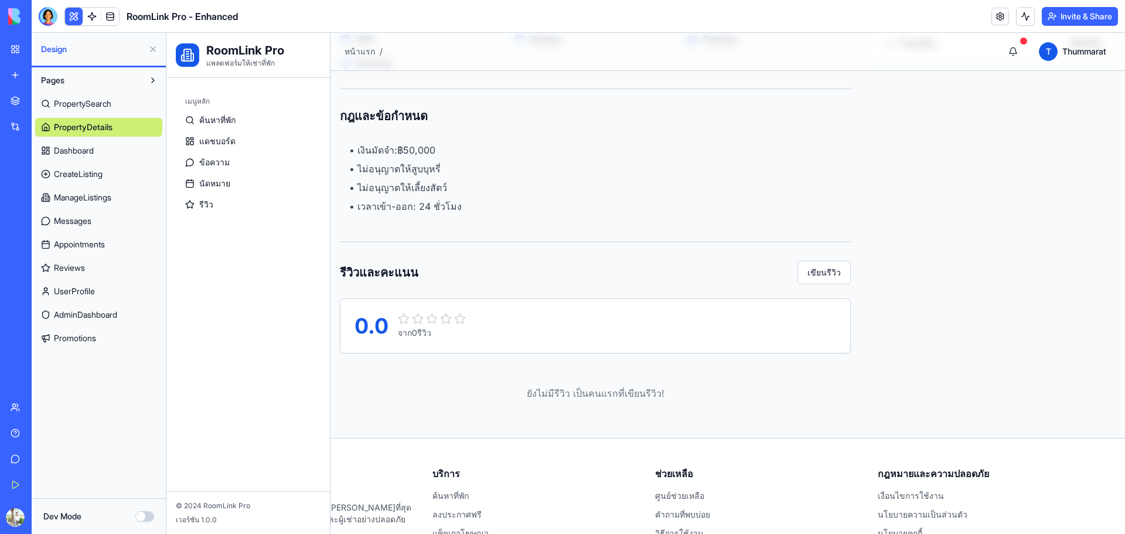
click at [74, 230] on div "PropertySearch PropertyDetails Dashboard CreateListing ManageListings Messages …" at bounding box center [98, 219] width 127 height 258
click at [74, 248] on span "Appointments" at bounding box center [79, 244] width 51 height 12
click at [75, 266] on span "Reviews" at bounding box center [69, 268] width 31 height 12
click at [80, 200] on span "ManageListings" at bounding box center [82, 198] width 57 height 12
click at [201, 163] on span "ข้อความ" at bounding box center [214, 162] width 30 height 12
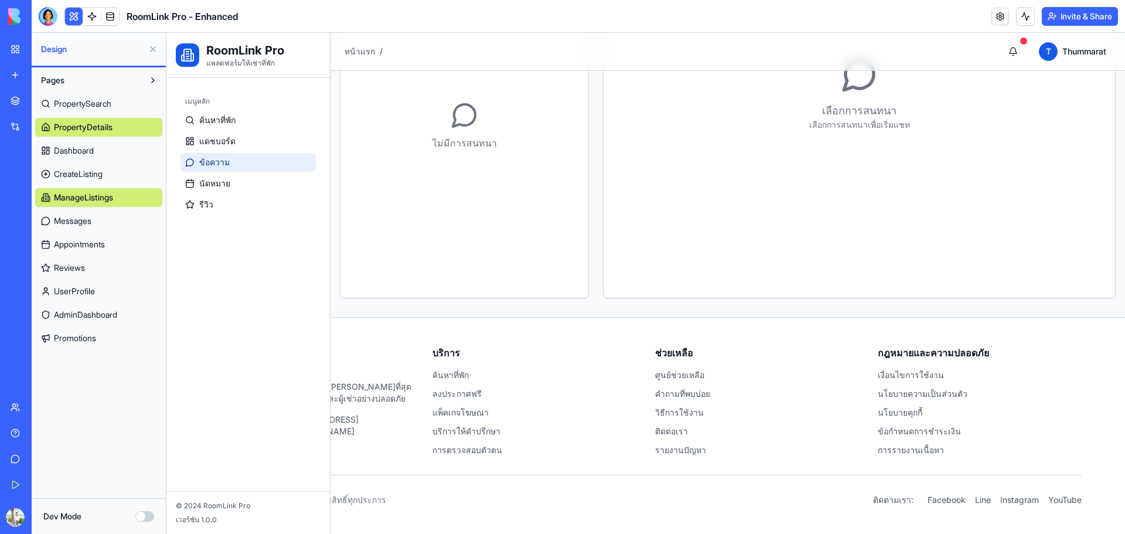
scroll to position [260, 0]
click at [86, 165] on link "CreateListing" at bounding box center [98, 174] width 127 height 19
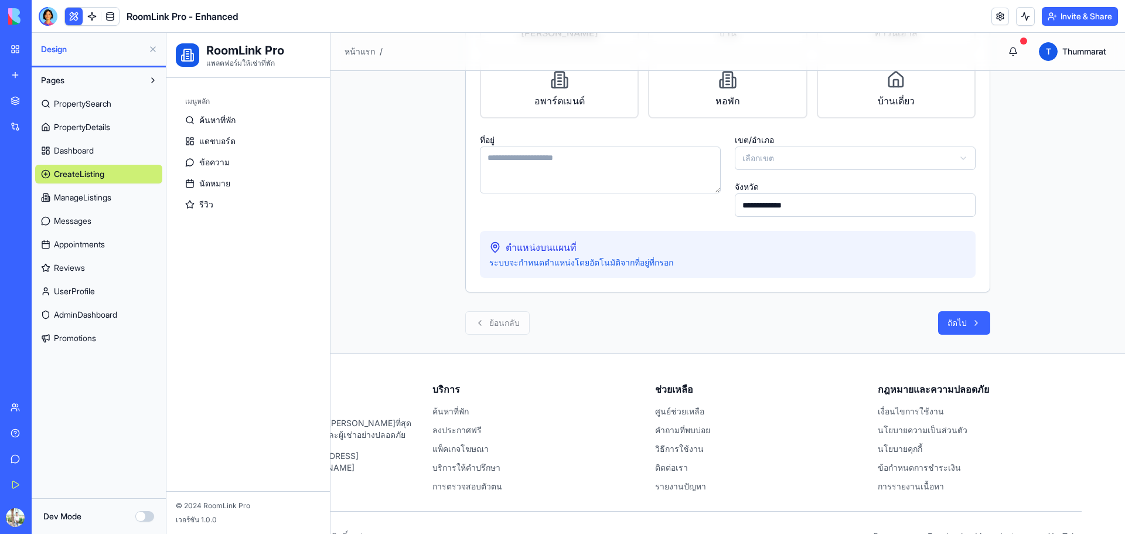
scroll to position [296, 0]
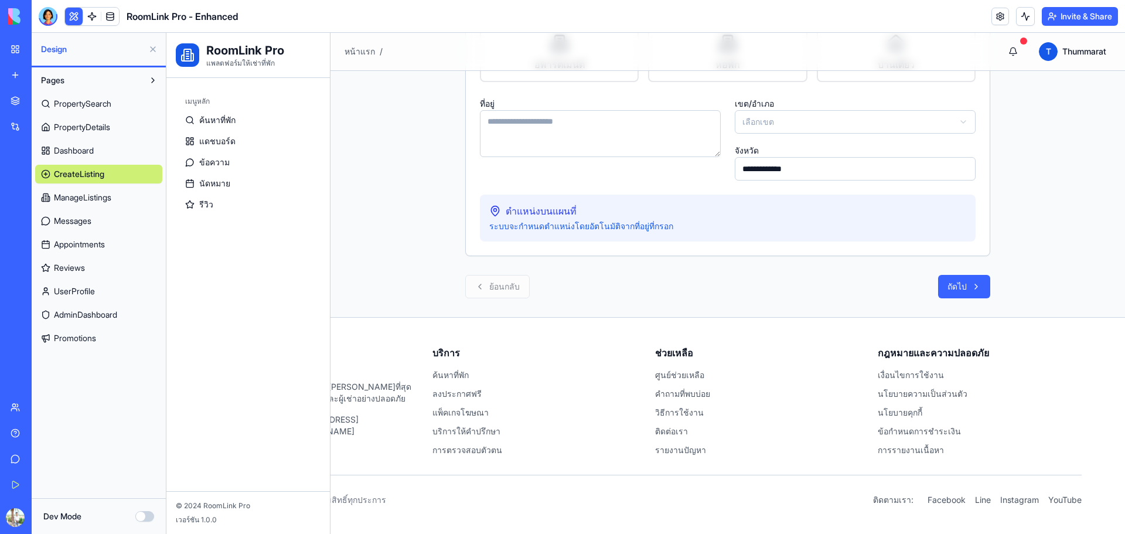
click at [102, 191] on link "ManageListings" at bounding box center [98, 197] width 127 height 19
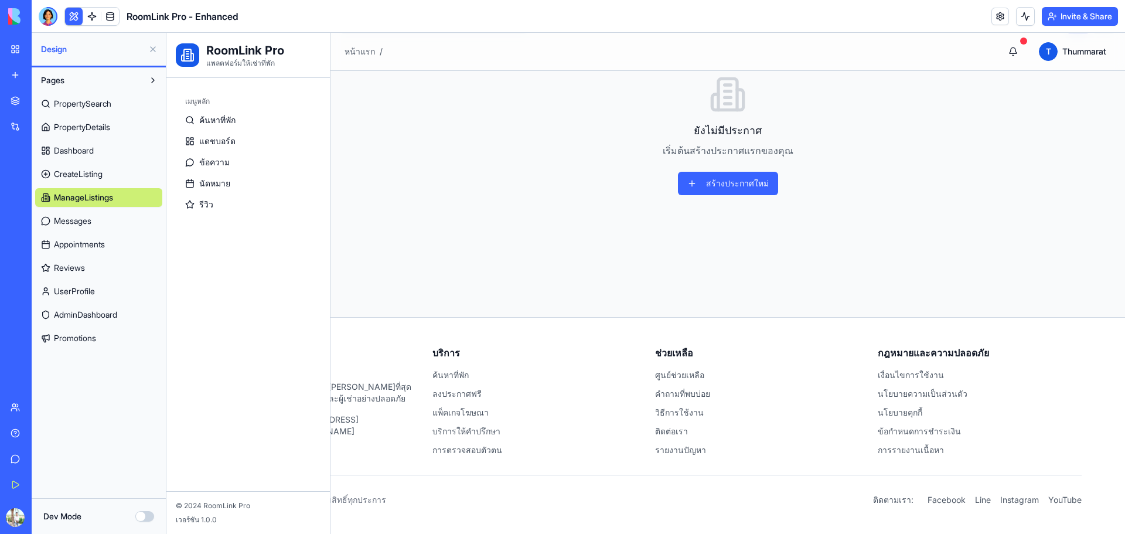
click at [98, 217] on link "Messages" at bounding box center [98, 220] width 127 height 19
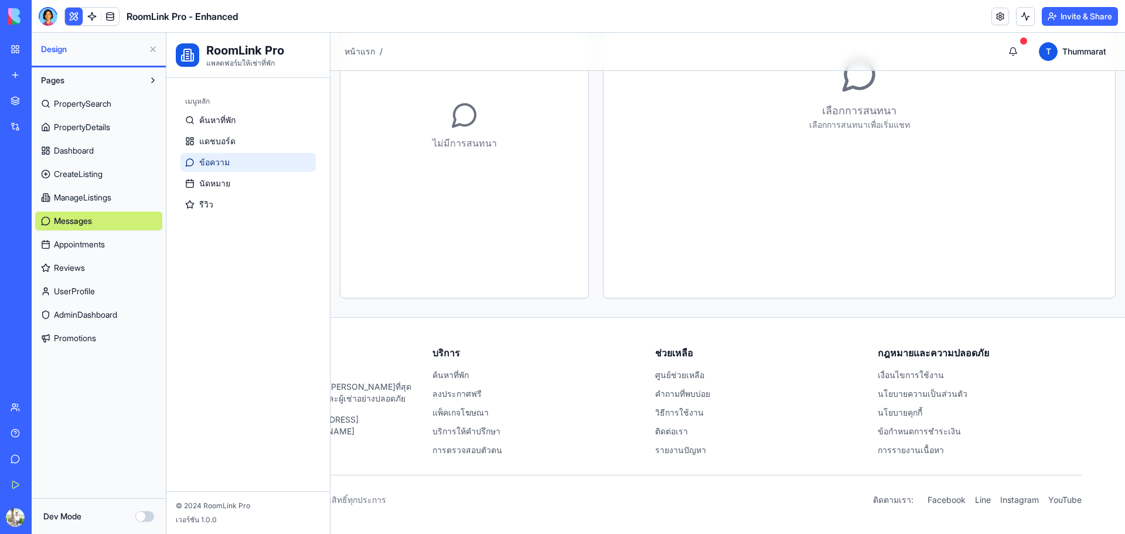
click at [100, 259] on link "Reviews" at bounding box center [98, 267] width 127 height 19
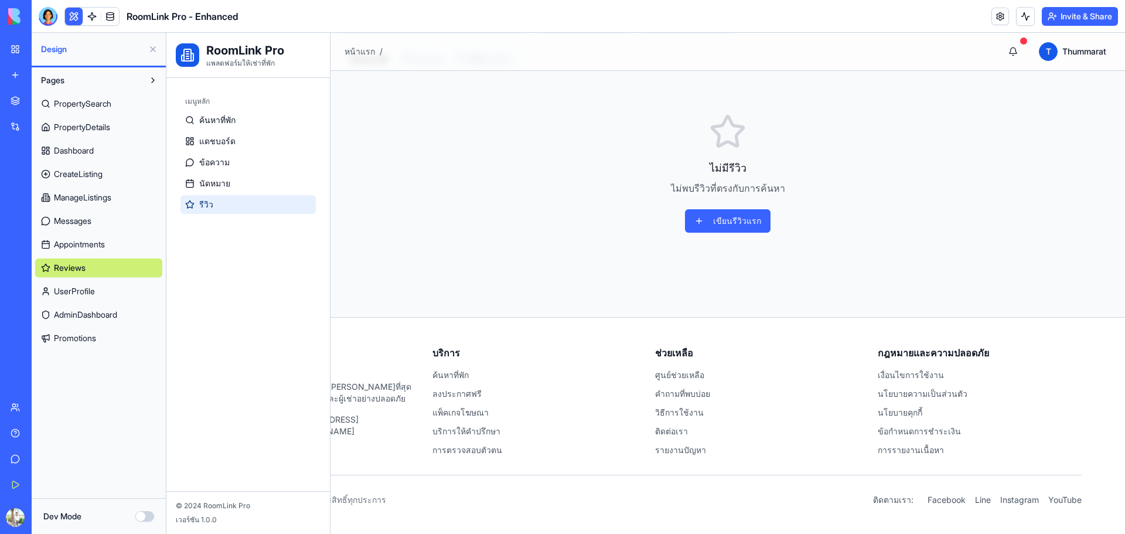
click at [95, 295] on span "UserProfile" at bounding box center [74, 291] width 41 height 12
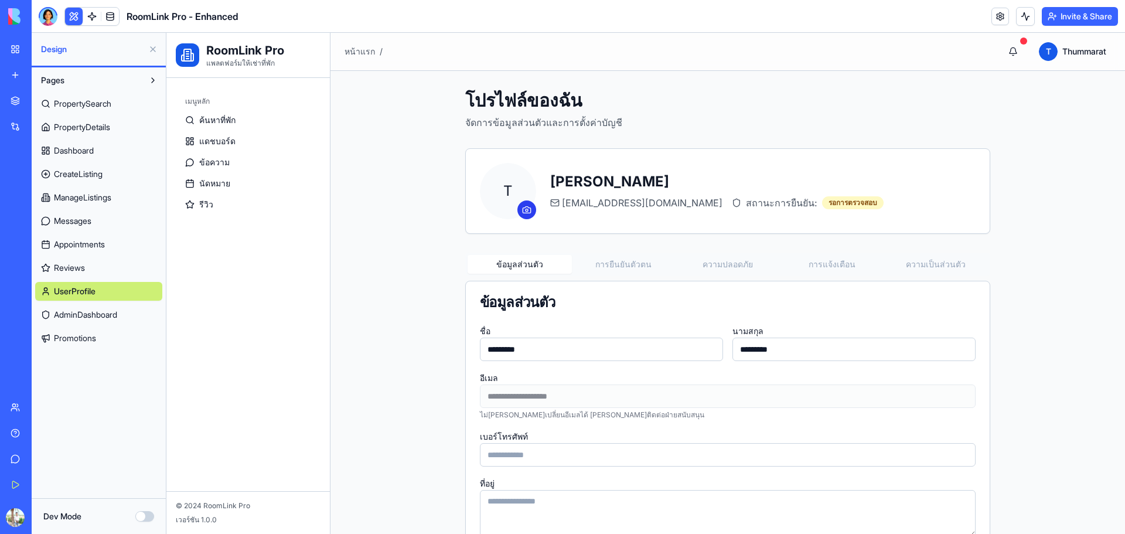
click at [530, 208] on div "T Thummarat Ngovigrom mrtummarat@gmail.com สถานะการยืนยัน: รอการตรวจสอบ" at bounding box center [728, 191] width 496 height 56
click at [523, 208] on icon at bounding box center [526, 209] width 9 height 9
click at [166, 33] on input "file" at bounding box center [166, 33] width 0 height 0
click at [129, 310] on link "AdminDashboard" at bounding box center [98, 314] width 127 height 19
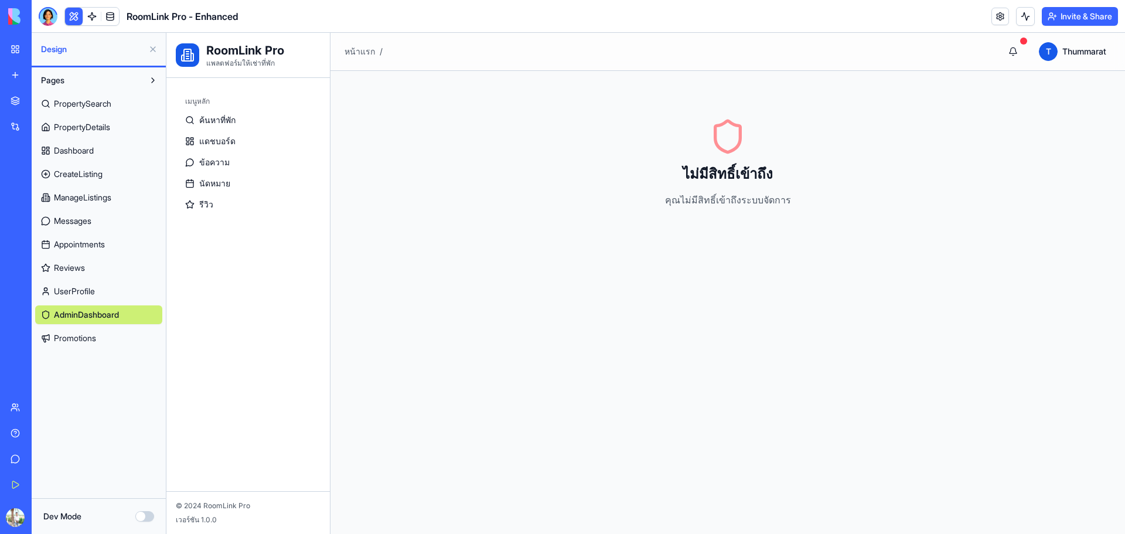
click at [84, 334] on span "Promotions" at bounding box center [75, 338] width 42 height 12
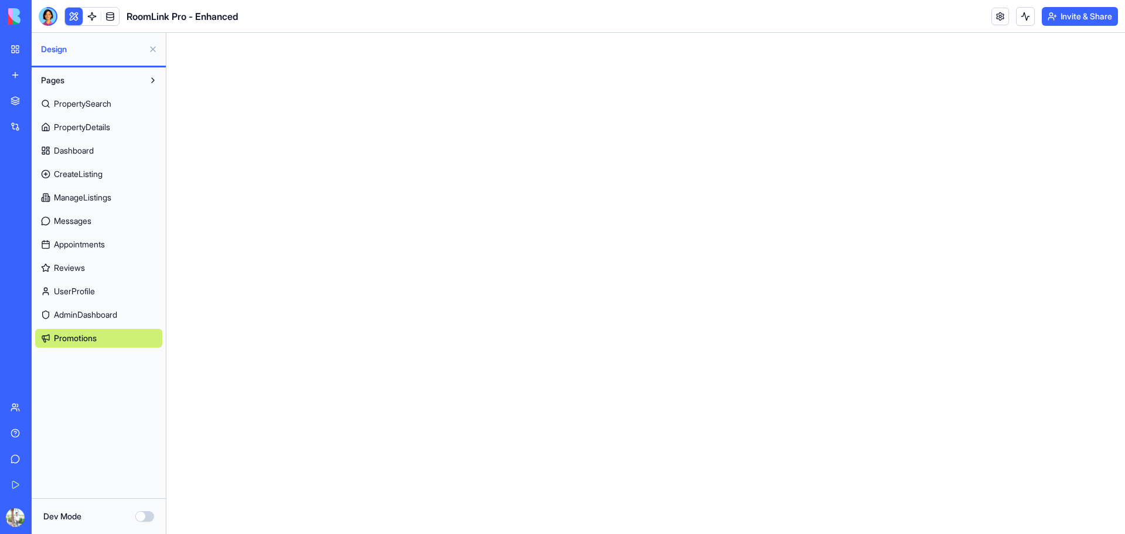
click at [143, 518] on button "Dev Mode" at bounding box center [144, 516] width 19 height 11
click at [75, 362] on span "Components" at bounding box center [65, 364] width 48 height 12
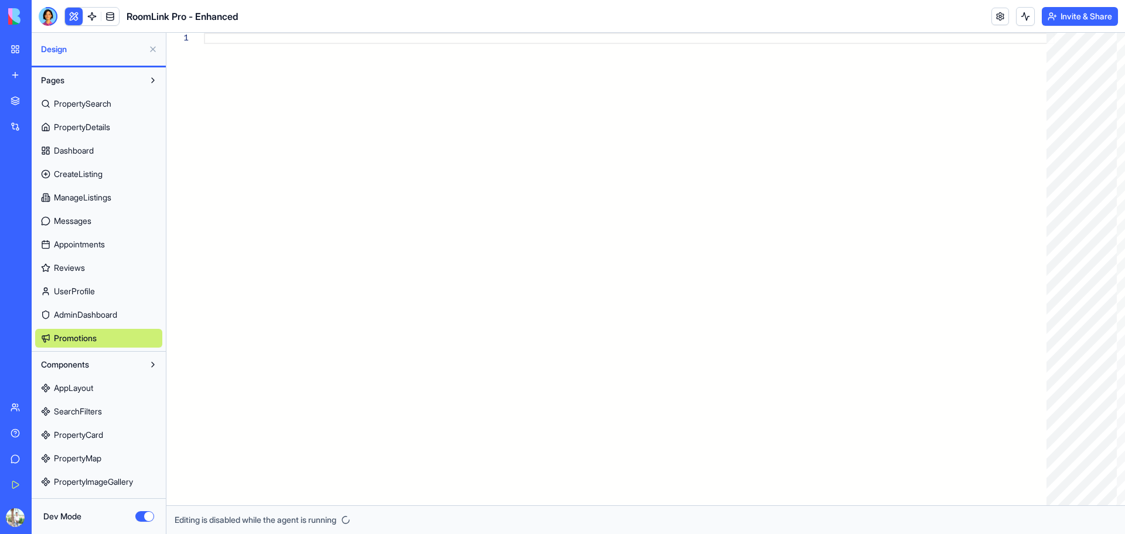
click at [81, 384] on span "AppLayout" at bounding box center [73, 388] width 39 height 12
type textarea "**********"
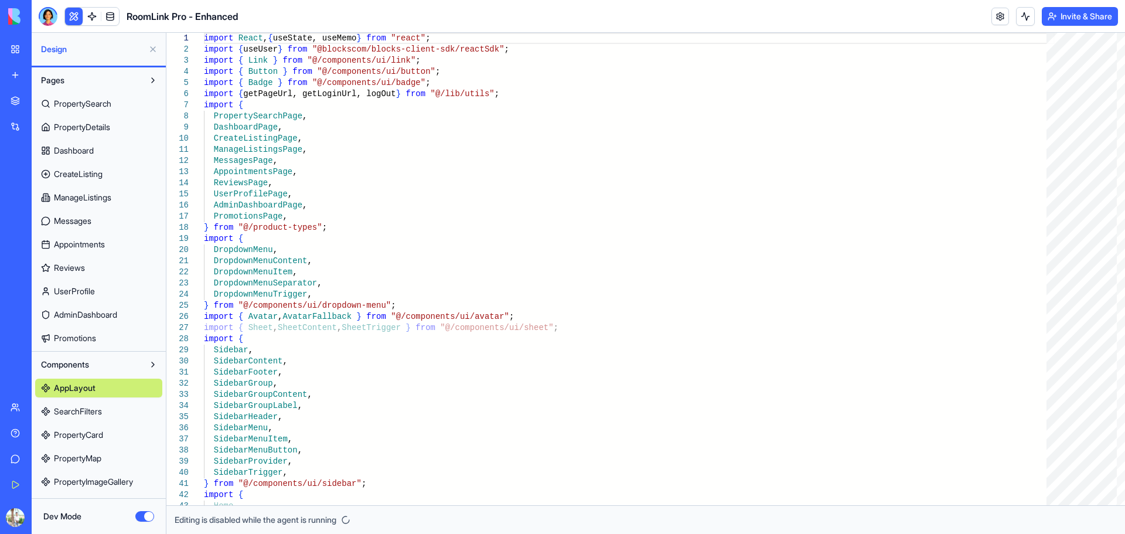
click at [82, 368] on span "Components" at bounding box center [65, 364] width 48 height 12
click at [86, 385] on button "Utils" at bounding box center [89, 390] width 108 height 19
click at [88, 390] on button "Utils" at bounding box center [89, 390] width 108 height 19
drag, startPoint x: 92, startPoint y: 366, endPoint x: 62, endPoint y: 363, distance: 30.0
click at [62, 363] on span "Components" at bounding box center [65, 364] width 48 height 12
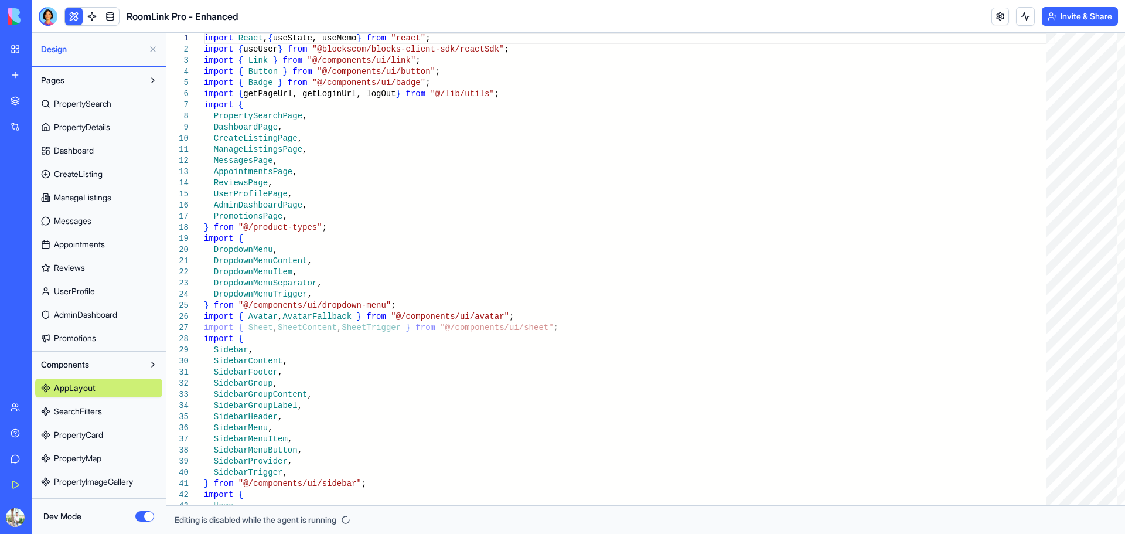
click at [63, 363] on span "Components" at bounding box center [65, 364] width 48 height 12
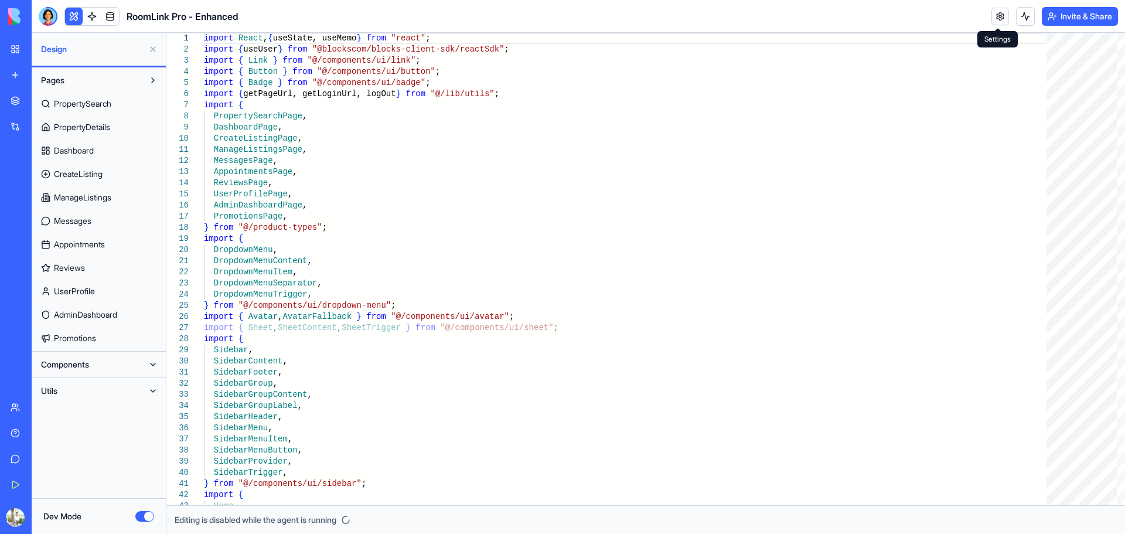
click at [1002, 16] on link at bounding box center [1000, 17] width 18 height 18
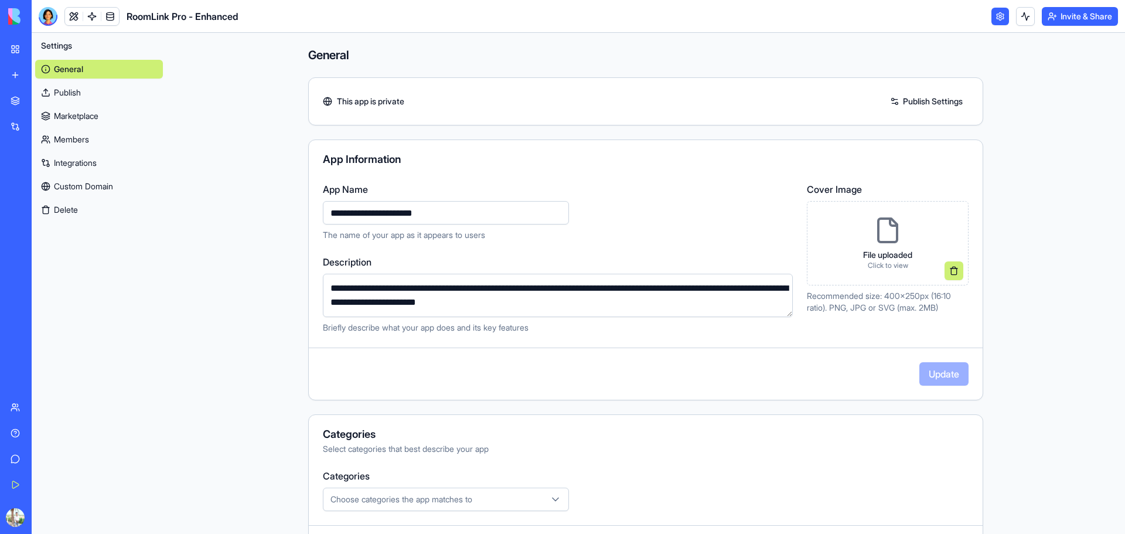
click at [903, 99] on link "Publish Settings" at bounding box center [926, 101] width 84 height 19
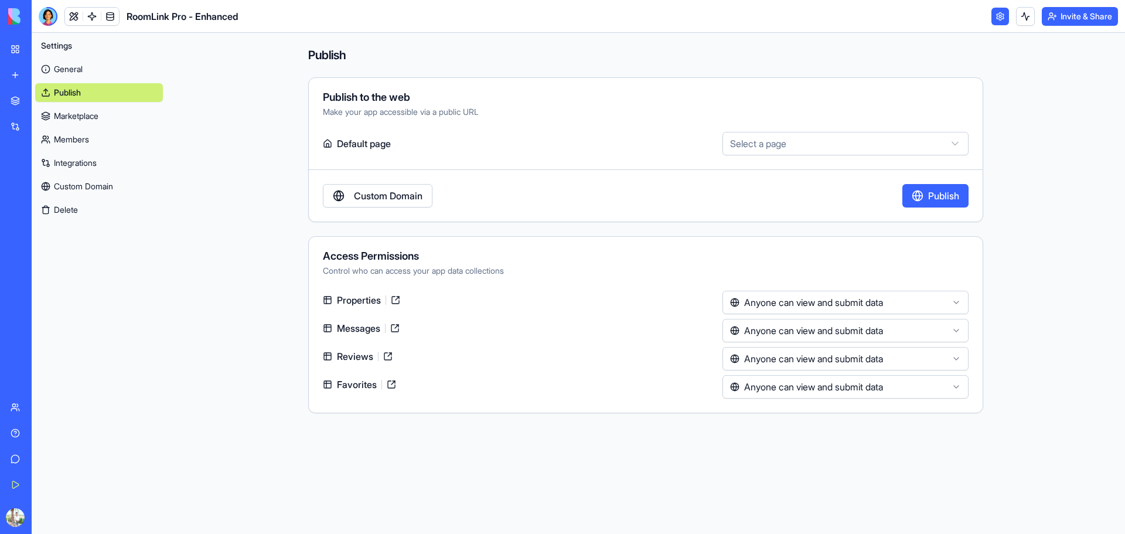
click at [813, 291] on html "**********" at bounding box center [562, 267] width 1125 height 534
click at [821, 301] on html "**********" at bounding box center [562, 267] width 1125 height 534
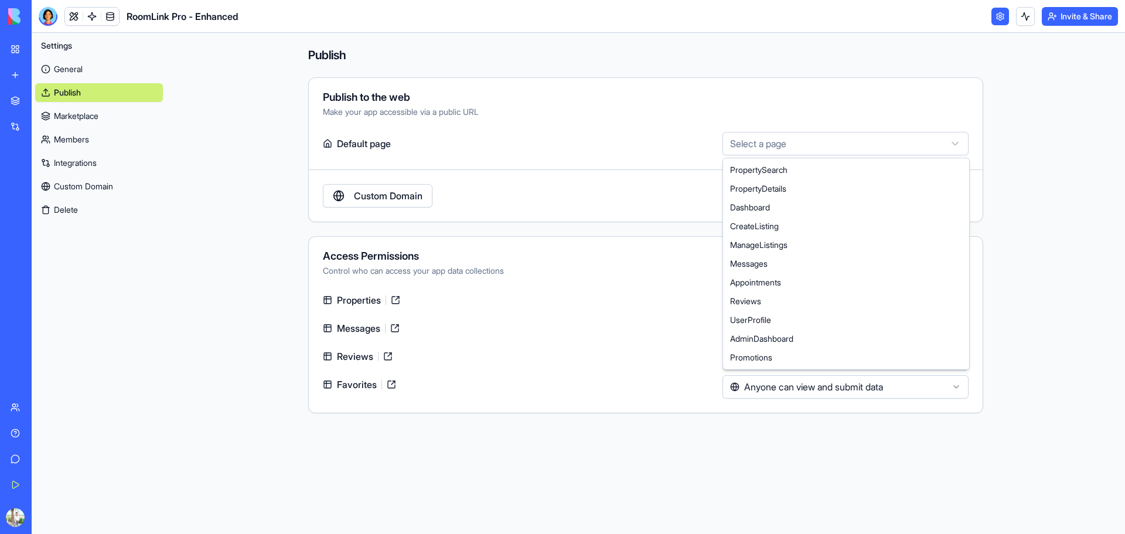
click at [790, 139] on html "**********" at bounding box center [562, 267] width 1125 height 534
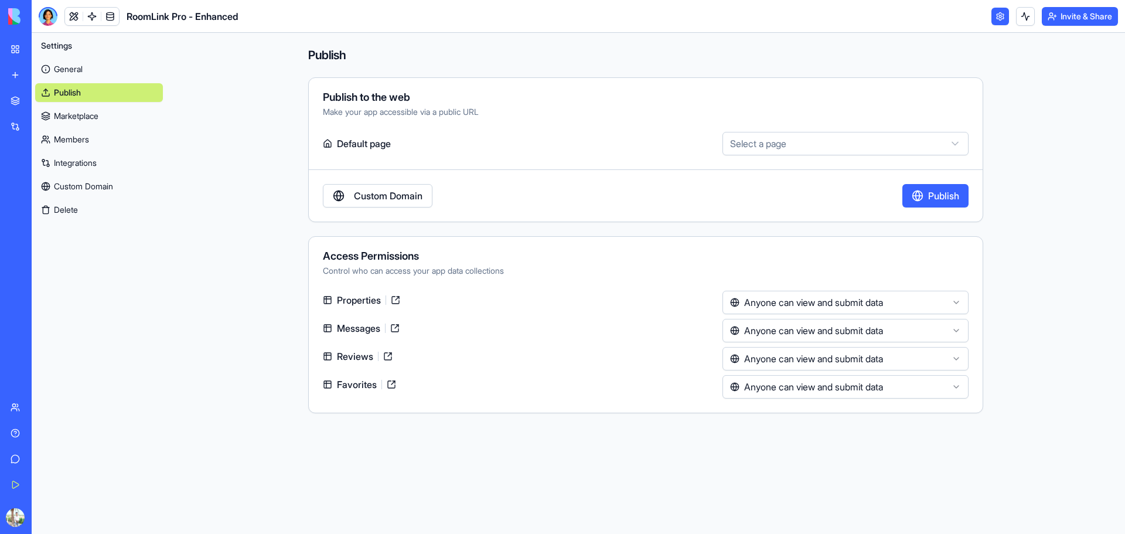
click at [790, 139] on html "**********" at bounding box center [562, 267] width 1125 height 534
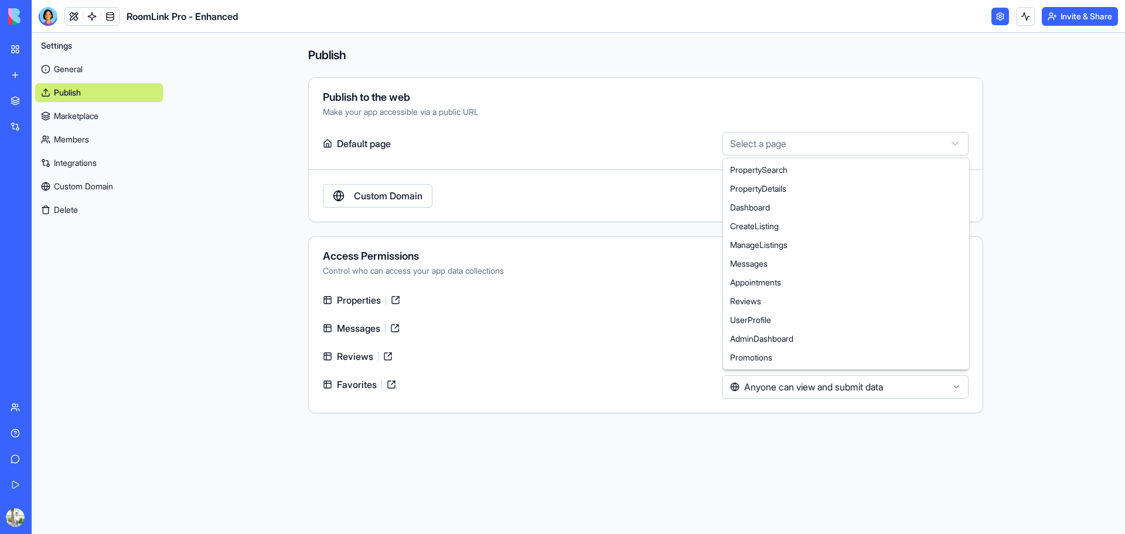
click at [776, 145] on html "**********" at bounding box center [562, 267] width 1125 height 534
click at [740, 146] on html "**********" at bounding box center [562, 267] width 1125 height 534
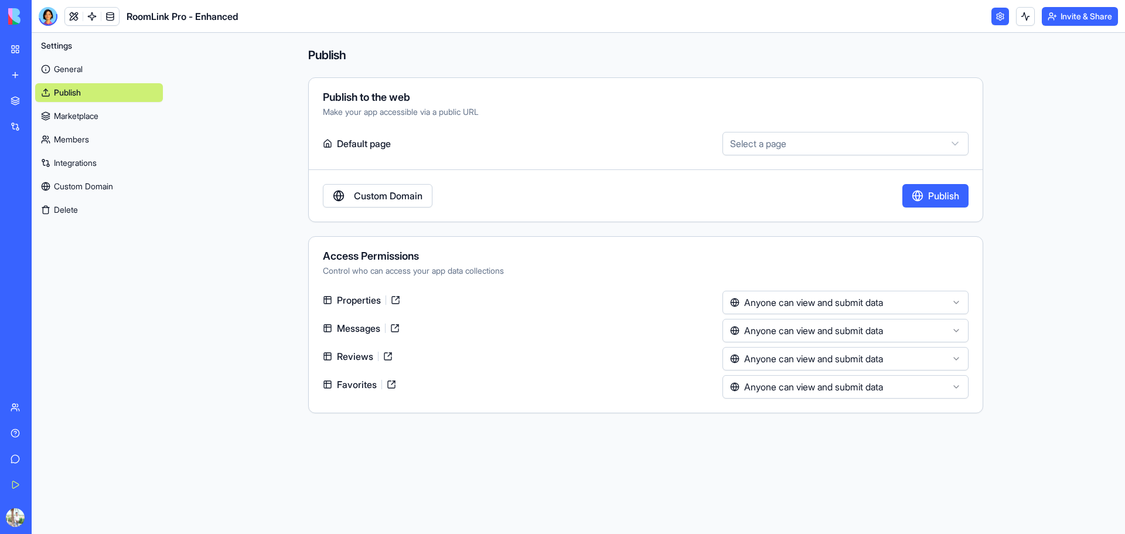
click at [332, 148] on icon at bounding box center [327, 143] width 9 height 9
click at [77, 112] on link "Marketplace" at bounding box center [99, 116] width 128 height 19
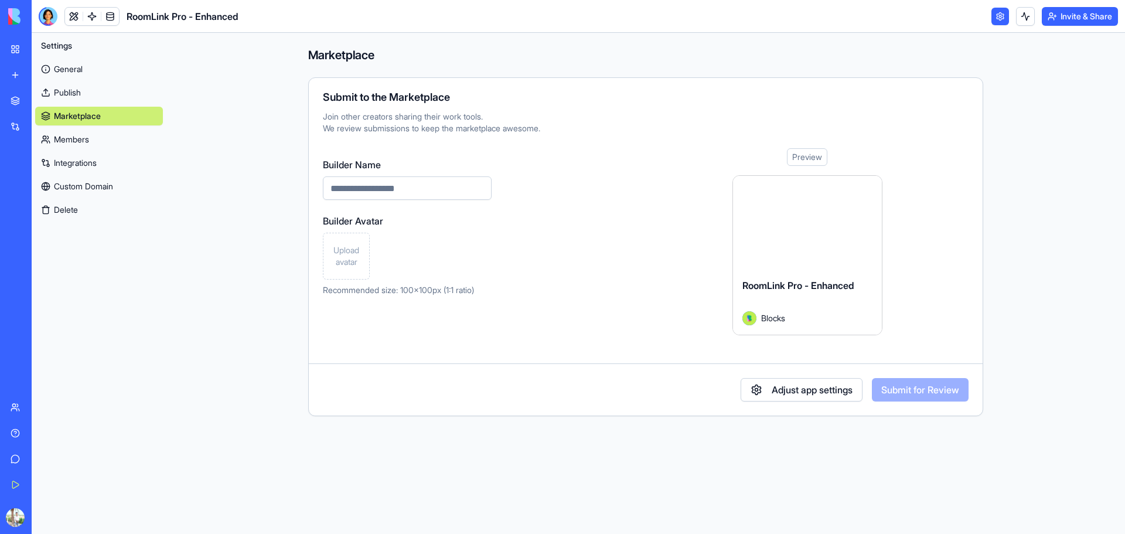
click at [91, 135] on link "Members" at bounding box center [99, 139] width 128 height 19
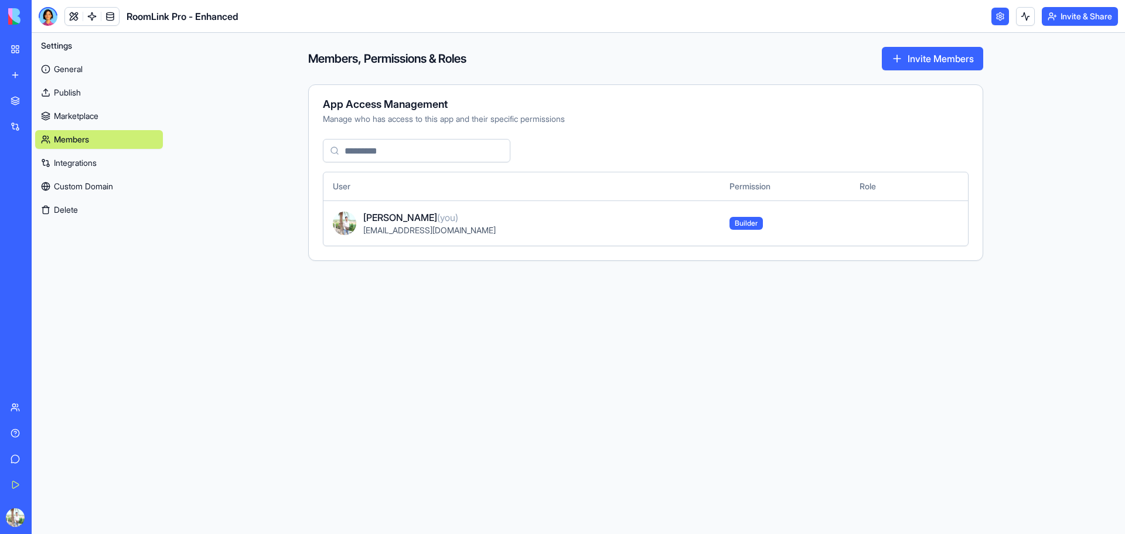
click at [733, 220] on span "Builder" at bounding box center [745, 223] width 33 height 13
drag, startPoint x: 555, startPoint y: 220, endPoint x: 433, endPoint y: 219, distance: 121.8
click at [550, 220] on div "Thummarat Ngovigrom (you)" at bounding box center [536, 217] width 347 height 14
click at [432, 219] on span "Thummarat Ngovigrom (you)" at bounding box center [410, 217] width 95 height 14
click at [414, 235] on div "mrtummarat@gmail.com" at bounding box center [536, 230] width 347 height 12
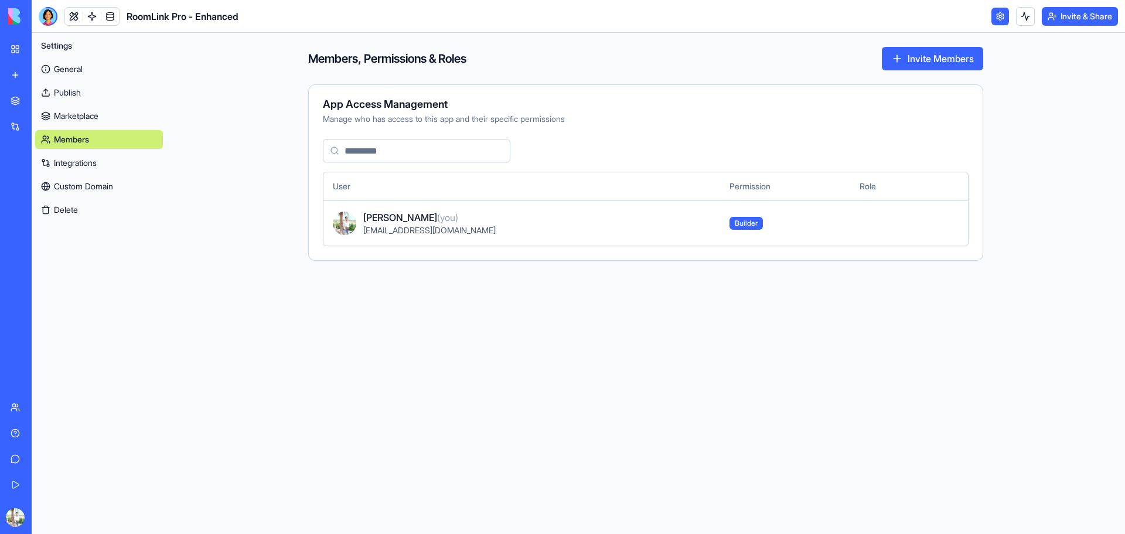
click at [889, 215] on td at bounding box center [888, 222] width 77 height 45
click at [875, 224] on td at bounding box center [888, 222] width 77 height 45
click at [914, 59] on button "Invite Members" at bounding box center [932, 58] width 101 height 23
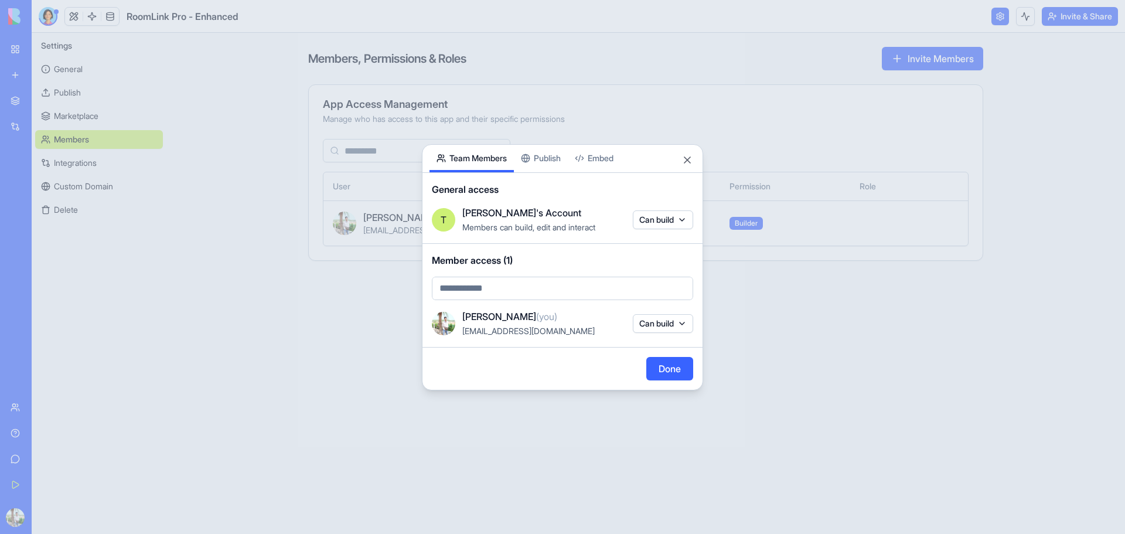
click at [466, 119] on body "BETA My Workspace New app Marketplace Integrations Recent New App AI Logo Gener…" at bounding box center [562, 267] width 1125 height 534
drag, startPoint x: 703, startPoint y: 323, endPoint x: 679, endPoint y: 319, distance: 23.7
click at [701, 323] on div at bounding box center [562, 267] width 1125 height 534
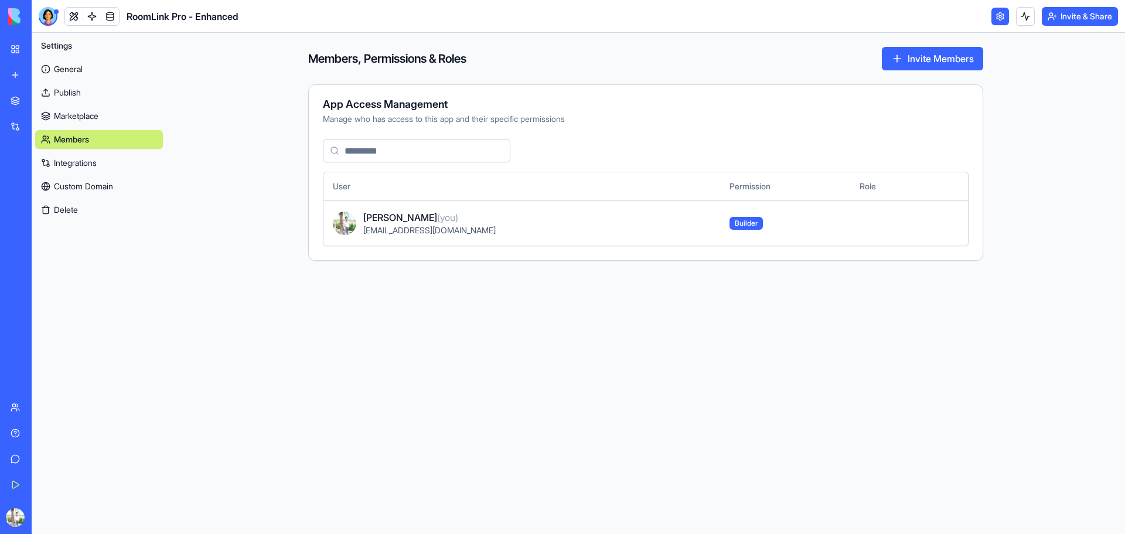
click at [907, 62] on button "Invite Members" at bounding box center [932, 58] width 101 height 23
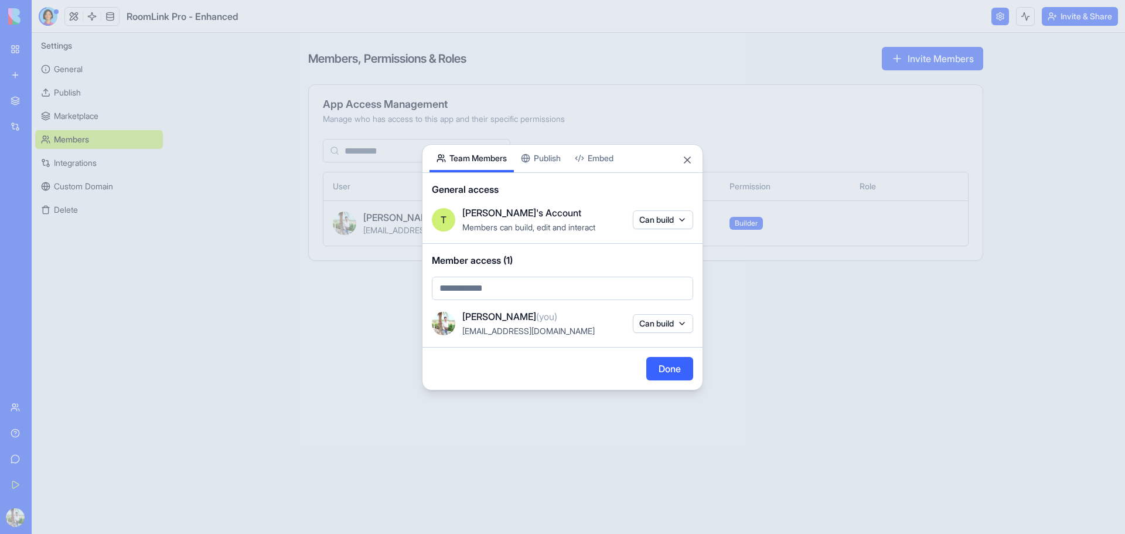
click at [673, 323] on button "Can build" at bounding box center [663, 323] width 60 height 19
click at [760, 294] on div at bounding box center [562, 267] width 1125 height 534
click at [674, 228] on body "BETA My Workspace New app Marketplace Integrations Recent New App AI Logo Gener…" at bounding box center [562, 267] width 1125 height 534
click at [567, 292] on div at bounding box center [562, 267] width 1125 height 534
click at [559, 285] on body "BETA My Workspace New app Marketplace Integrations Recent New App AI Logo Gener…" at bounding box center [562, 267] width 1125 height 534
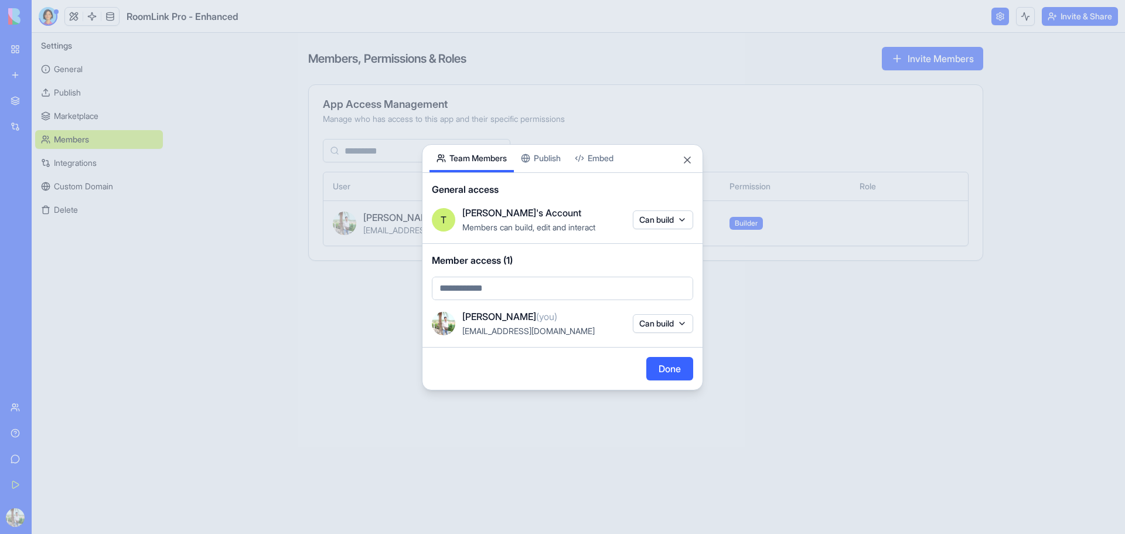
click at [549, 150] on body "BETA My Workspace New app Marketplace Integrations Recent New App AI Logo Gener…" at bounding box center [562, 267] width 1125 height 534
click at [566, 150] on button "Publish" at bounding box center [541, 159] width 54 height 28
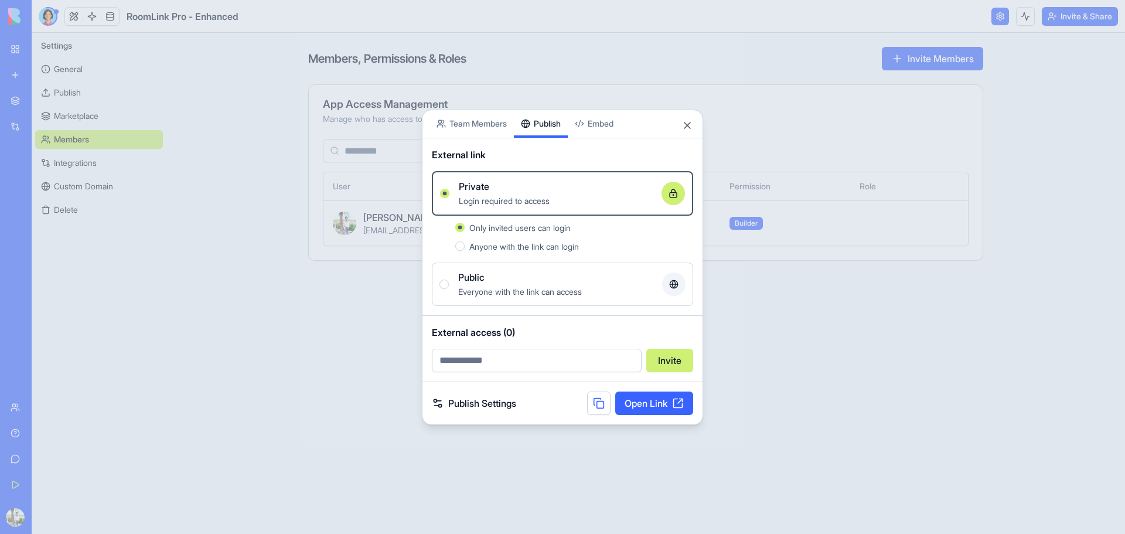
click at [616, 128] on body "BETA My Workspace New app Marketplace Integrations Recent New App AI Logo Gener…" at bounding box center [562, 267] width 1125 height 534
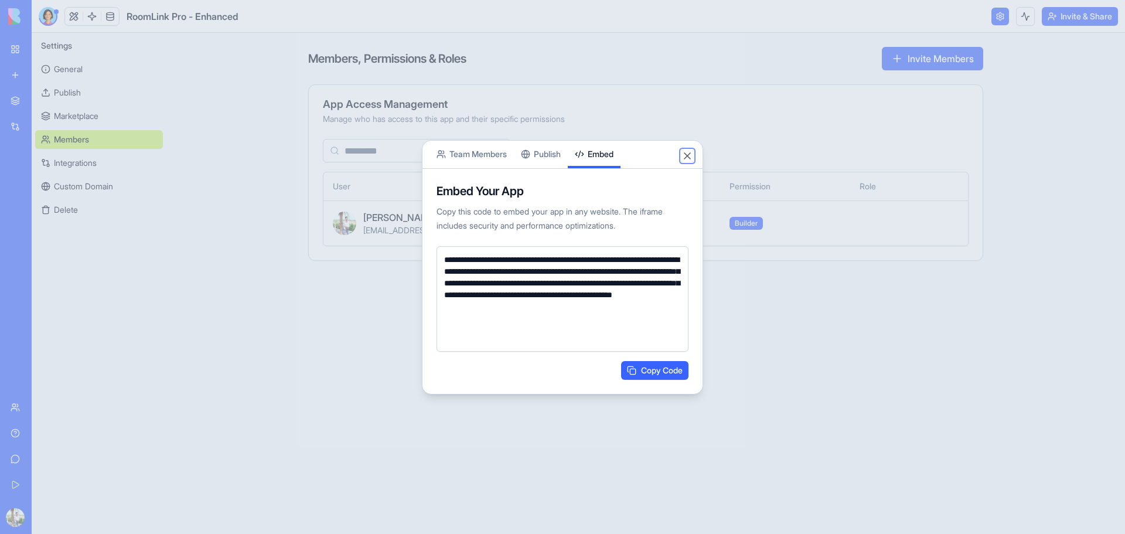
click at [684, 152] on button "Close" at bounding box center [687, 156] width 12 height 12
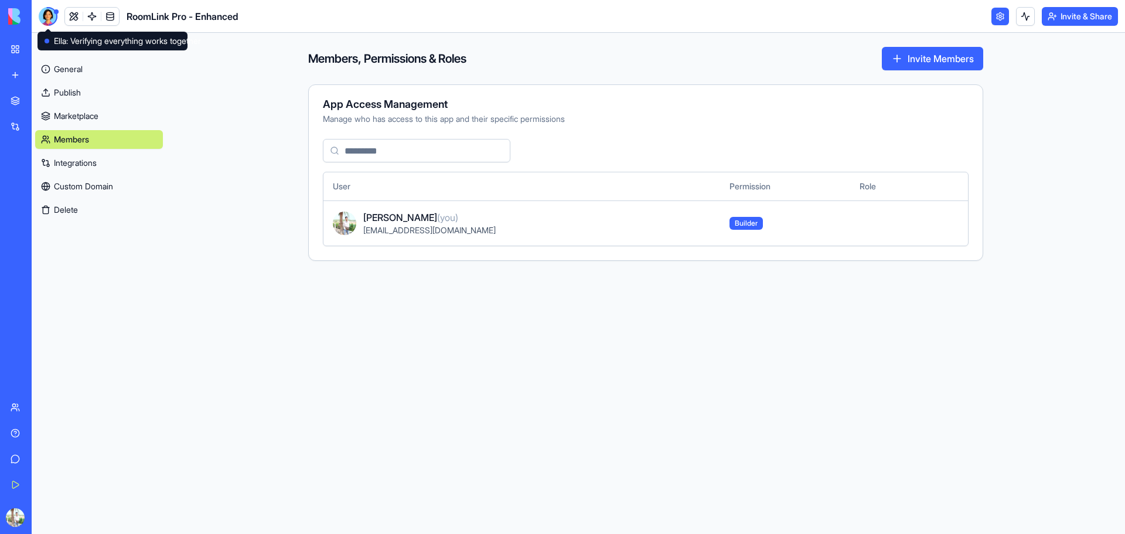
click at [46, 9] on div at bounding box center [48, 16] width 19 height 19
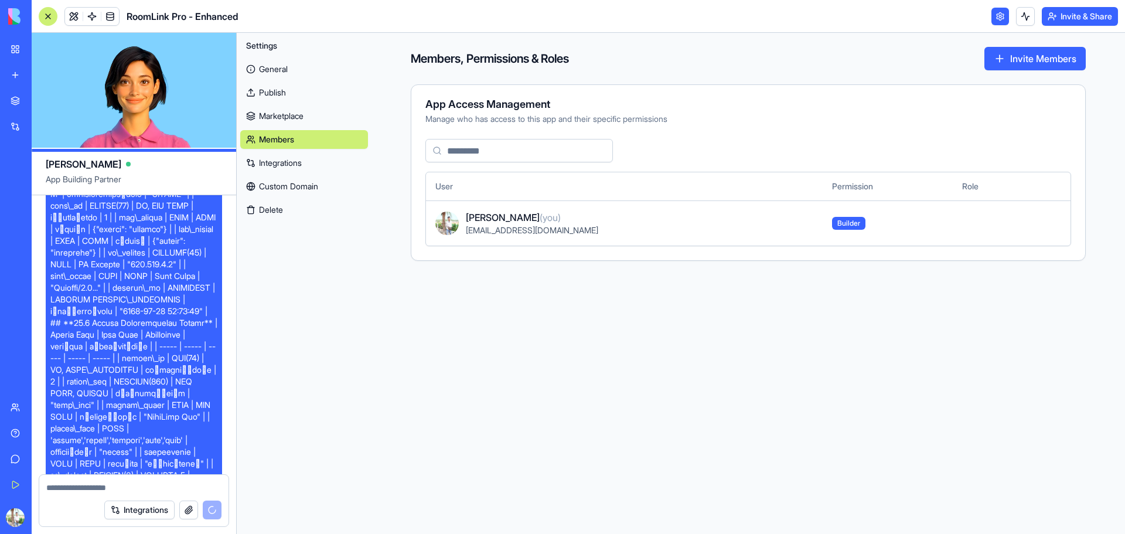
scroll to position [32845, 0]
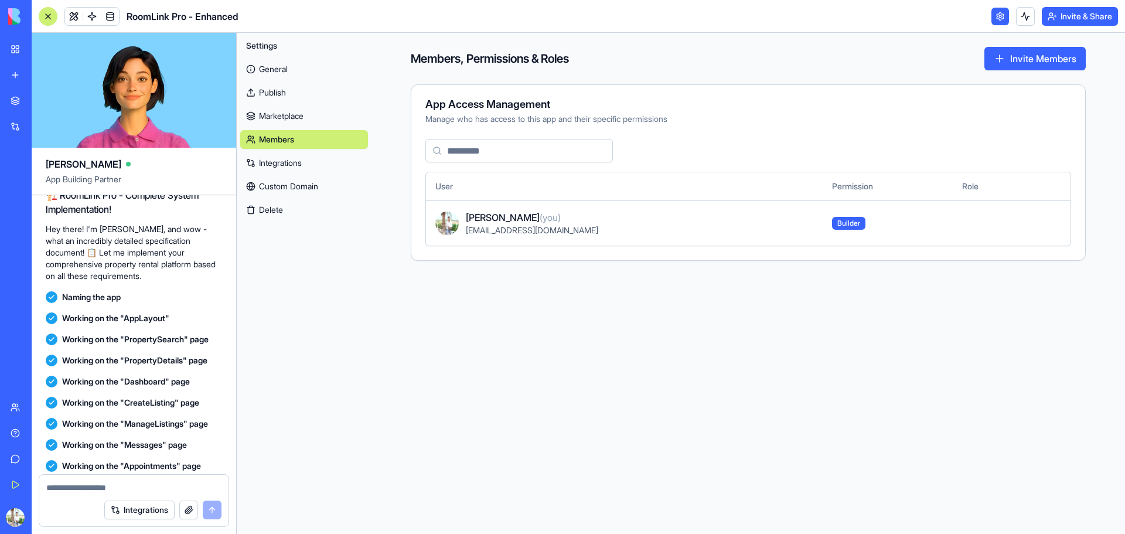
click at [307, 165] on link "Integrations" at bounding box center [304, 162] width 128 height 19
click at [291, 163] on link "Integrations" at bounding box center [304, 162] width 128 height 19
click at [282, 192] on link "Custom Domain" at bounding box center [304, 186] width 128 height 19
click at [289, 190] on link "Custom Domain" at bounding box center [304, 186] width 128 height 19
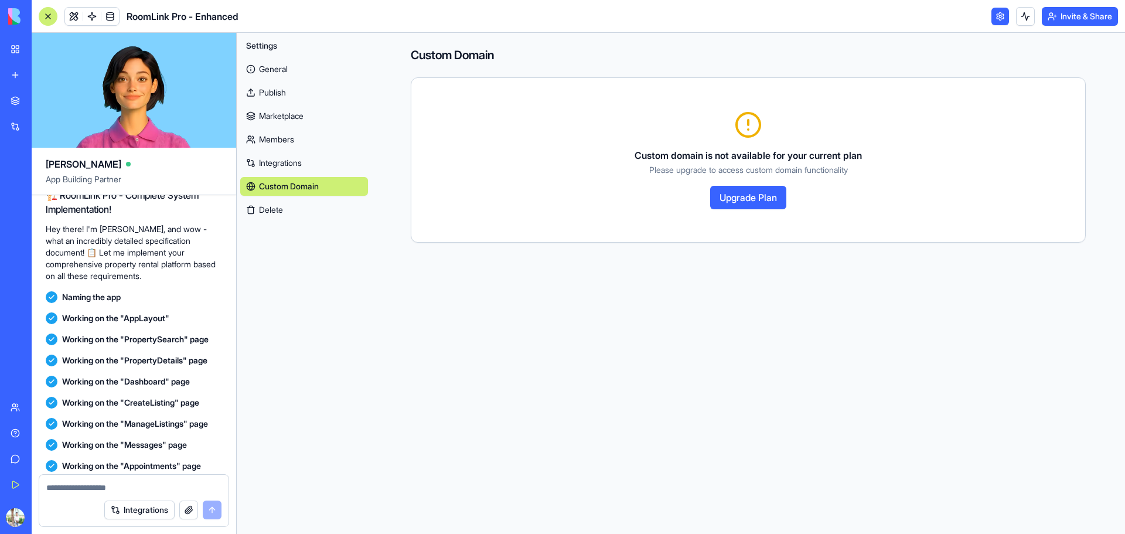
click at [269, 76] on link "General" at bounding box center [304, 69] width 128 height 19
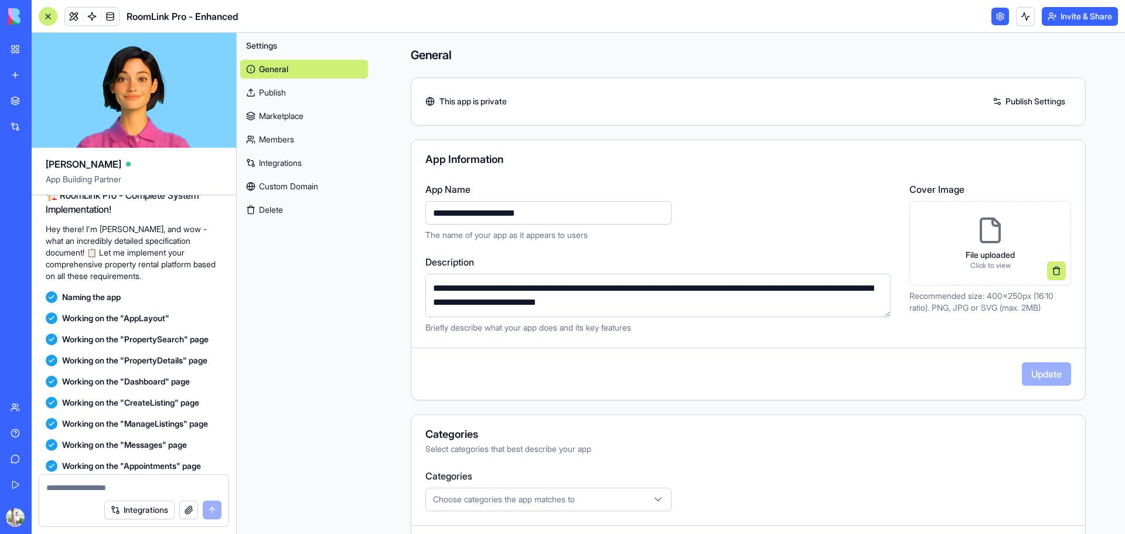
click at [998, 11] on link at bounding box center [1000, 17] width 18 height 18
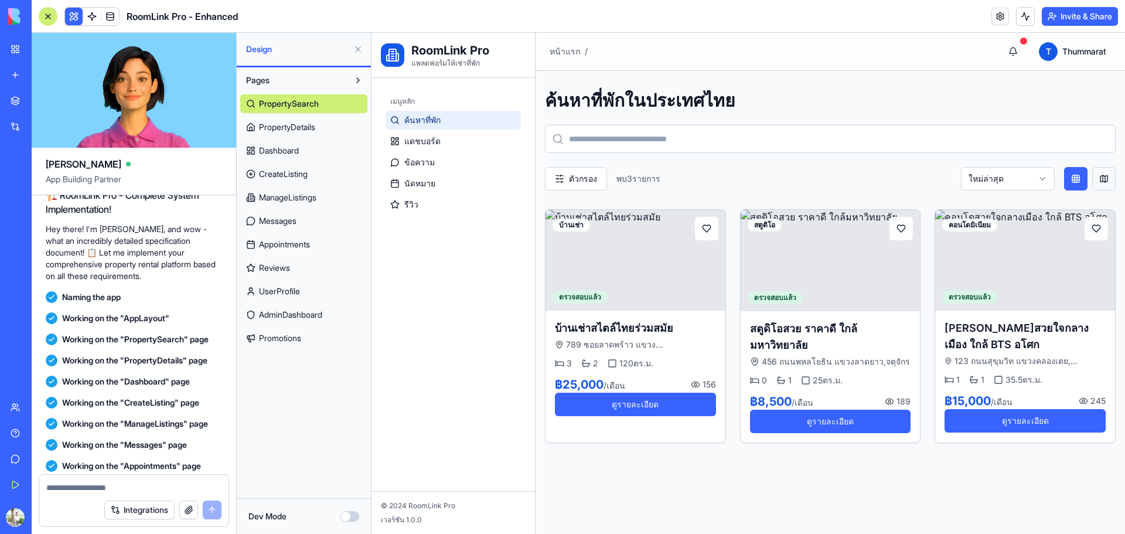
click at [1092, 183] on button at bounding box center [1103, 178] width 23 height 23
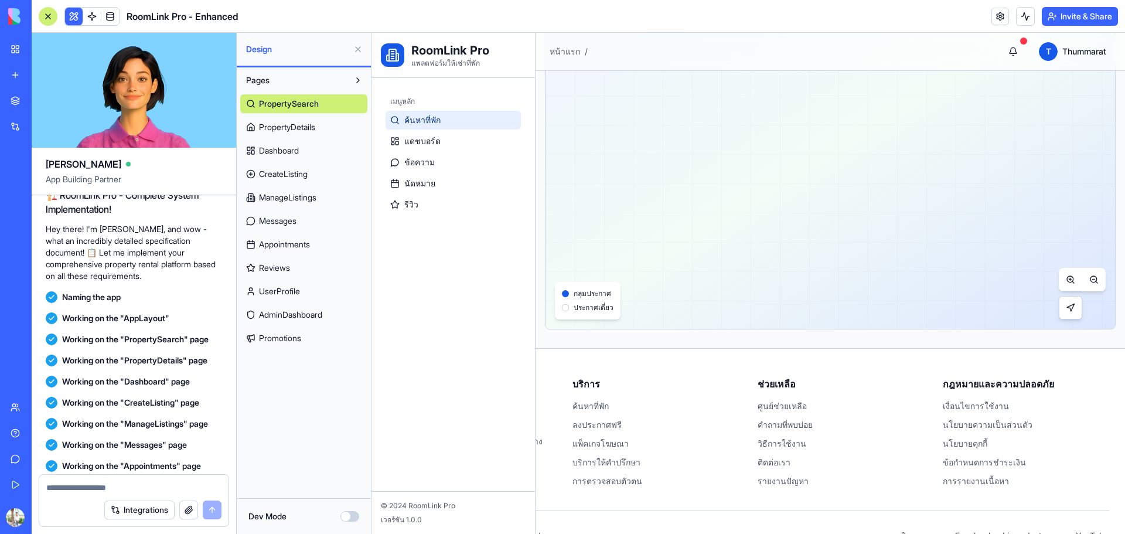
scroll to position [262, 0]
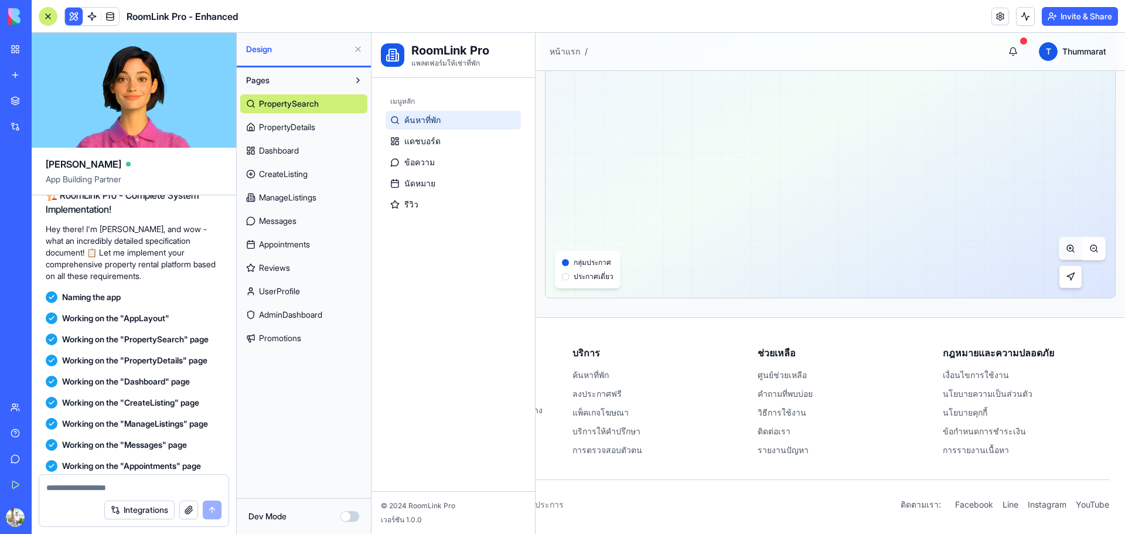
click at [1061, 253] on button at bounding box center [1069, 248] width 23 height 23
click at [1085, 245] on button at bounding box center [1093, 248] width 23 height 23
drag, startPoint x: 1085, startPoint y: 245, endPoint x: 1048, endPoint y: 282, distance: 52.6
click at [1084, 245] on button at bounding box center [1093, 248] width 23 height 23
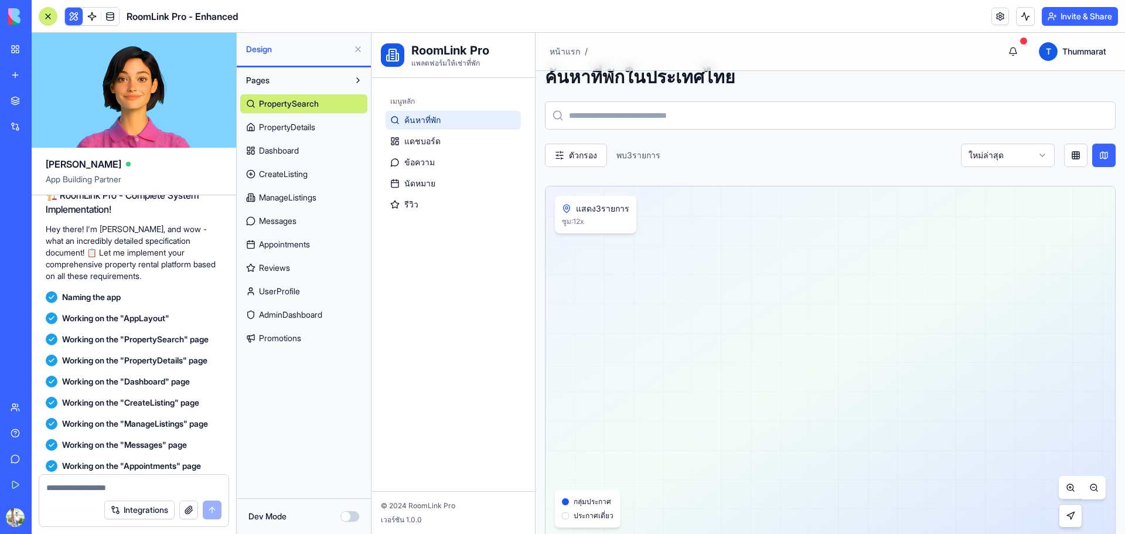
scroll to position [0, 0]
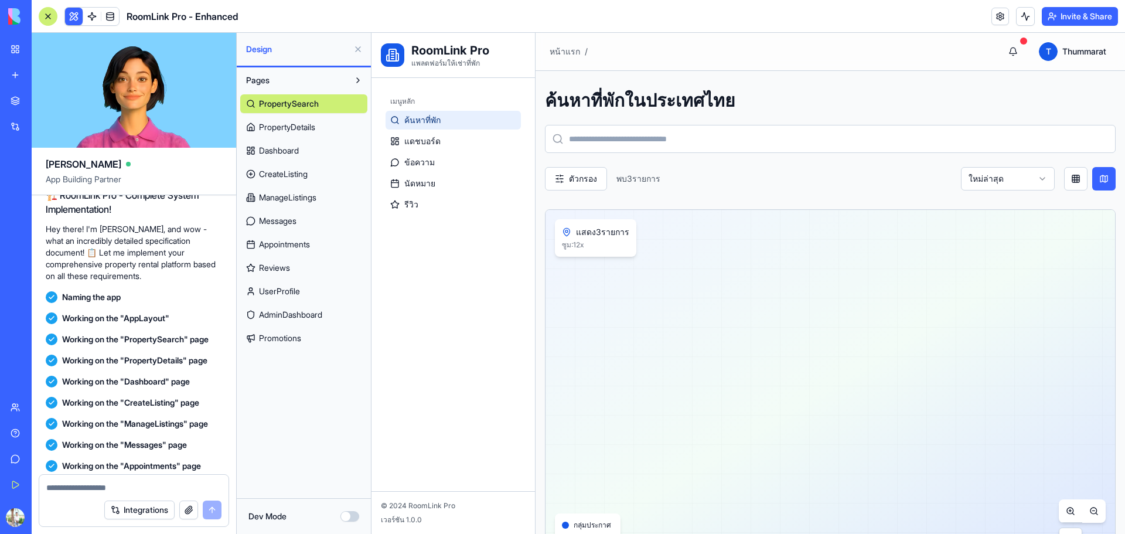
click at [1026, 182] on html "RoomLink Pro แพลตฟอร์มให้เช่าที่พัก เมนูหลัก ค้นหาที่พัก แดชบอร์ด ข้อความ นัดหม…" at bounding box center [747, 417] width 753 height 768
click at [741, 217] on html "RoomLink Pro แพลตฟอร์มให้เช่าที่พัก เมนูหลัก ค้นหาที่พัก แดชบอร์ด ข้อความ นัดหม…" at bounding box center [747, 417] width 753 height 768
click at [619, 180] on span "พบ 3 รายการ" at bounding box center [638, 179] width 44 height 12
drag, startPoint x: 531, startPoint y: 171, endPoint x: 582, endPoint y: 183, distance: 52.4
click at [534, 171] on div "เมนูหลัก ค้นหาที่พัก แดชบอร์ด ข้อความ นัดหมาย รีวิว" at bounding box center [452, 284] width 163 height 413
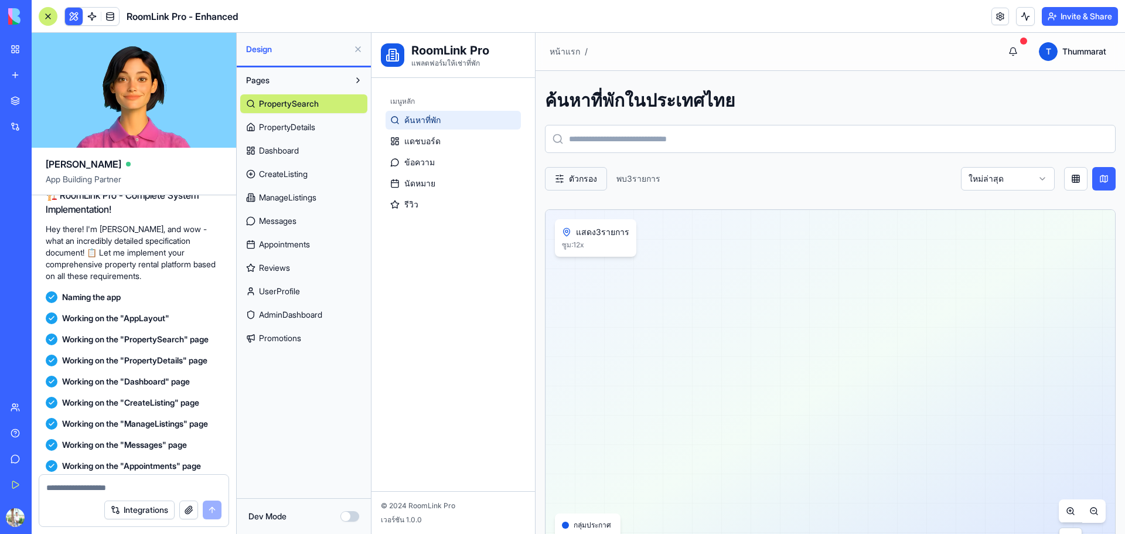
click at [582, 183] on button "ตัวกรอง" at bounding box center [576, 178] width 62 height 23
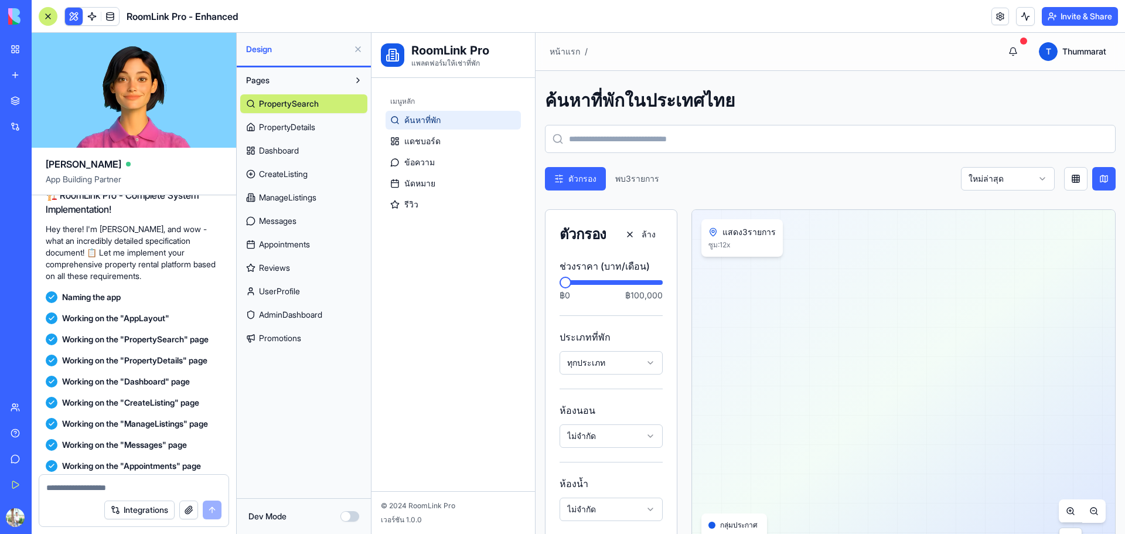
scroll to position [195, 0]
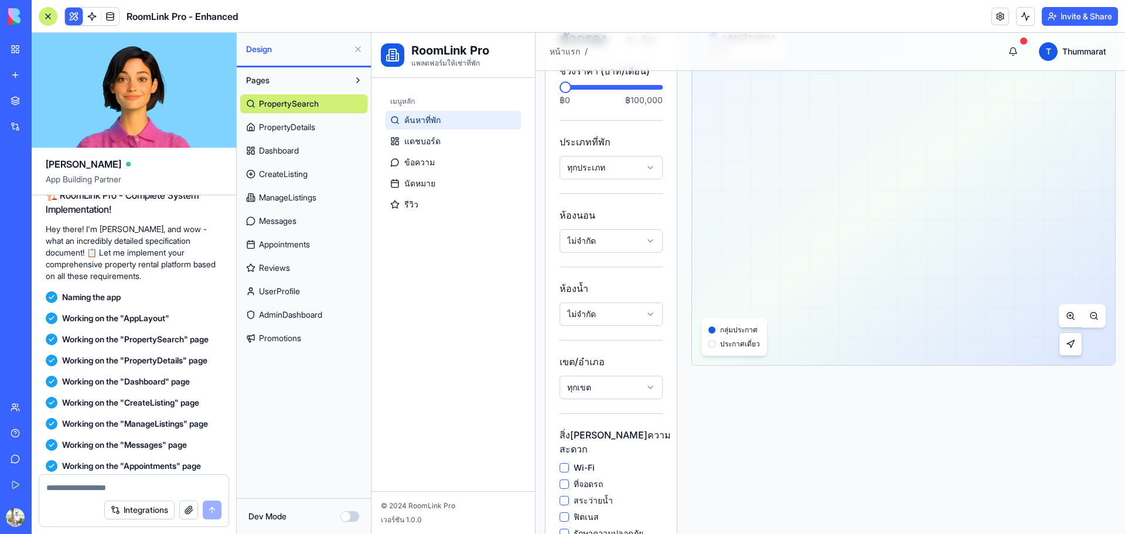
click at [616, 229] on html "RoomLink Pro แพลตฟอร์มให้เช่าที่พัก เมนูหลัก ค้นหาที่พัก แดชบอร์ด ข้อความ นัดหม…" at bounding box center [747, 340] width 753 height 1004
drag, startPoint x: 602, startPoint y: 286, endPoint x: 610, endPoint y: 248, distance: 38.9
click at [602, 286] on h3 "ห้องน้ำ" at bounding box center [610, 288] width 103 height 14
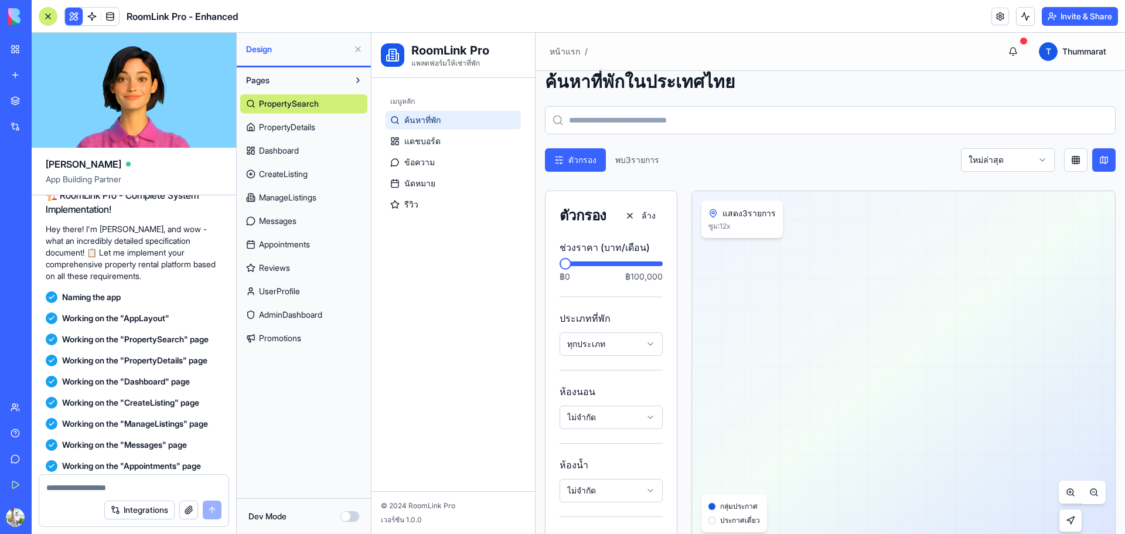
scroll to position [0, 0]
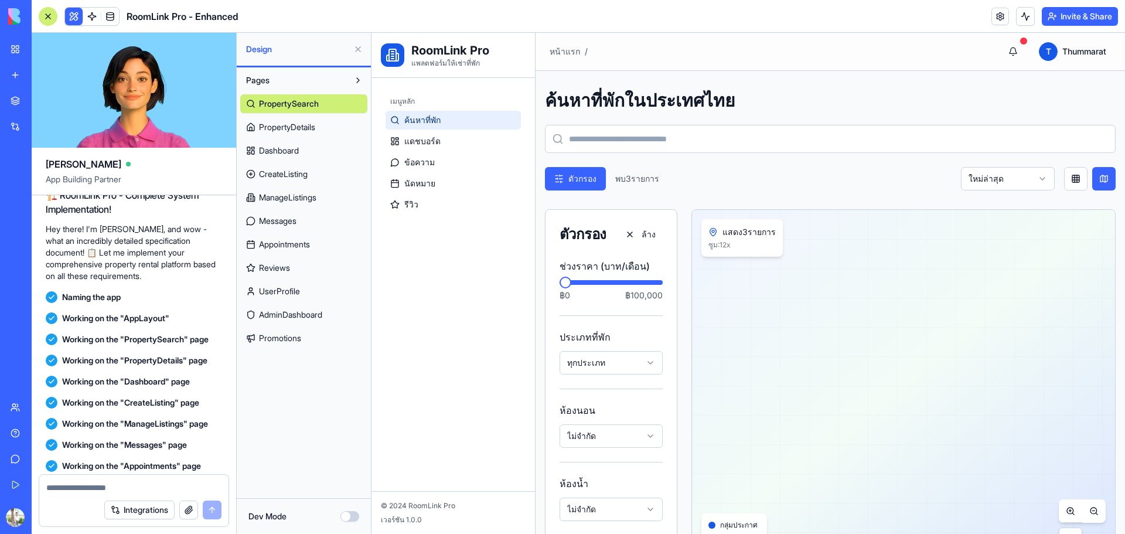
drag, startPoint x: 1039, startPoint y: 288, endPoint x: 964, endPoint y: 288, distance: 75.0
click at [992, 288] on div at bounding box center [904, 385] width 424 height 350
click at [735, 243] on div "ซูม: 12 x" at bounding box center [741, 244] width 67 height 9
drag, startPoint x: 1014, startPoint y: 440, endPoint x: 1034, endPoint y: 465, distance: 32.0
click at [1025, 455] on div at bounding box center [904, 385] width 424 height 350
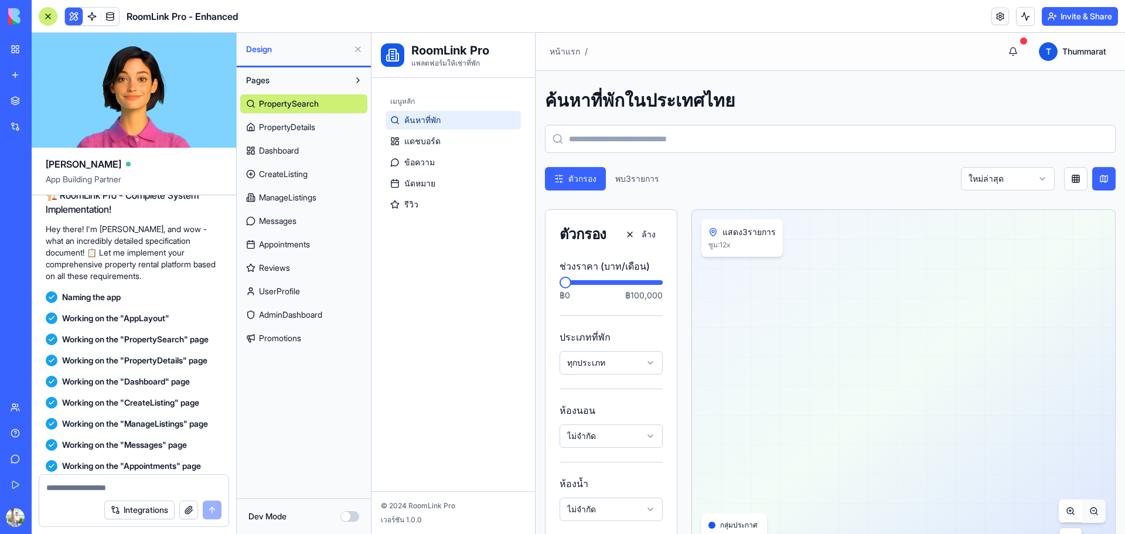
click at [1082, 504] on button at bounding box center [1093, 510] width 23 height 23
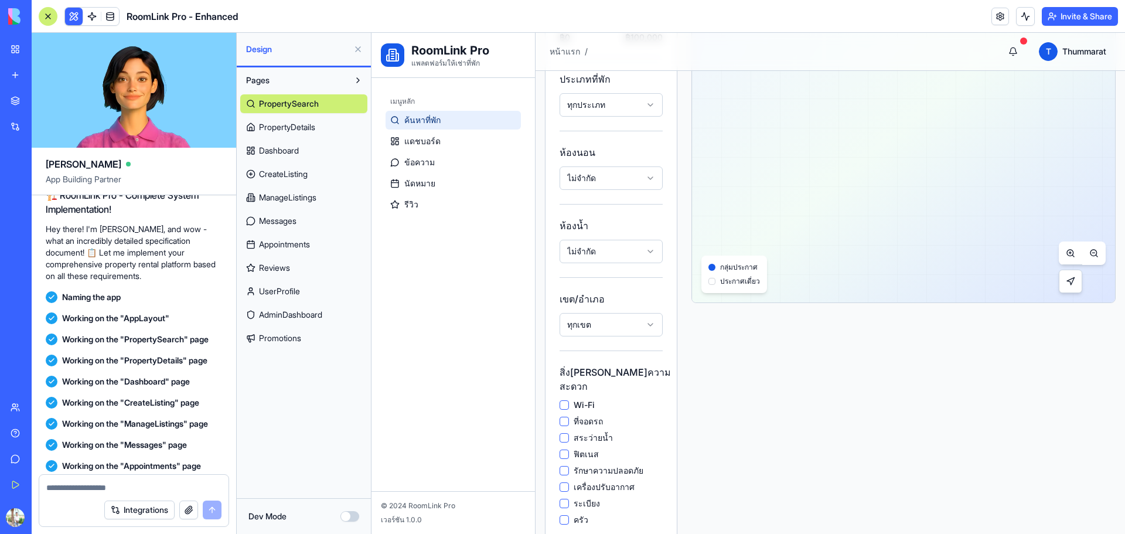
scroll to position [293, 0]
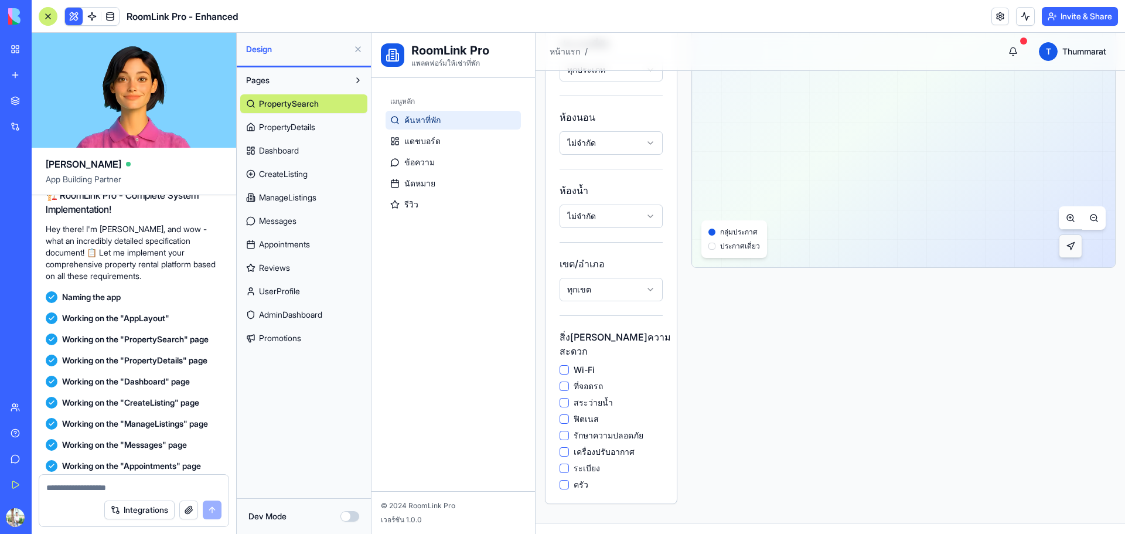
click at [1067, 247] on button at bounding box center [1069, 245] width 23 height 23
click at [1066, 247] on button at bounding box center [1069, 245] width 23 height 23
click at [733, 243] on span "ประกาศเดี่ยว" at bounding box center [740, 245] width 40 height 9
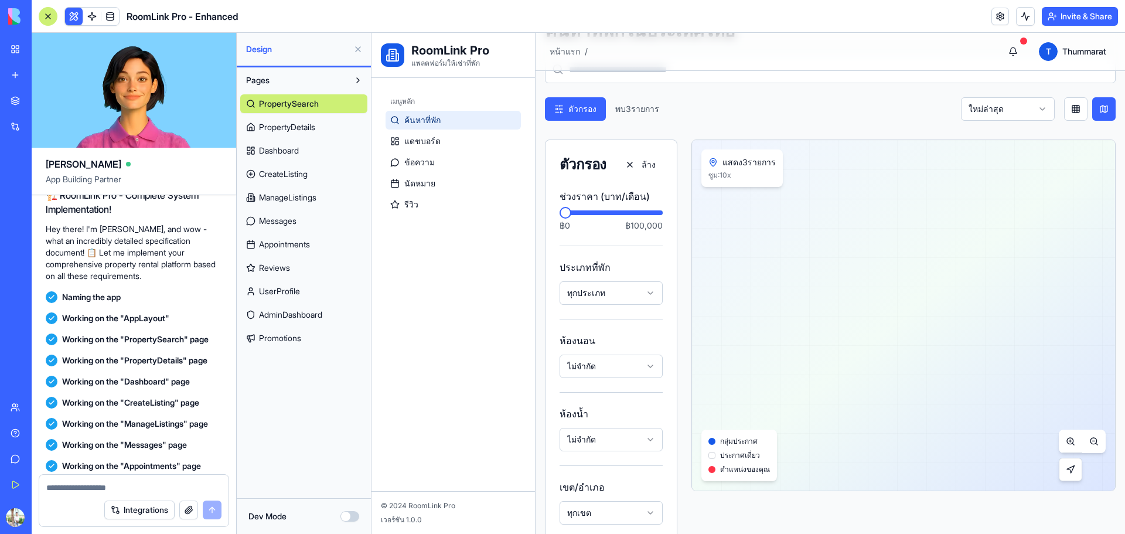
scroll to position [98, 0]
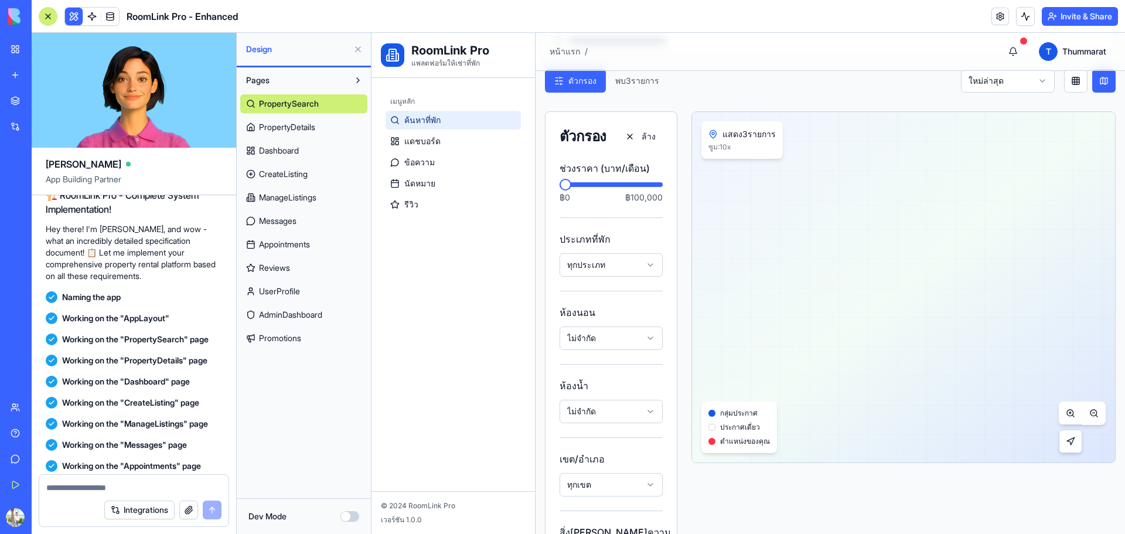
click at [1075, 442] on div at bounding box center [1081, 427] width 47 height 52
click at [1058, 442] on button at bounding box center [1069, 440] width 23 height 23
drag, startPoint x: 709, startPoint y: 143, endPoint x: 719, endPoint y: 153, distance: 14.5
click at [719, 153] on div "แสดง 3 รายการ ซูม: 10 x" at bounding box center [741, 139] width 81 height 37
click at [764, 146] on div "ซูม: 10 x" at bounding box center [741, 146] width 67 height 9
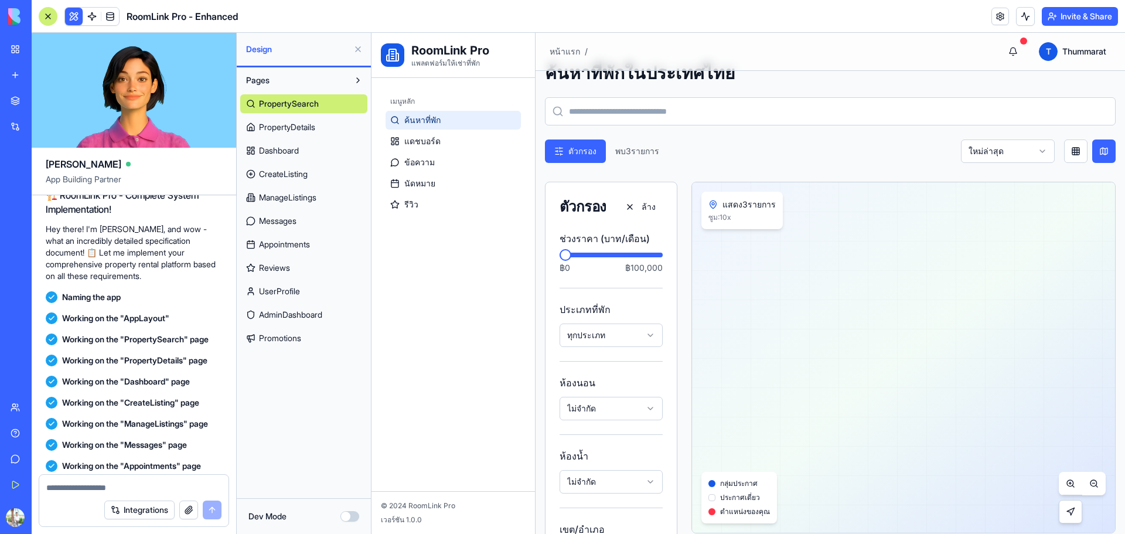
scroll to position [0, 0]
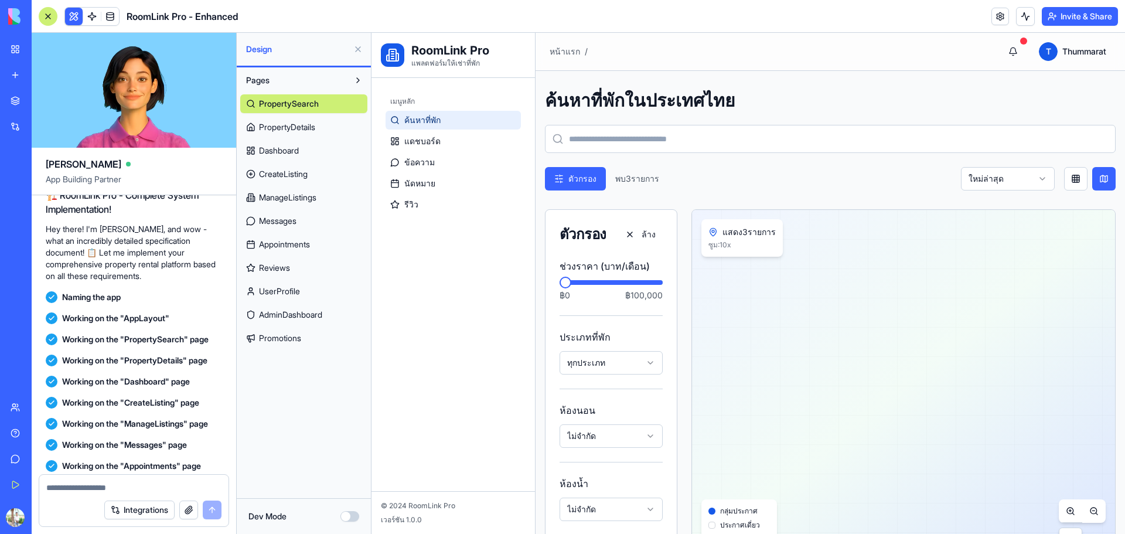
drag, startPoint x: 374, startPoint y: 517, endPoint x: 368, endPoint y: 517, distance: 6.4
click at [371, 517] on html "RoomLink Pro แพลตฟอร์มให้เช่าที่พัก เมนูหลัก ค้นหาที่พัก แดชบอร์ด ข้อความ นัดหม…" at bounding box center [747, 535] width 753 height 1004
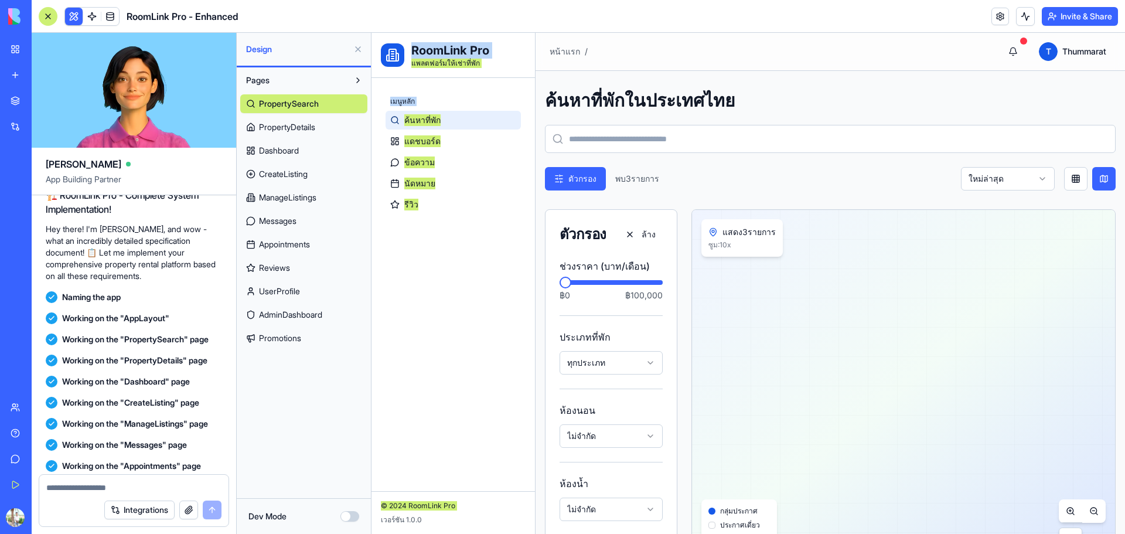
click at [351, 517] on button "Dev Mode" at bounding box center [349, 516] width 19 height 11
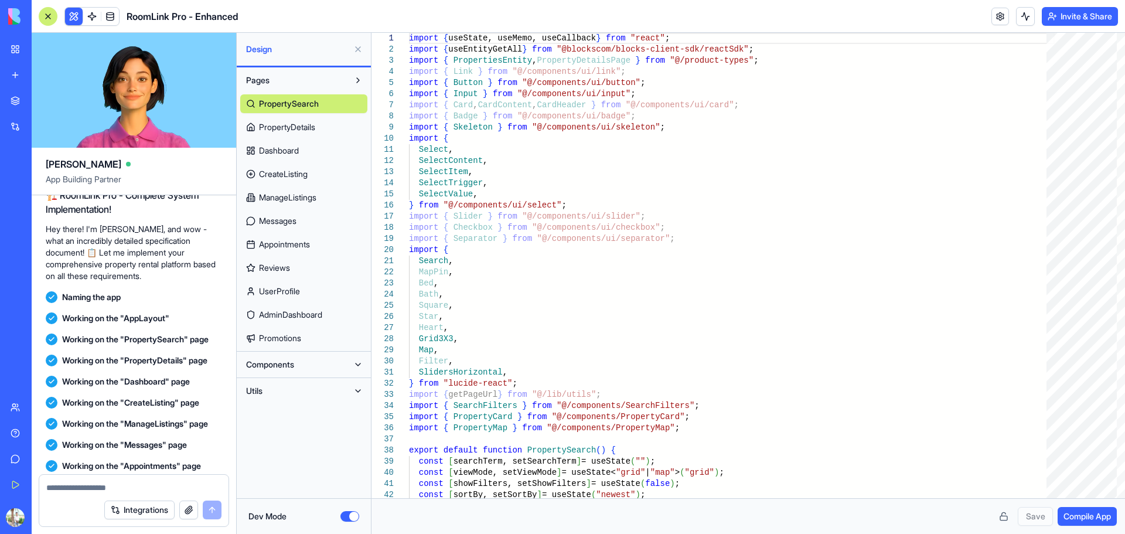
click at [322, 357] on button "Components" at bounding box center [294, 364] width 108 height 19
click at [276, 383] on span "AppLayout" at bounding box center [278, 388] width 39 height 12
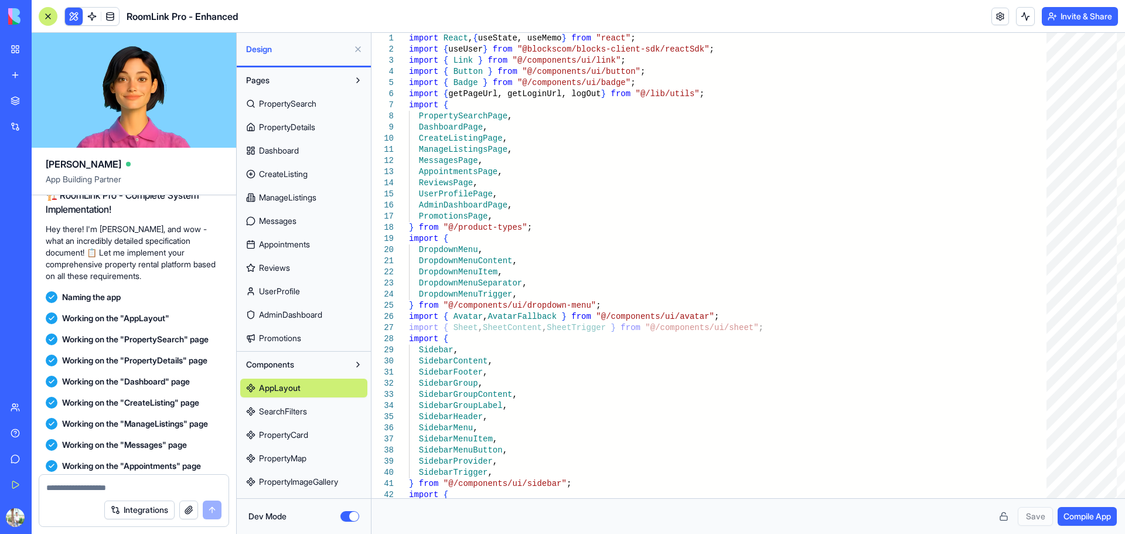
click at [286, 410] on span "SearchFilters" at bounding box center [283, 411] width 48 height 12
click at [287, 368] on span "Components" at bounding box center [270, 364] width 48 height 12
click at [294, 361] on span "Components" at bounding box center [270, 364] width 48 height 12
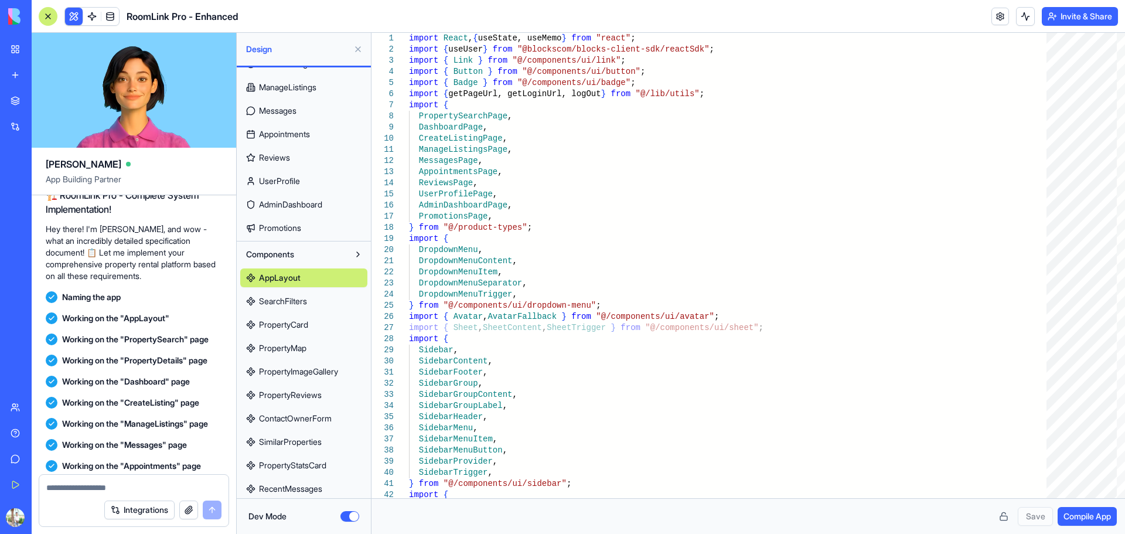
scroll to position [234, 0]
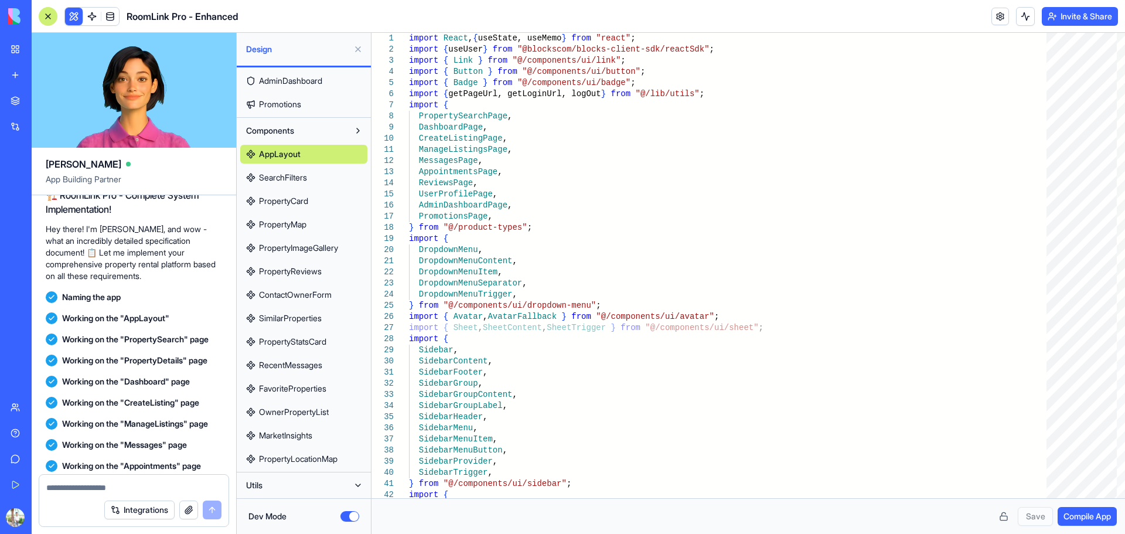
click at [285, 448] on div "AppLayout SearchFilters PropertyCard PropertyMap PropertyImageGallery PropertyR…" at bounding box center [303, 304] width 127 height 328
click at [284, 455] on span "PropertyLocationMap" at bounding box center [298, 459] width 78 height 12
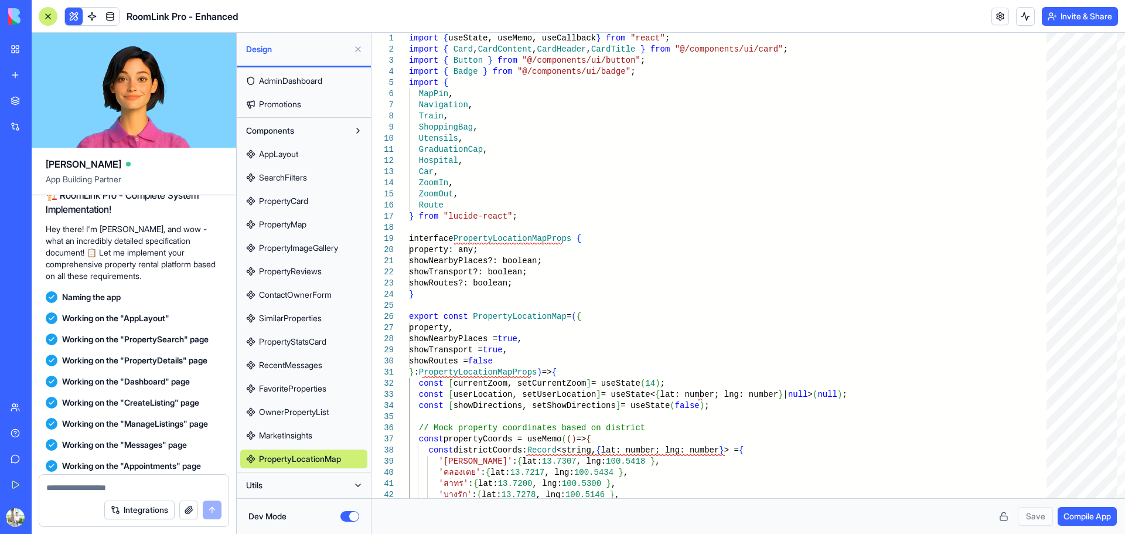
click at [289, 433] on span "MarketInsights" at bounding box center [285, 435] width 53 height 12
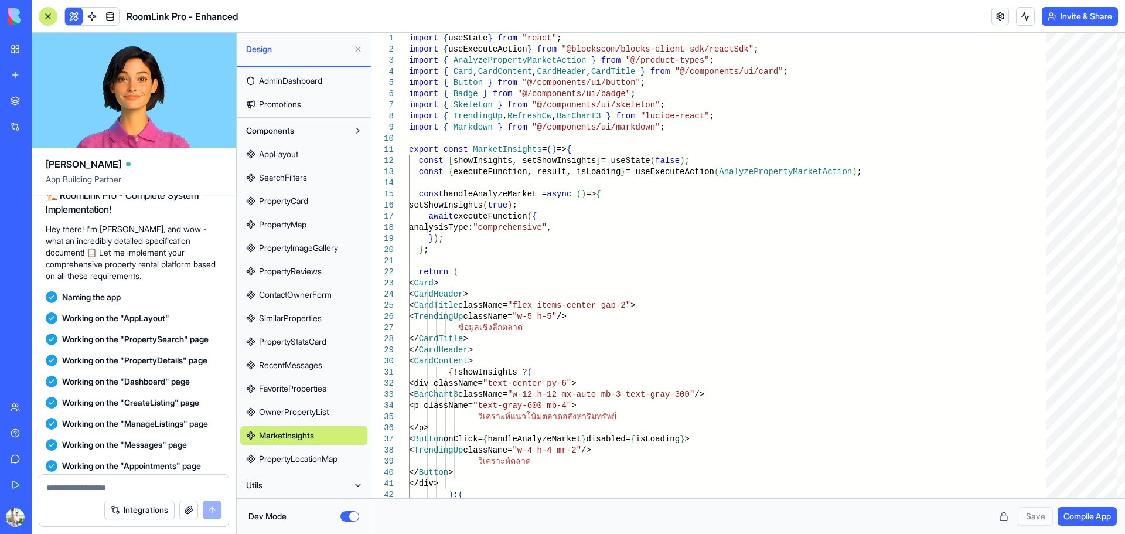
click at [292, 479] on button "Utils" at bounding box center [294, 485] width 108 height 19
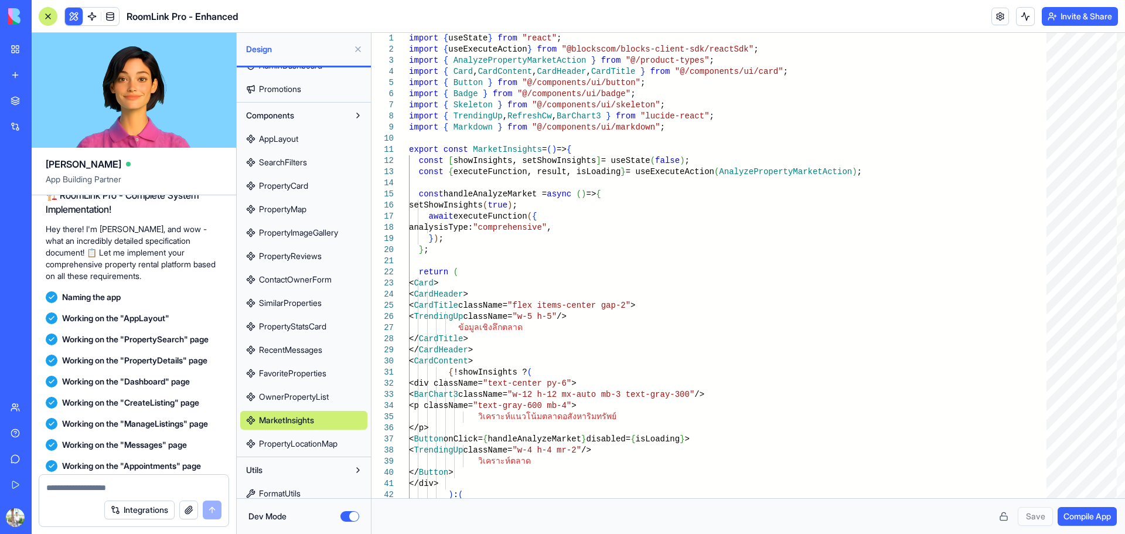
scroll to position [257, 0]
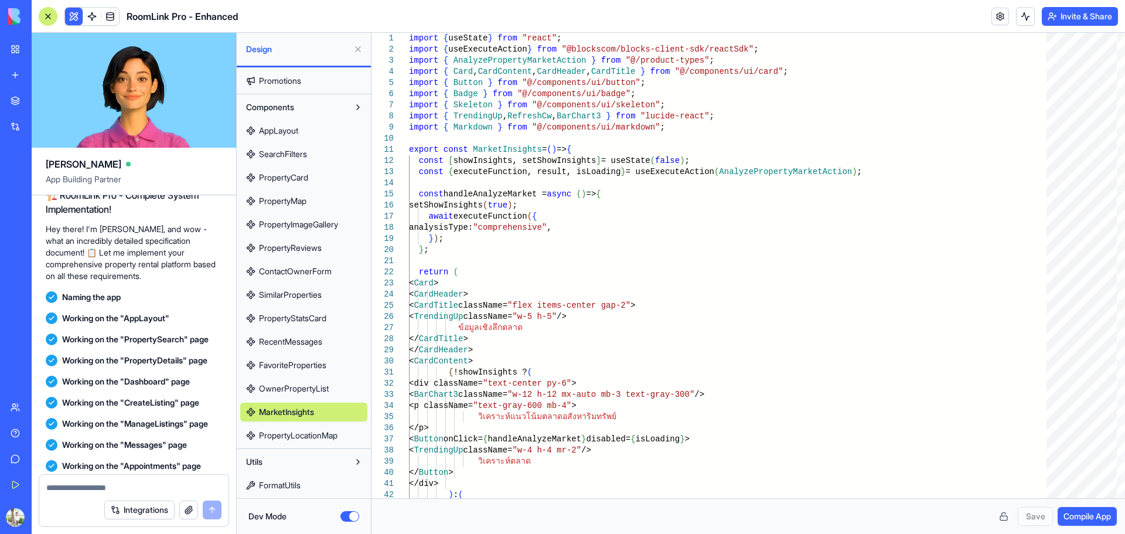
click at [295, 483] on span "FormatUtils" at bounding box center [280, 485] width 42 height 12
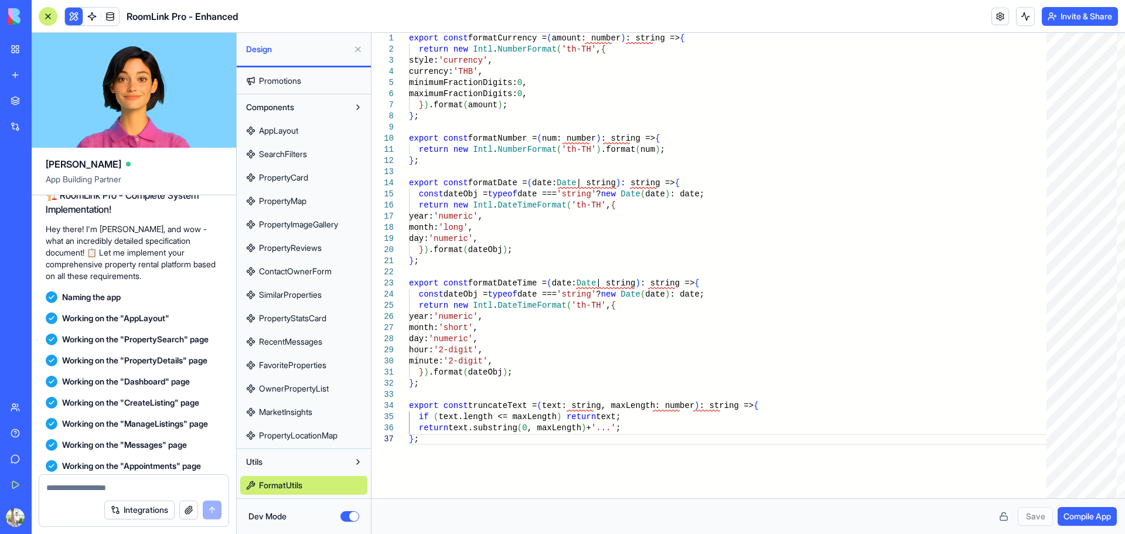
click at [312, 244] on span "PropertyReviews" at bounding box center [290, 248] width 63 height 12
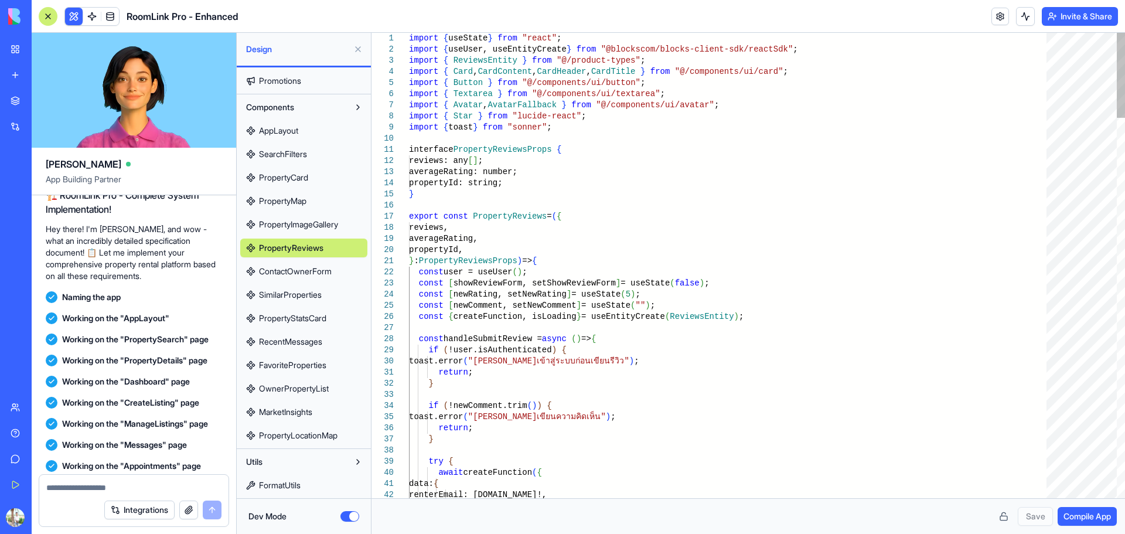
click at [311, 210] on link "PropertyMap" at bounding box center [303, 201] width 127 height 19
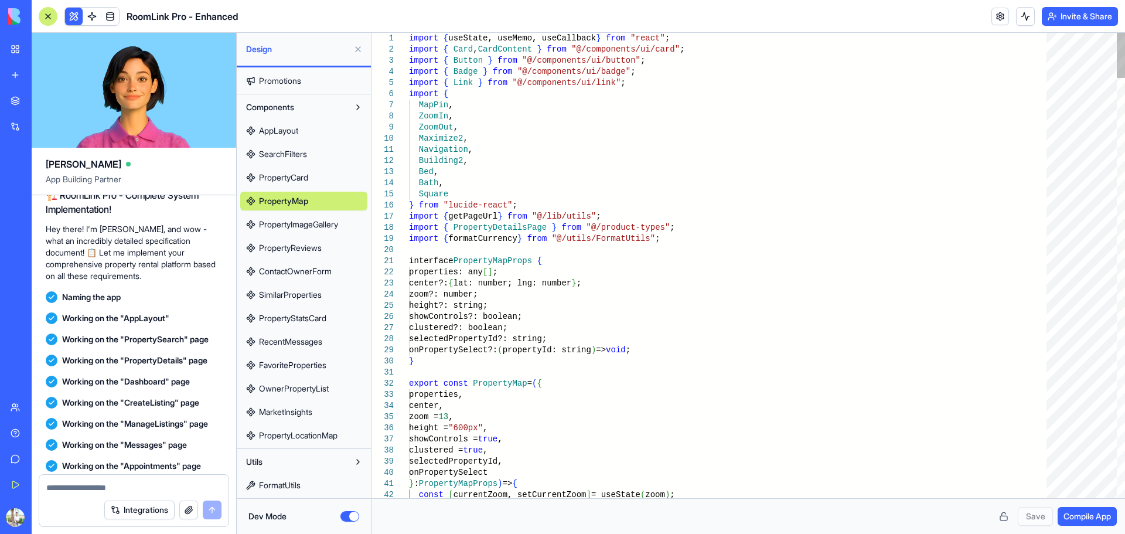
click at [310, 143] on div "AppLayout SearchFilters PropertyCard PropertyMap PropertyImageGallery PropertyR…" at bounding box center [303, 281] width 127 height 328
click at [295, 128] on span "AppLayout" at bounding box center [278, 131] width 39 height 12
type textarea "**********"
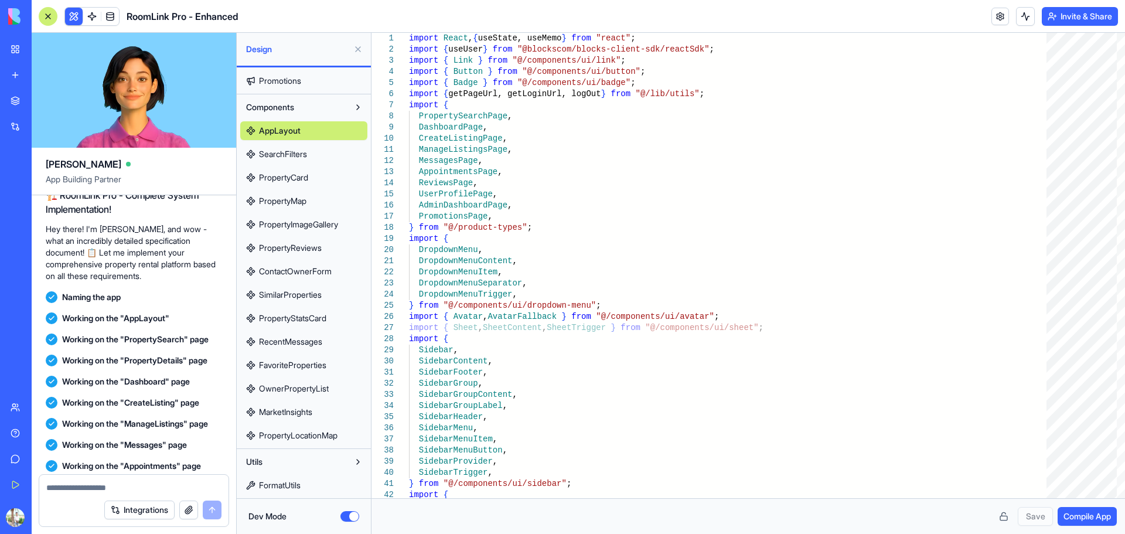
click at [319, 106] on button "Components" at bounding box center [294, 107] width 108 height 19
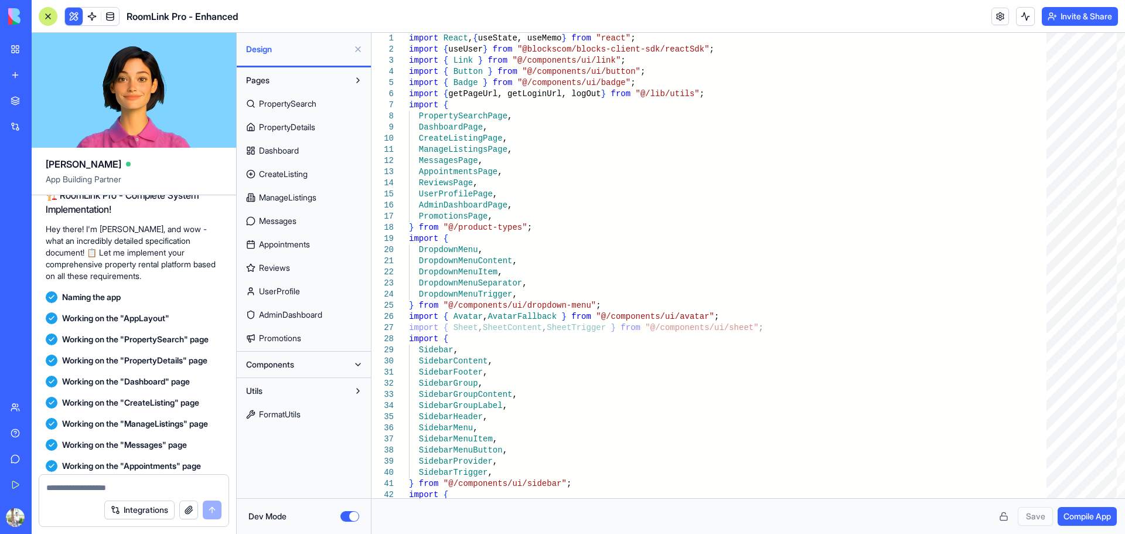
click at [304, 364] on button "Components" at bounding box center [294, 364] width 108 height 19
click at [291, 330] on link "Promotions" at bounding box center [303, 338] width 127 height 19
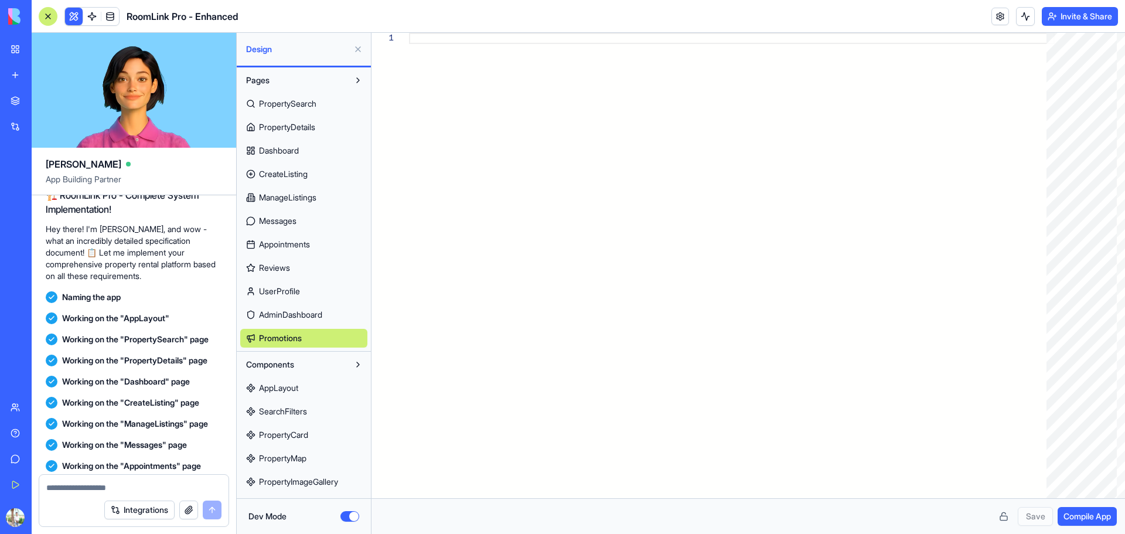
click at [299, 308] on link "AdminDashboard" at bounding box center [303, 314] width 127 height 19
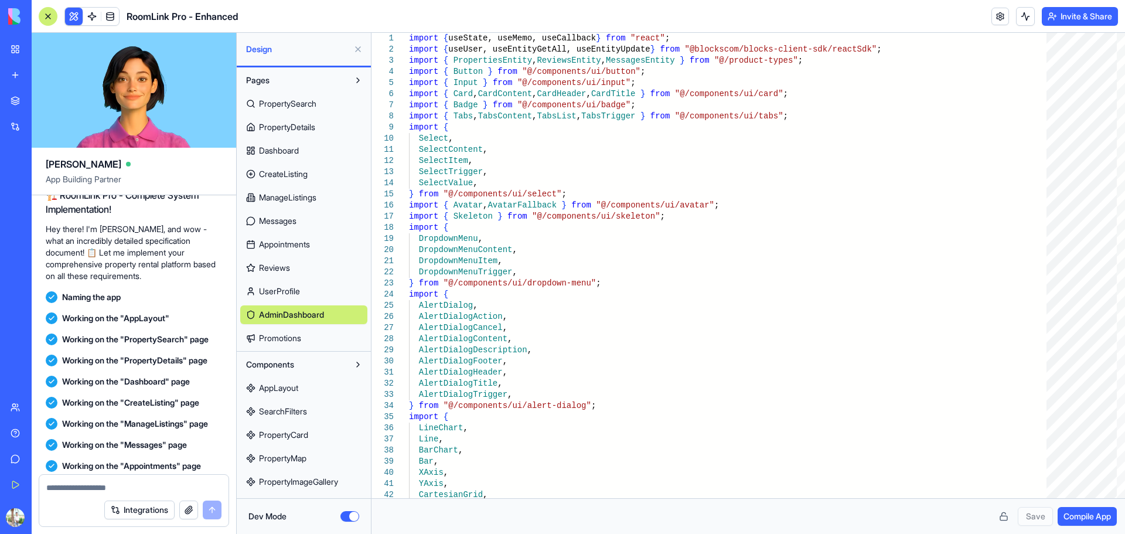
click at [296, 285] on link "UserProfile" at bounding box center [303, 291] width 127 height 19
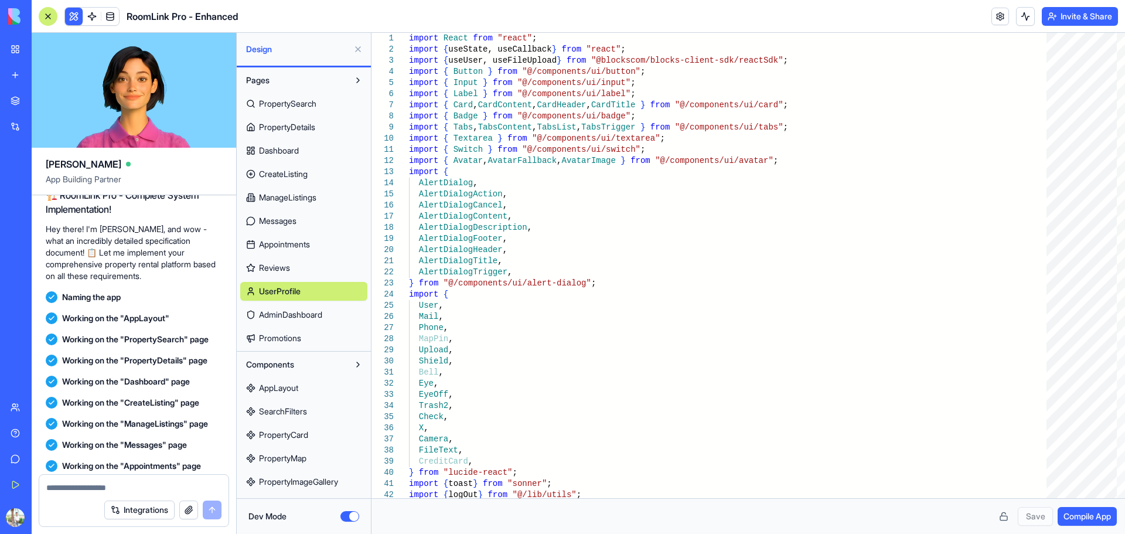
click at [289, 259] on link "Reviews" at bounding box center [303, 267] width 127 height 19
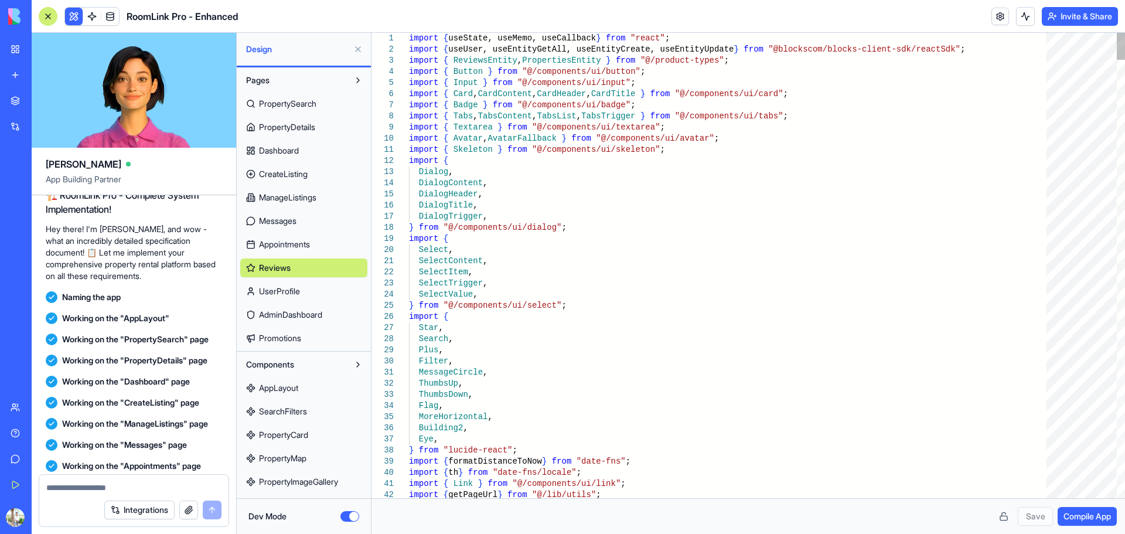
click at [301, 240] on span "Appointments" at bounding box center [284, 244] width 51 height 12
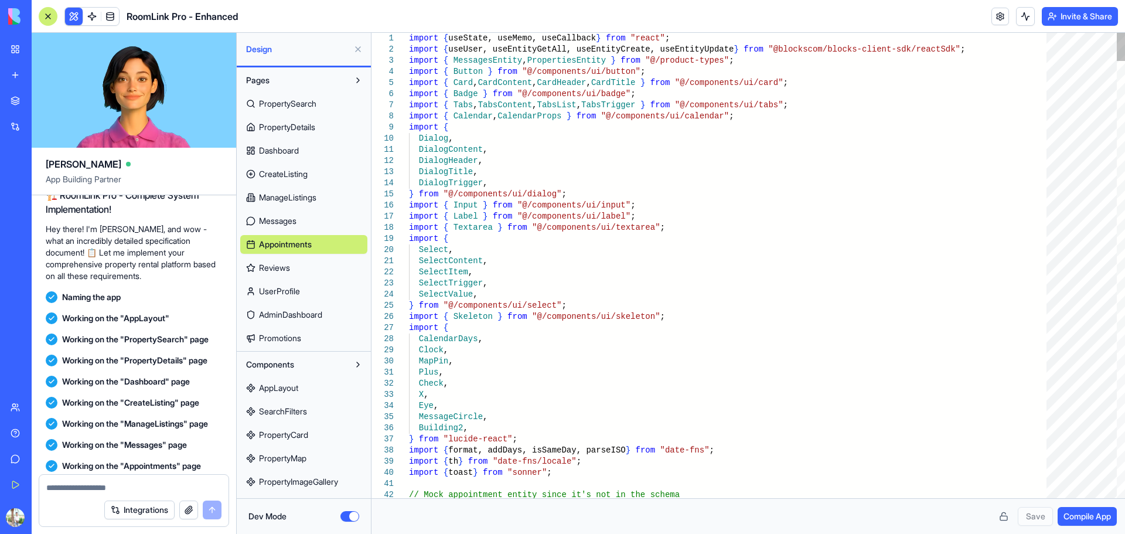
click at [306, 219] on link "Messages" at bounding box center [303, 220] width 127 height 19
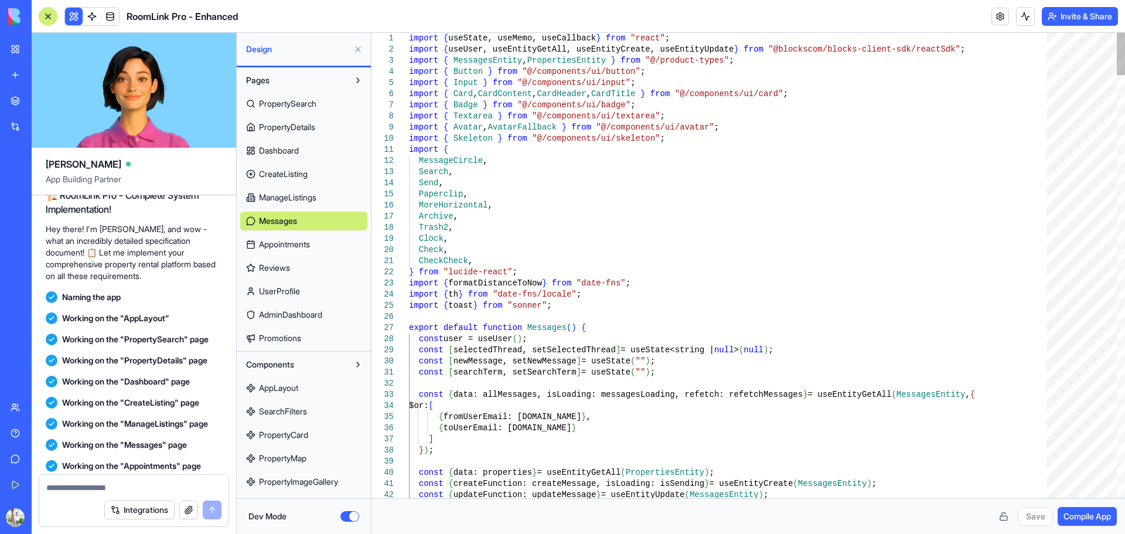
click at [307, 202] on span "ManageListings" at bounding box center [287, 198] width 57 height 12
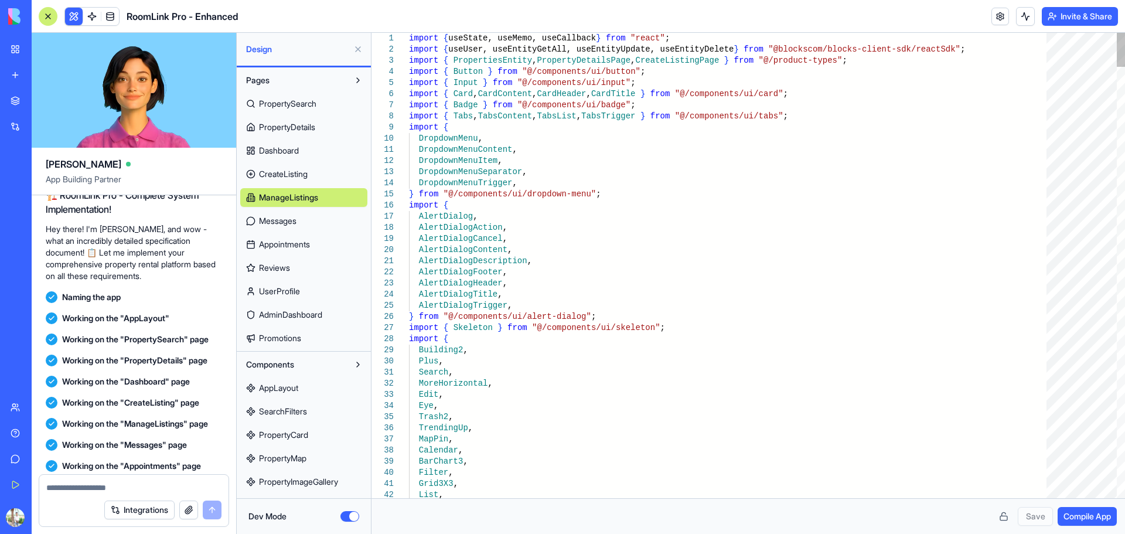
click at [312, 176] on link "CreateListing" at bounding box center [303, 174] width 127 height 19
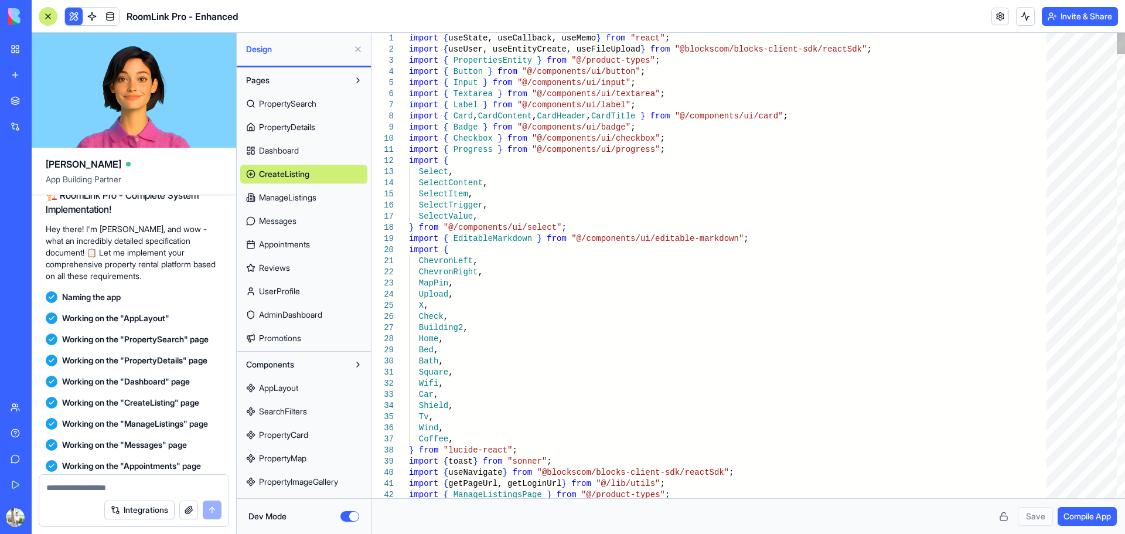
click at [309, 151] on link "Dashboard" at bounding box center [303, 150] width 127 height 19
type textarea "**********"
